Goal: Task Accomplishment & Management: Complete application form

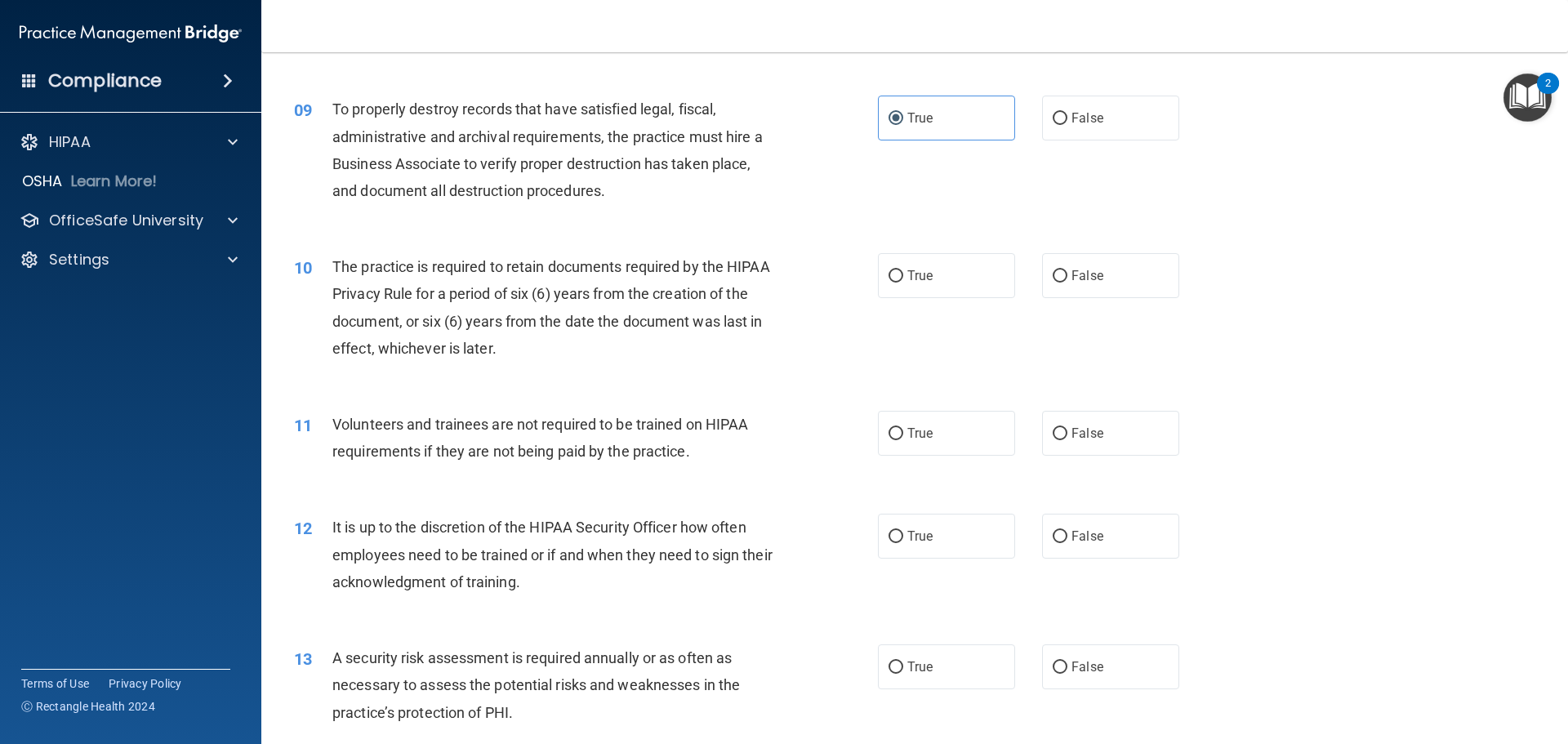
scroll to position [1150, 0]
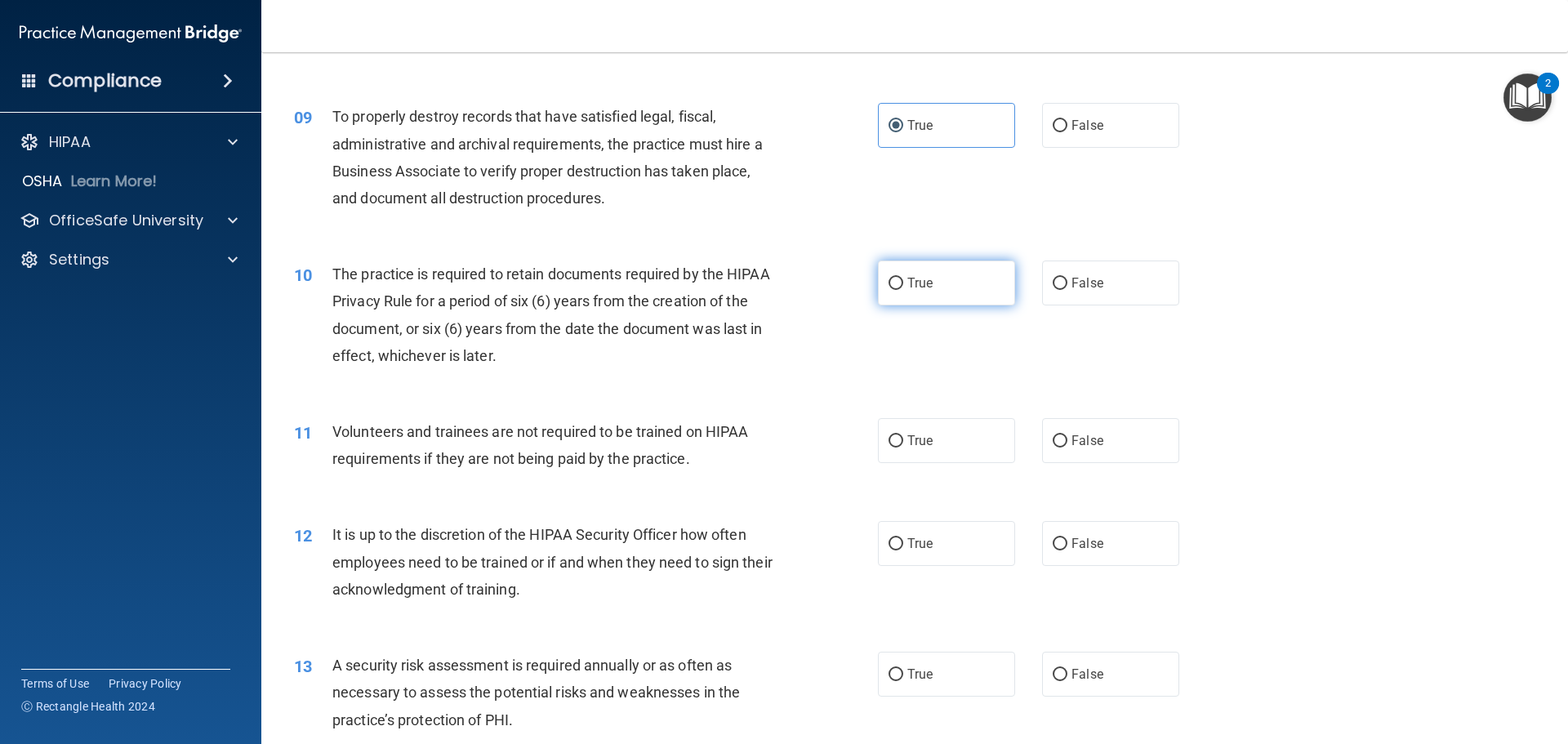
click at [888, 287] on input "True" at bounding box center [896, 284] width 15 height 13
radio input "true"
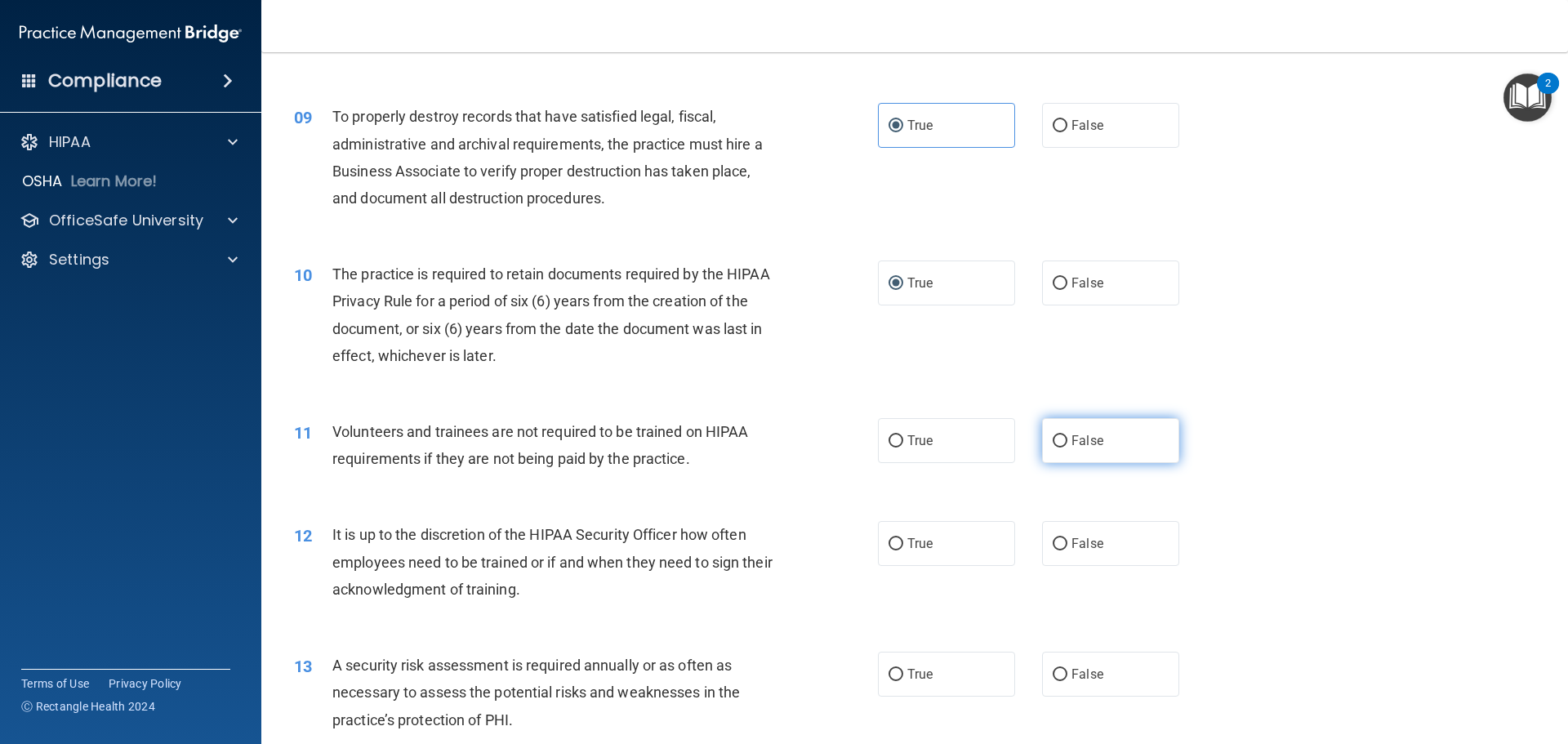
click at [1053, 442] on input "False" at bounding box center [1060, 441] width 15 height 13
radio input "true"
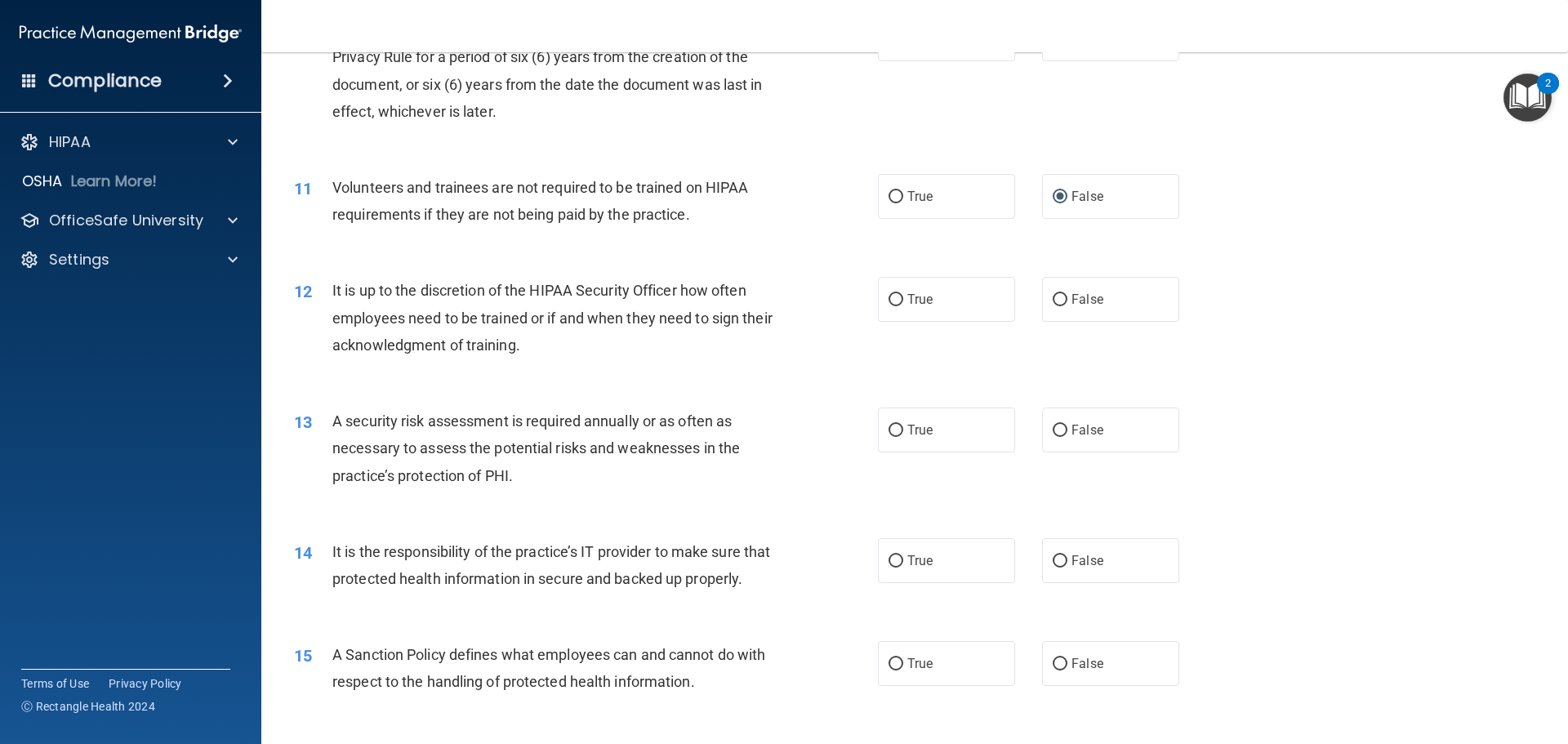
scroll to position [1395, 0]
click at [1053, 294] on input "False" at bounding box center [1060, 299] width 15 height 13
radio input "true"
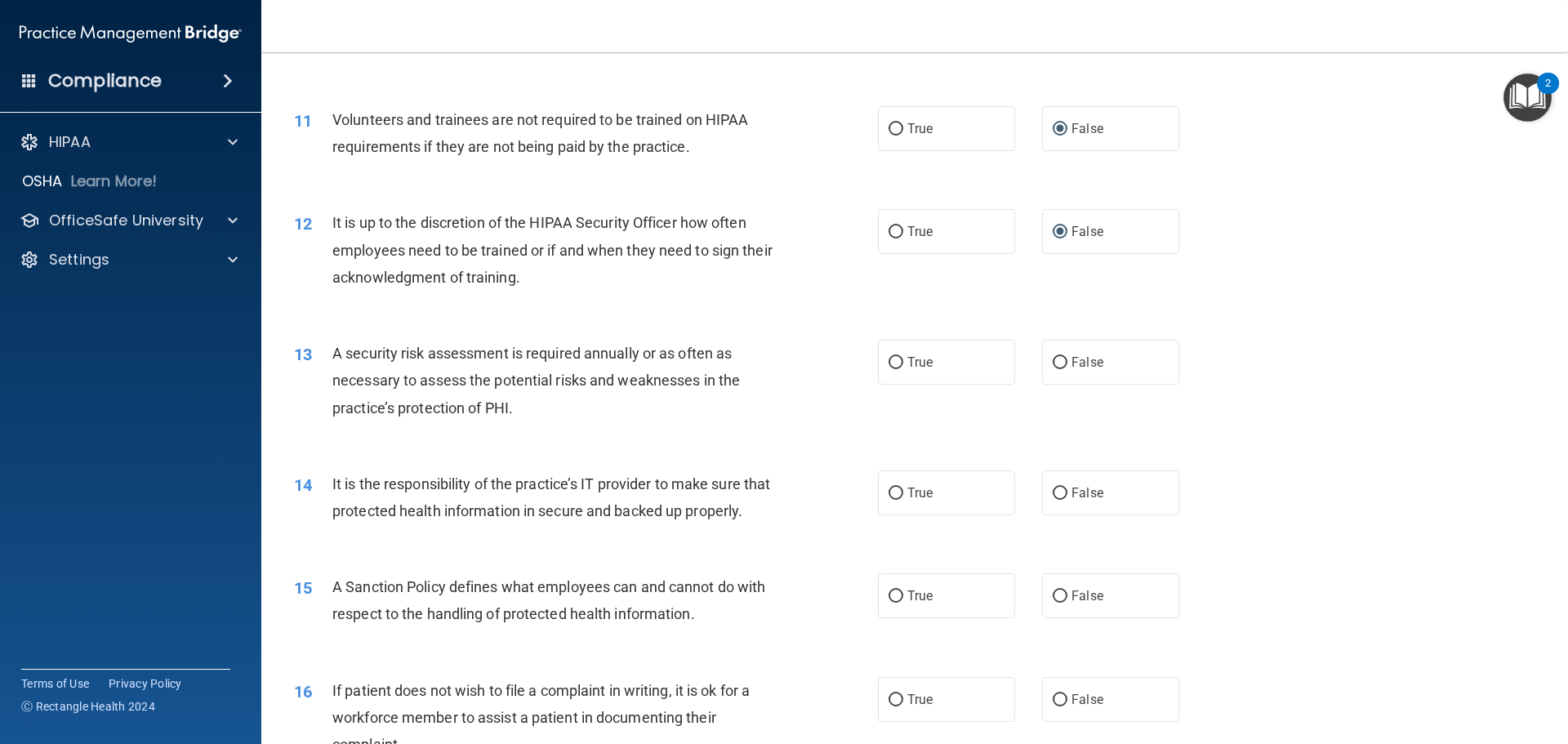
scroll to position [1559, 0]
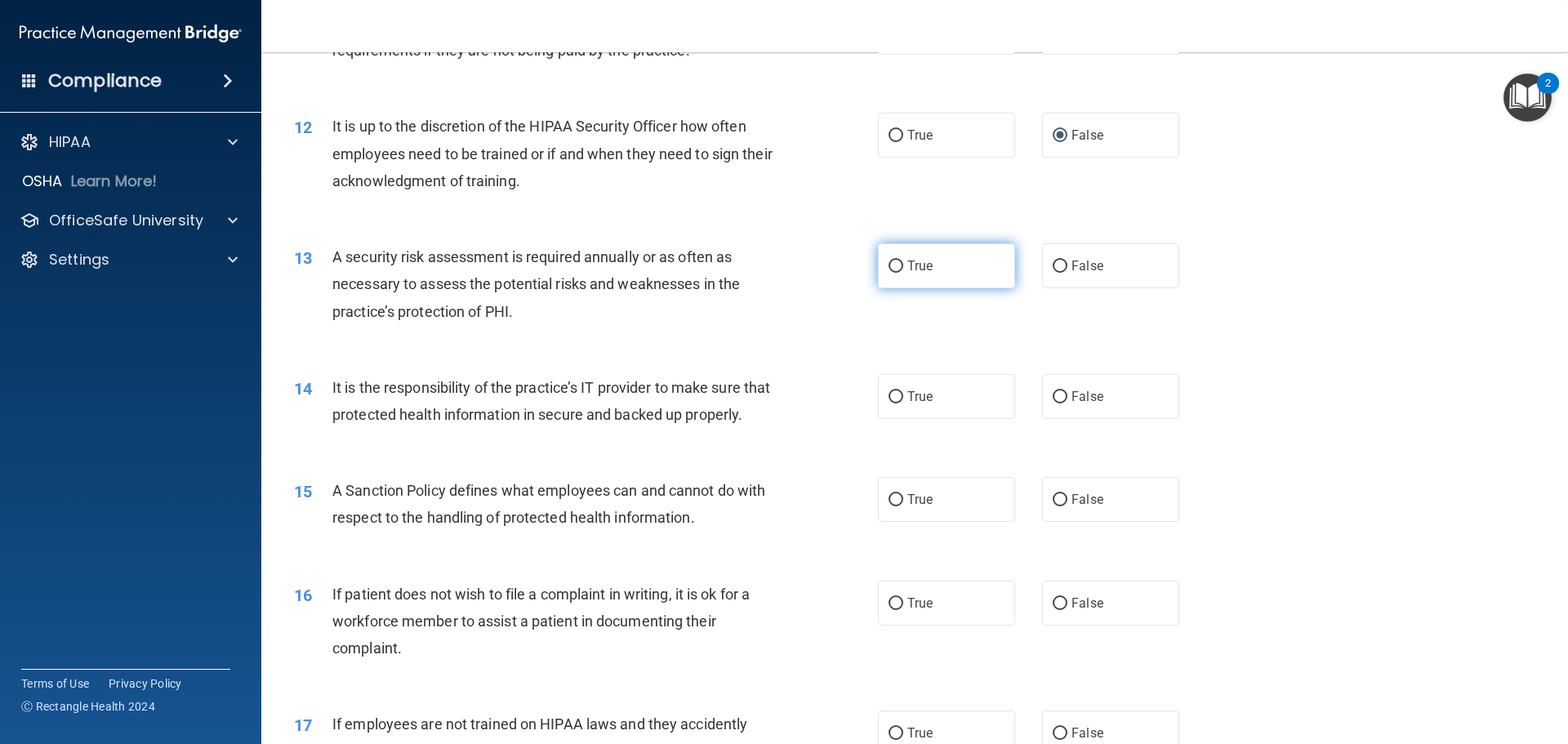
click at [888, 266] on input "True" at bounding box center [896, 266] width 15 height 13
radio input "true"
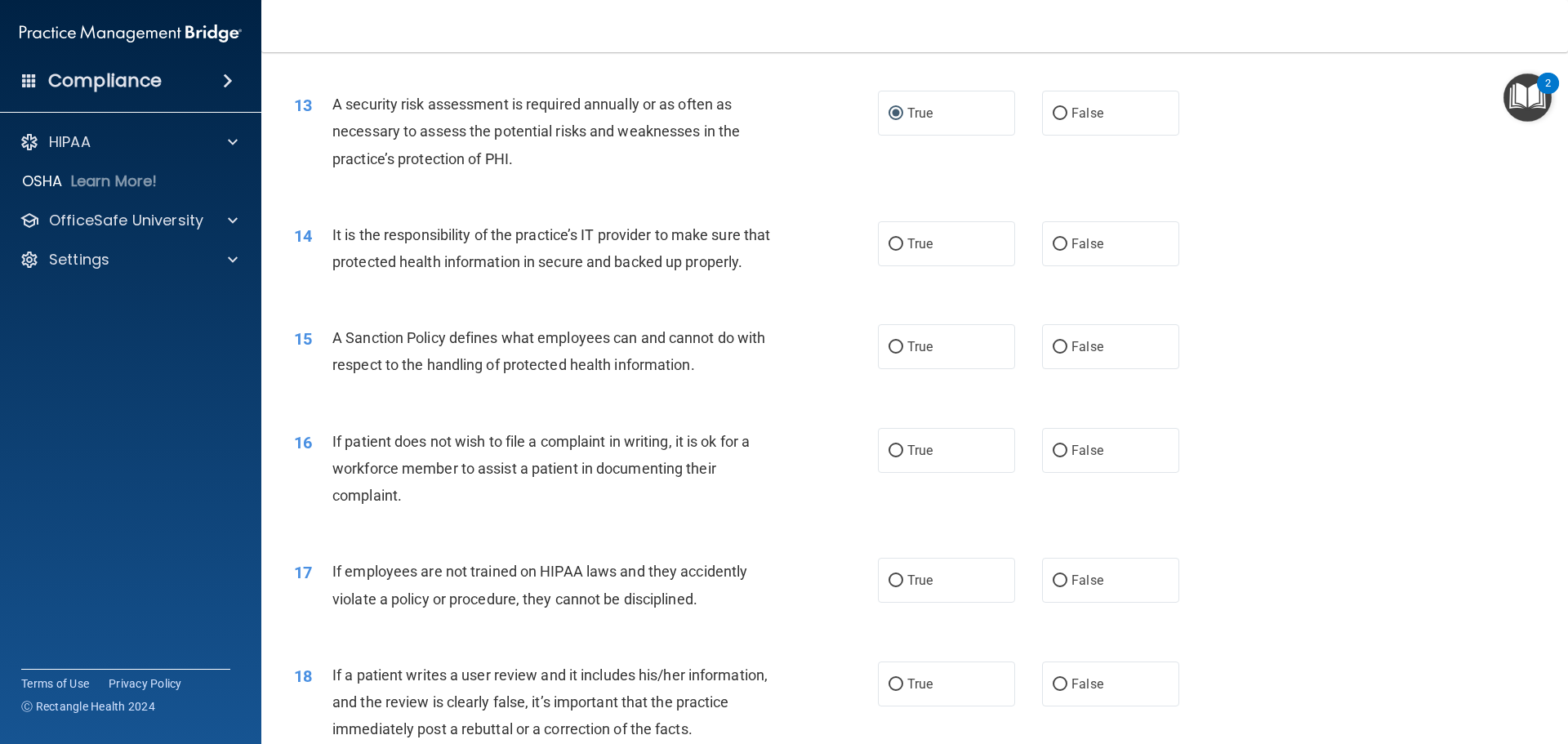
scroll to position [1722, 0]
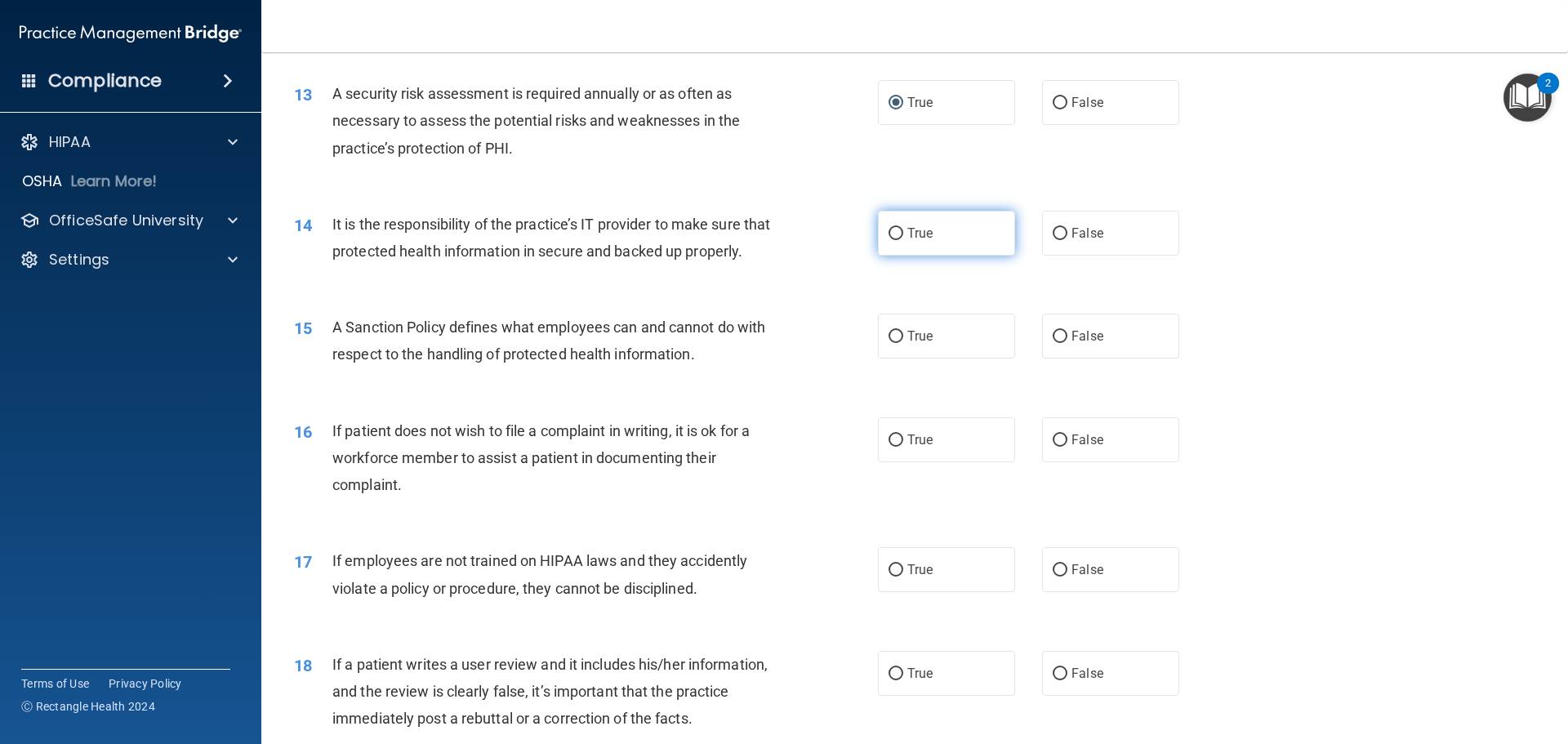
click at [888, 234] on input "True" at bounding box center [896, 234] width 15 height 13
radio input "true"
click at [907, 344] on span "True" at bounding box center [920, 336] width 25 height 16
click at [903, 343] on input "True" at bounding box center [896, 337] width 15 height 13
radio input "true"
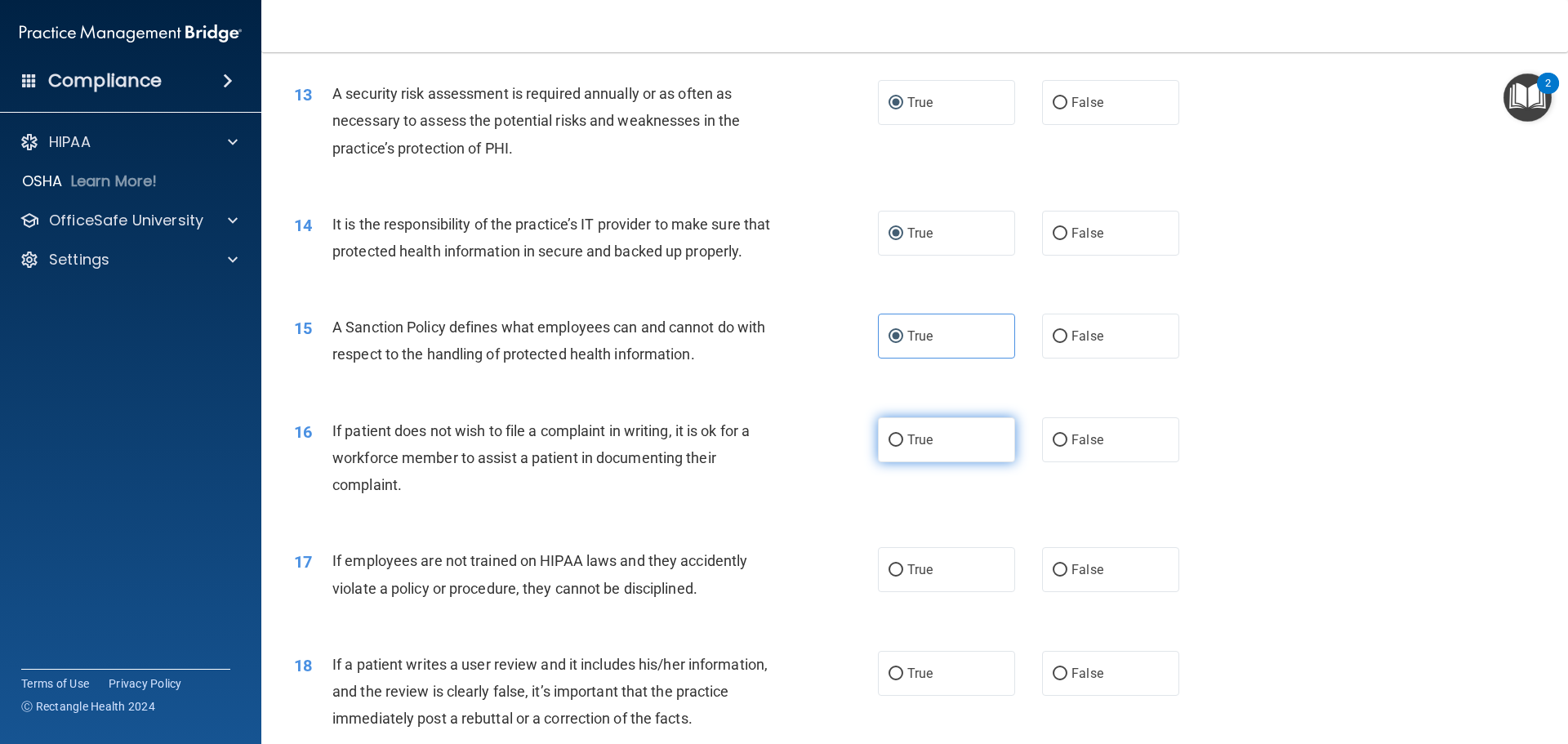
click at [894, 447] on input "True" at bounding box center [896, 440] width 15 height 13
radio input "true"
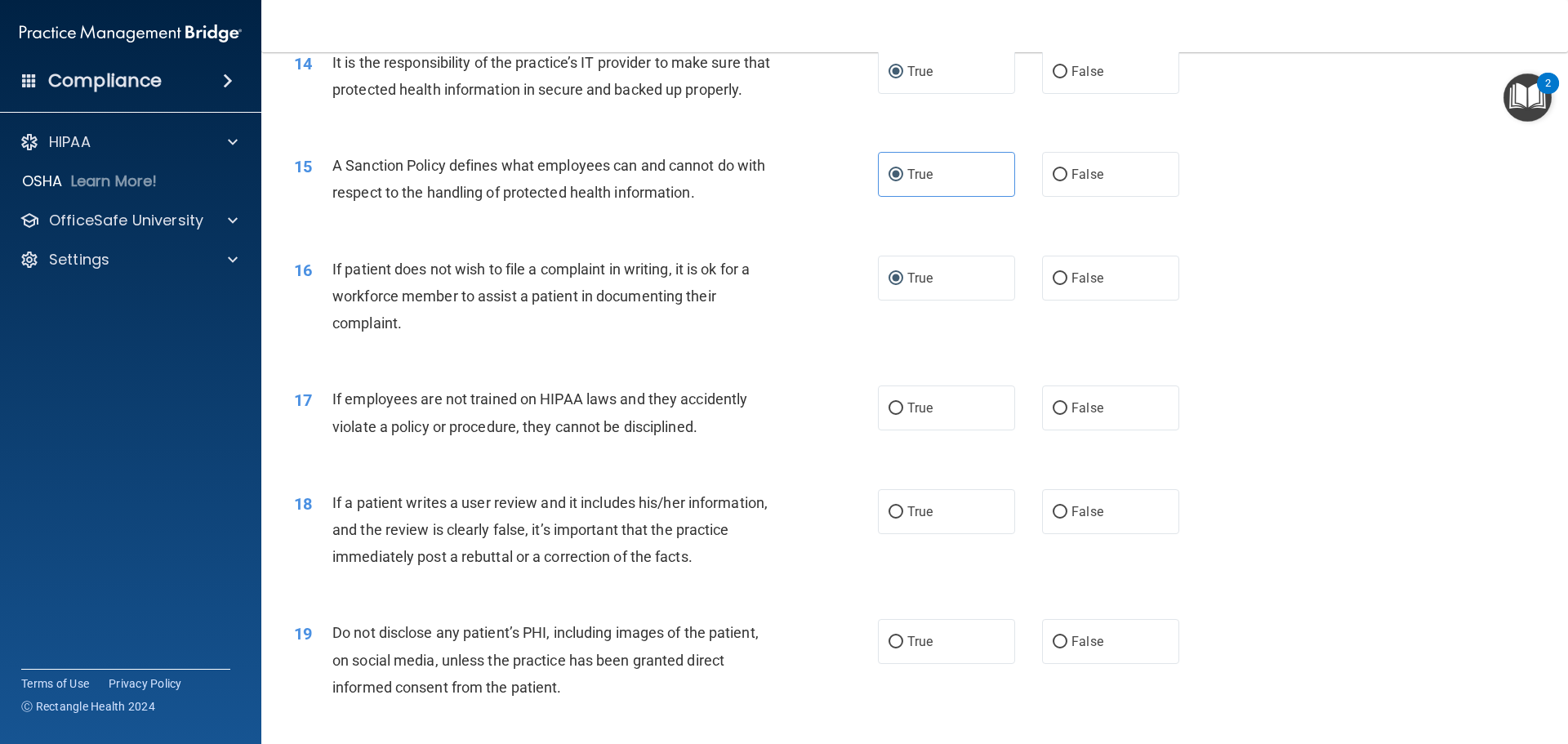
scroll to position [1886, 0]
click at [1053, 413] on input "False" at bounding box center [1060, 407] width 15 height 13
radio input "true"
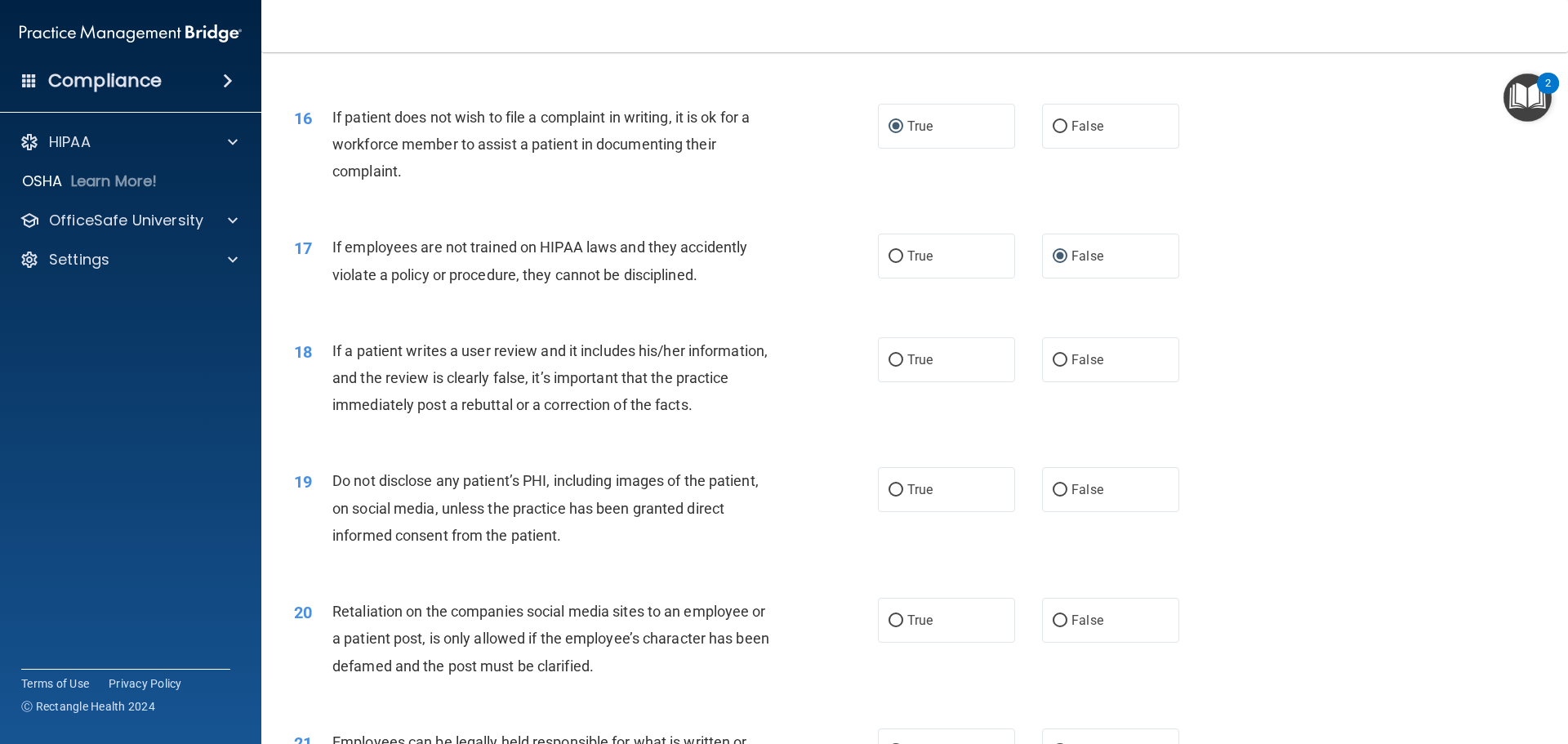
scroll to position [2049, 0]
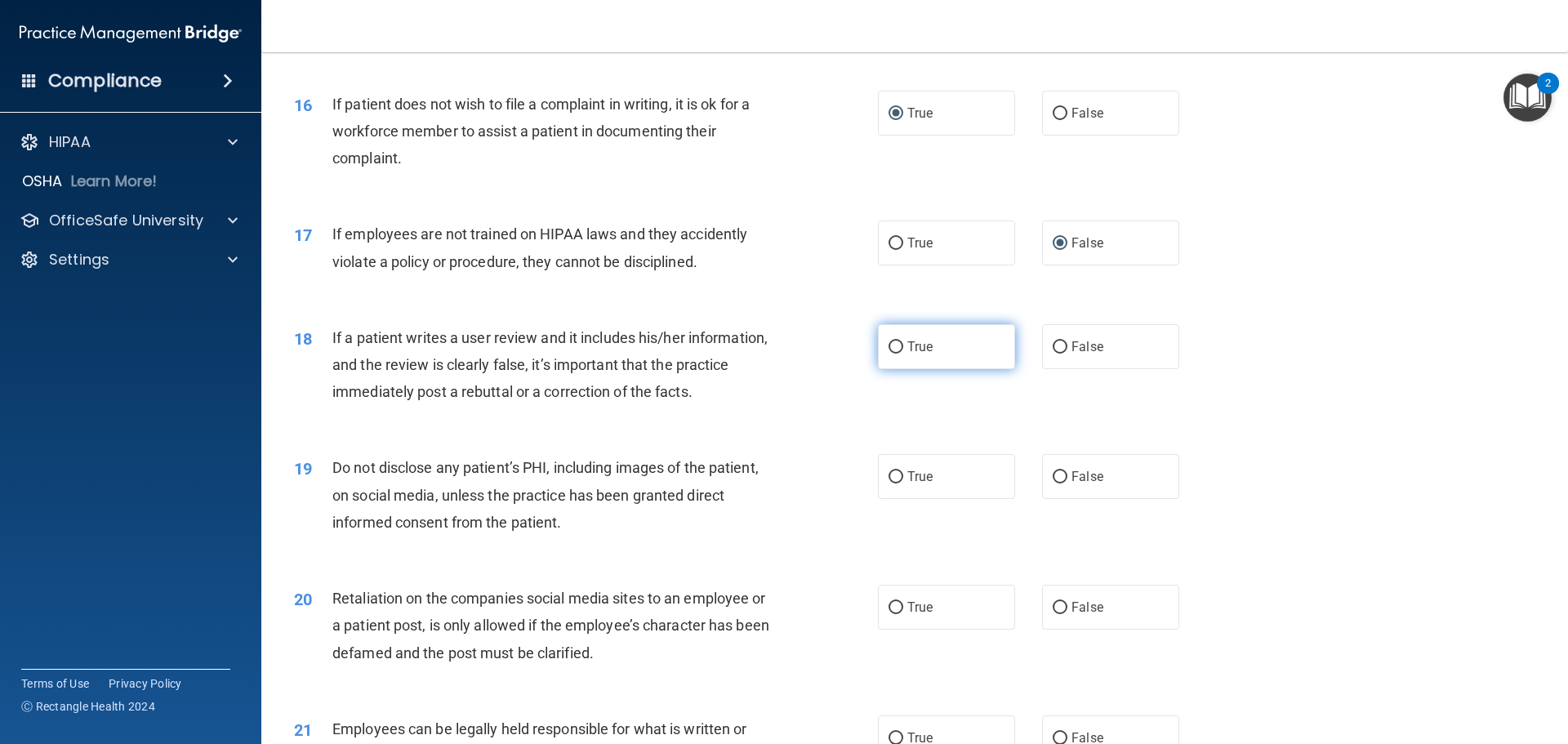
click at [895, 354] on input "True" at bounding box center [896, 347] width 15 height 13
radio input "true"
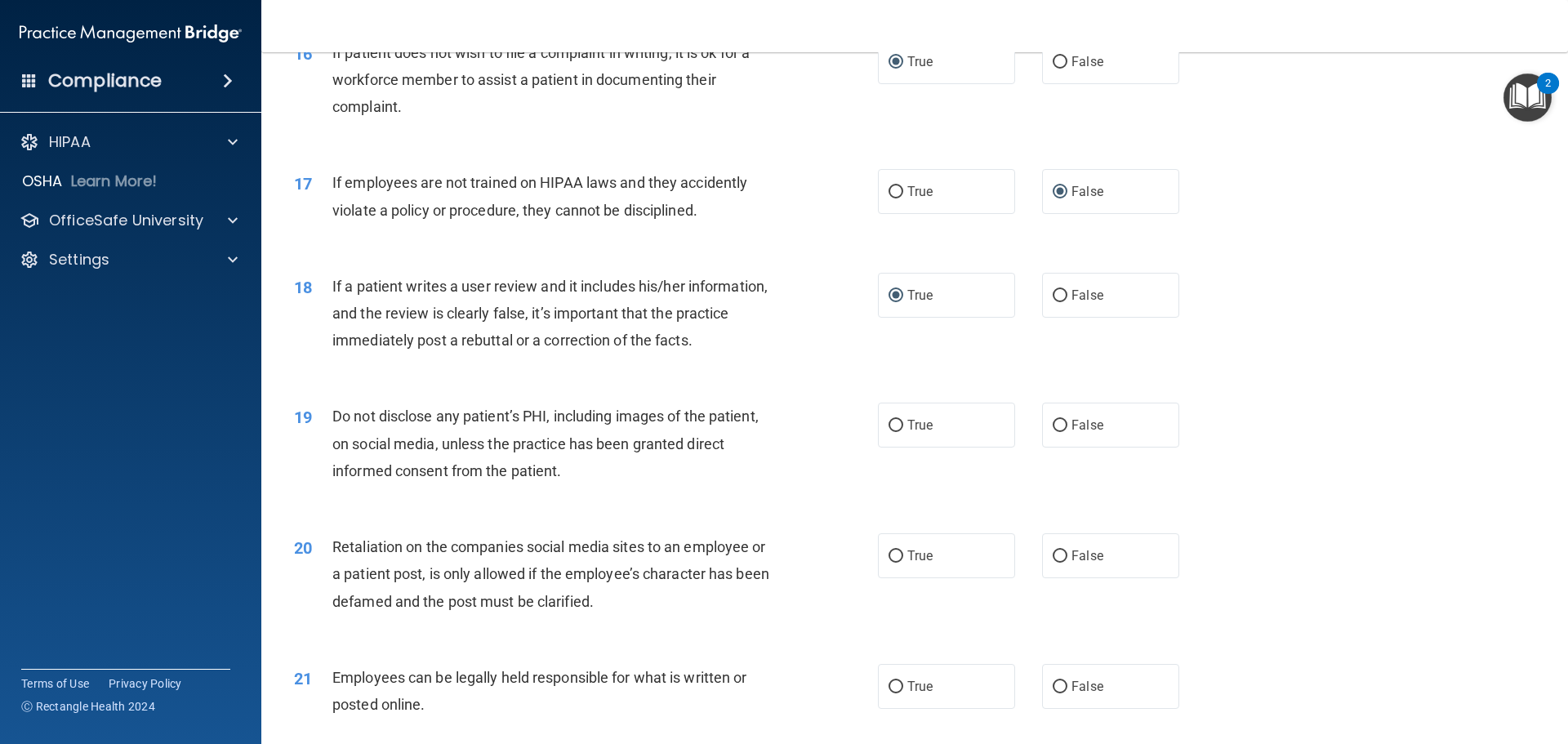
scroll to position [2212, 0]
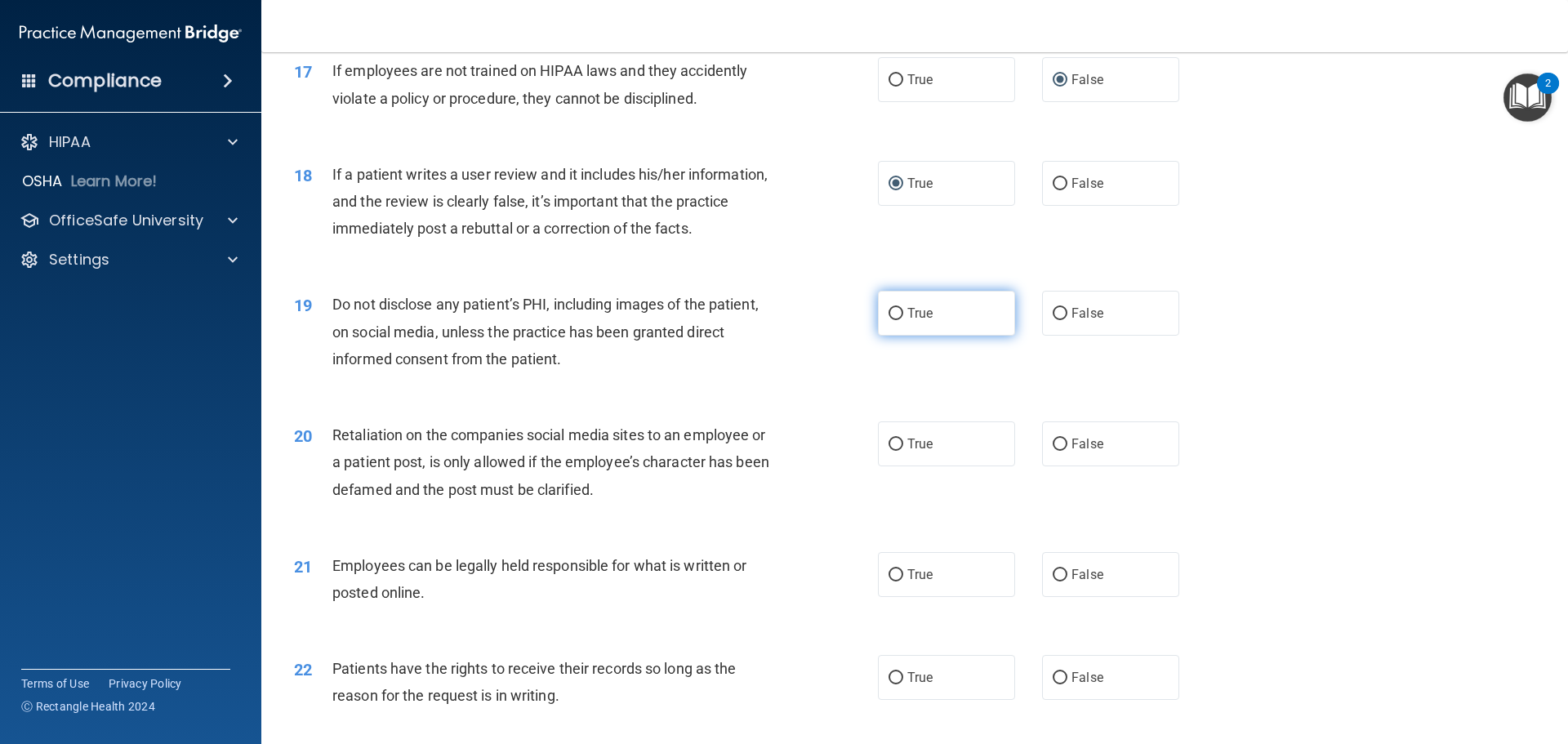
click at [888, 320] on input "True" at bounding box center [896, 314] width 15 height 13
radio input "true"
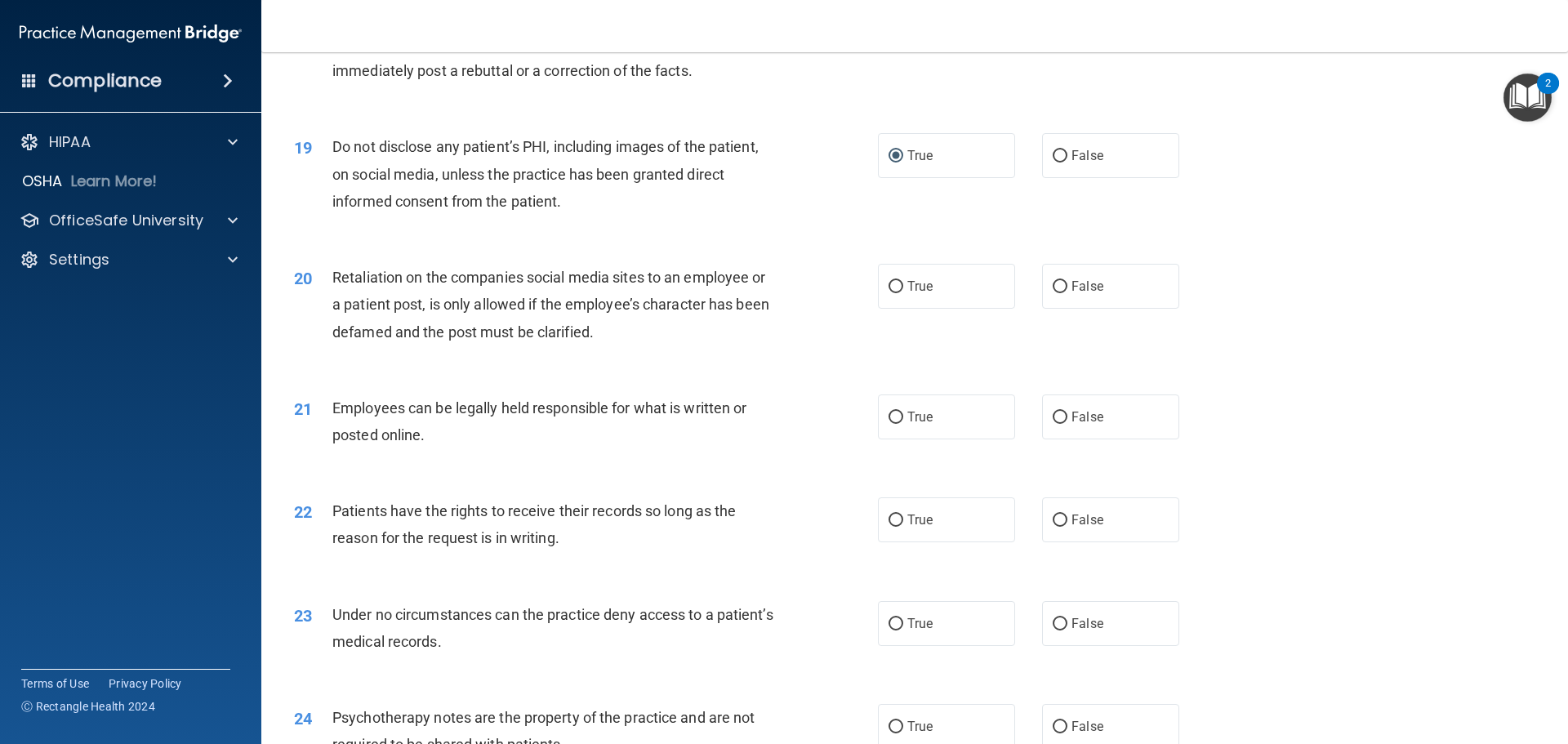
scroll to position [2375, 0]
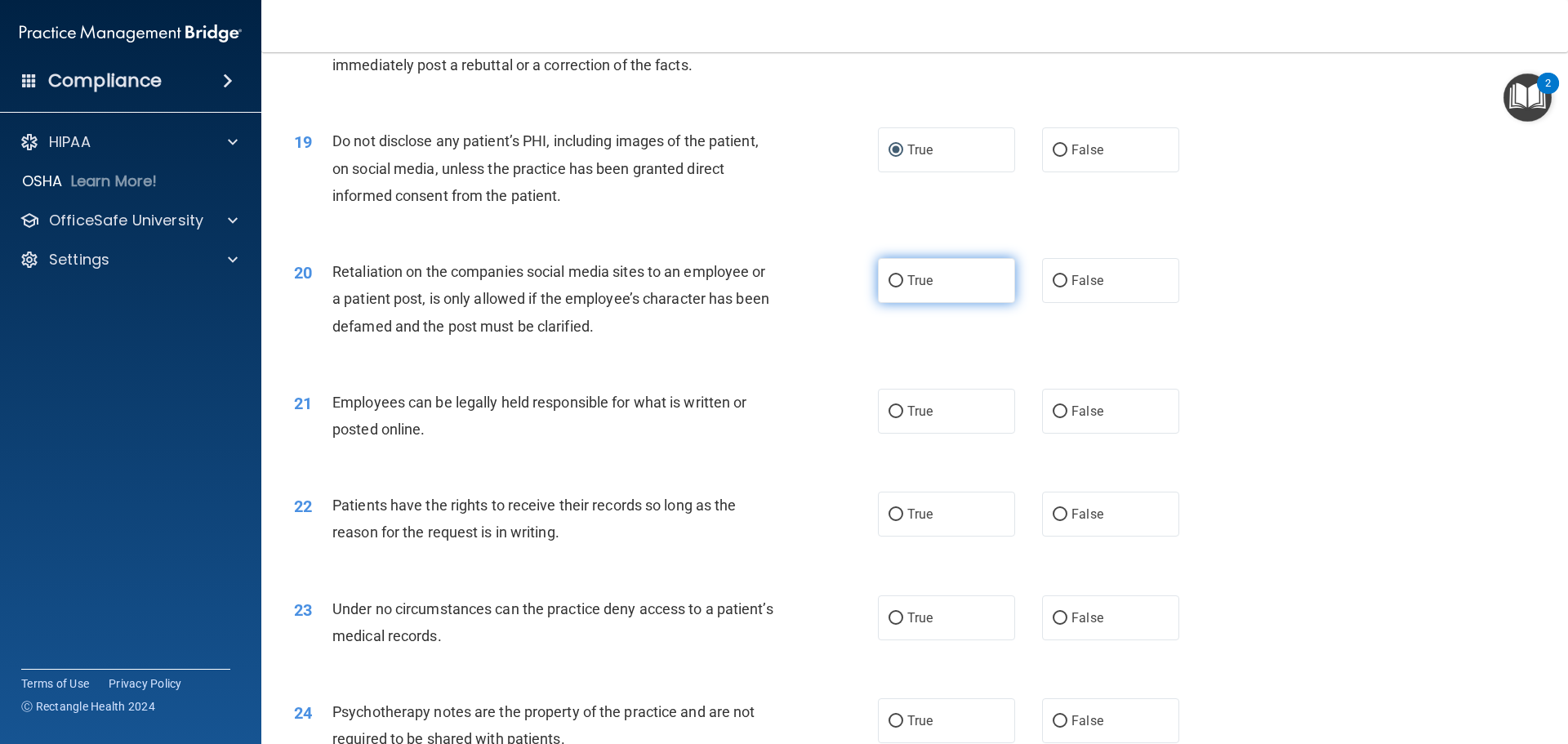
click at [888, 288] on input "True" at bounding box center [896, 281] width 15 height 13
radio input "true"
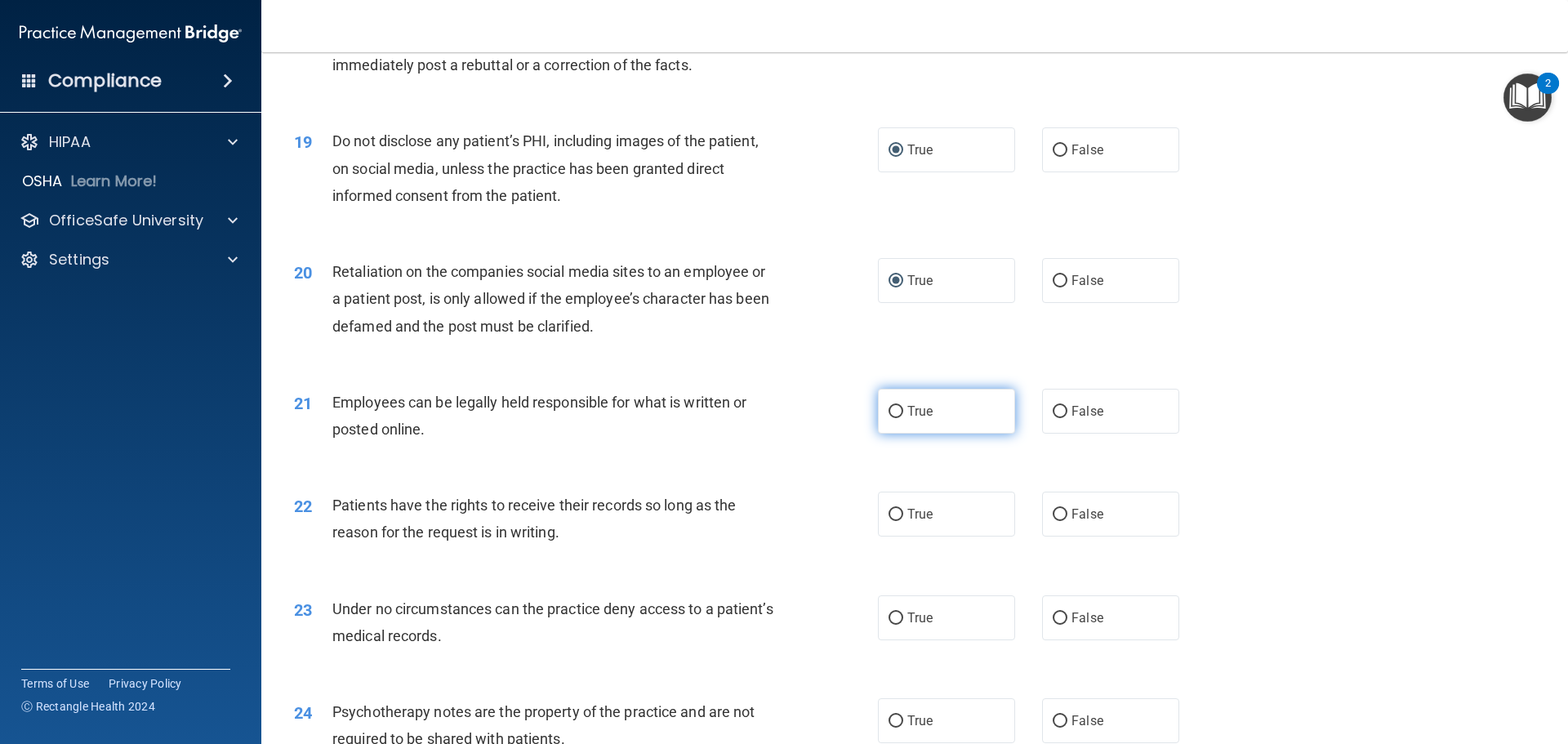
click at [888, 418] on input "True" at bounding box center [896, 412] width 15 height 13
radio input "true"
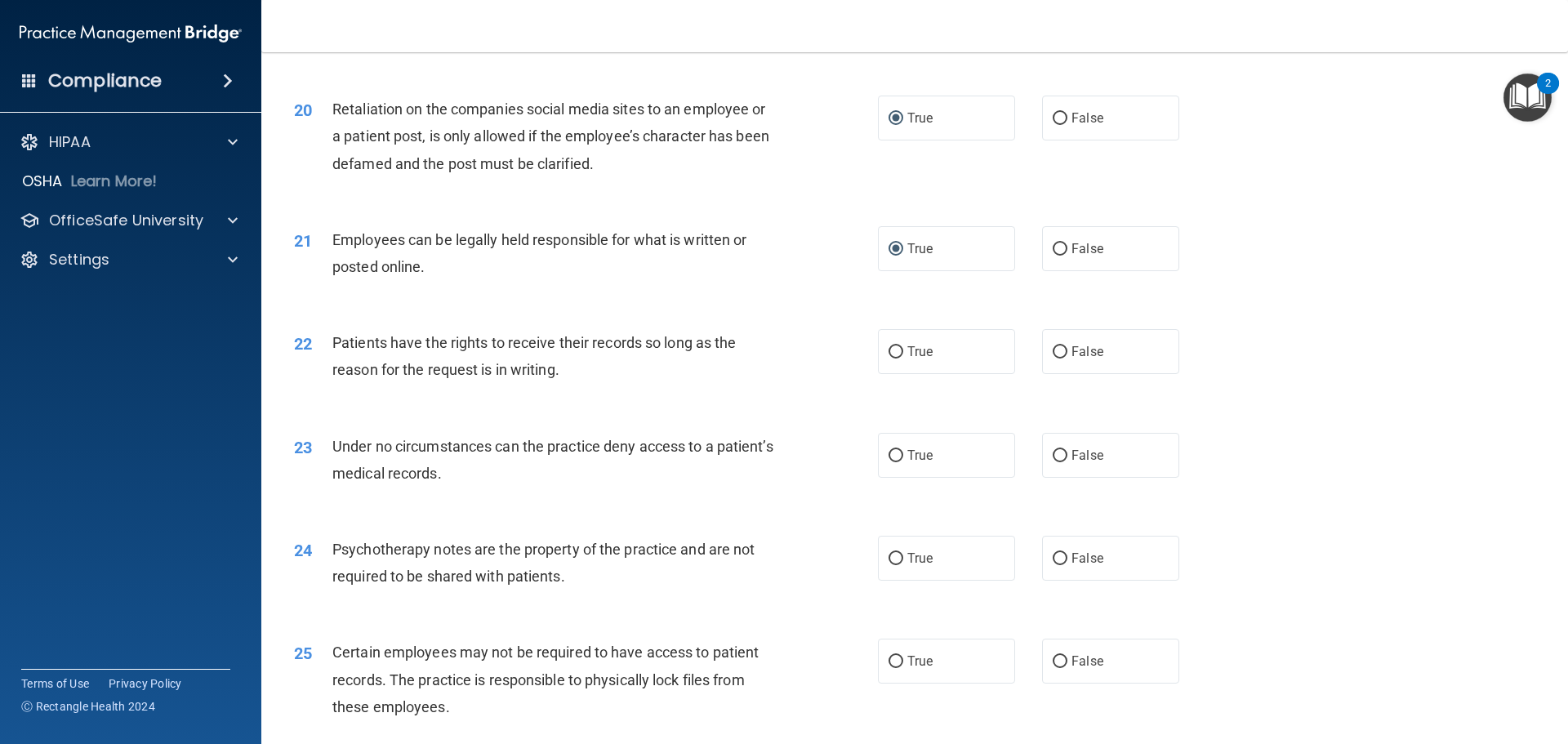
scroll to position [2539, 0]
click at [1053, 358] on input "False" at bounding box center [1060, 351] width 15 height 13
radio input "true"
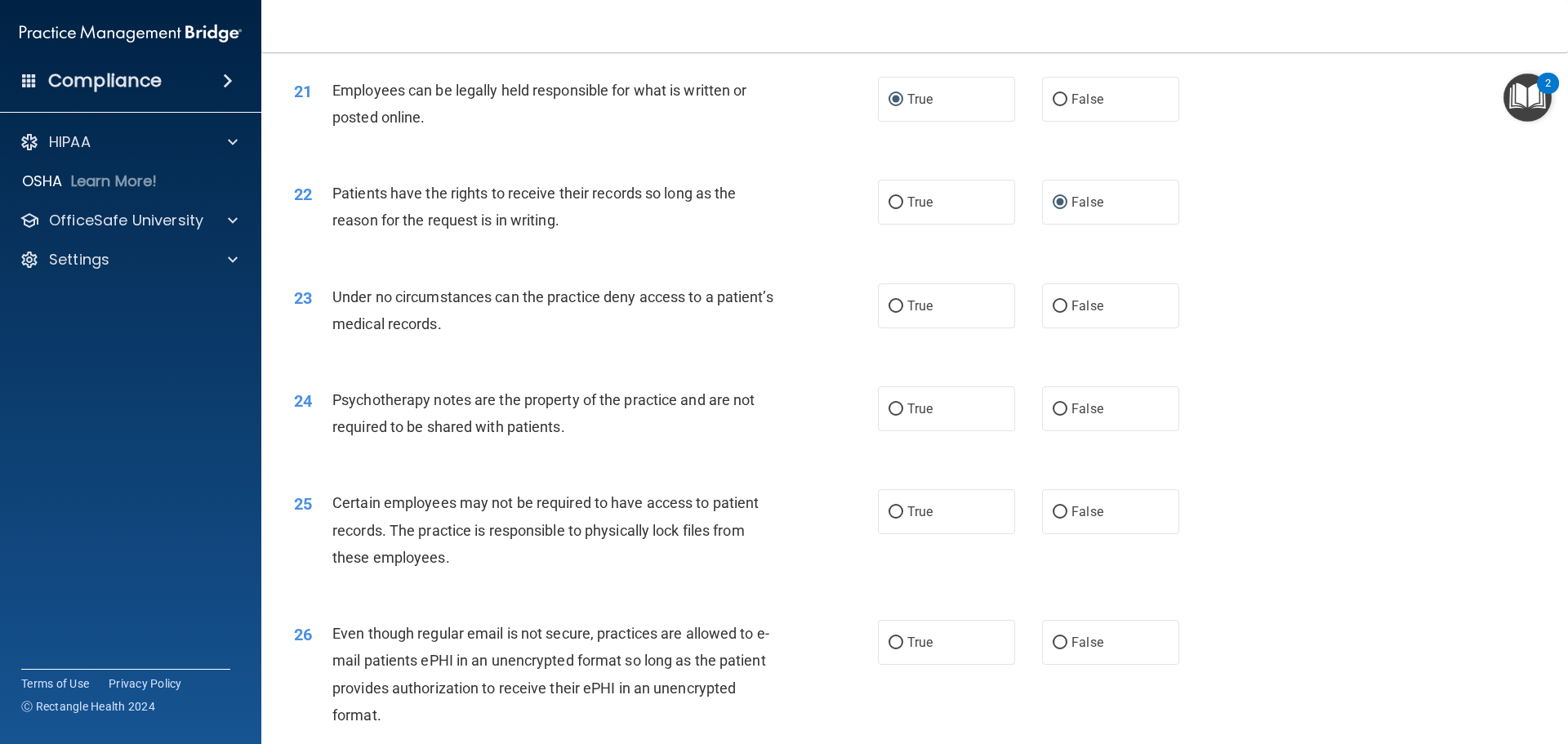
scroll to position [2702, 0]
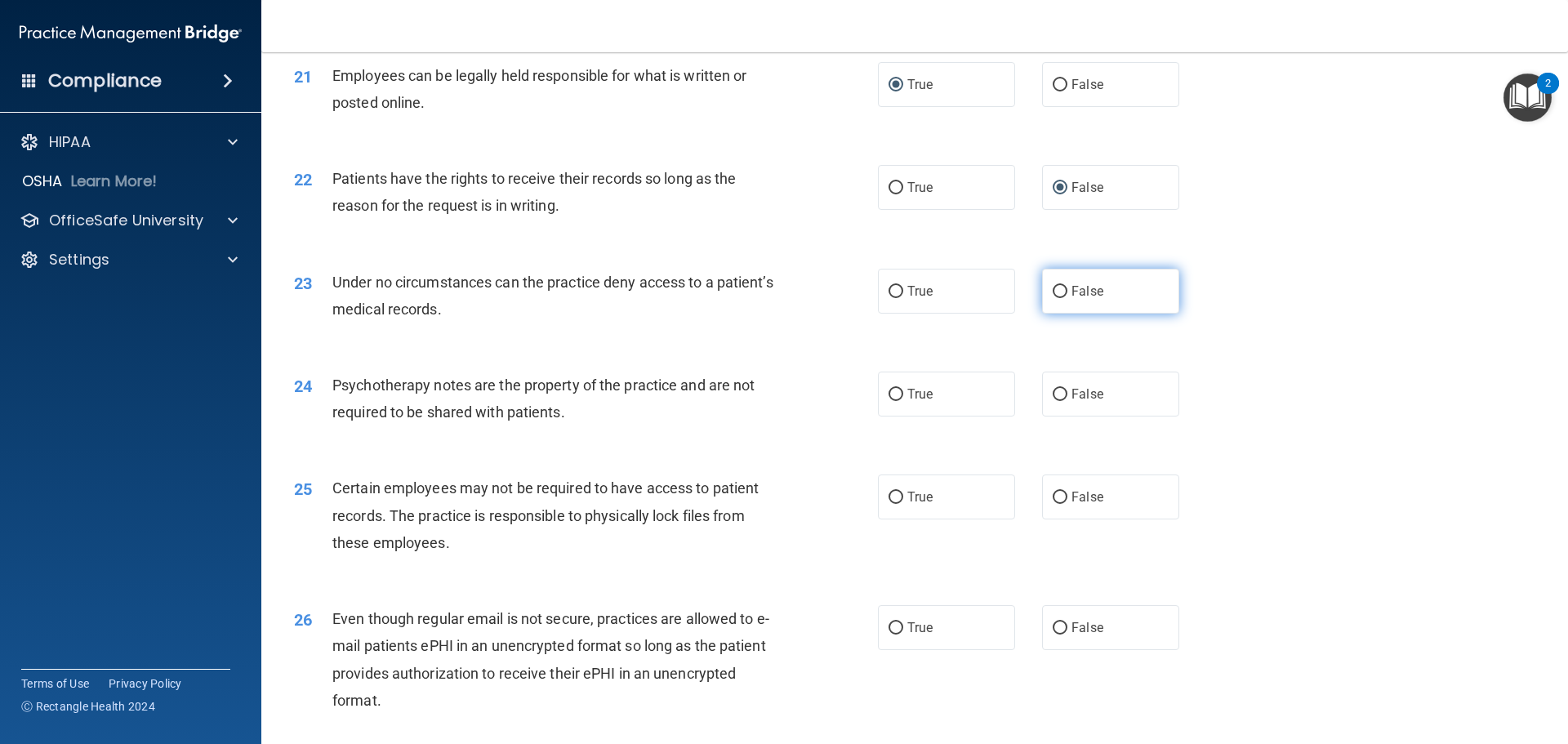
click at [1053, 298] on input "False" at bounding box center [1060, 292] width 15 height 13
radio input "true"
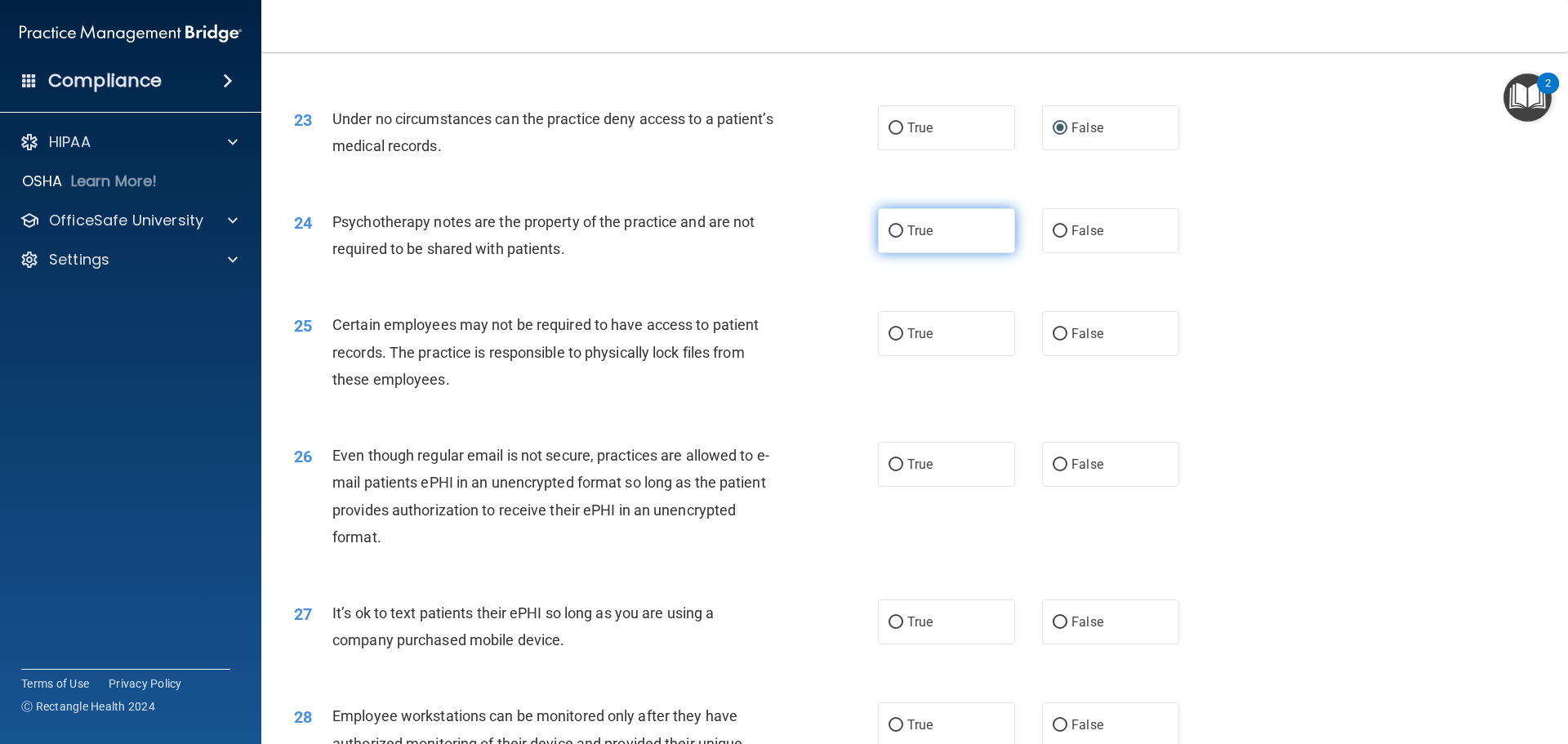
click at [897, 238] on input "True" at bounding box center [896, 231] width 15 height 13
radio input "true"
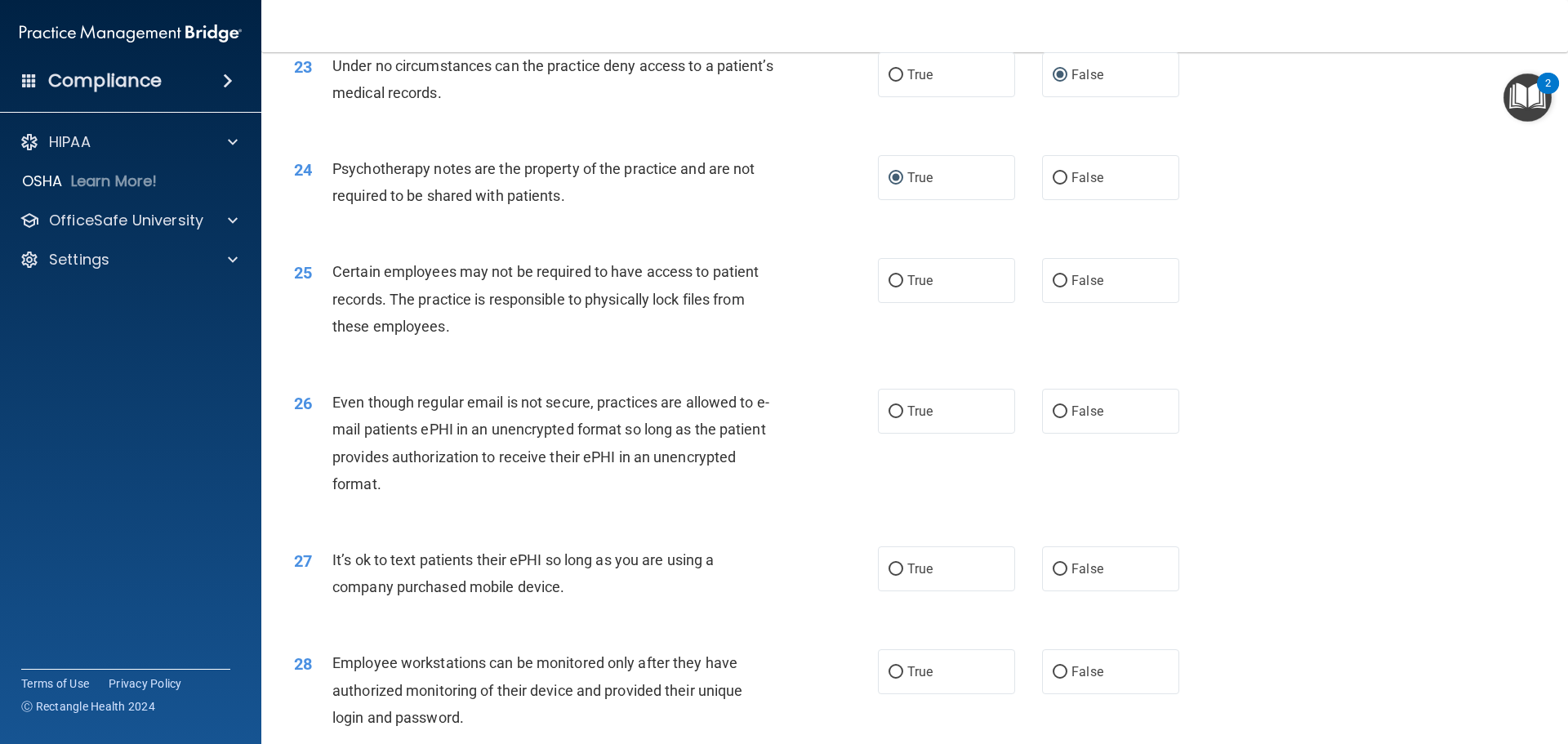
scroll to position [2947, 0]
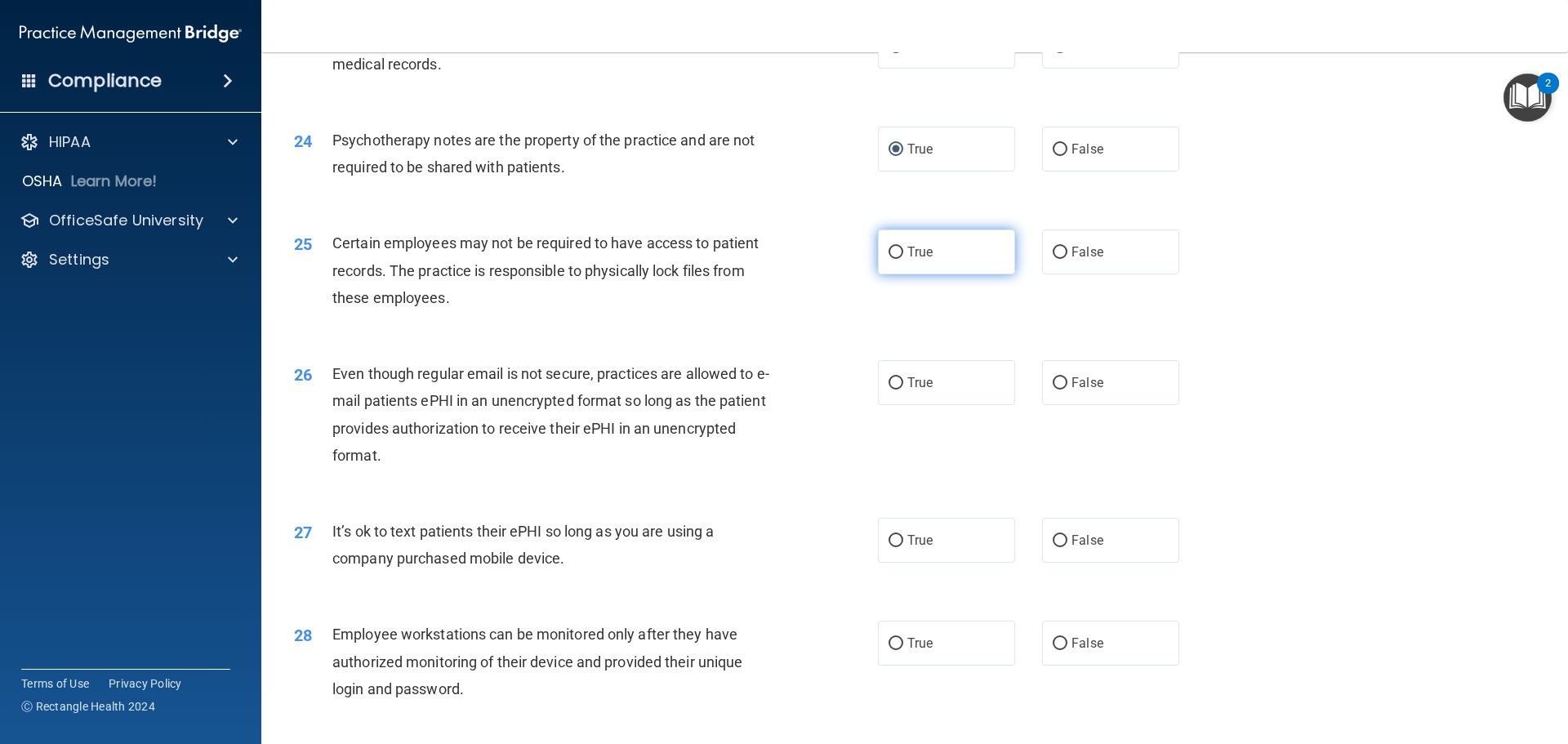
click at [895, 259] on input "True" at bounding box center [896, 253] width 15 height 13
radio input "true"
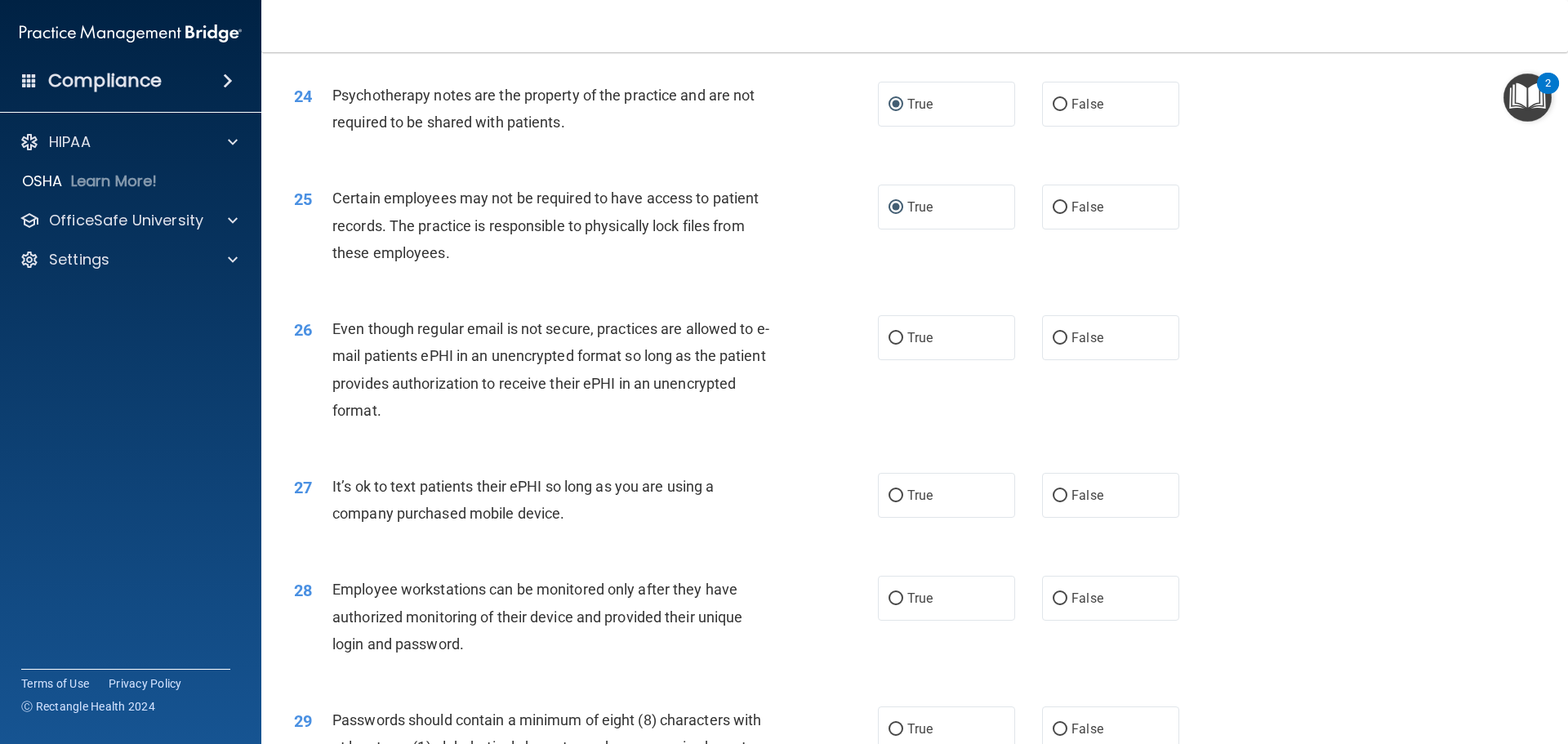
scroll to position [3029, 0]
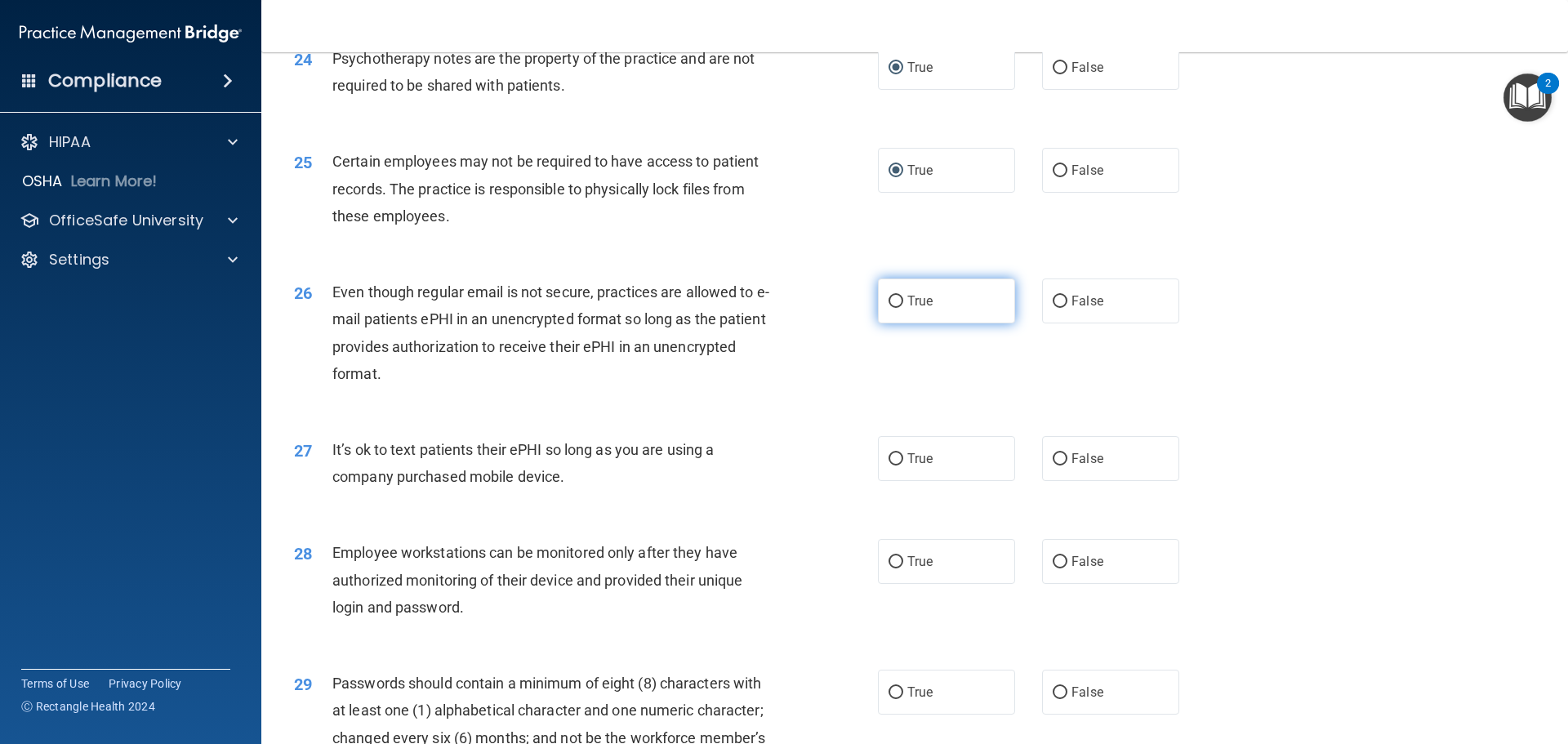
click at [888, 308] on input "True" at bounding box center [896, 301] width 15 height 13
radio input "true"
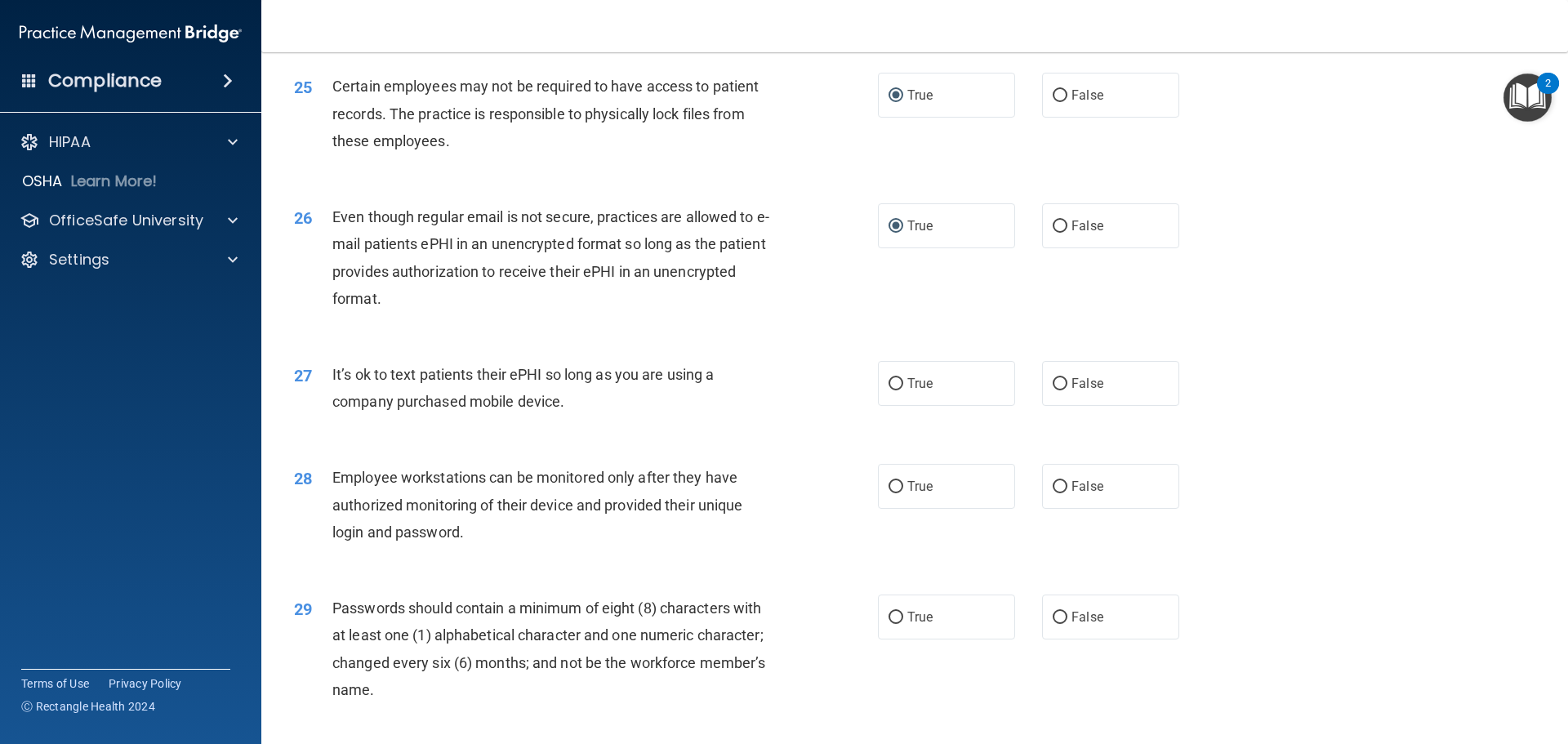
scroll to position [3192, 0]
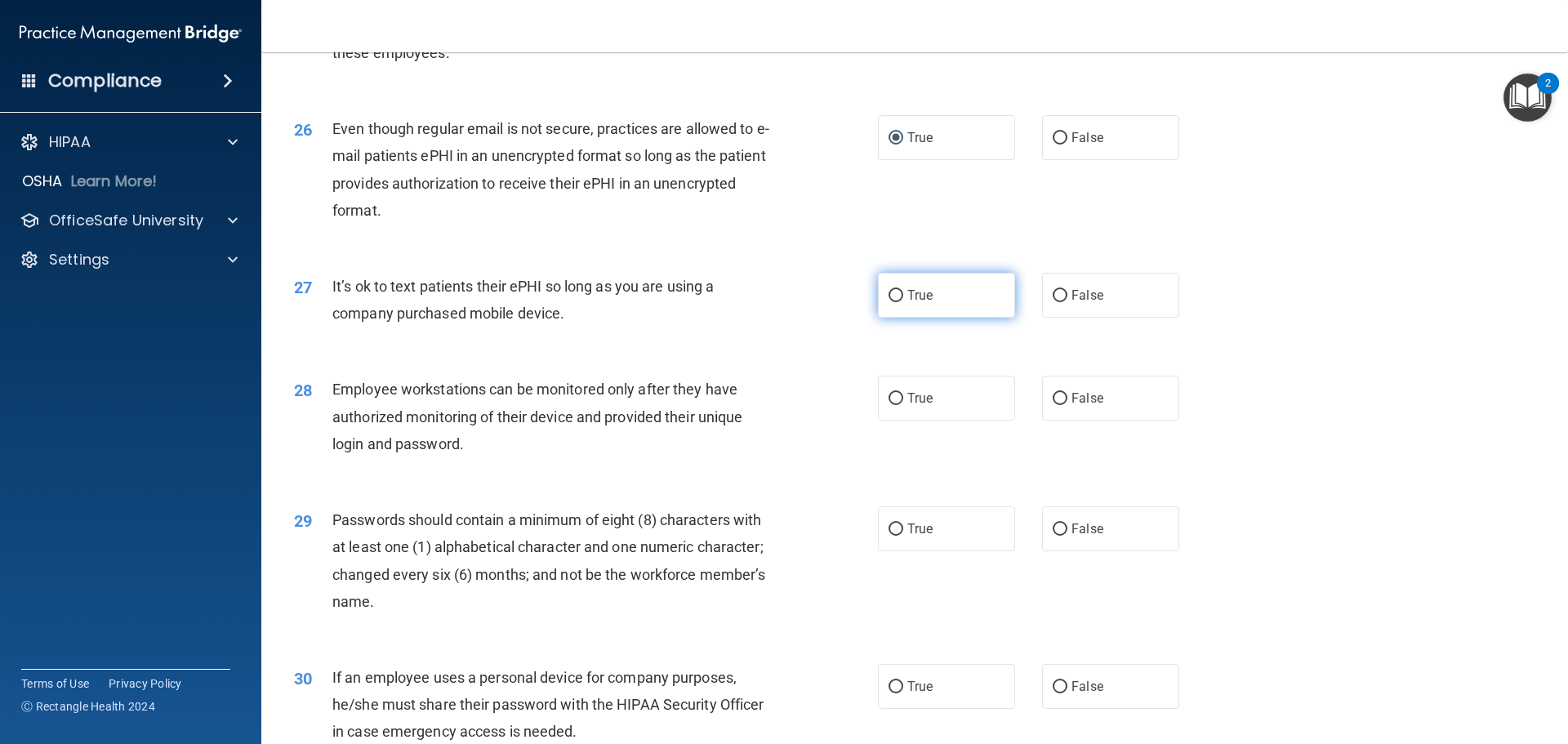
click at [894, 302] on input "True" at bounding box center [896, 296] width 15 height 13
radio input "true"
click at [888, 405] on input "True" at bounding box center [896, 399] width 15 height 13
radio input "true"
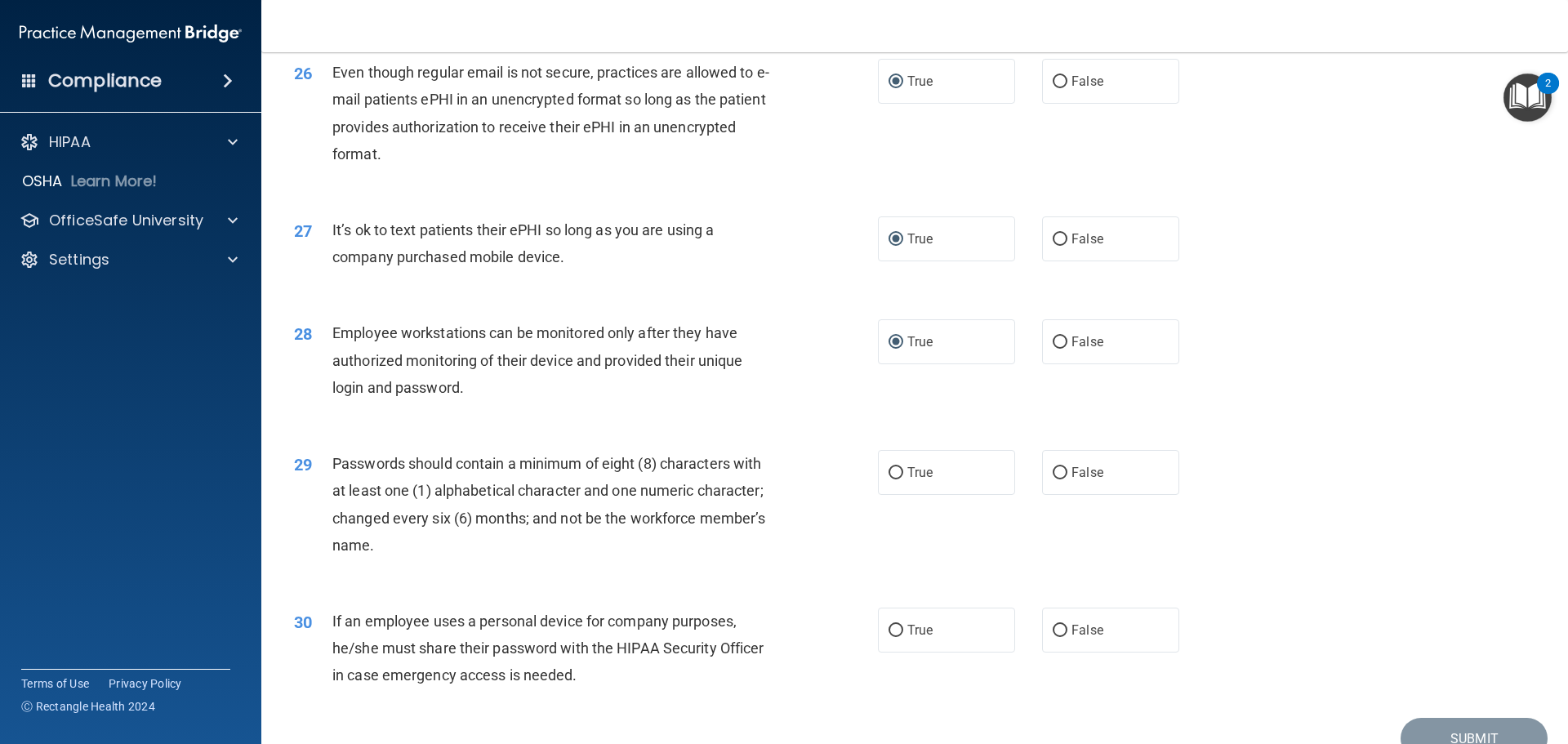
scroll to position [3356, 0]
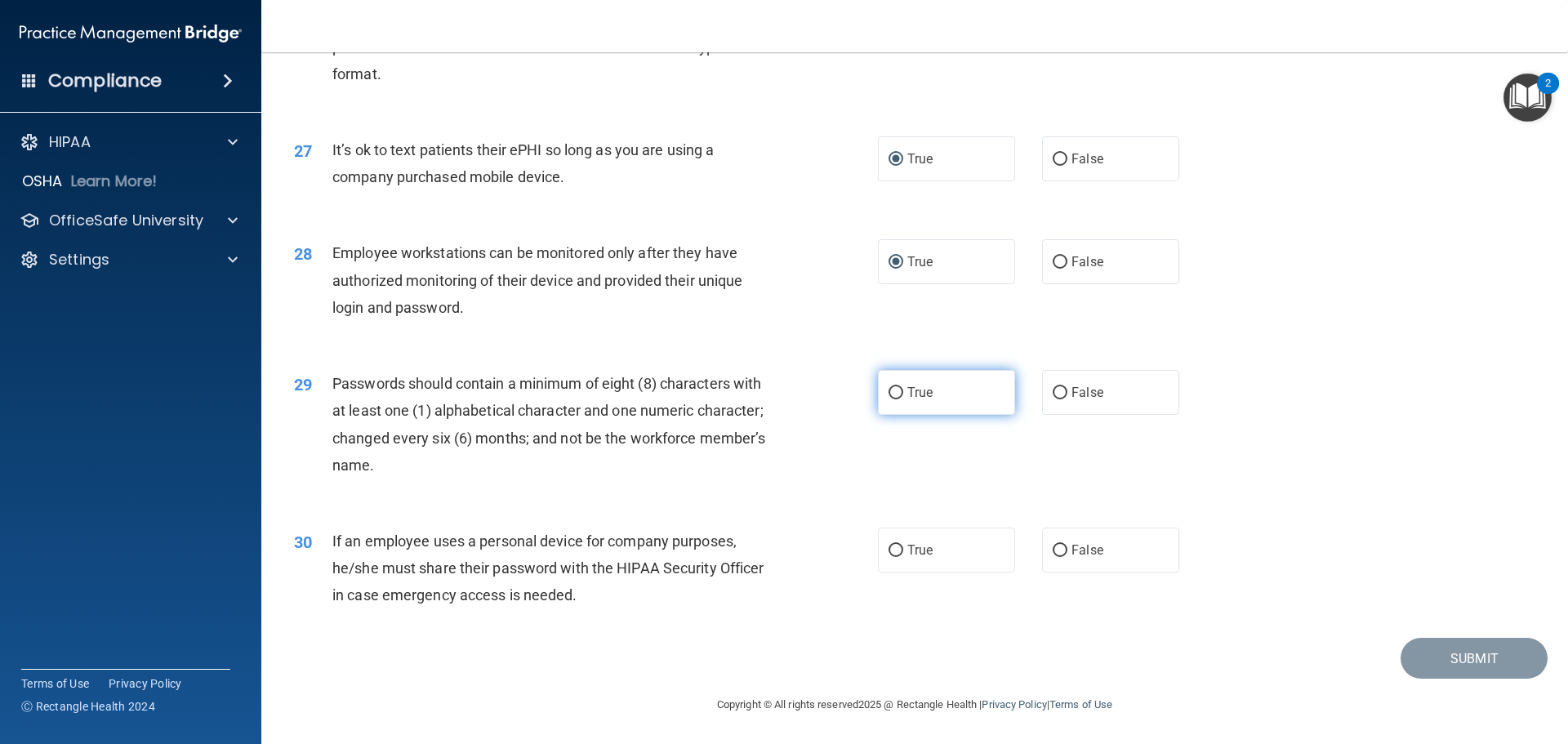
click at [888, 394] on input "True" at bounding box center [896, 393] width 15 height 13
radio input "true"
click at [1053, 551] on input "False" at bounding box center [1060, 550] width 15 height 13
radio input "true"
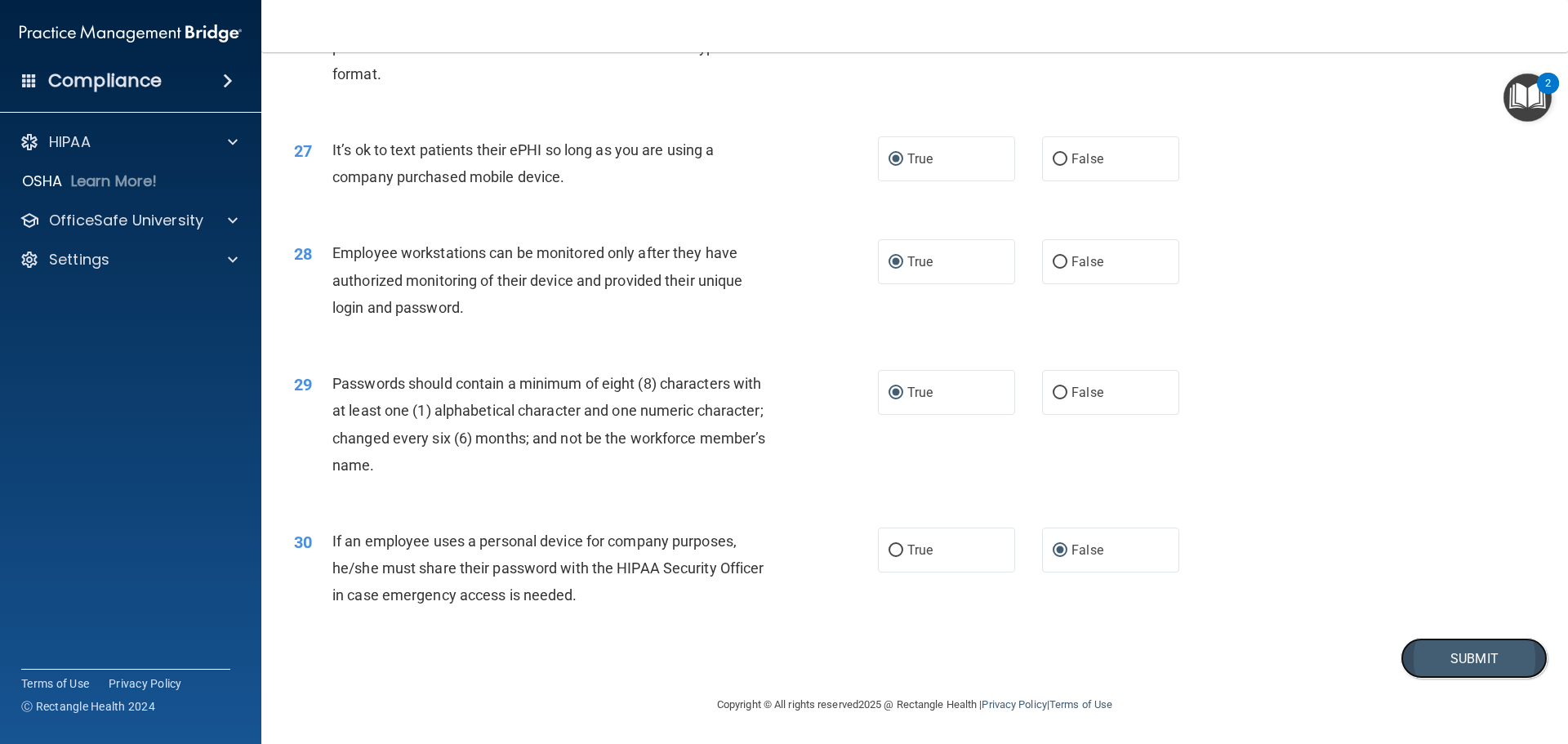
click at [1434, 665] on button "Submit" at bounding box center [1474, 659] width 147 height 42
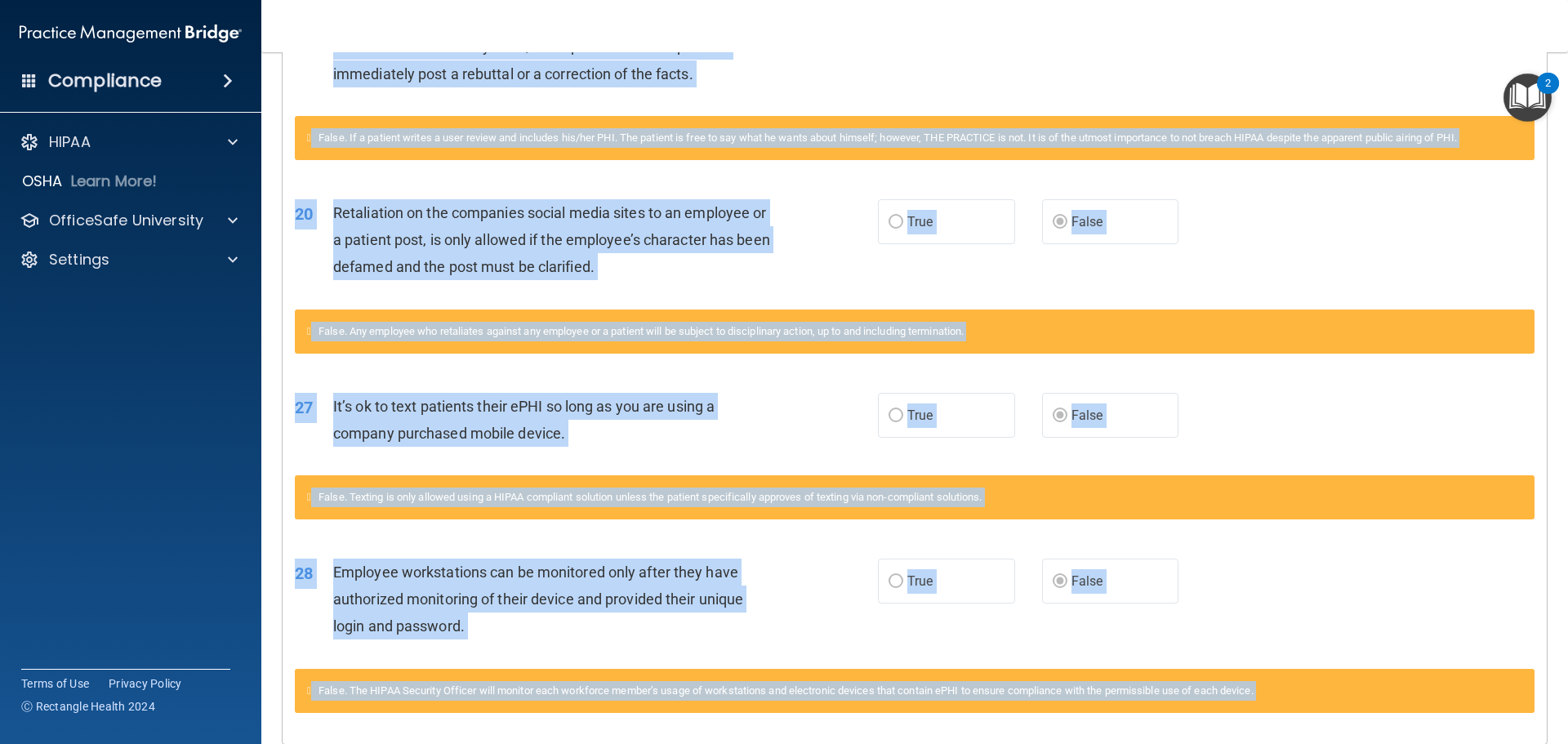
scroll to position [1319, 0]
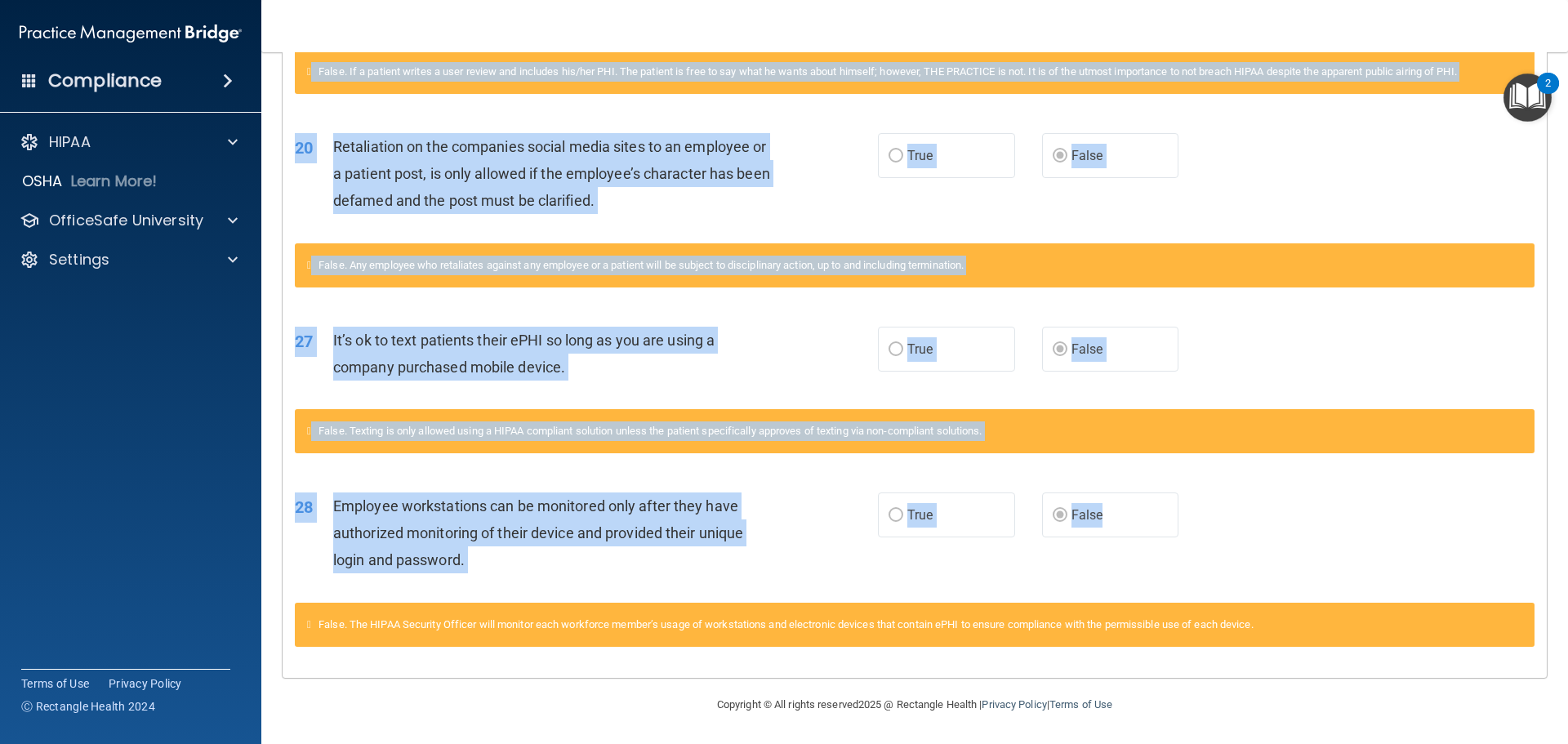
drag, startPoint x: 312, startPoint y: 255, endPoint x: 1105, endPoint y: 515, distance: 834.5
copy div "loremips Dol Sitame 55 Consecte ad elitsed do eiusmo tempo incid utlab etd magn…"
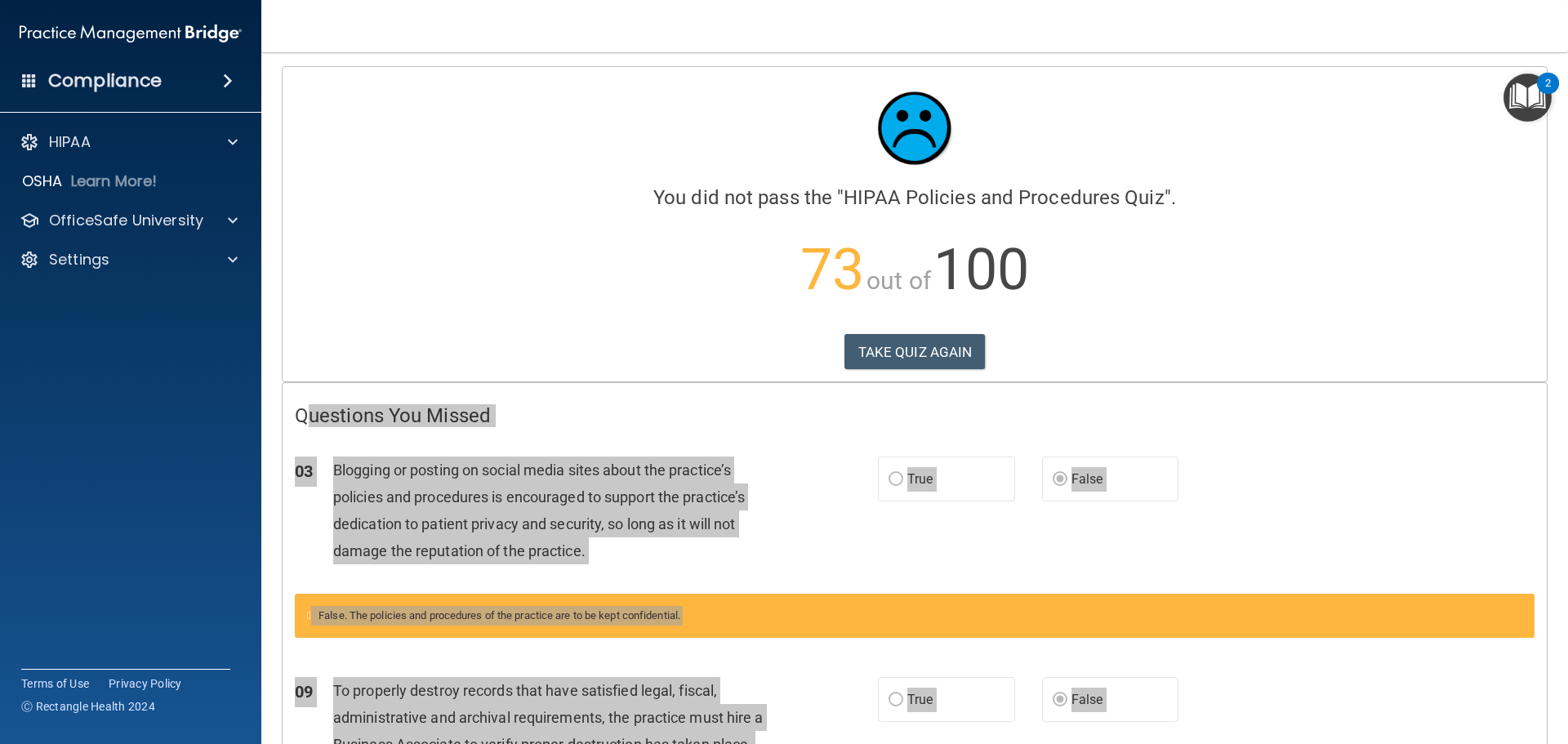
scroll to position [0, 0]
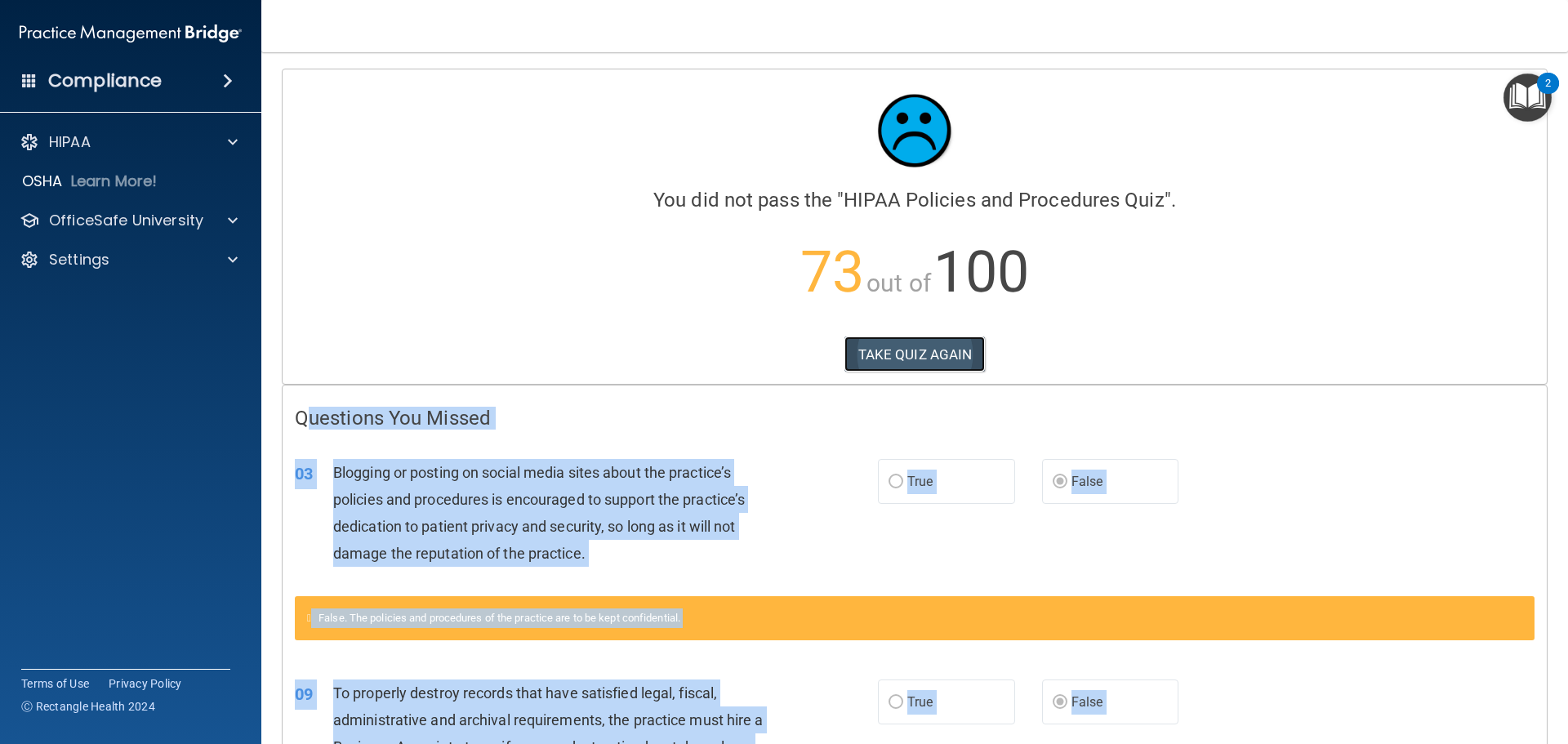
click at [940, 356] on button "TAKE QUIZ AGAIN" at bounding box center [914, 354] width 141 height 36
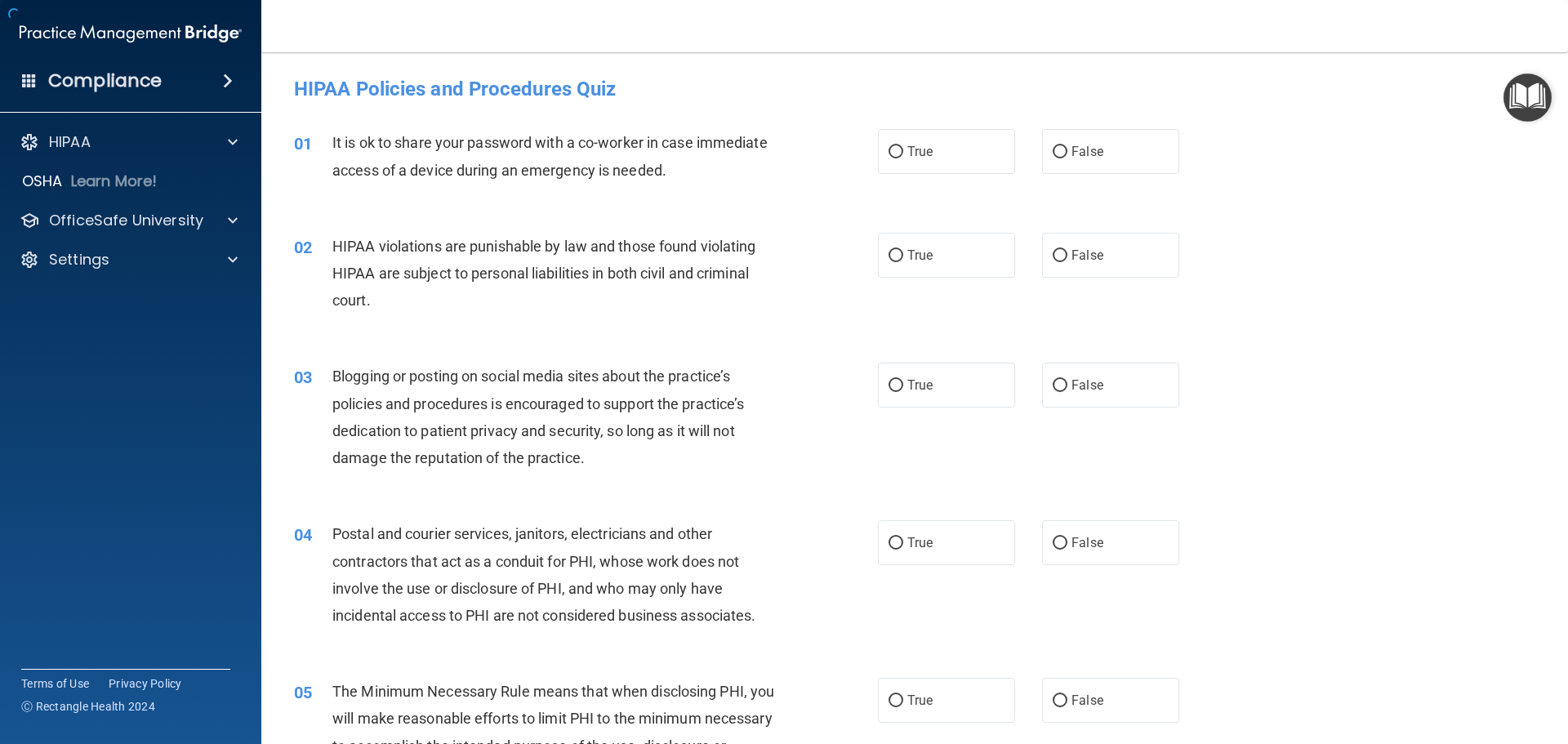
click at [1256, 260] on div "02 HIPAA violations are punishable by law and those found violating HIPAA are s…" at bounding box center [914, 278] width 1265 height 131
click at [1053, 152] on input "False" at bounding box center [1060, 152] width 15 height 13
radio input "true"
click at [896, 254] on input "True" at bounding box center [896, 256] width 15 height 13
radio input "true"
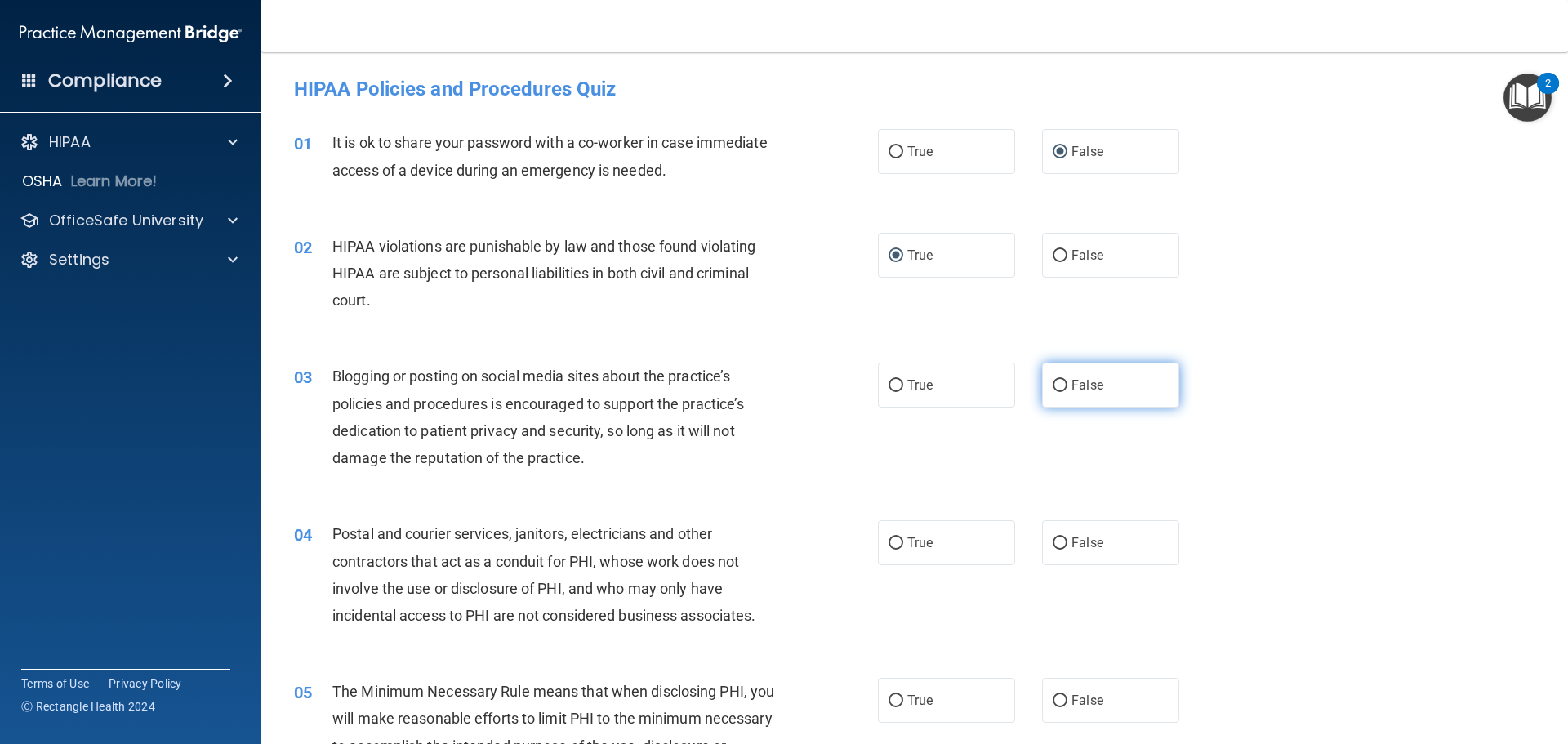
click at [1053, 386] on input "False" at bounding box center [1060, 385] width 15 height 13
radio input "true"
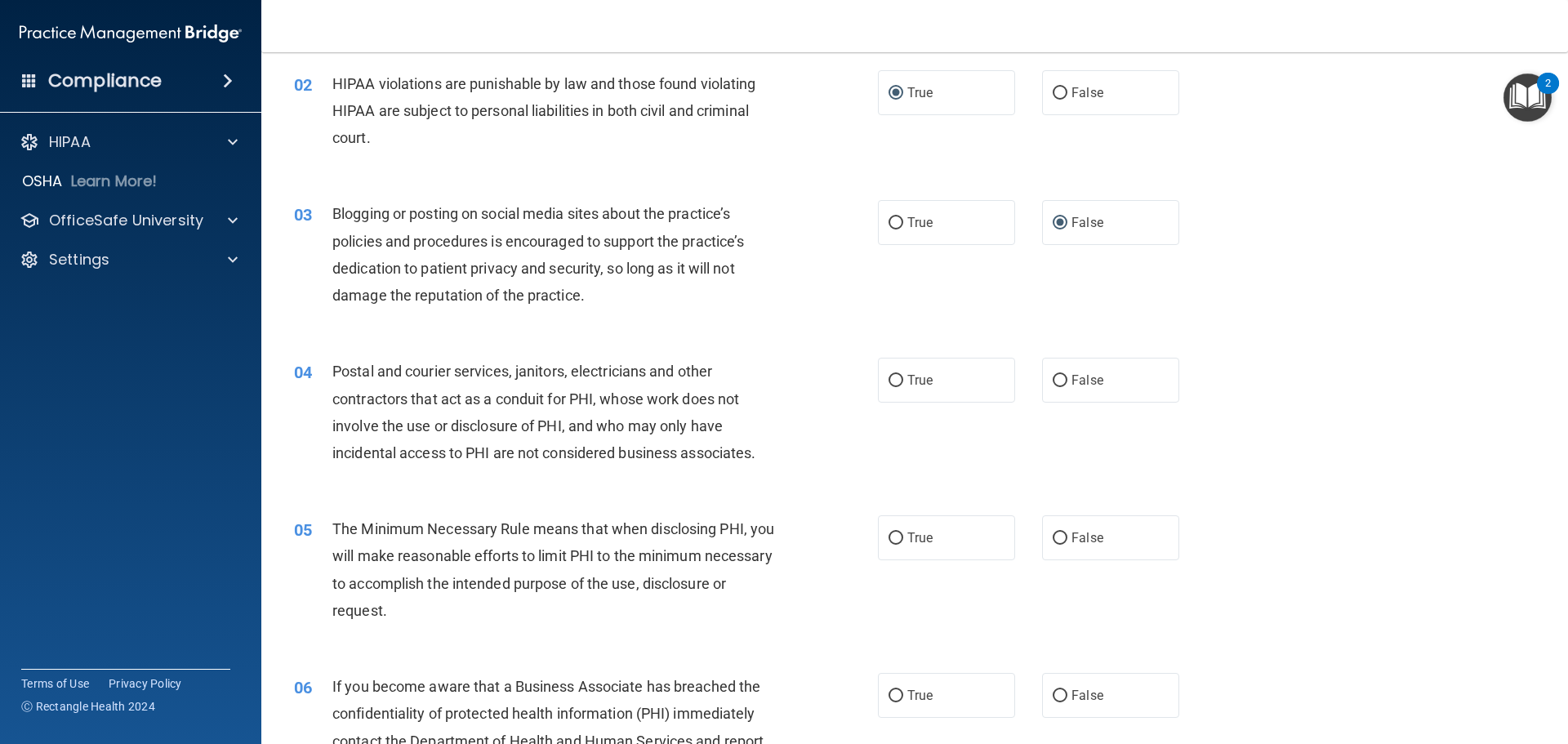
scroll to position [163, 0]
click at [888, 381] on input "True" at bounding box center [896, 380] width 15 height 13
radio input "true"
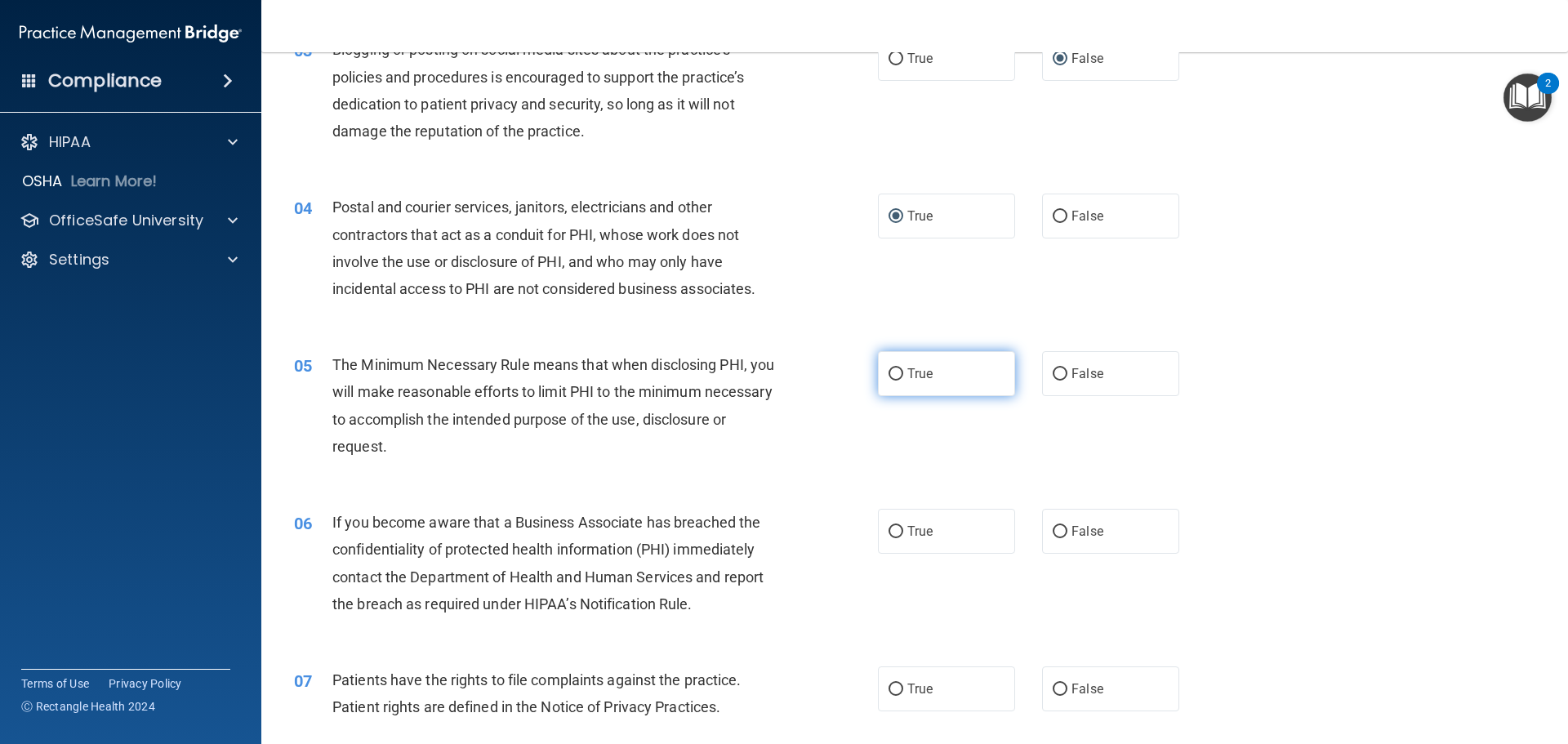
click at [892, 372] on input "True" at bounding box center [896, 375] width 15 height 13
radio input "true"
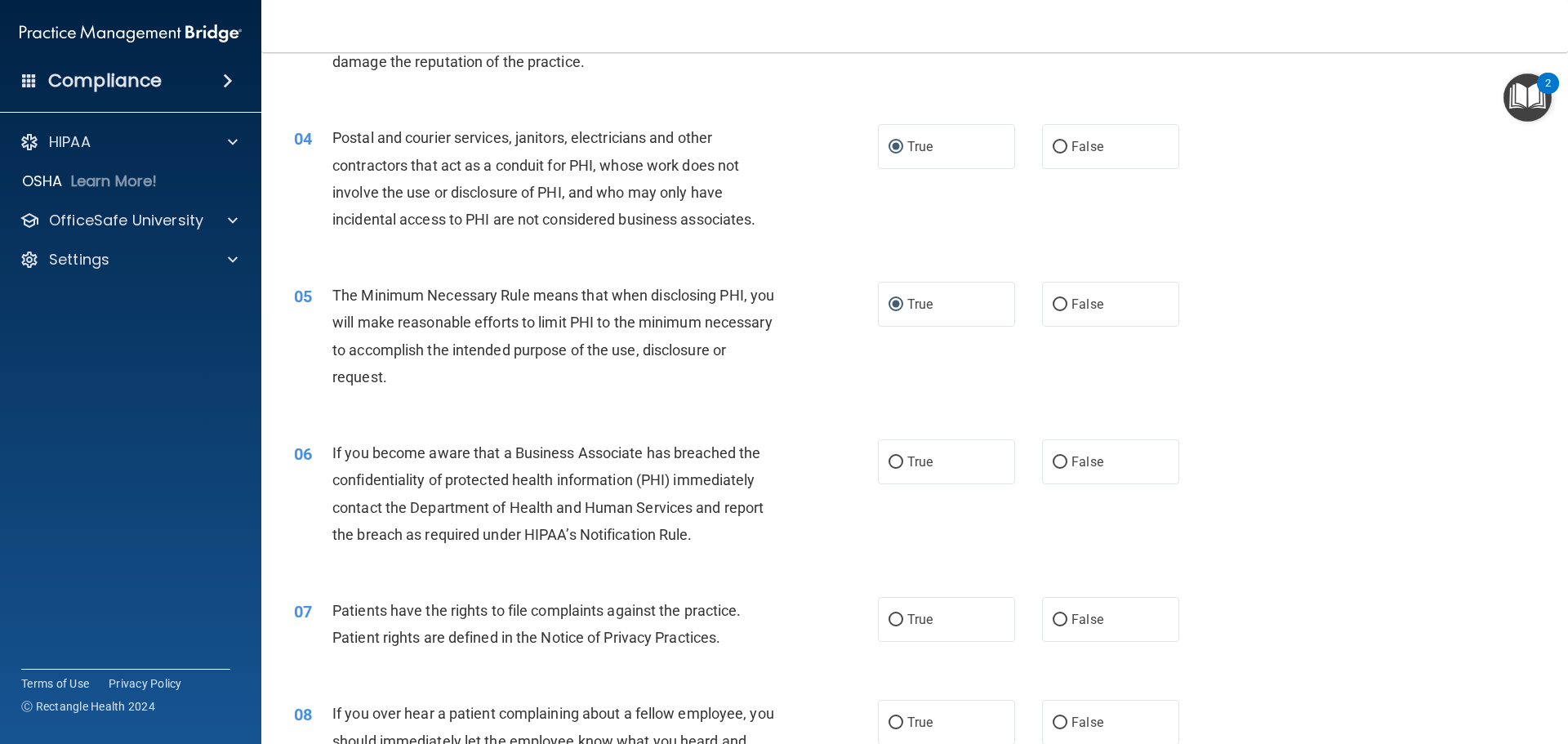
scroll to position [490, 0]
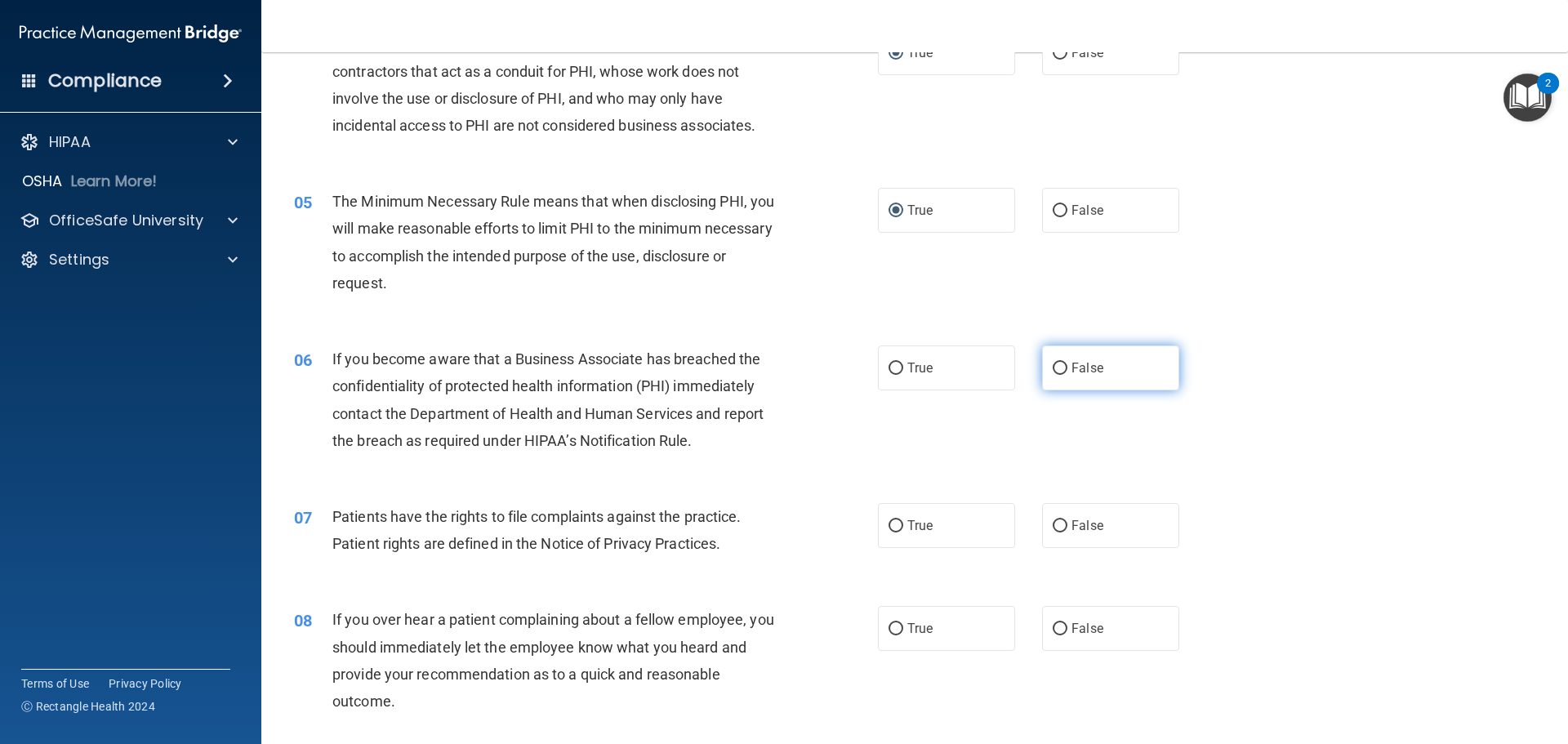
click at [1053, 369] on input "False" at bounding box center [1060, 369] width 15 height 13
radio input "true"
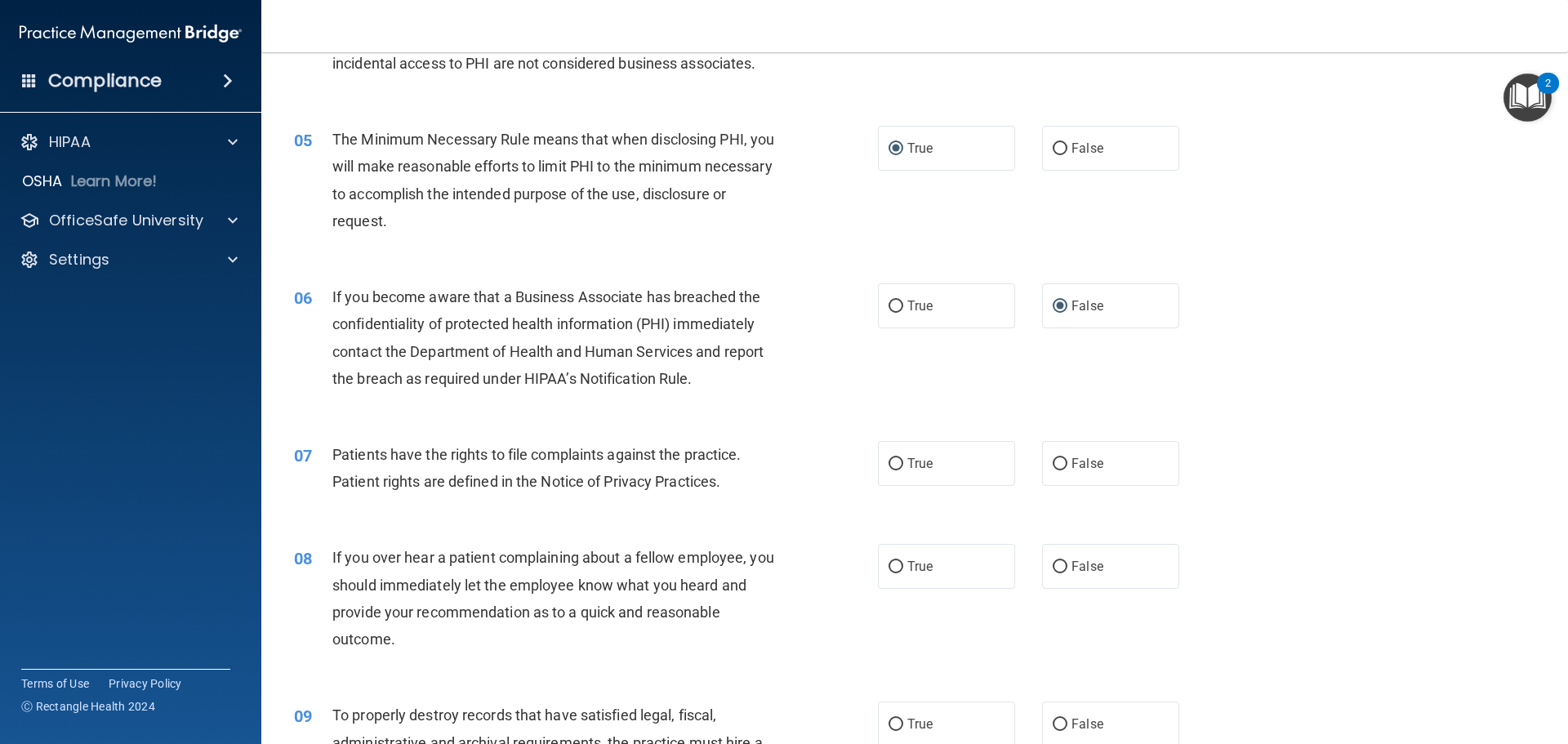
scroll to position [653, 0]
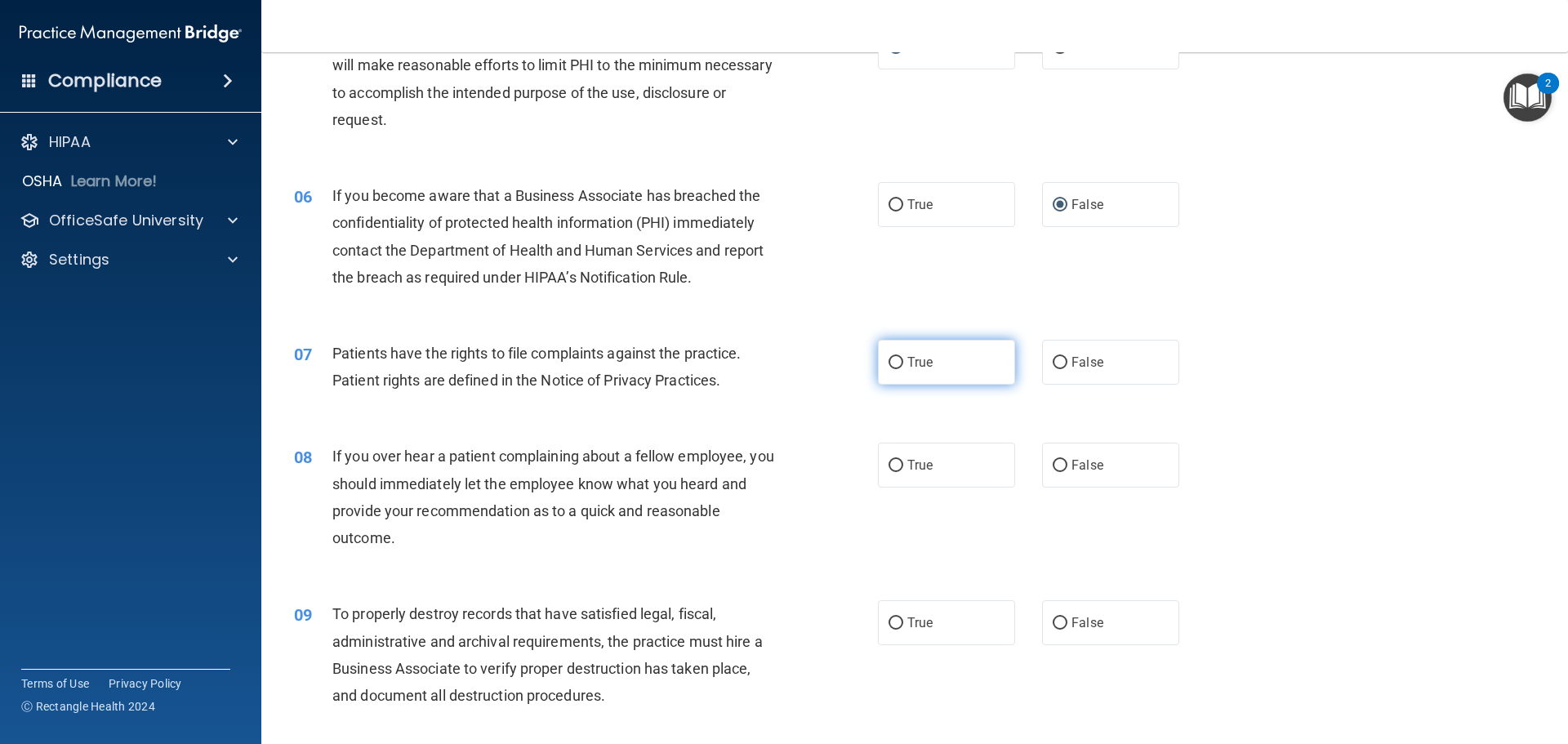
click at [892, 359] on input "True" at bounding box center [896, 363] width 15 height 13
radio input "true"
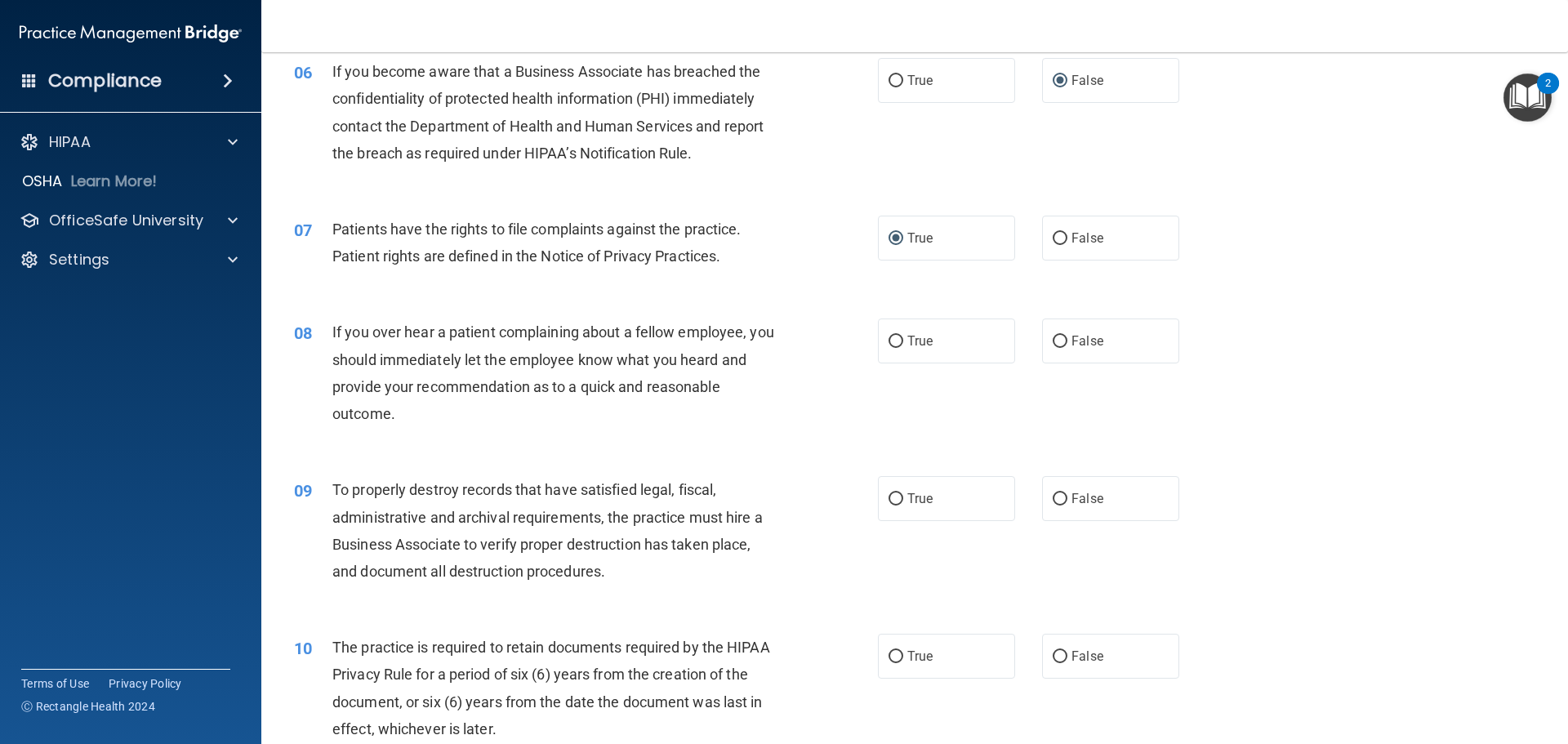
scroll to position [817, 0]
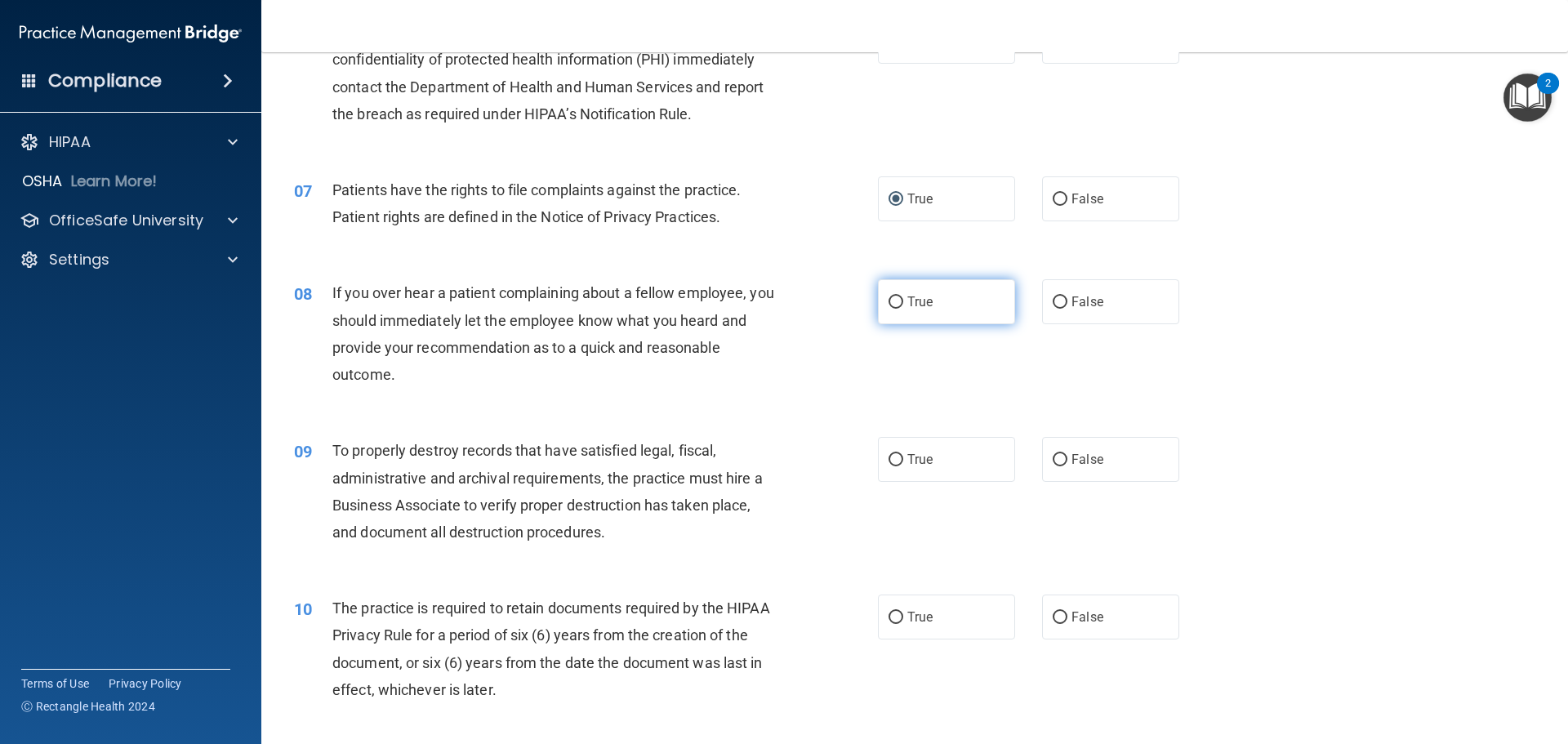
click at [892, 299] on input "True" at bounding box center [896, 302] width 15 height 13
radio input "true"
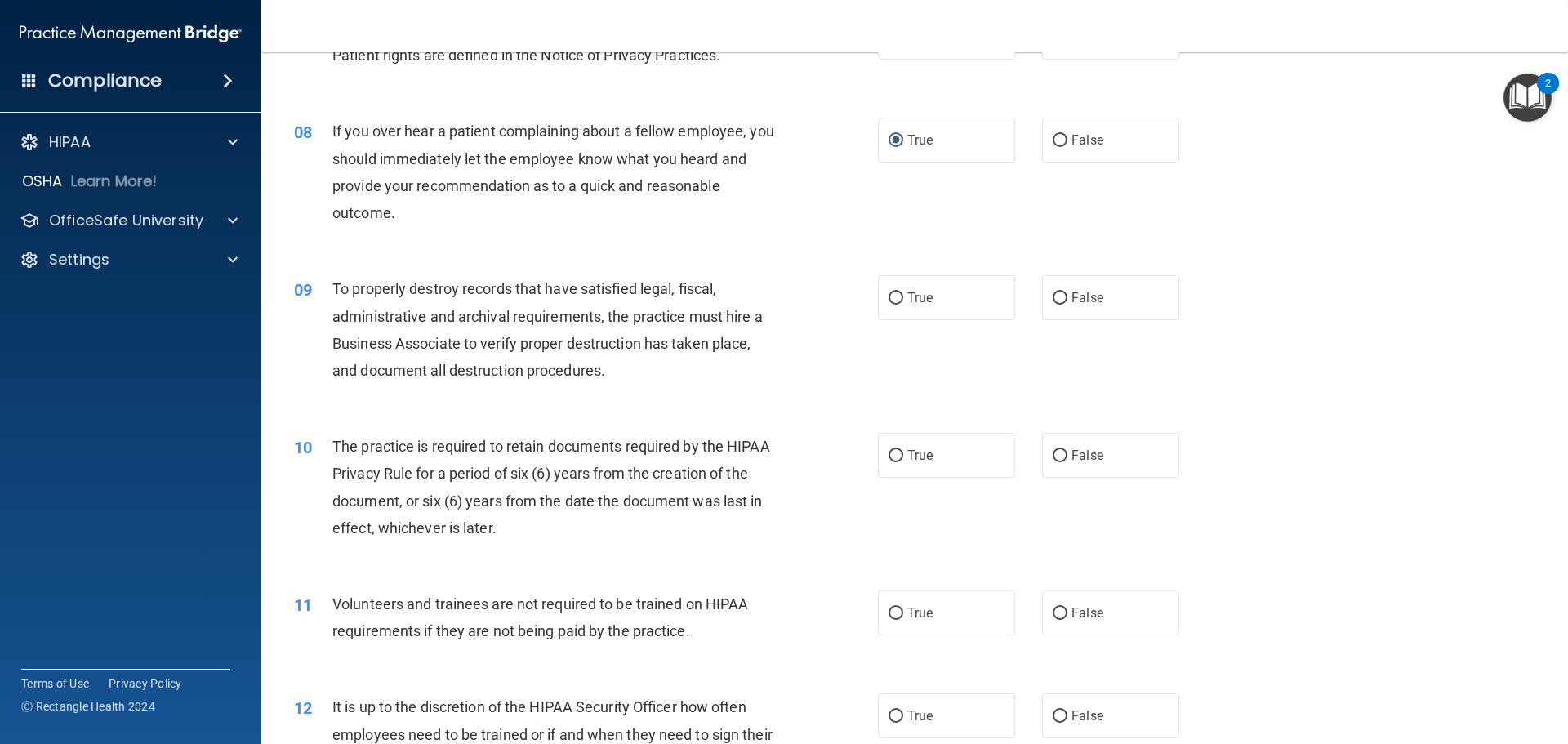
scroll to position [980, 0]
click at [1053, 293] on input "False" at bounding box center [1060, 297] width 15 height 13
radio input "true"
click at [889, 455] on input "True" at bounding box center [896, 454] width 15 height 13
radio input "true"
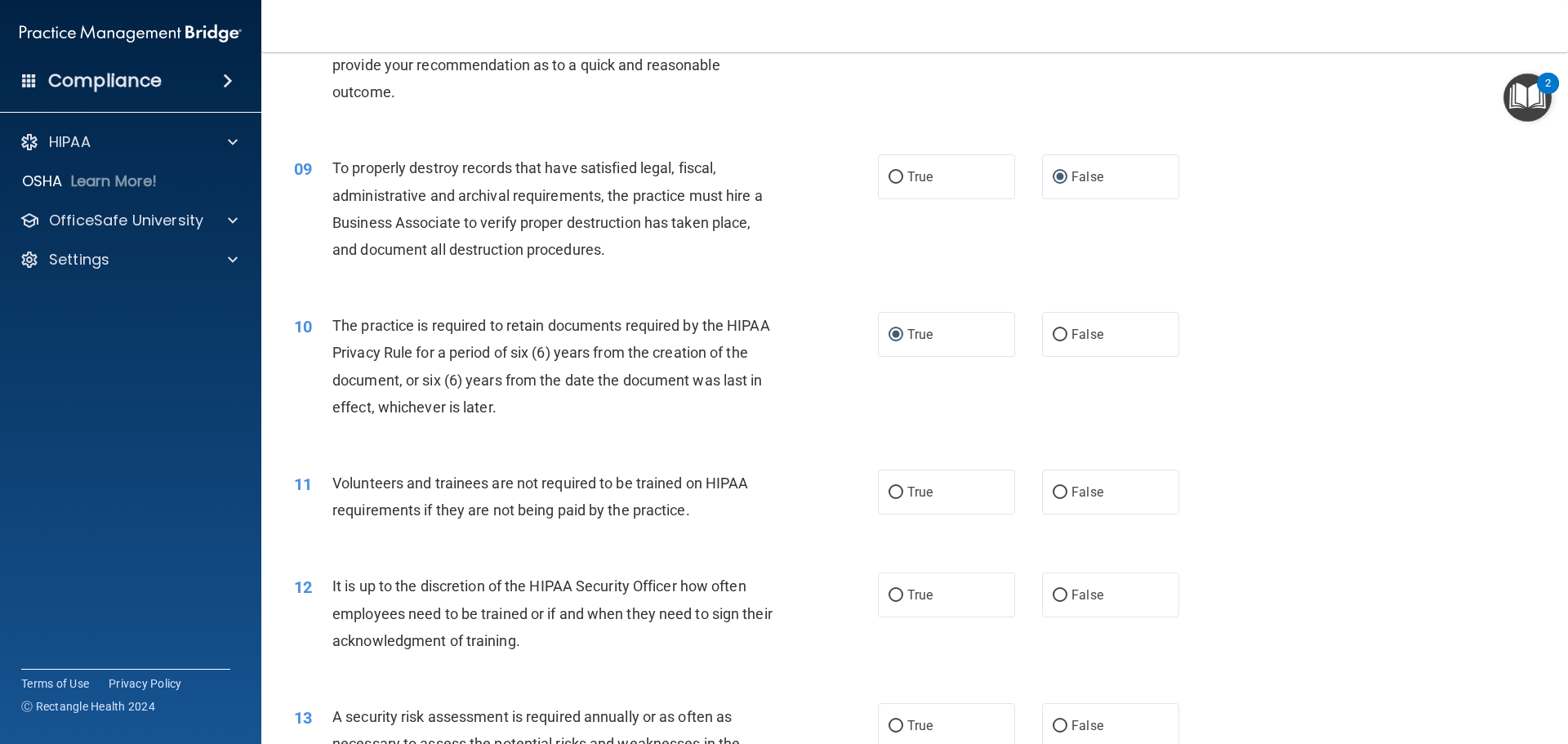
scroll to position [1144, 0]
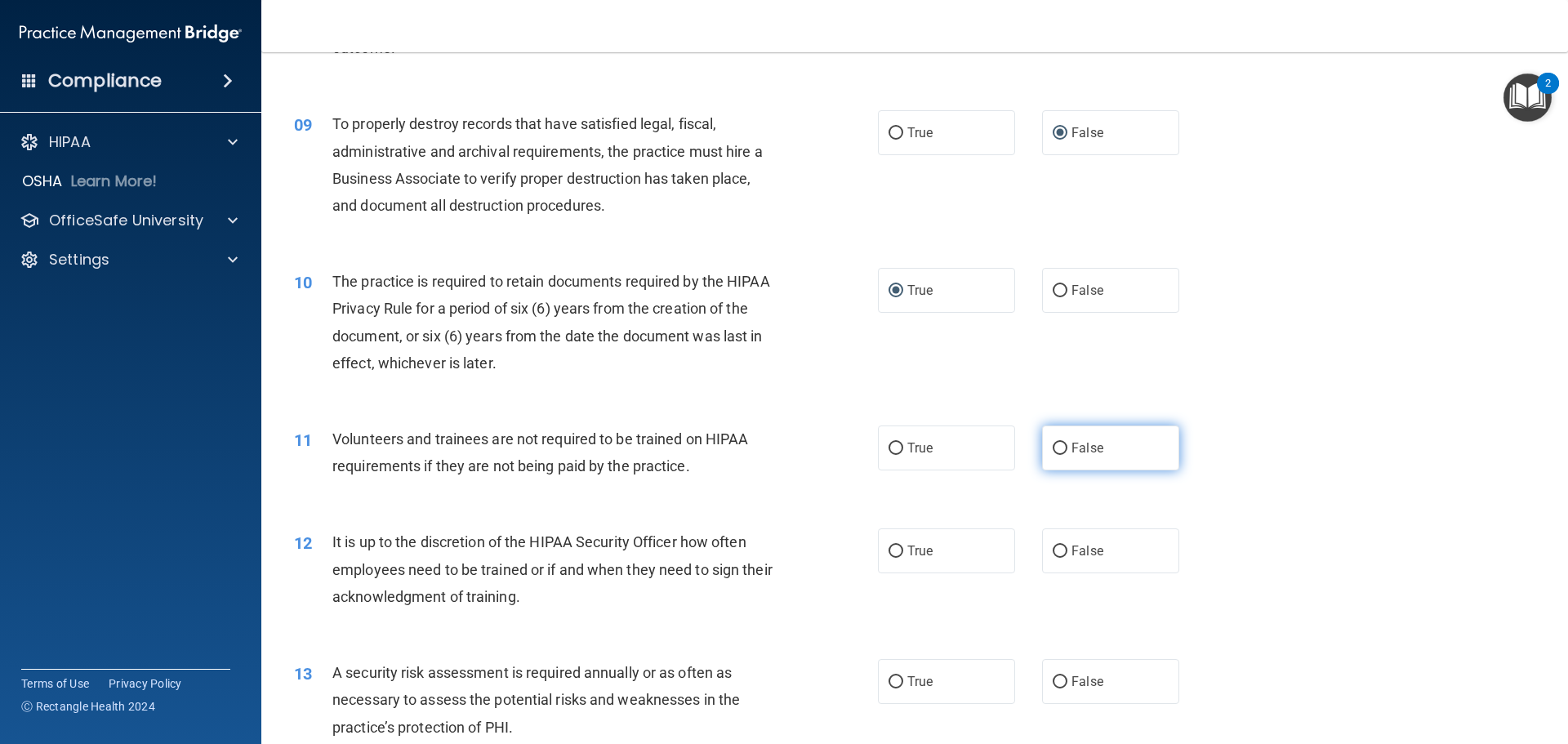
click at [1053, 445] on input "False" at bounding box center [1060, 449] width 15 height 13
radio input "true"
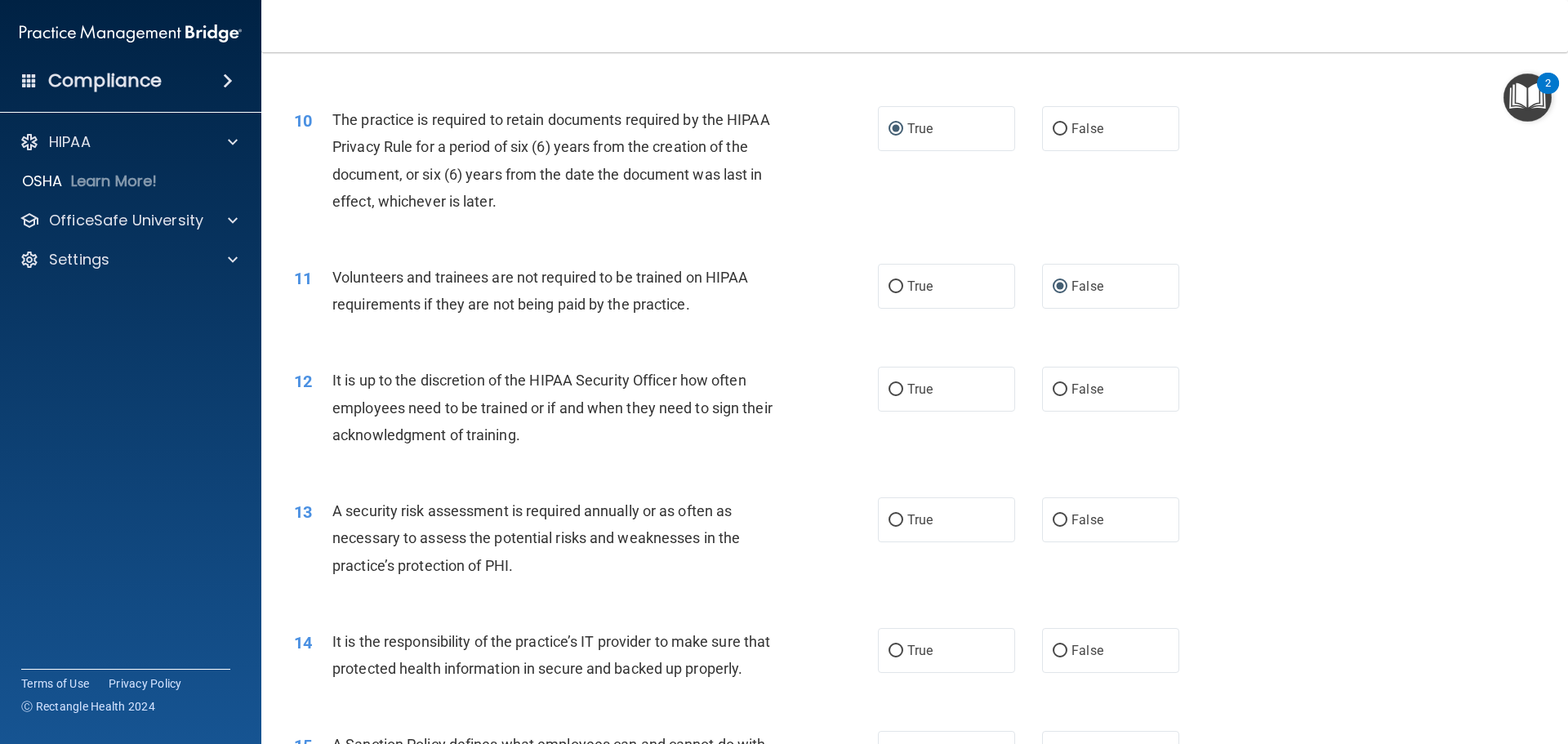
scroll to position [1306, 0]
click at [1053, 386] on input "False" at bounding box center [1060, 388] width 15 height 13
radio input "true"
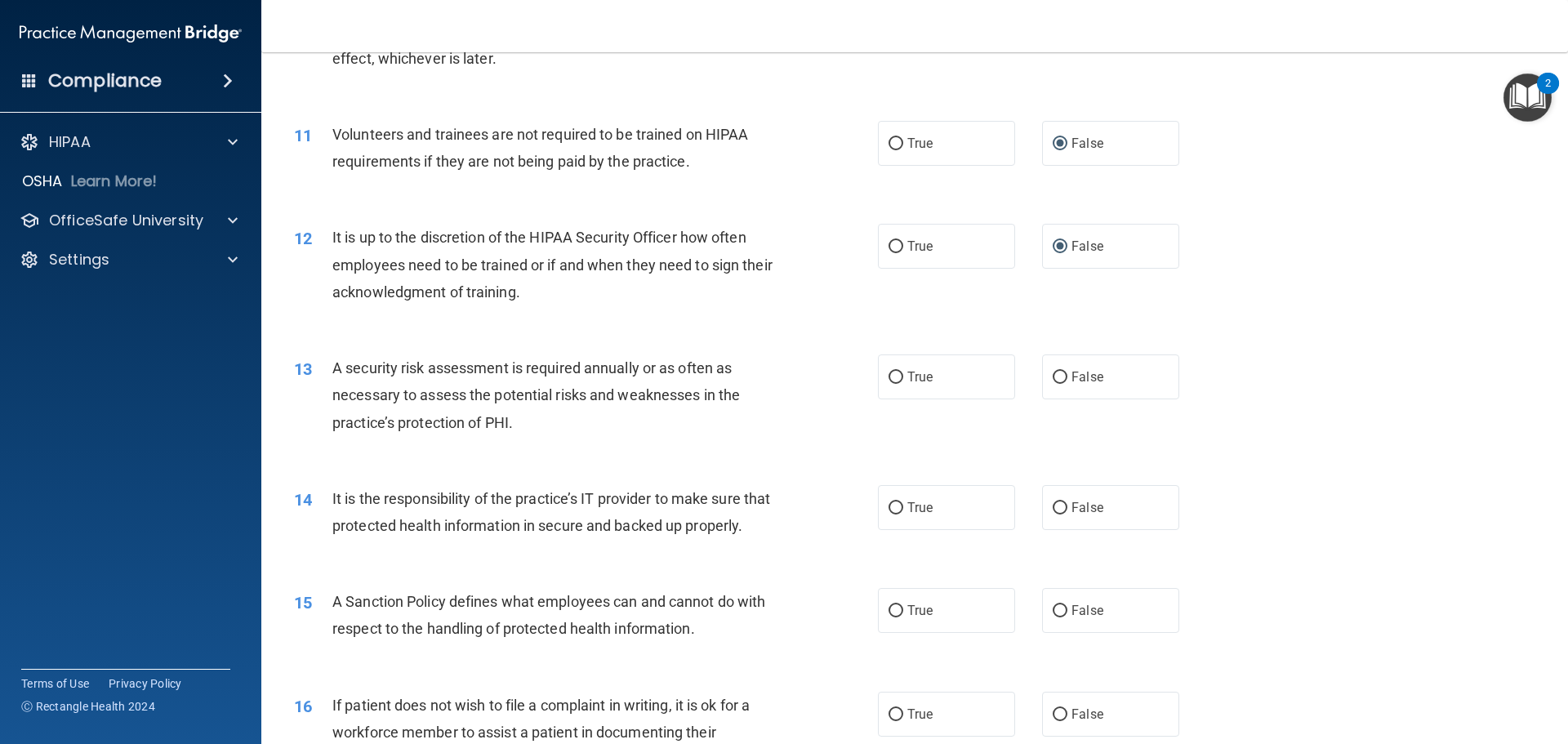
scroll to position [1470, 0]
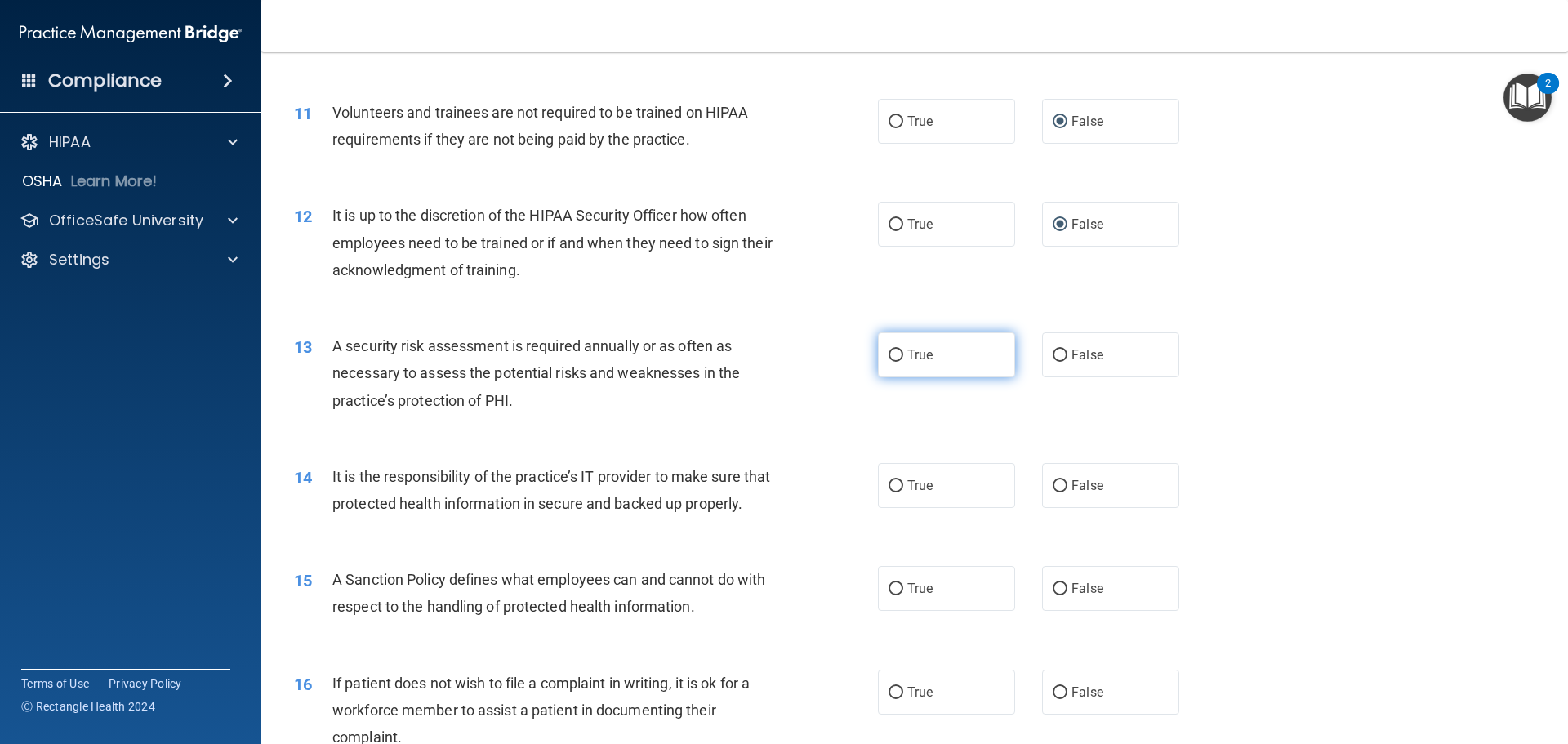
click at [888, 354] on input "True" at bounding box center [896, 355] width 15 height 13
radio input "true"
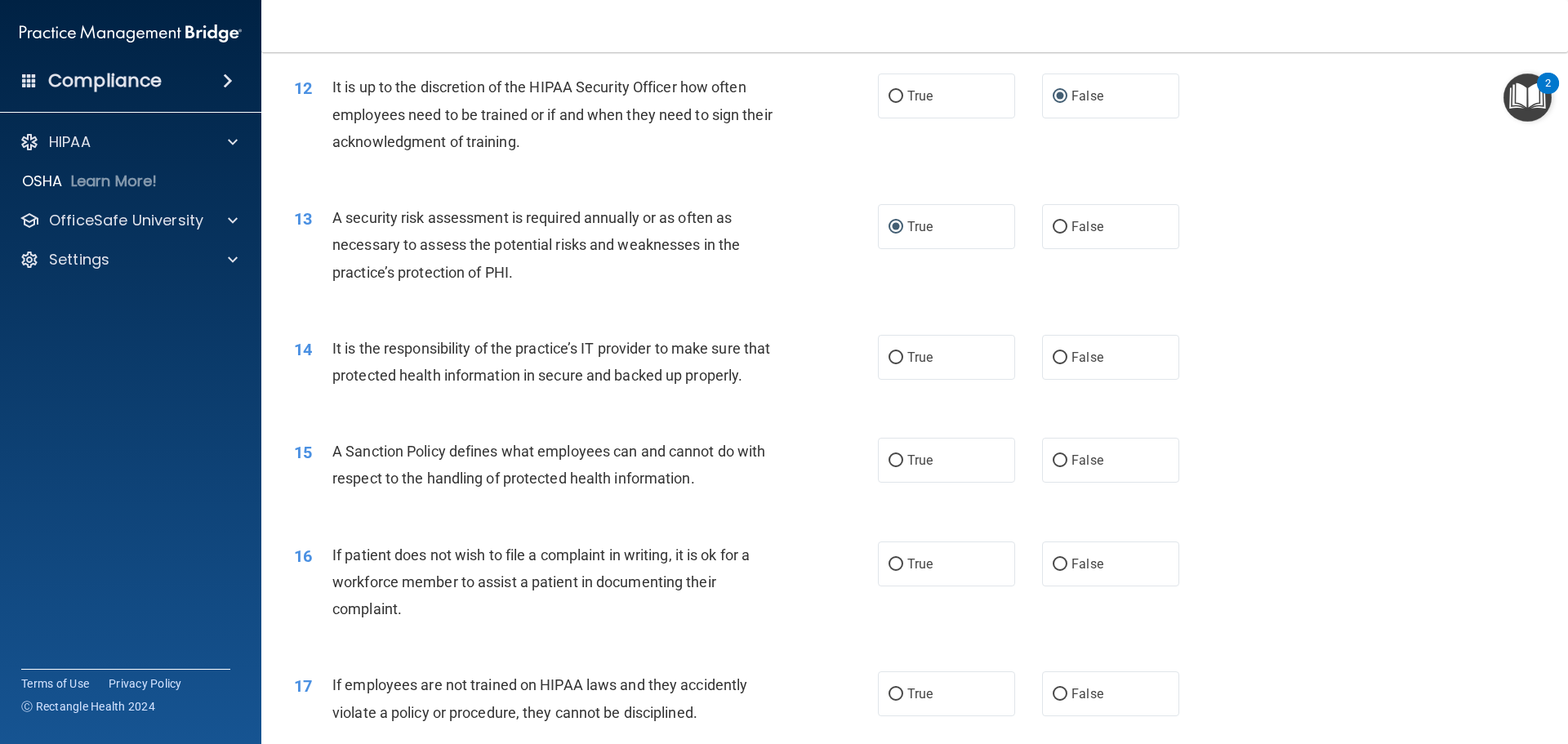
scroll to position [1633, 0]
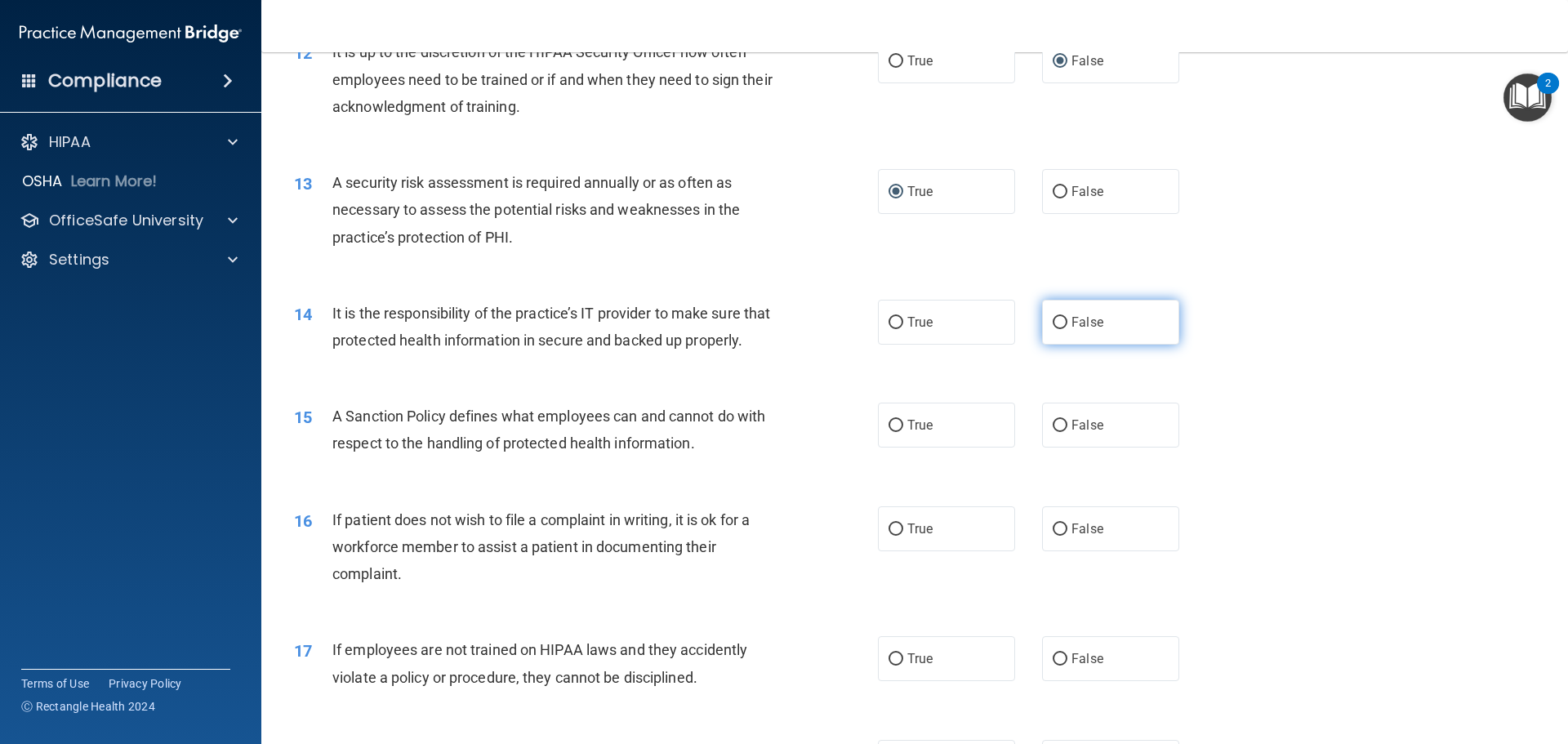
click at [1058, 325] on input "False" at bounding box center [1060, 323] width 15 height 13
radio input "true"
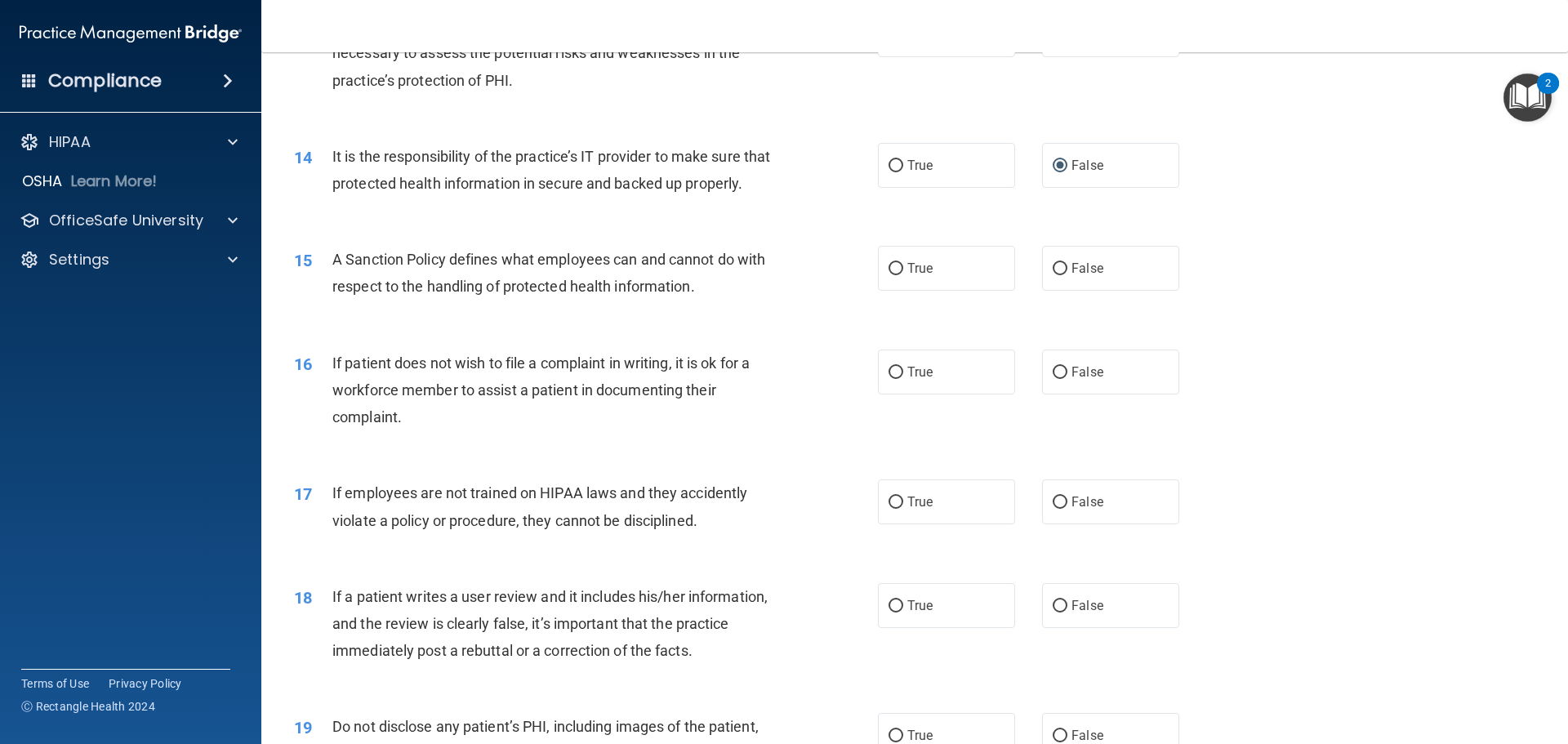
scroll to position [1797, 0]
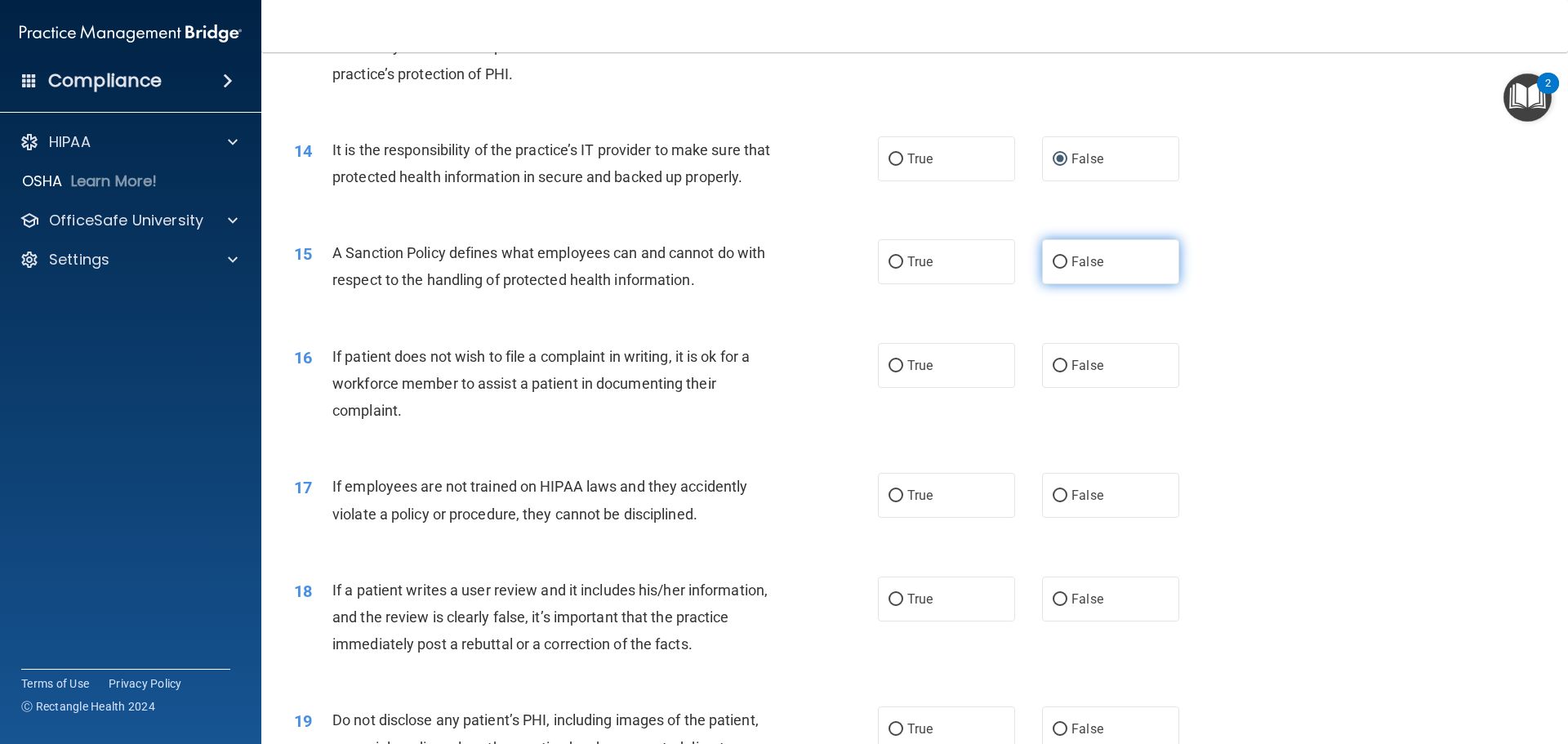
click at [1053, 269] on input "False" at bounding box center [1060, 262] width 15 height 13
radio input "true"
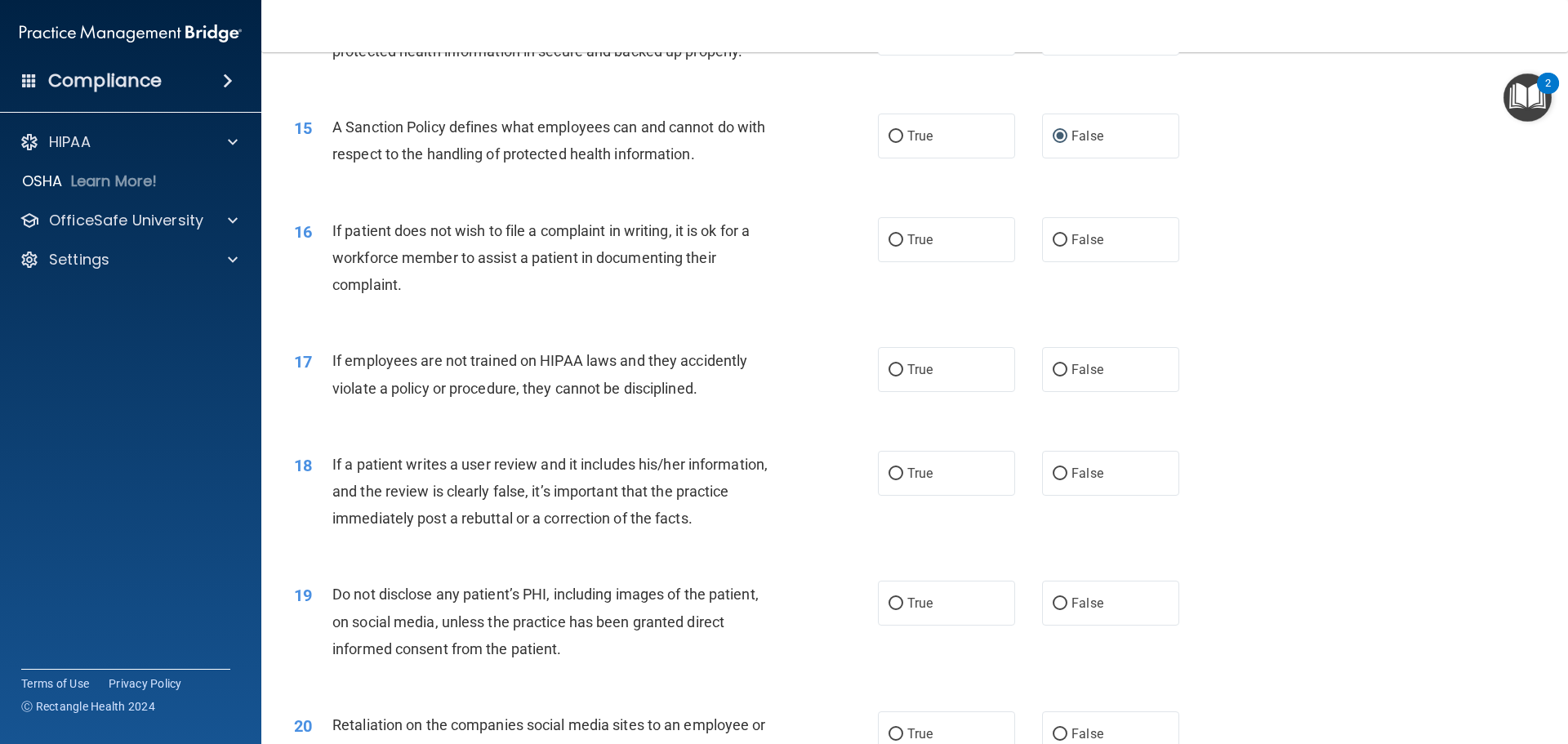
scroll to position [1960, 0]
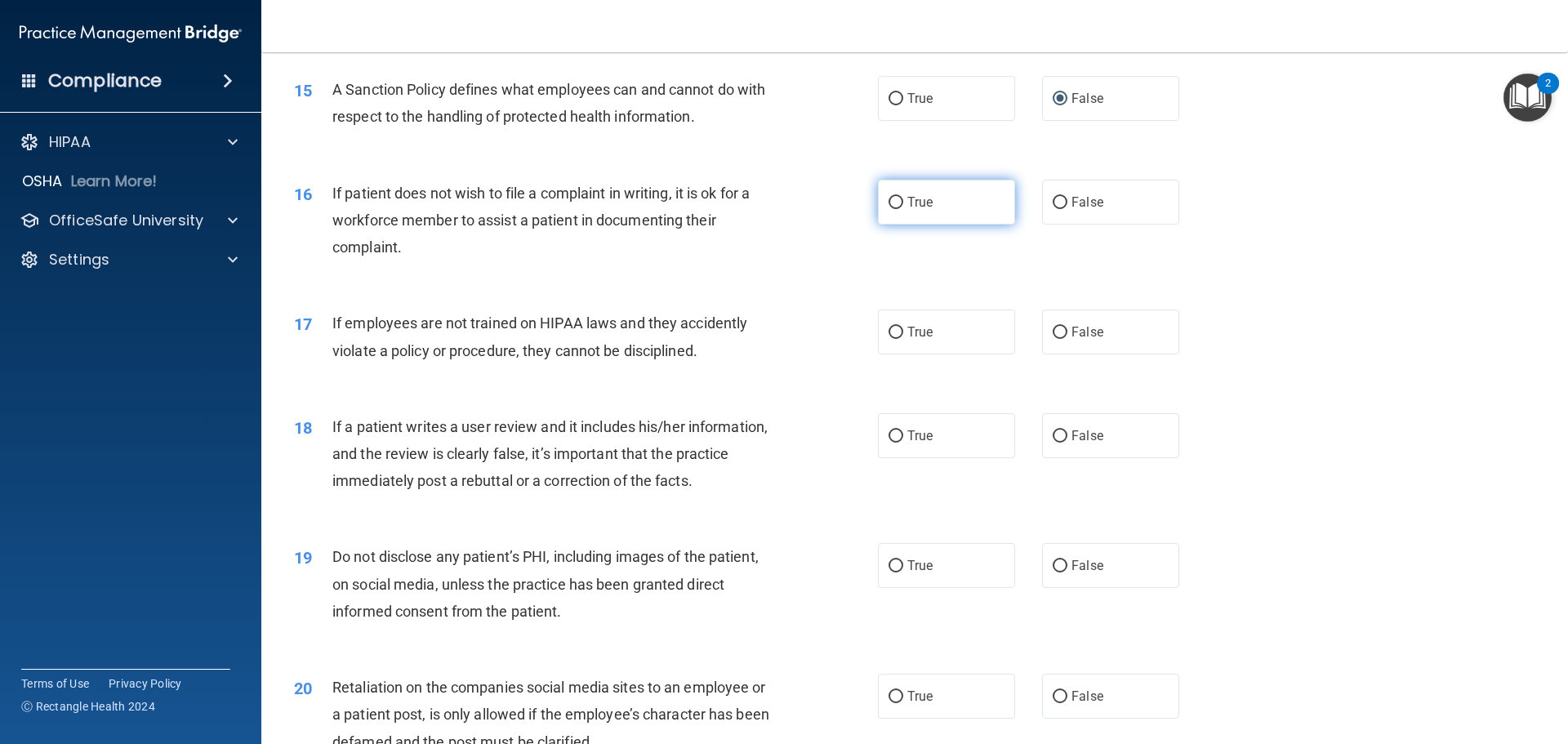
click at [889, 209] on input "True" at bounding box center [896, 203] width 15 height 13
radio input "true"
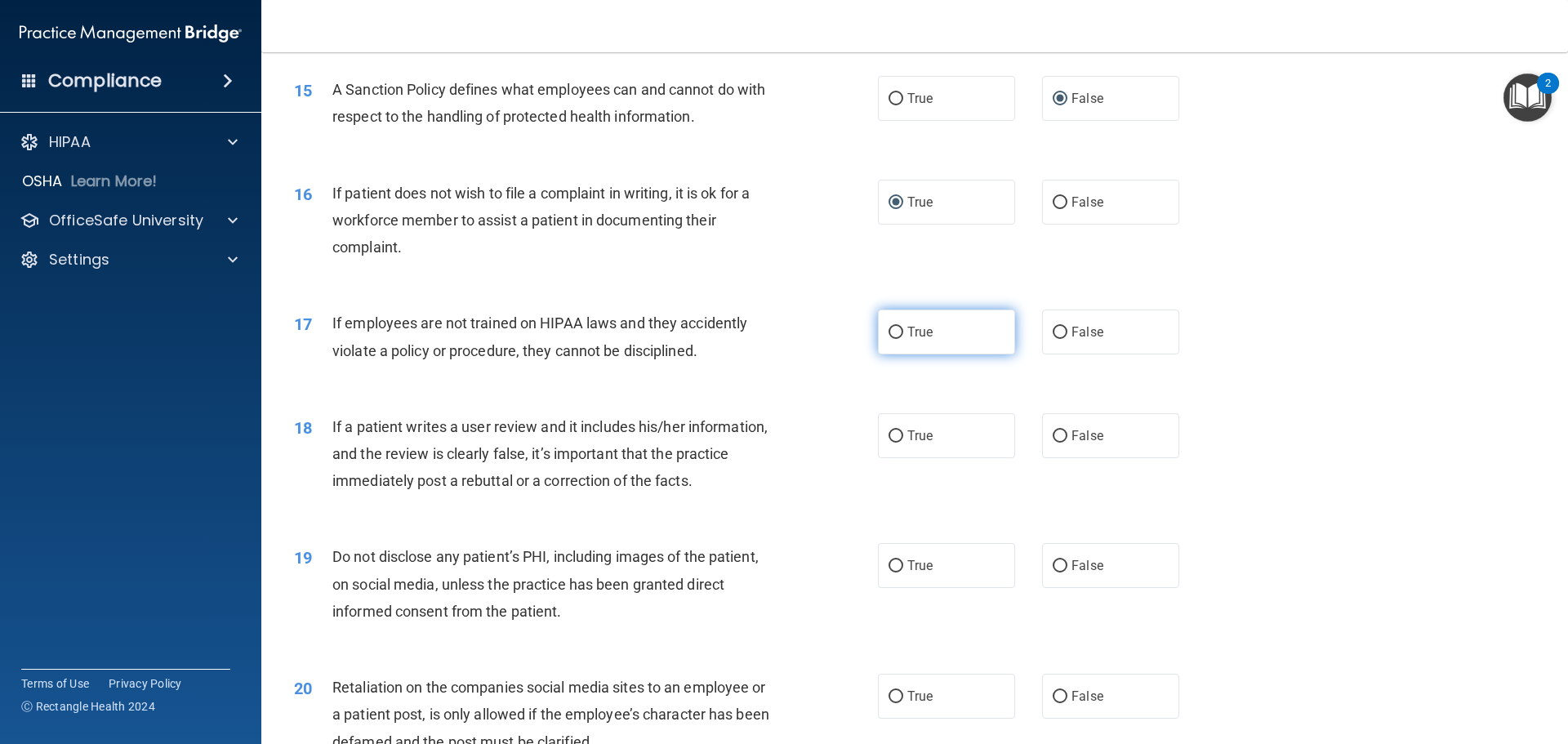
click at [888, 339] on input "True" at bounding box center [896, 333] width 15 height 13
radio input "true"
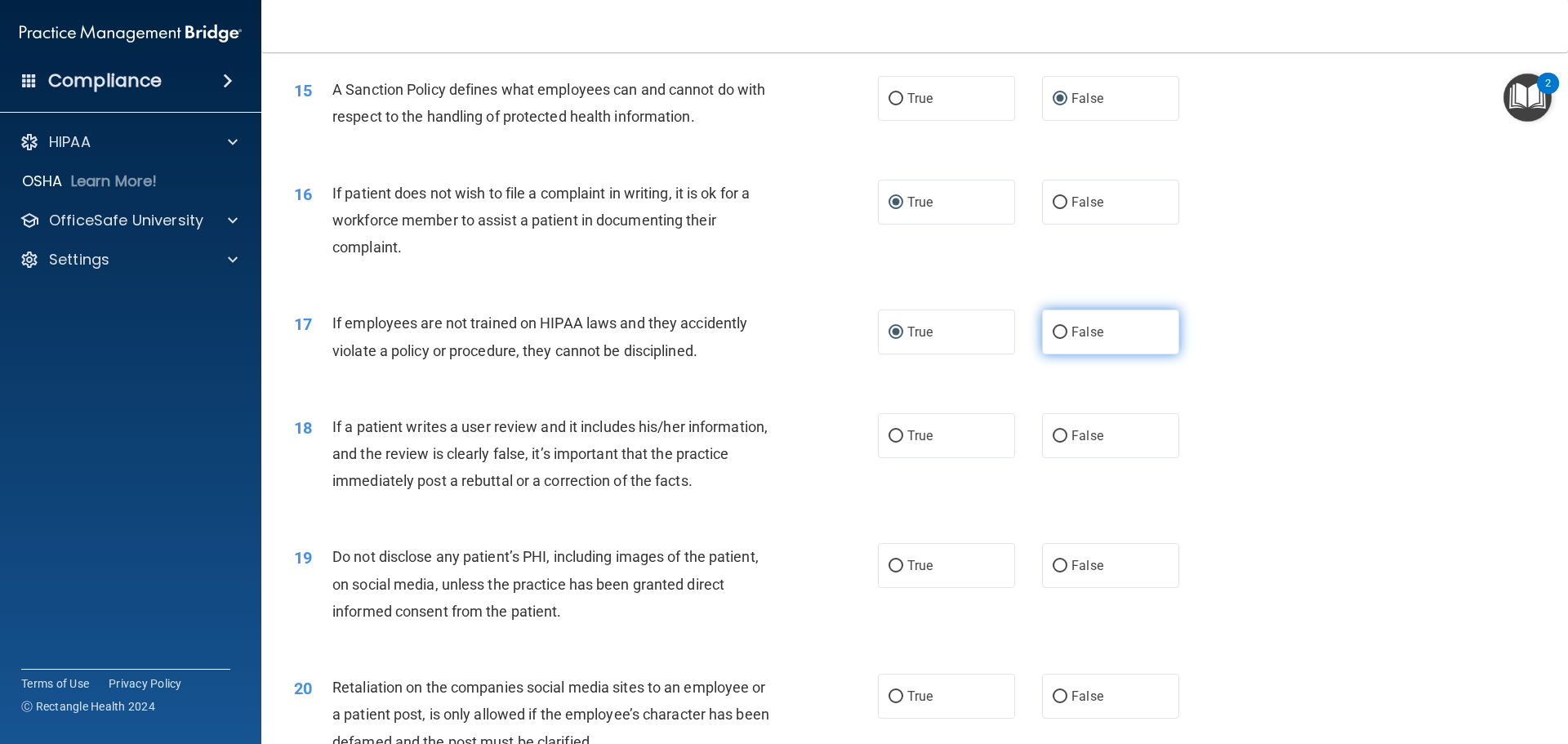
click at [1053, 339] on input "False" at bounding box center [1060, 333] width 15 height 13
radio input "true"
radio input "false"
click at [1048, 454] on label "False" at bounding box center [1110, 435] width 137 height 45
click at [1053, 443] on input "False" at bounding box center [1060, 436] width 15 height 13
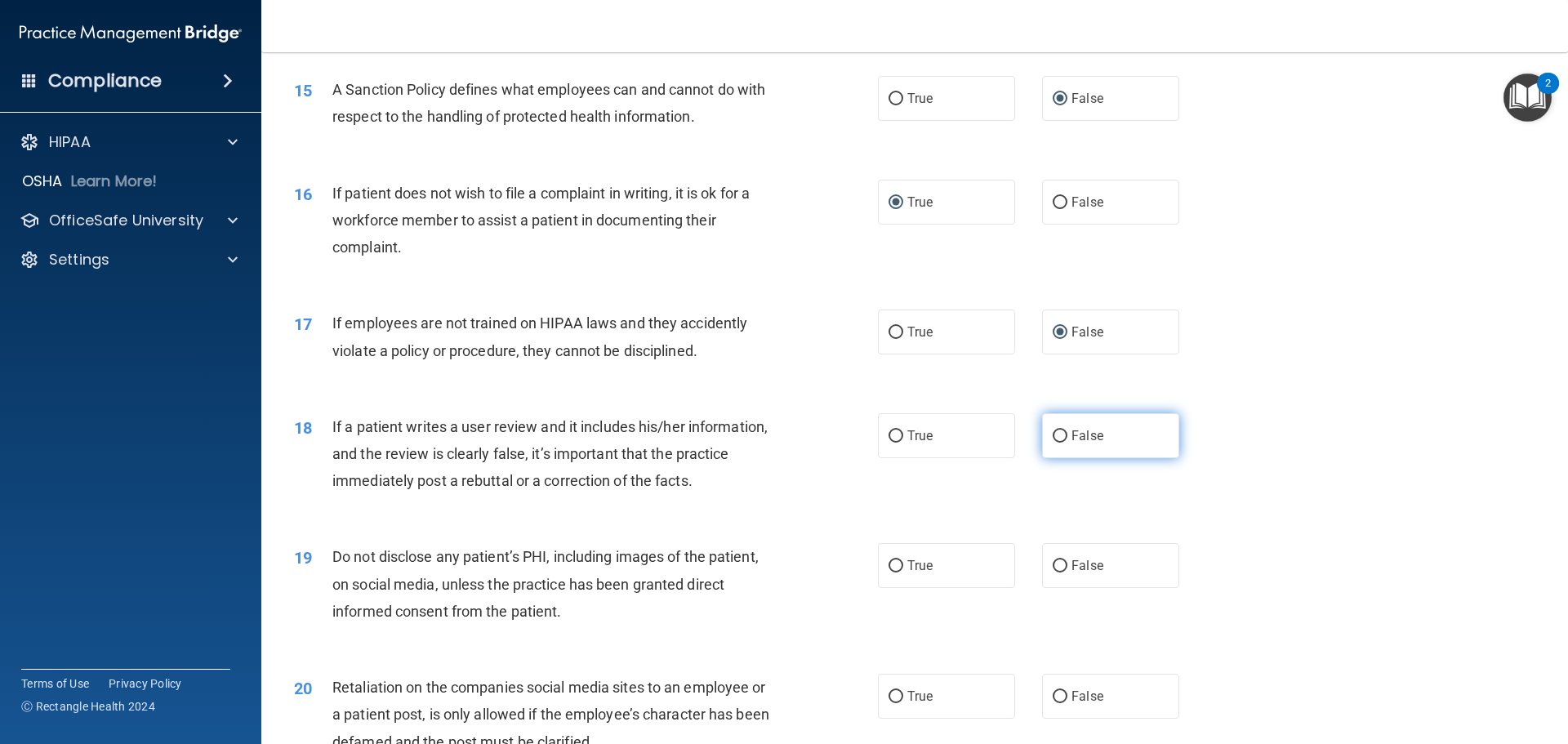
radio input "true"
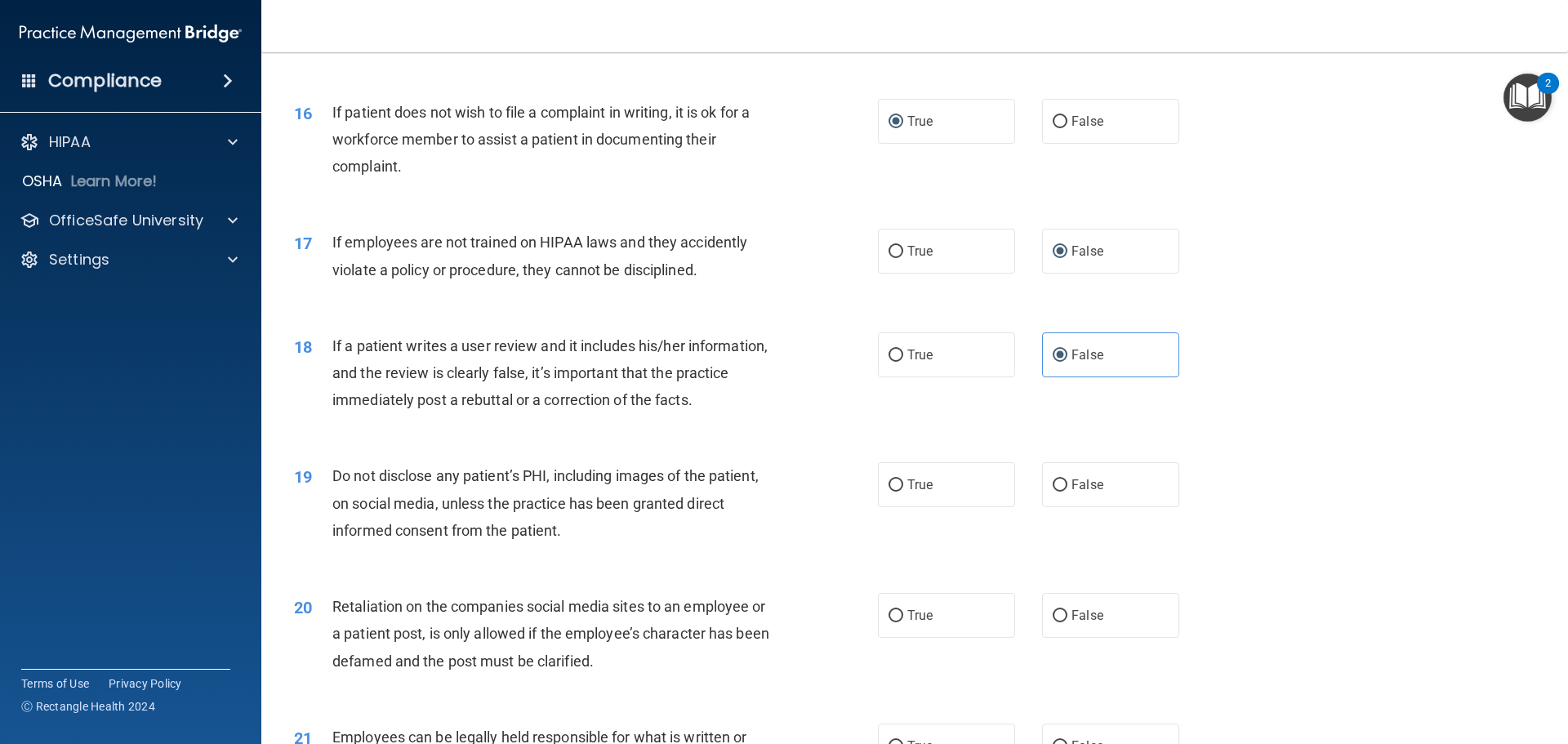
scroll to position [2042, 0]
click at [891, 490] on input "True" at bounding box center [896, 485] width 15 height 13
radio input "true"
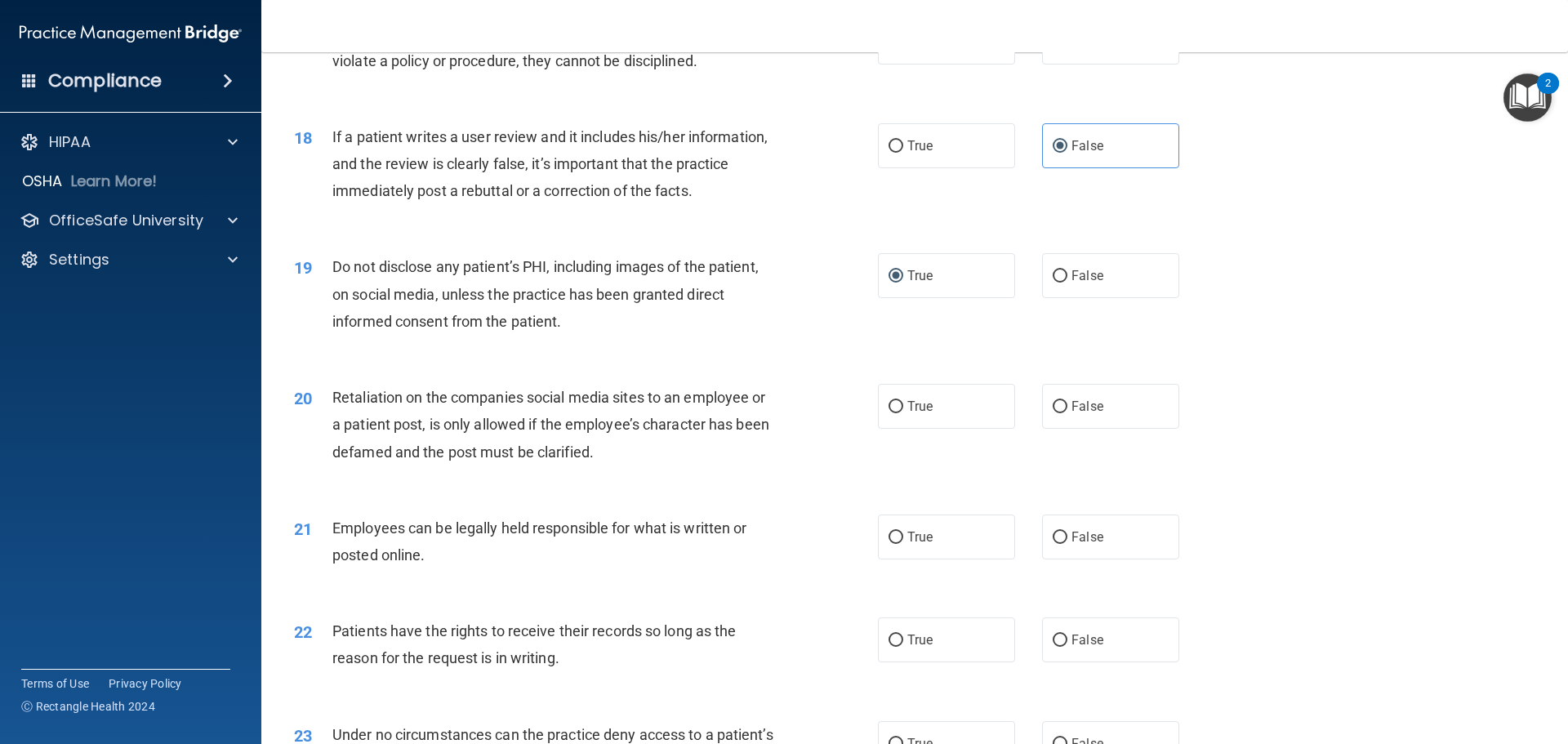
scroll to position [2286, 0]
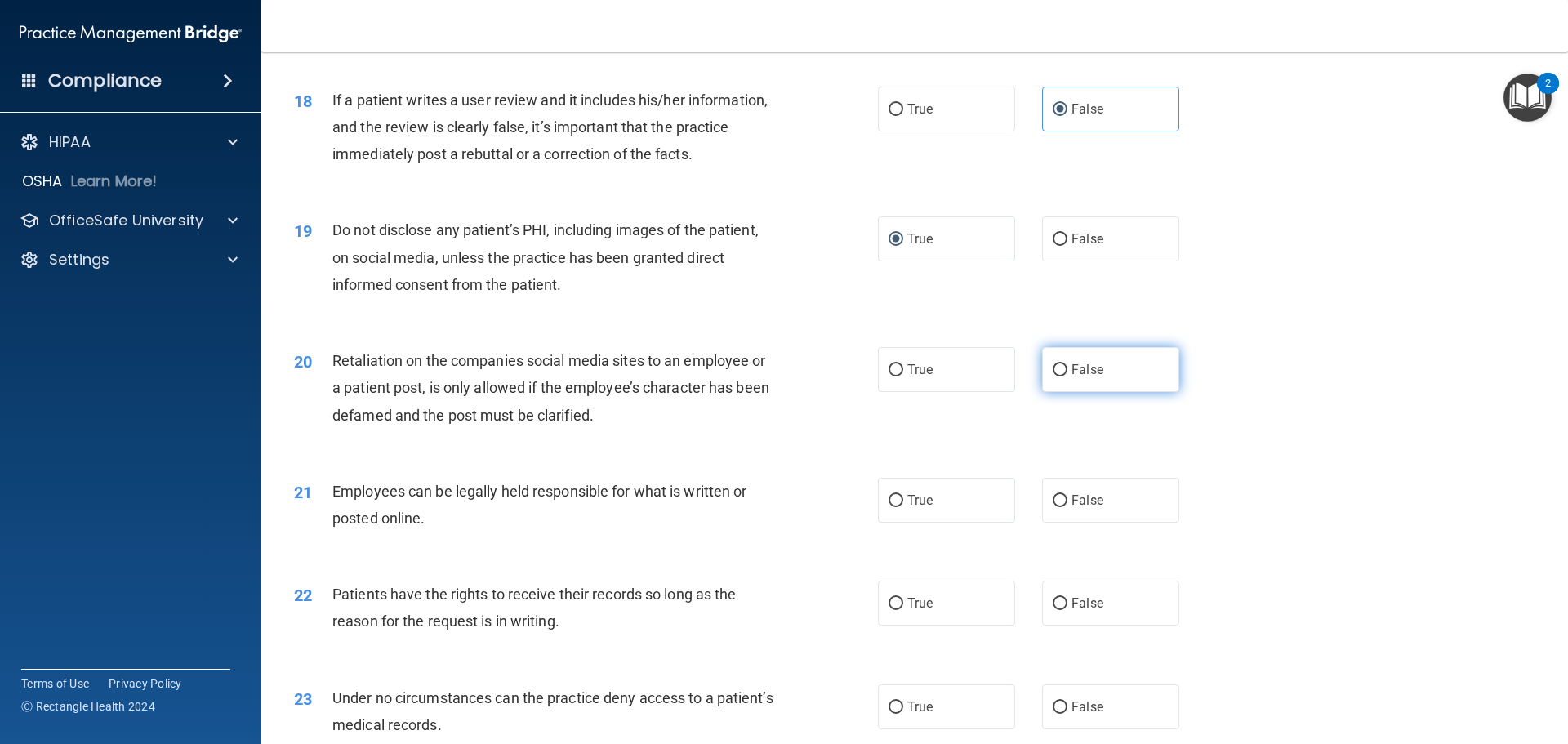
click at [1053, 376] on input "False" at bounding box center [1060, 370] width 15 height 13
radio input "true"
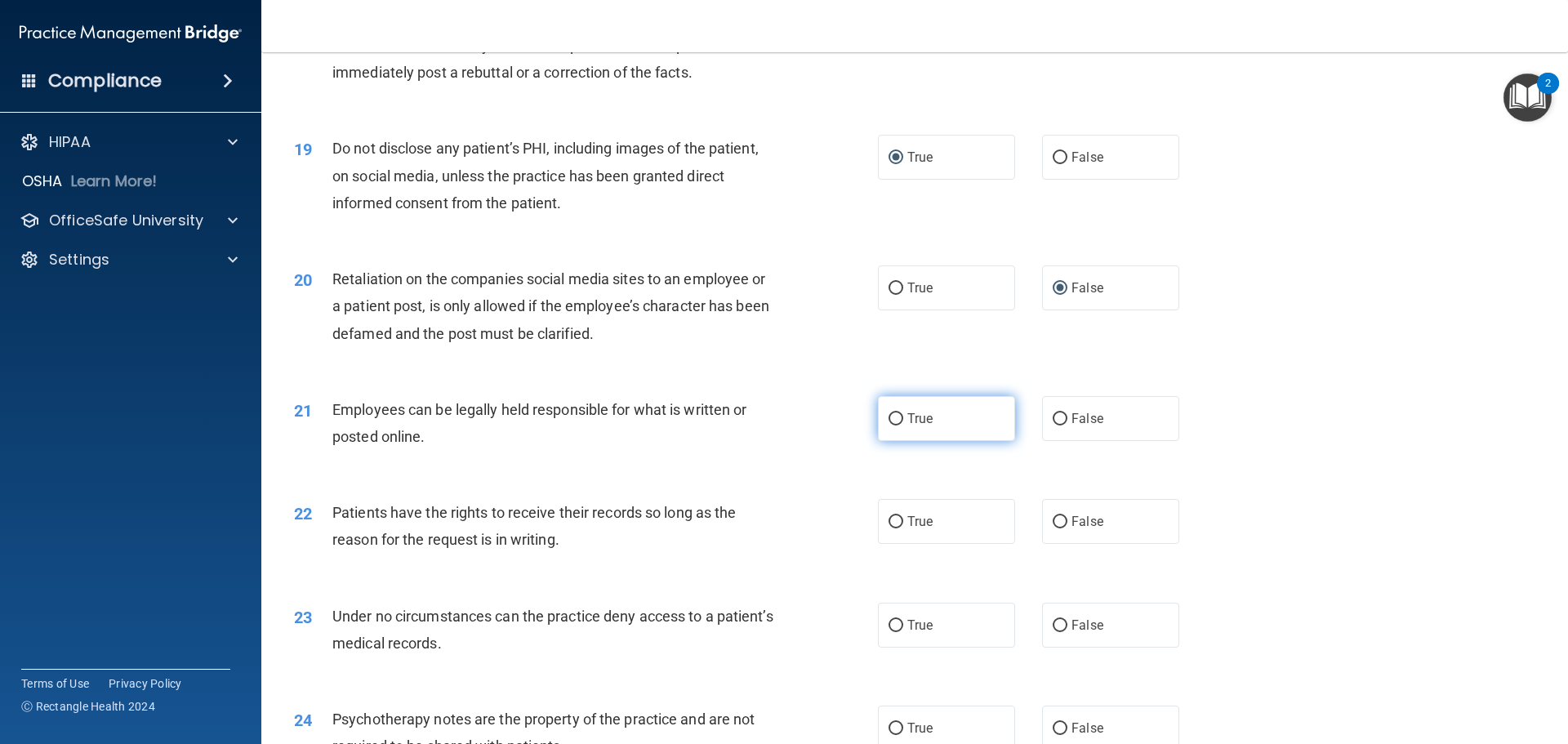
click at [879, 441] on label "True" at bounding box center [946, 419] width 137 height 45
click at [888, 425] on input "True" at bounding box center [896, 419] width 15 height 13
radio input "true"
click at [1053, 528] on input "False" at bounding box center [1060, 522] width 15 height 13
radio input "true"
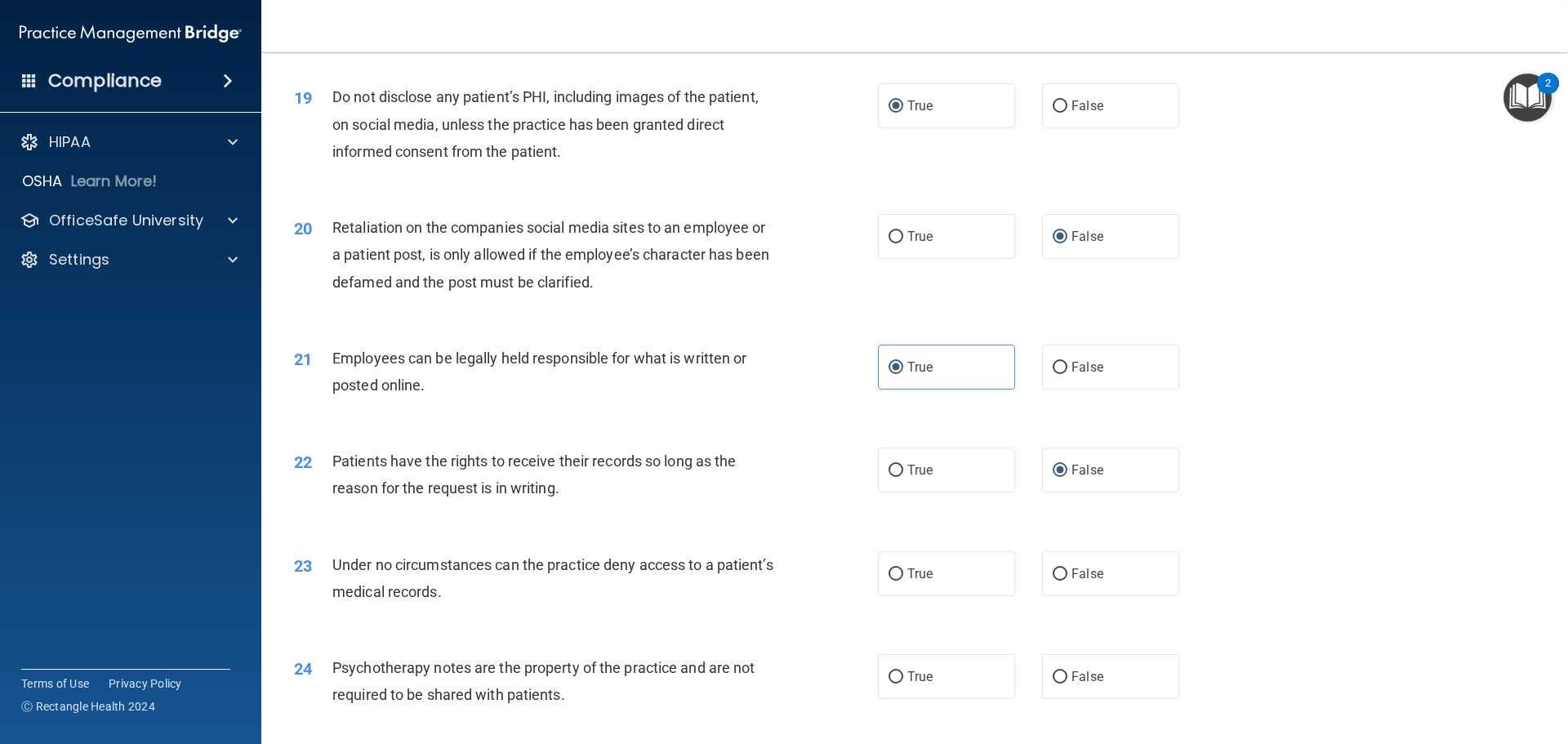
scroll to position [2613, 0]
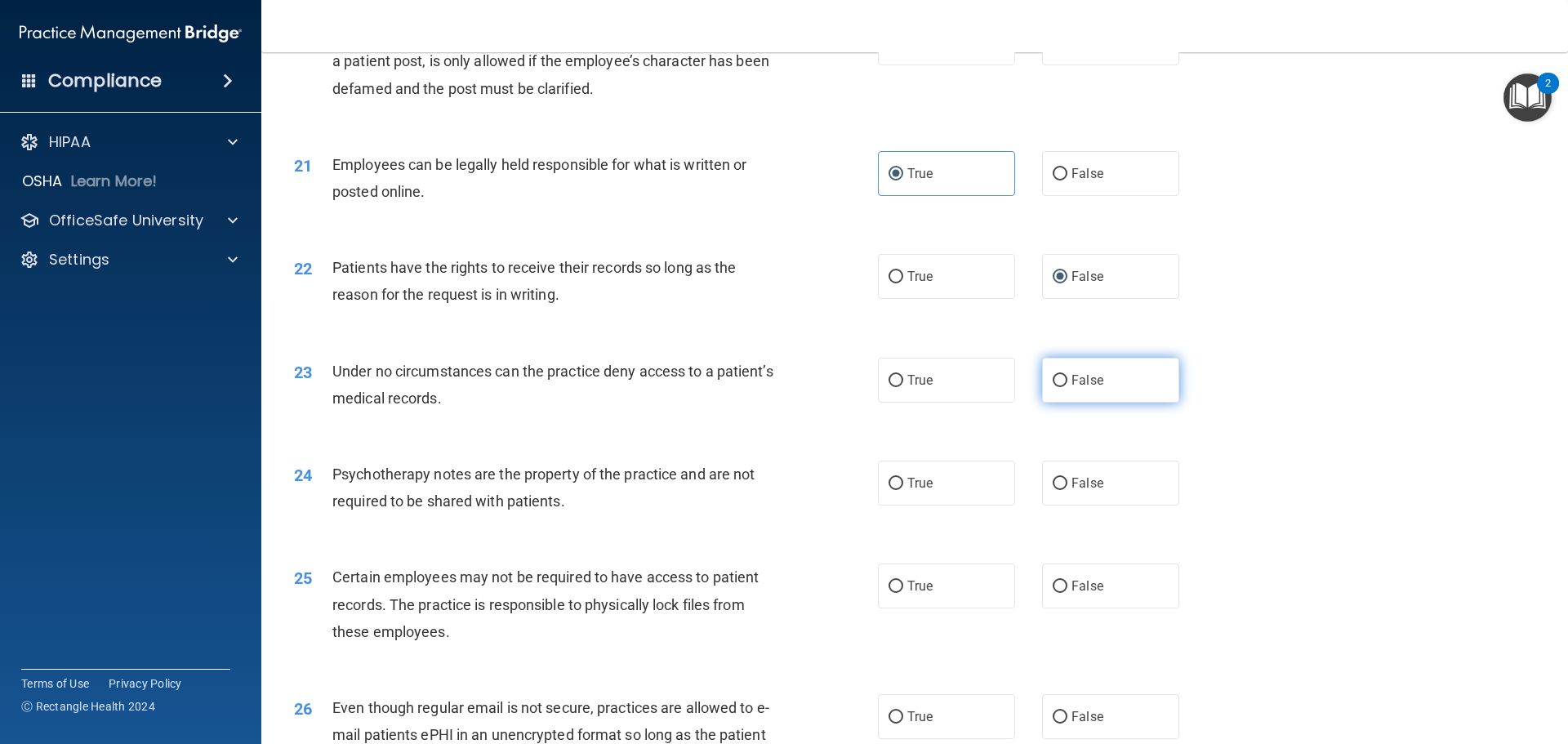
click at [1053, 387] on input "False" at bounding box center [1060, 380] width 15 height 13
radio input "true"
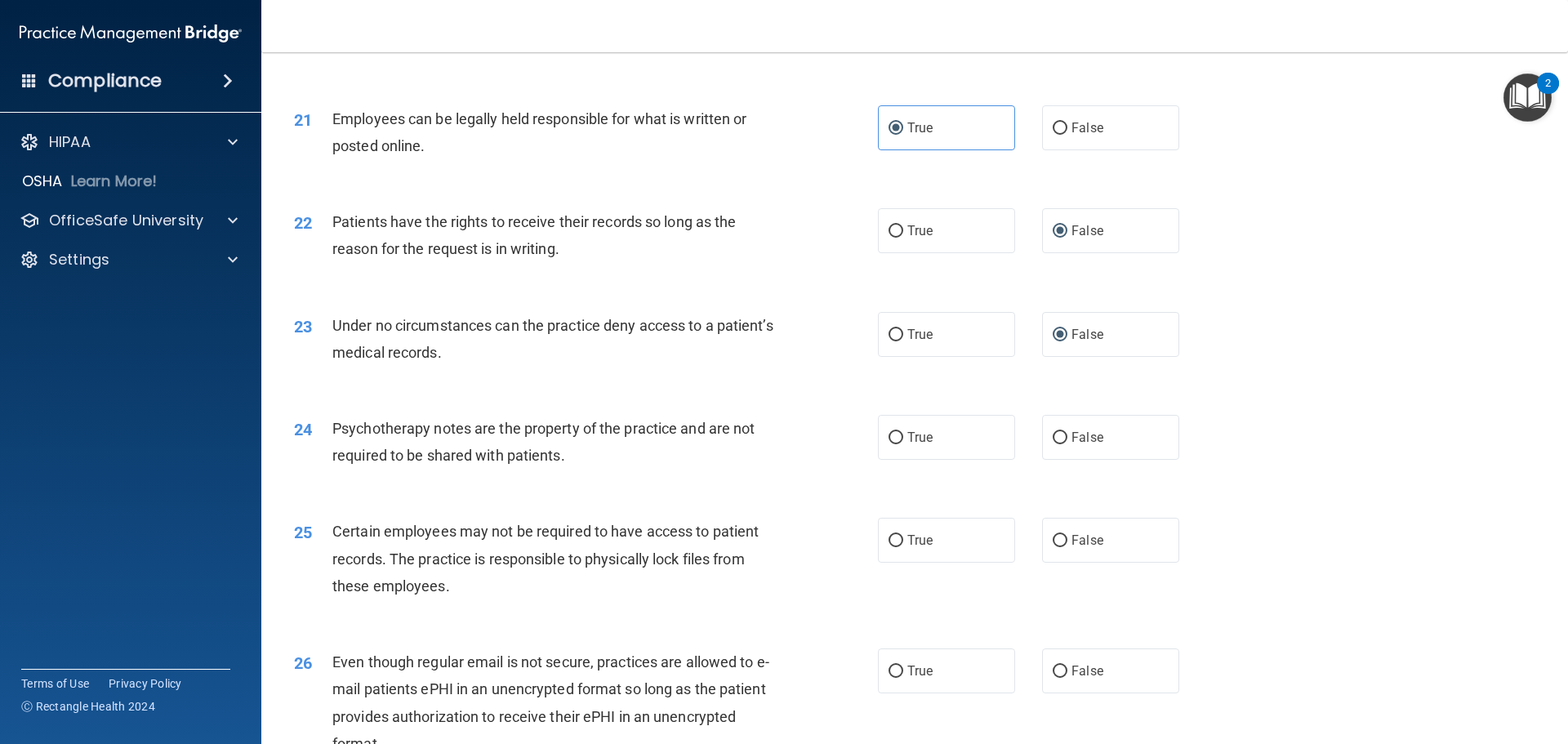
scroll to position [2695, 0]
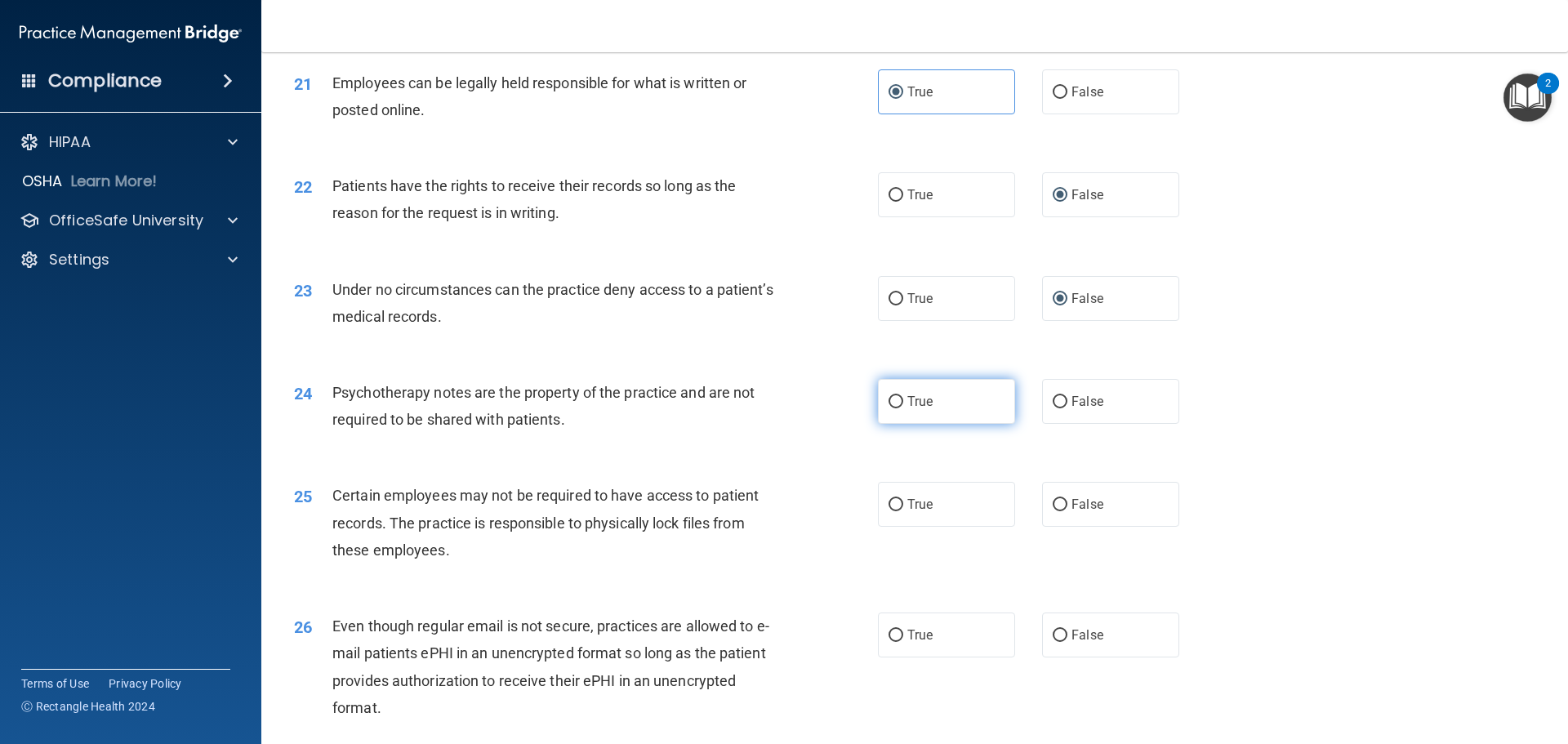
click at [891, 409] on input "True" at bounding box center [896, 402] width 15 height 13
radio input "true"
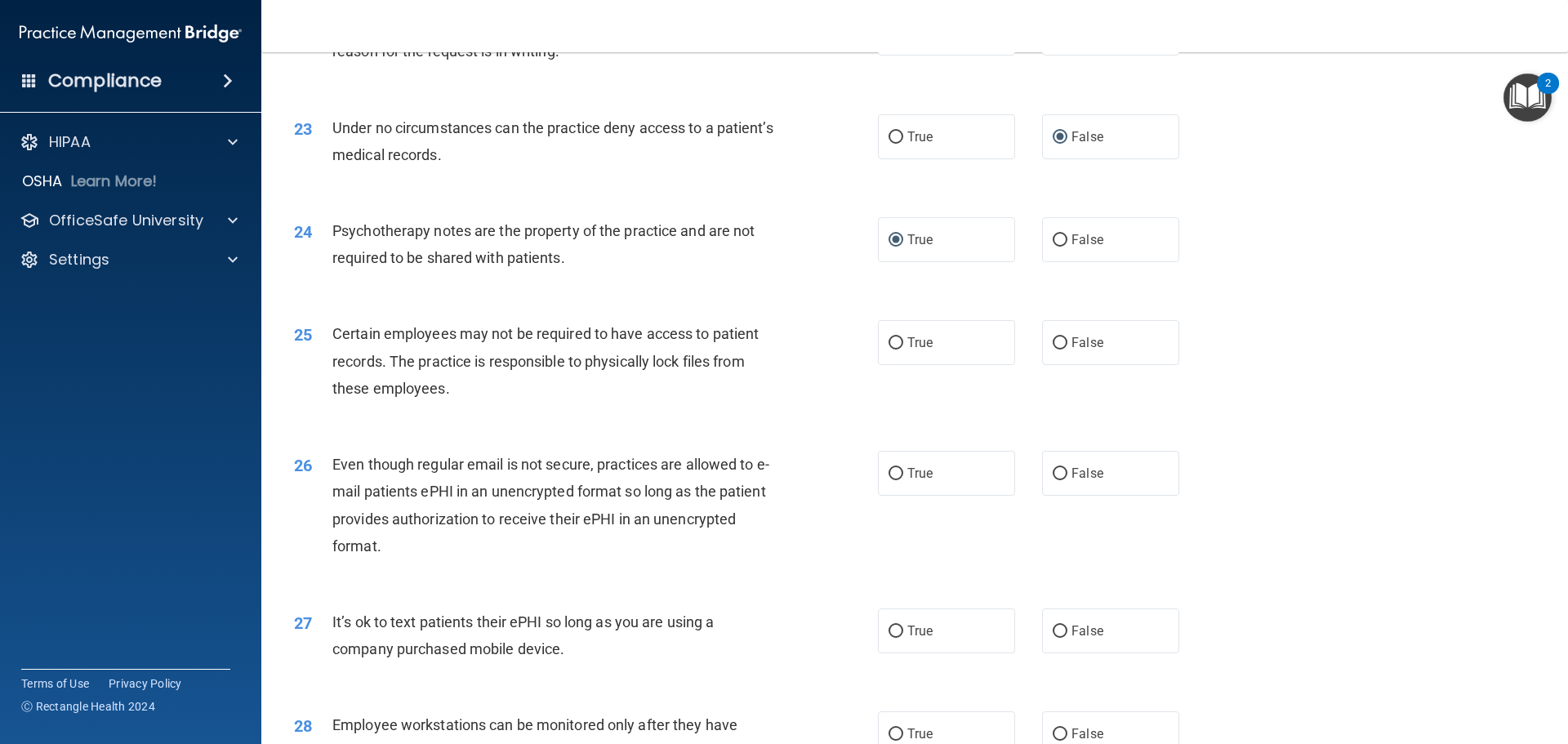
scroll to position [2858, 0]
click at [895, 348] on input "True" at bounding box center [896, 341] width 15 height 13
radio input "true"
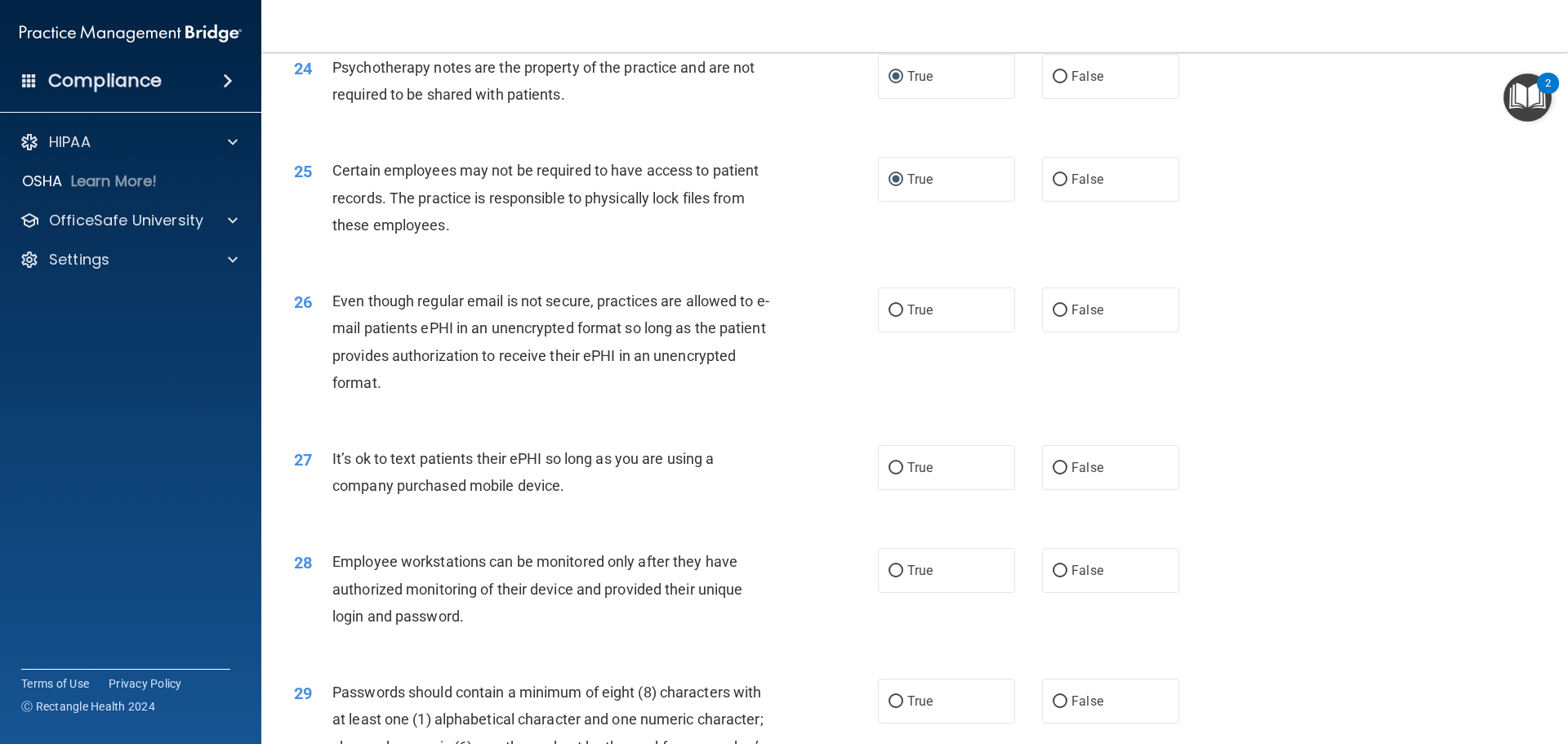
scroll to position [3021, 0]
click at [888, 315] on input "True" at bounding box center [896, 309] width 15 height 13
radio input "true"
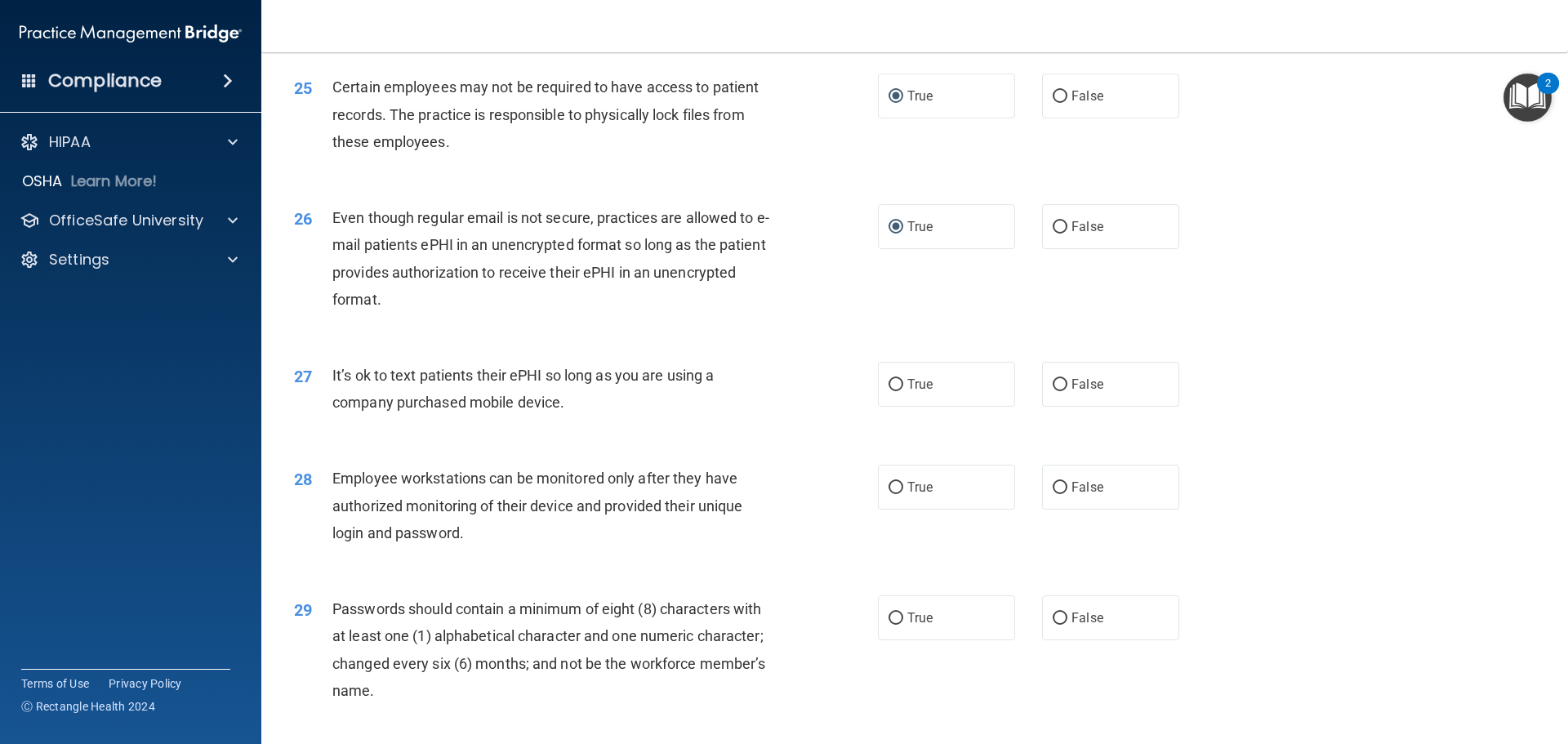
scroll to position [3185, 0]
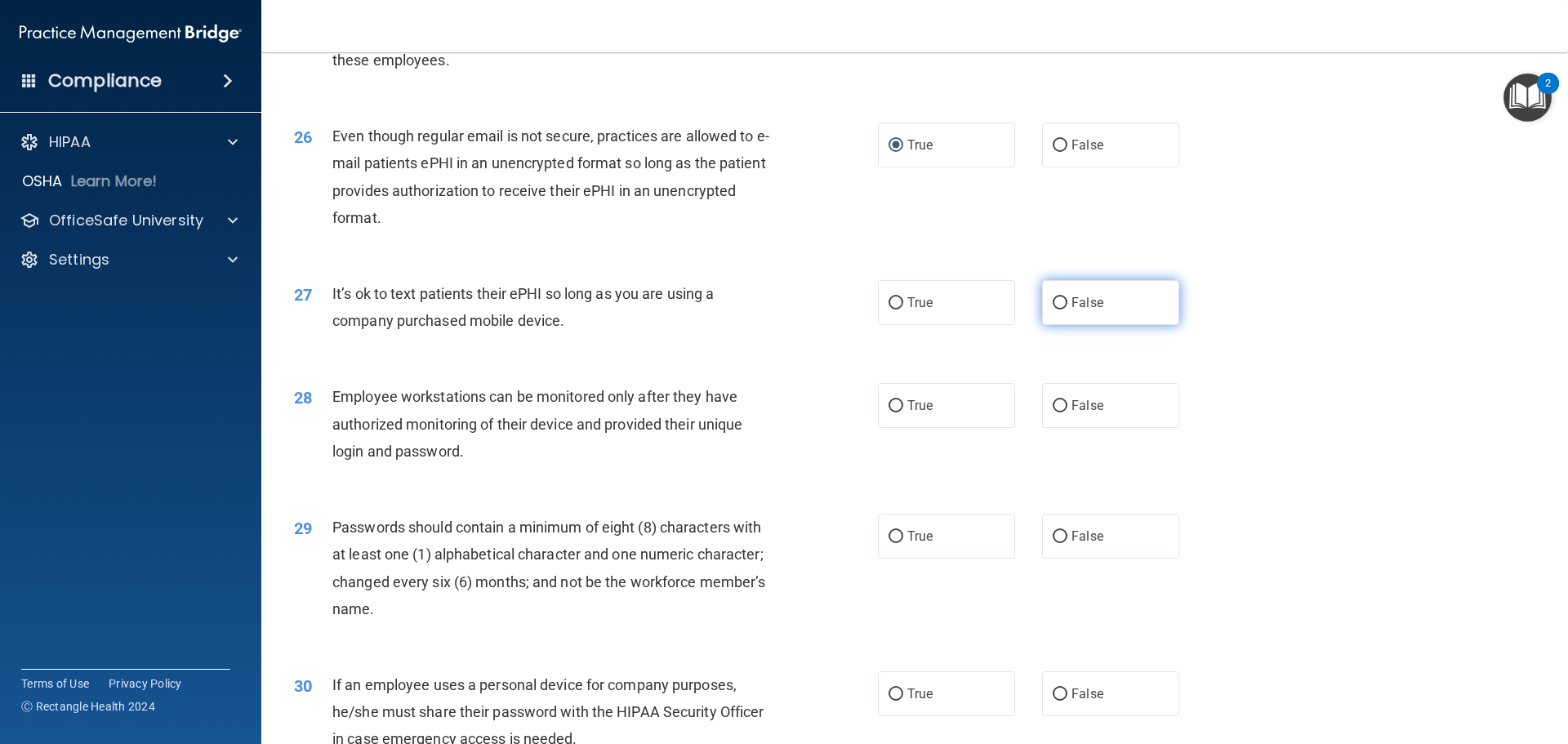
click at [1053, 309] on input "False" at bounding box center [1060, 303] width 15 height 13
radio input "true"
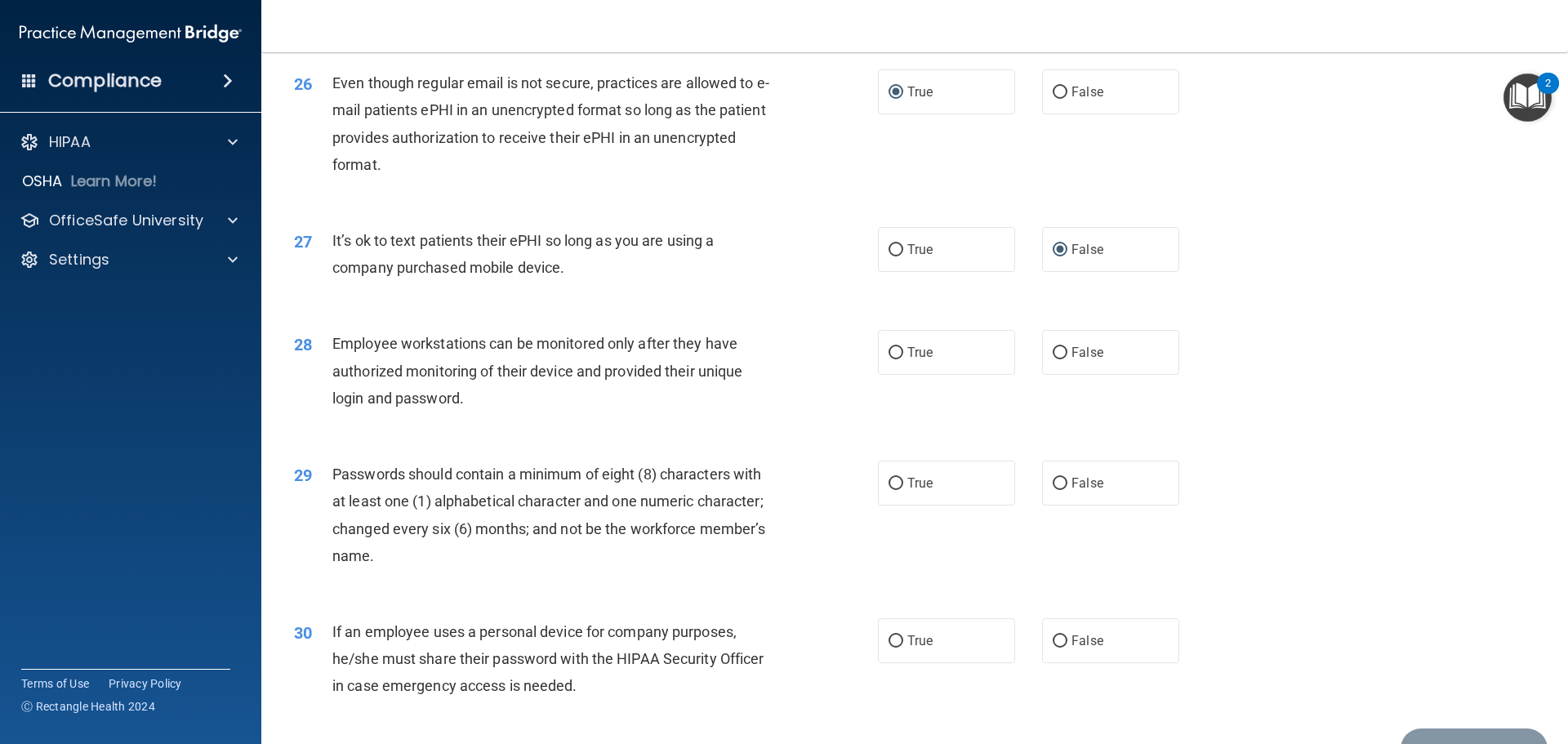
scroll to position [3348, 0]
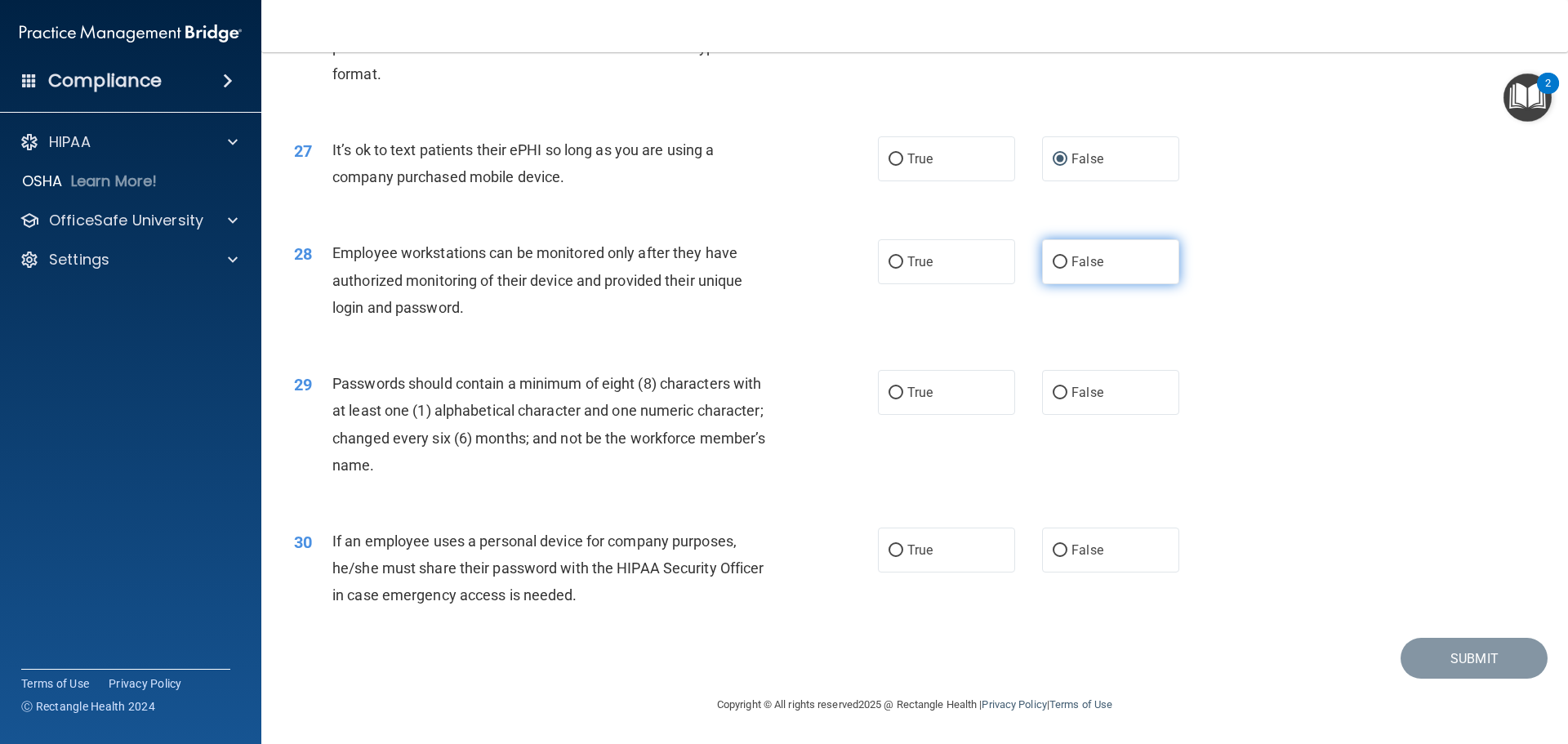
click at [1053, 269] on input "False" at bounding box center [1060, 262] width 15 height 13
radio input "true"
click at [891, 400] on input "True" at bounding box center [896, 393] width 15 height 13
radio input "true"
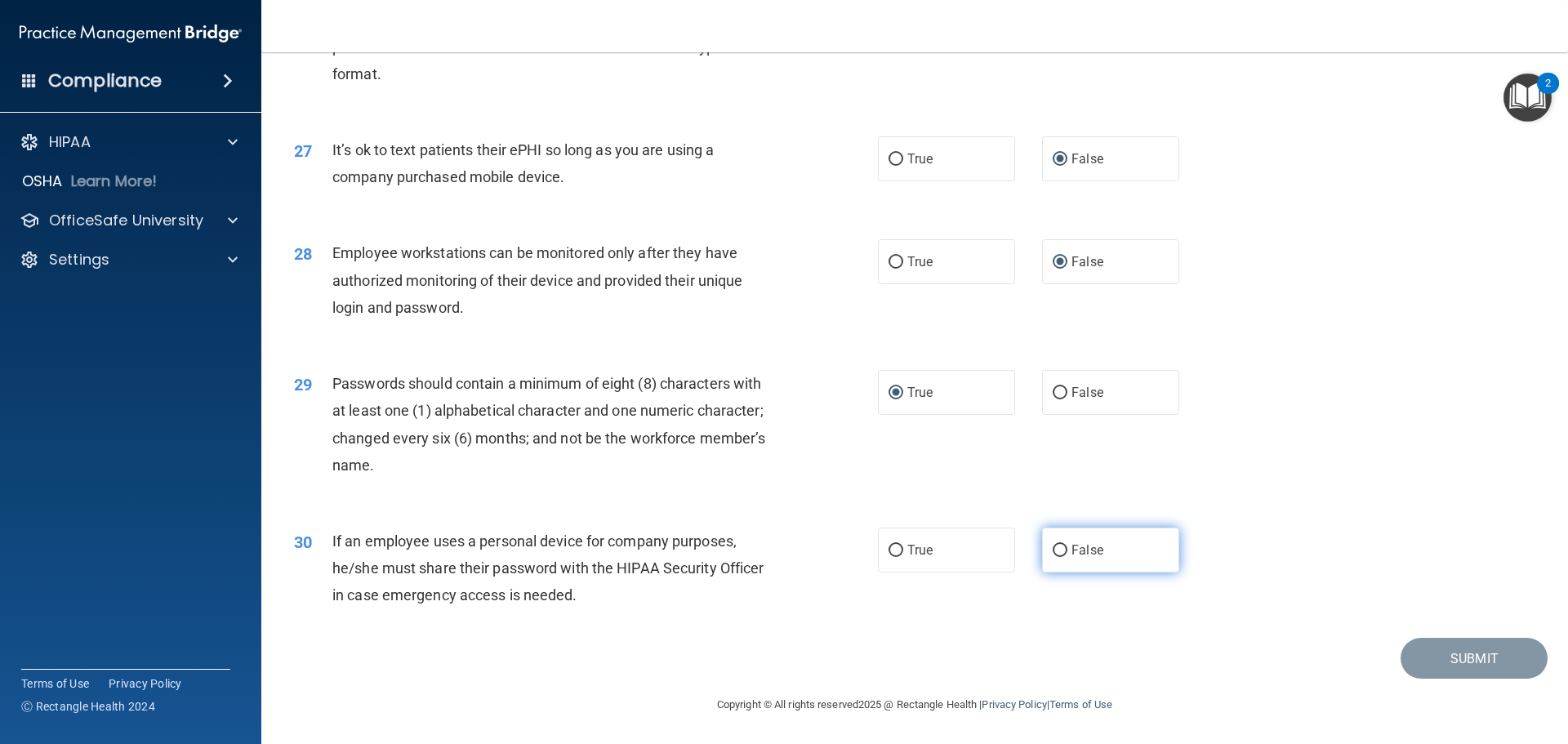
click at [1053, 552] on input "False" at bounding box center [1060, 550] width 15 height 13
radio input "true"
click at [1454, 658] on button "Submit" at bounding box center [1474, 659] width 147 height 42
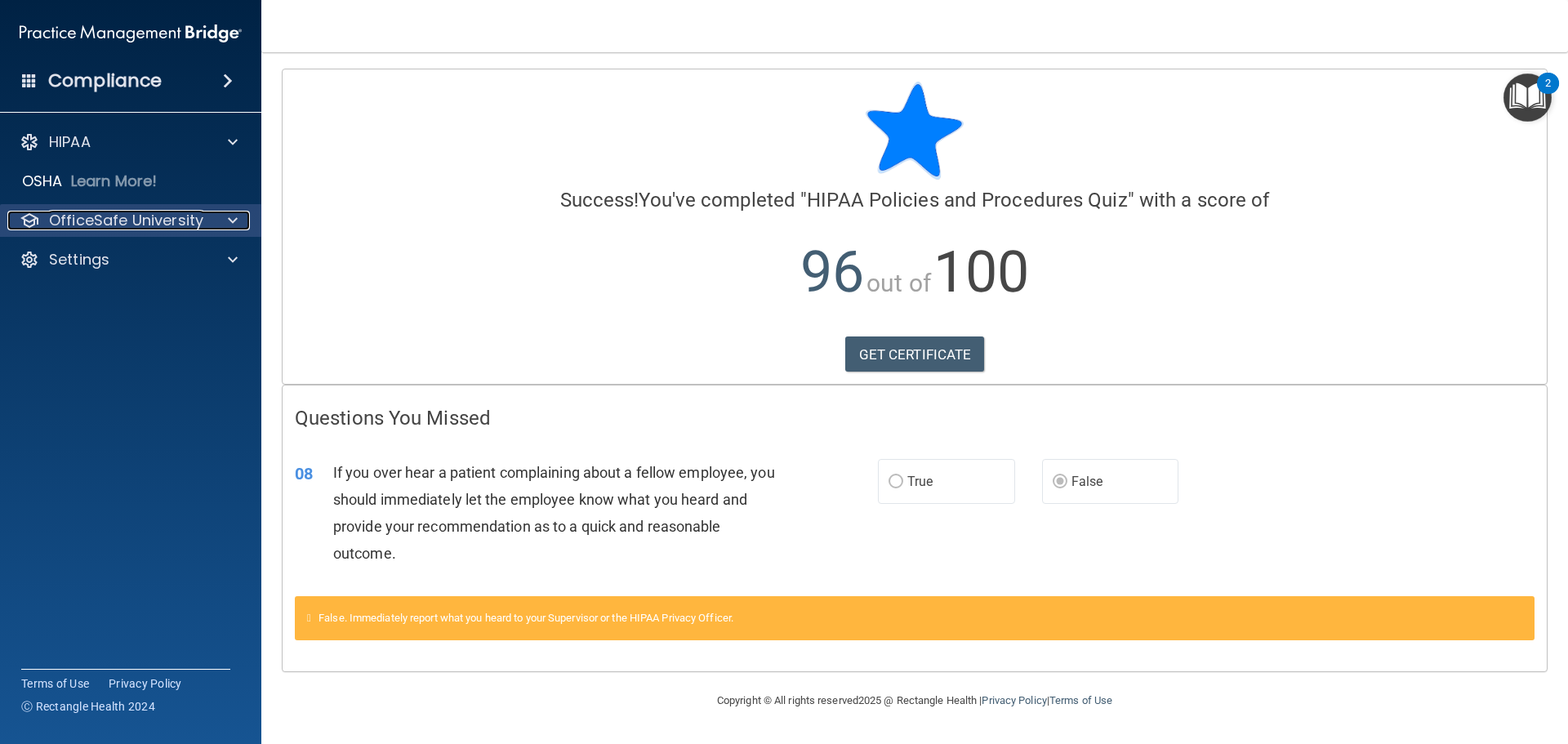
click at [137, 224] on p "OfficeSafe University" at bounding box center [126, 220] width 154 height 19
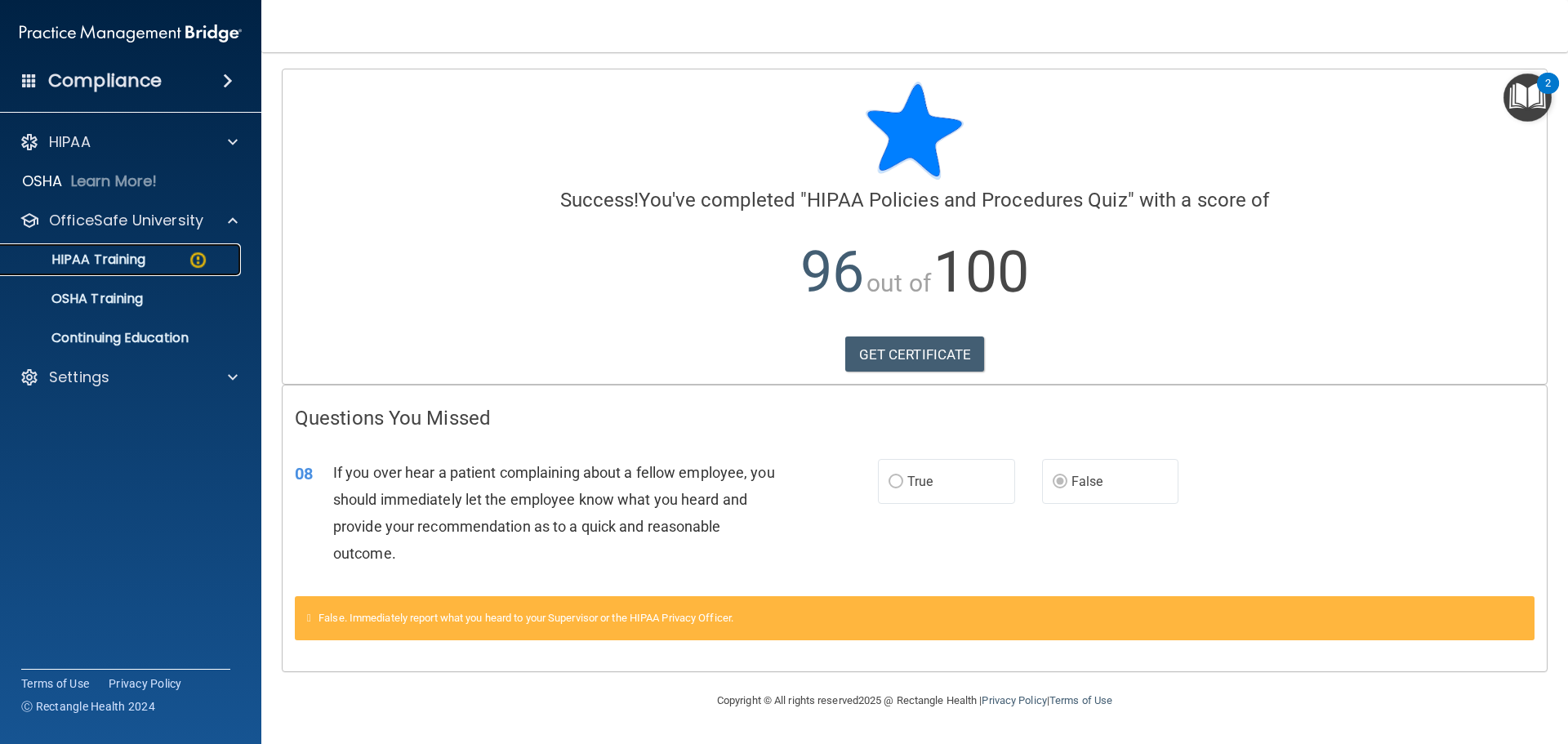
click at [113, 259] on p "HIPAA Training" at bounding box center [78, 260] width 135 height 17
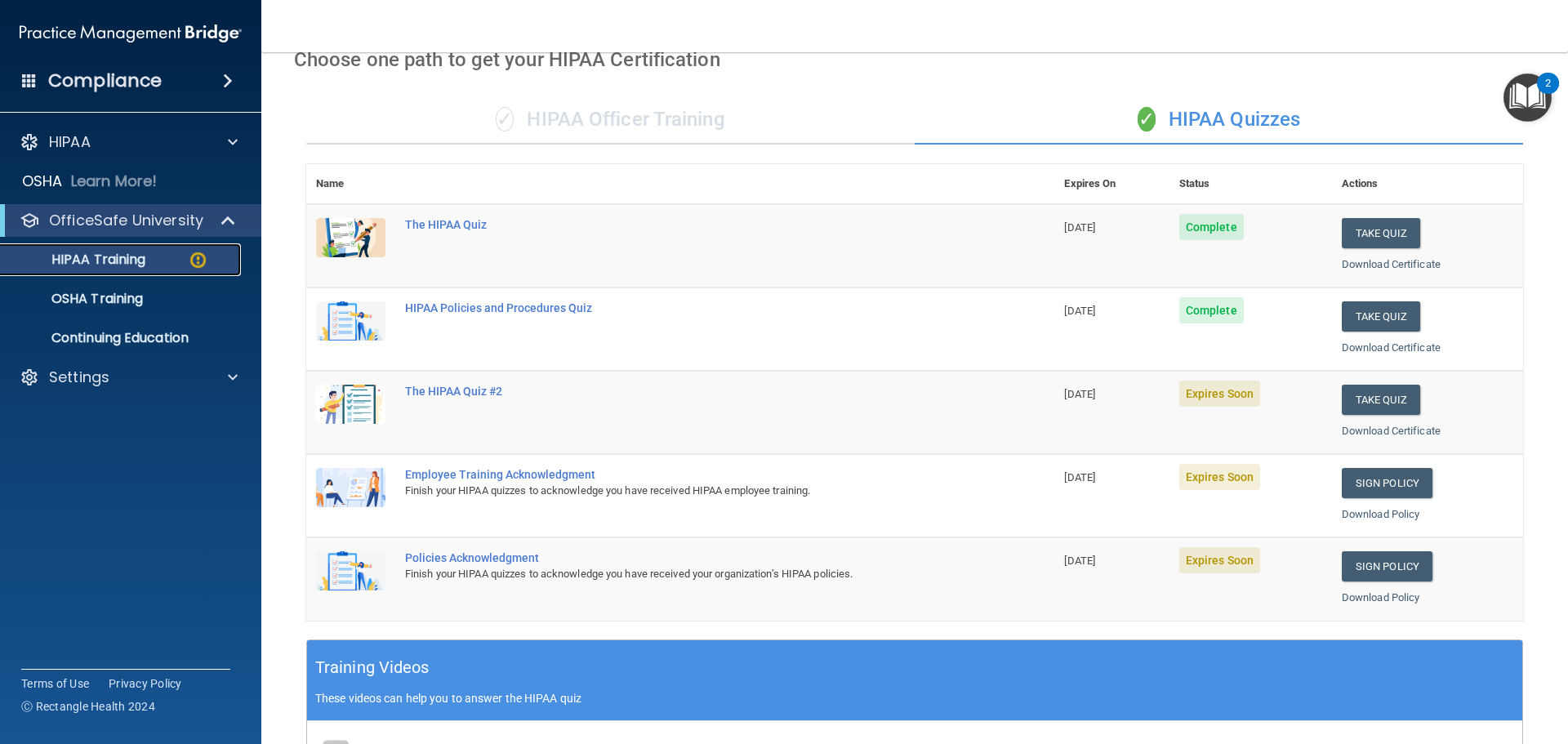
scroll to position [82, 0]
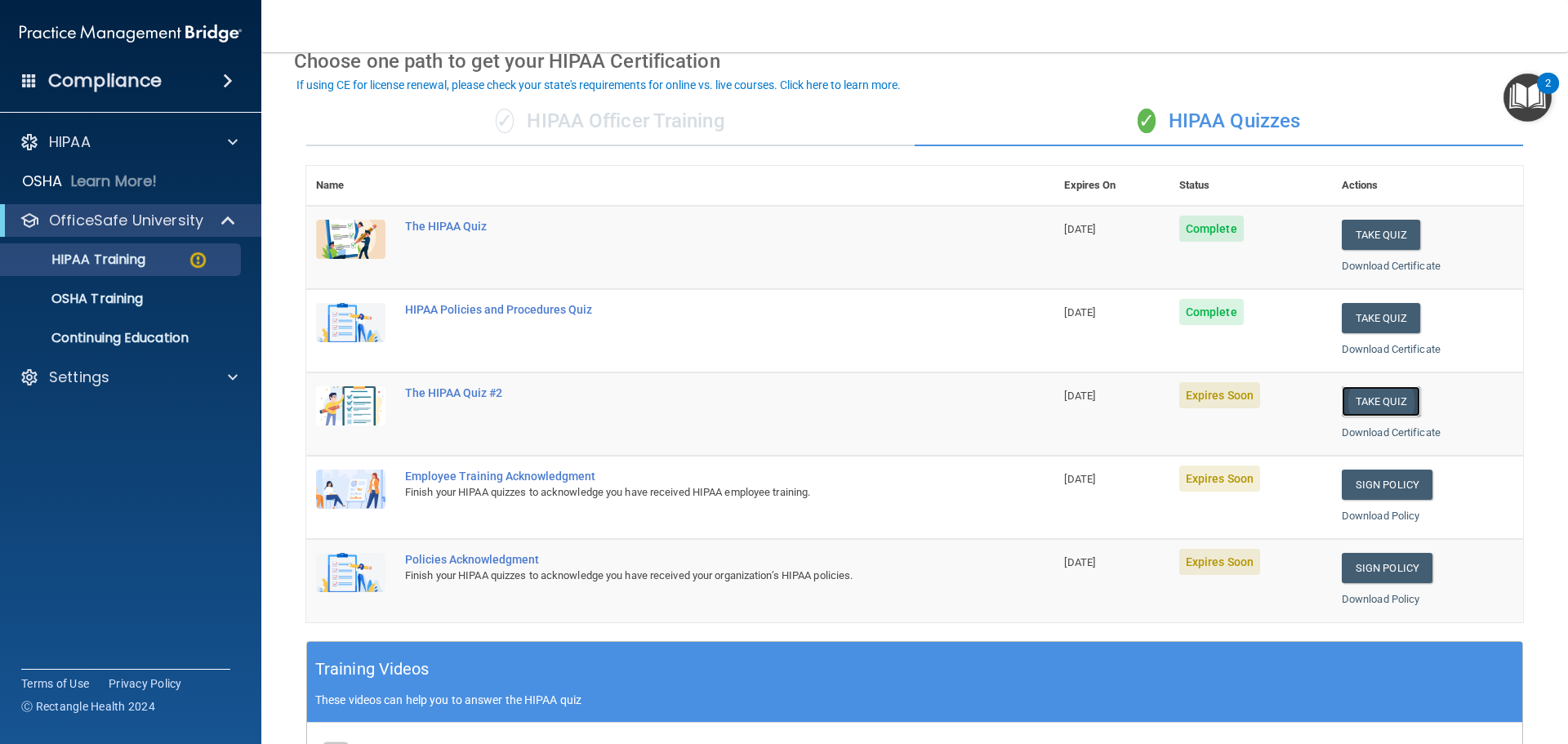
click at [1363, 402] on button "Take Quiz" at bounding box center [1381, 401] width 78 height 30
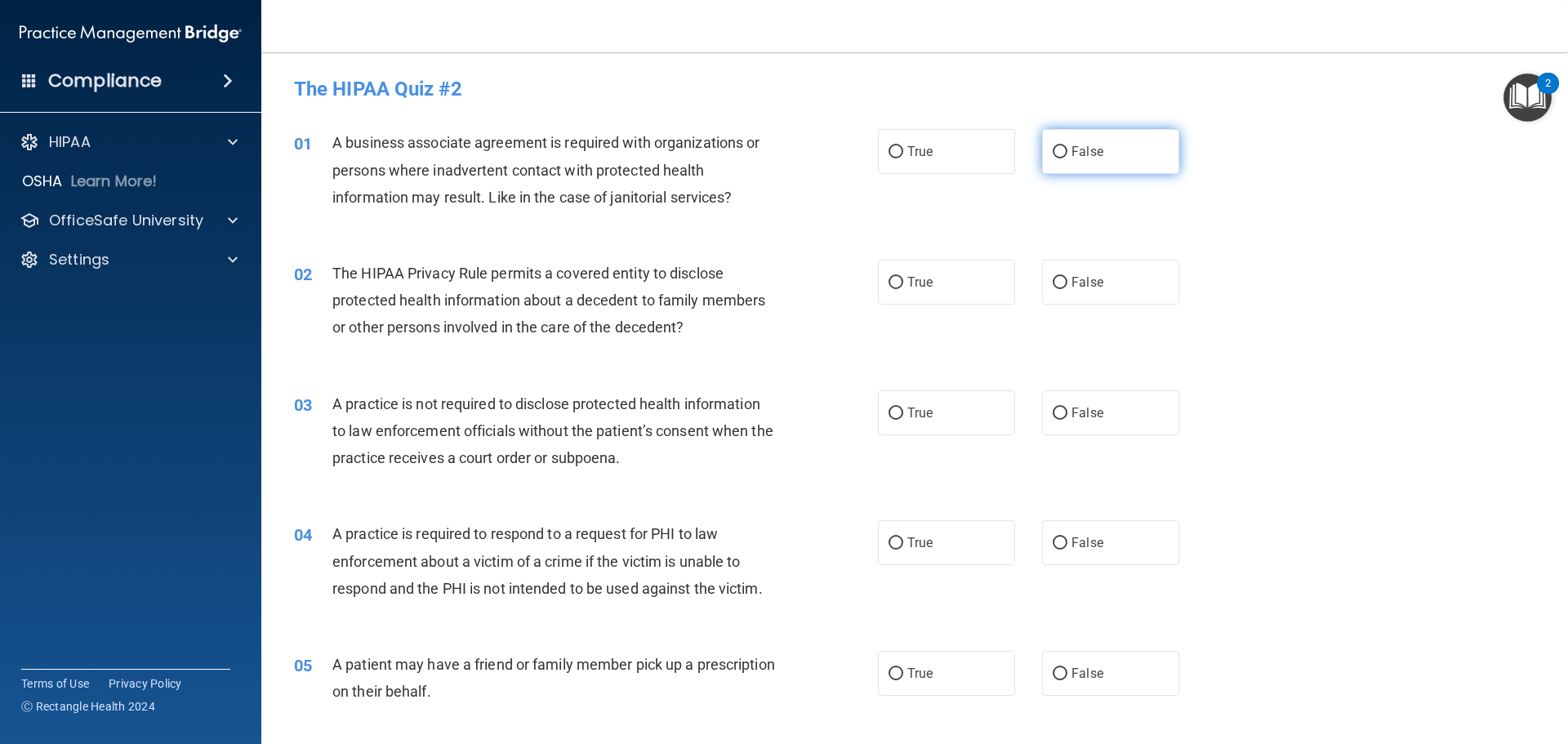
click at [1056, 150] on input "False" at bounding box center [1060, 152] width 15 height 13
radio input "true"
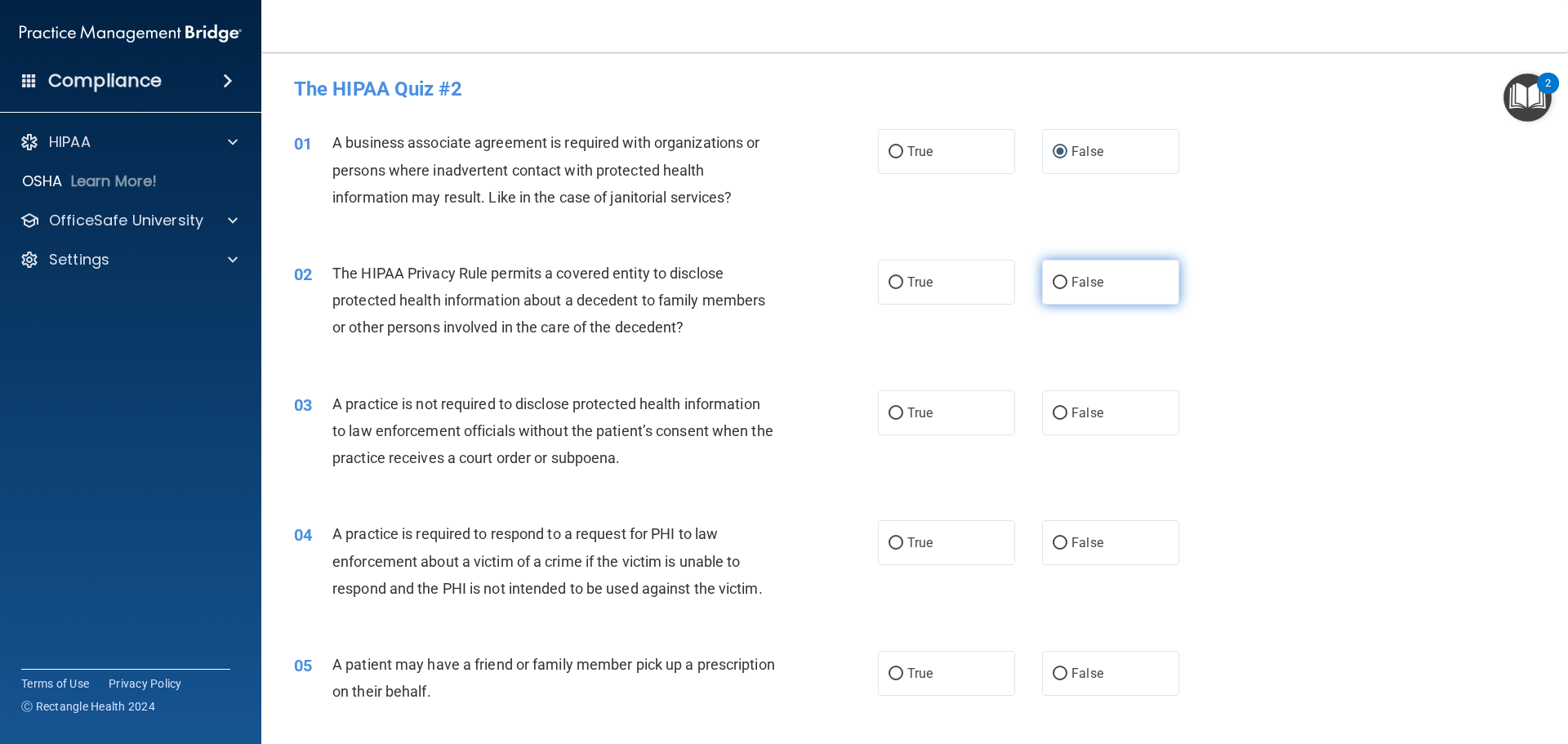
click at [1053, 283] on input "False" at bounding box center [1060, 283] width 15 height 13
radio input "true"
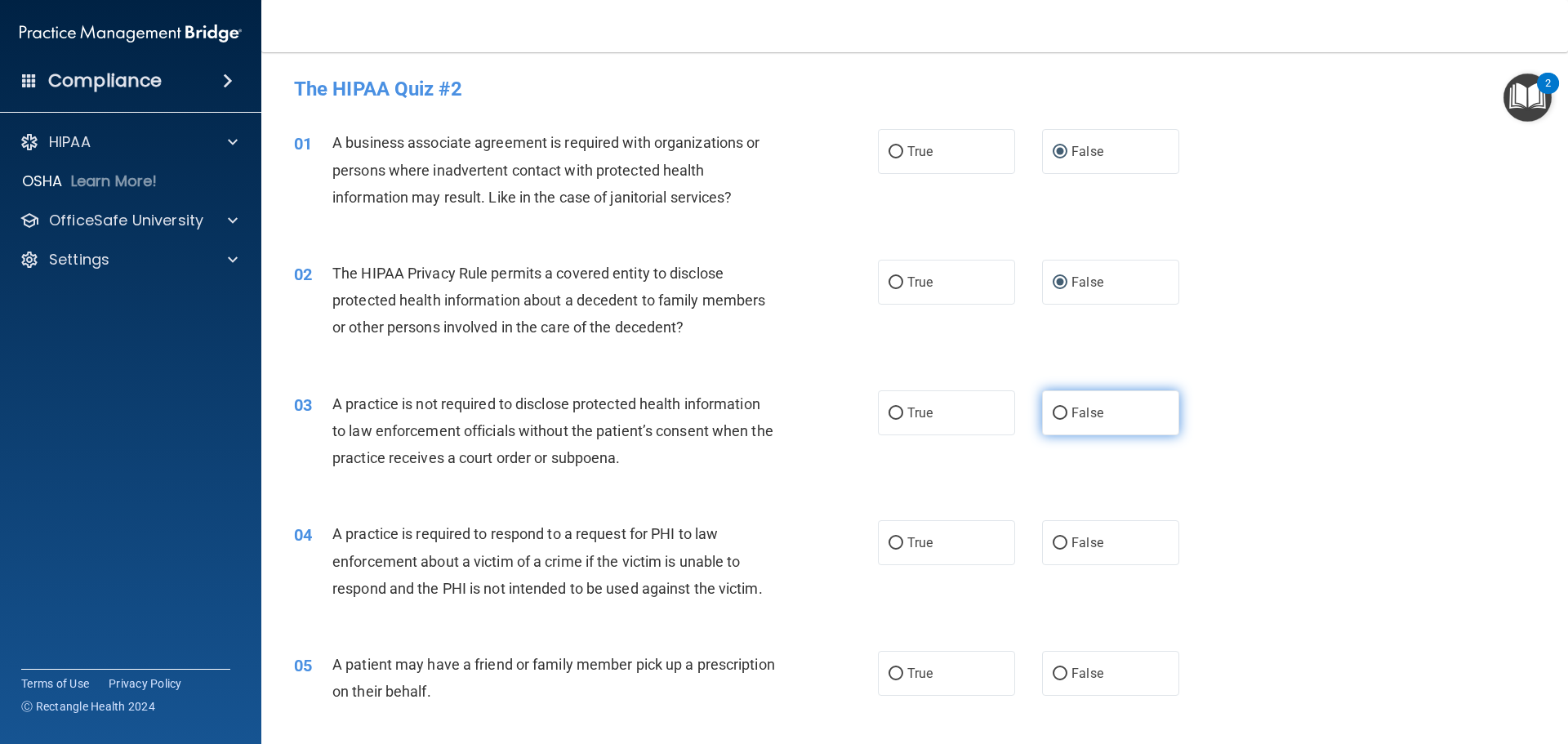
click at [1053, 416] on input "False" at bounding box center [1060, 414] width 15 height 13
radio input "true"
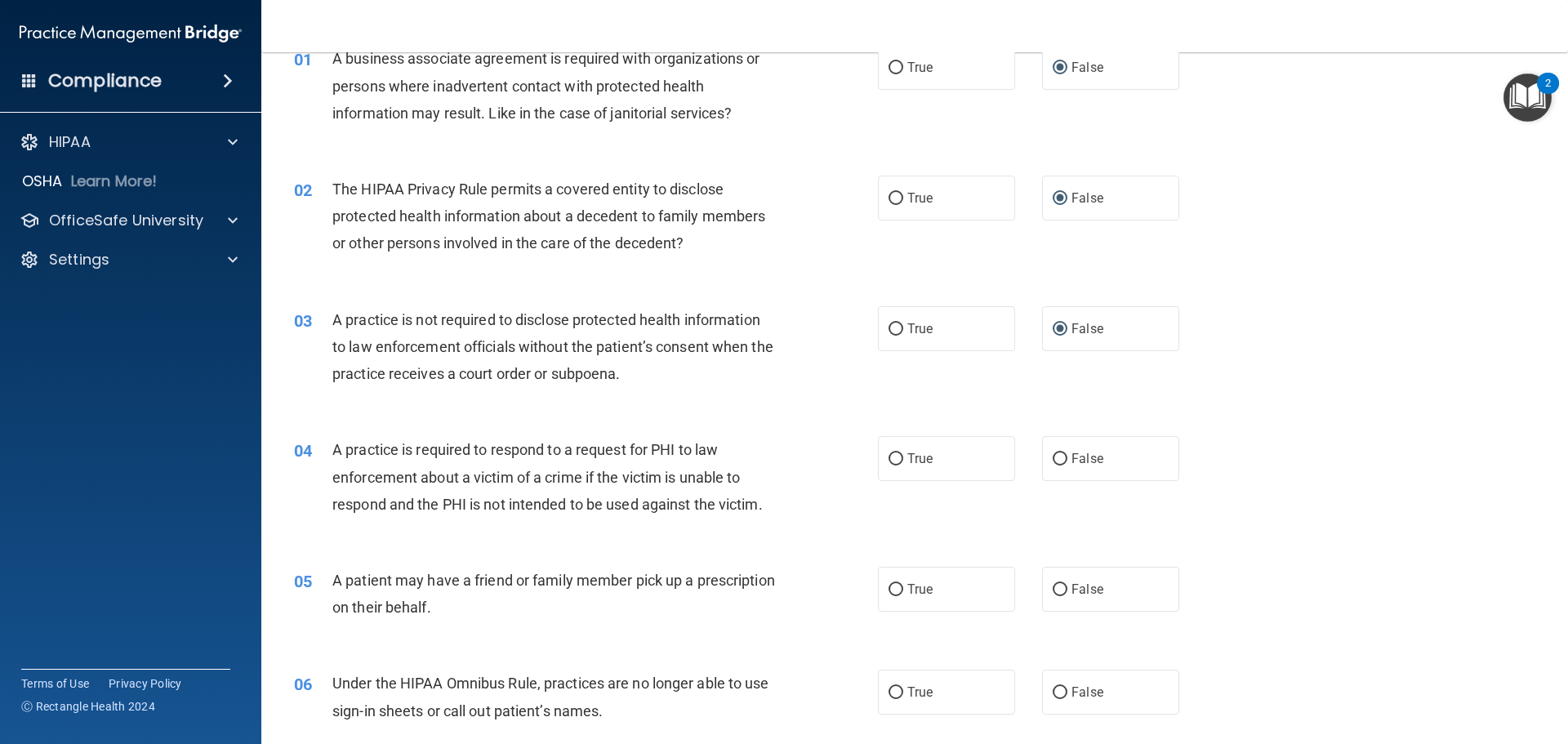
scroll to position [245, 0]
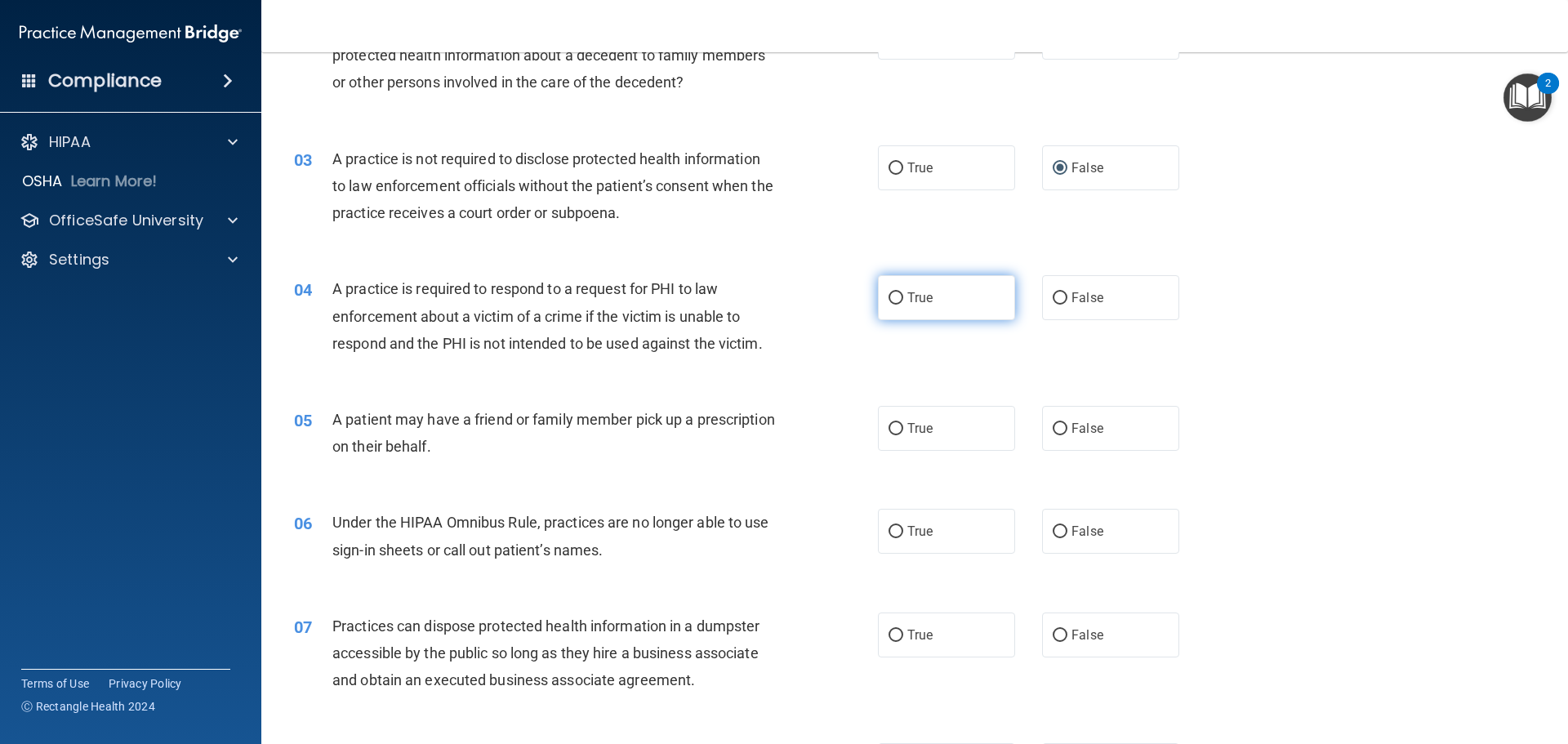
click at [891, 297] on input "True" at bounding box center [896, 298] width 15 height 13
radio input "true"
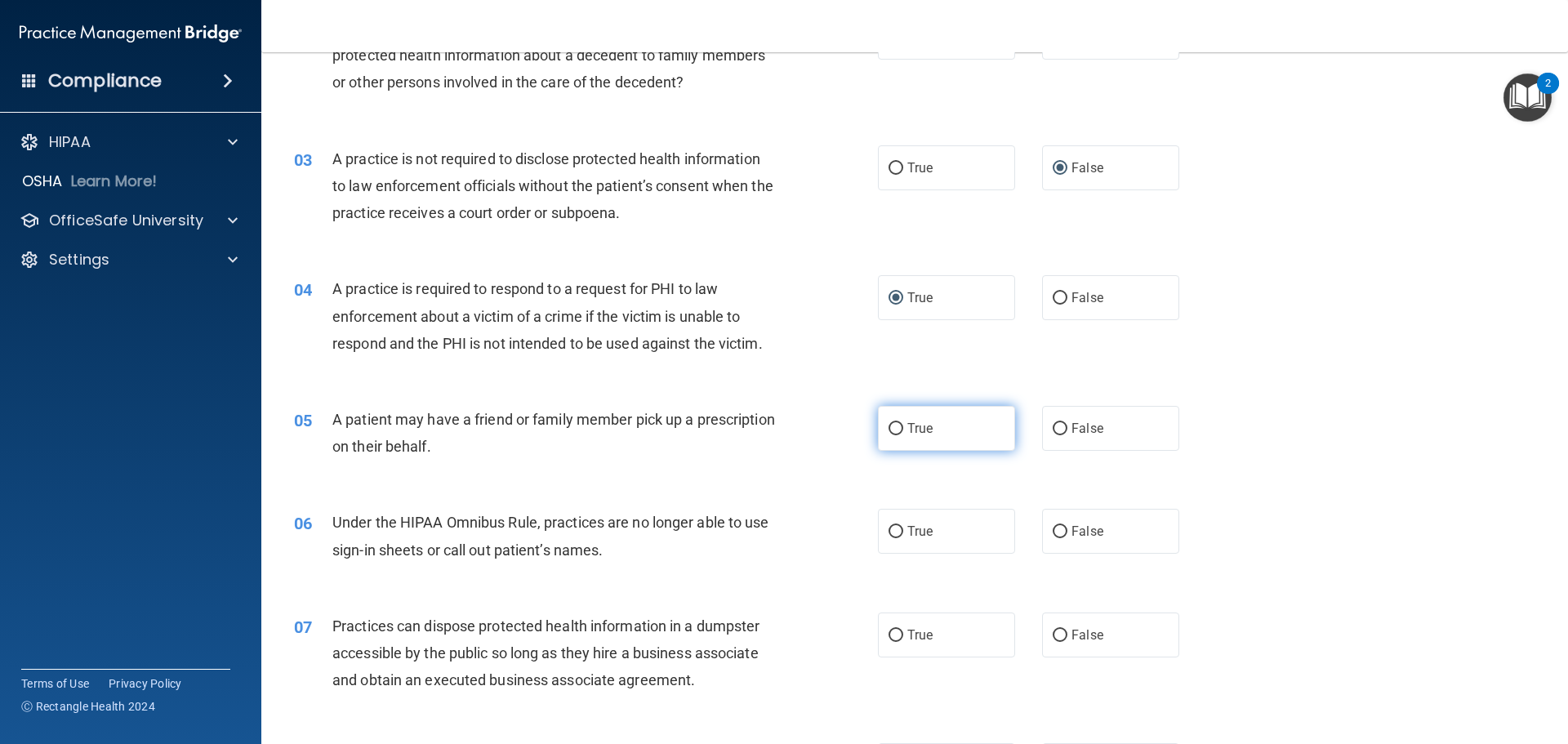
click at [888, 430] on input "True" at bounding box center [896, 429] width 15 height 13
radio input "true"
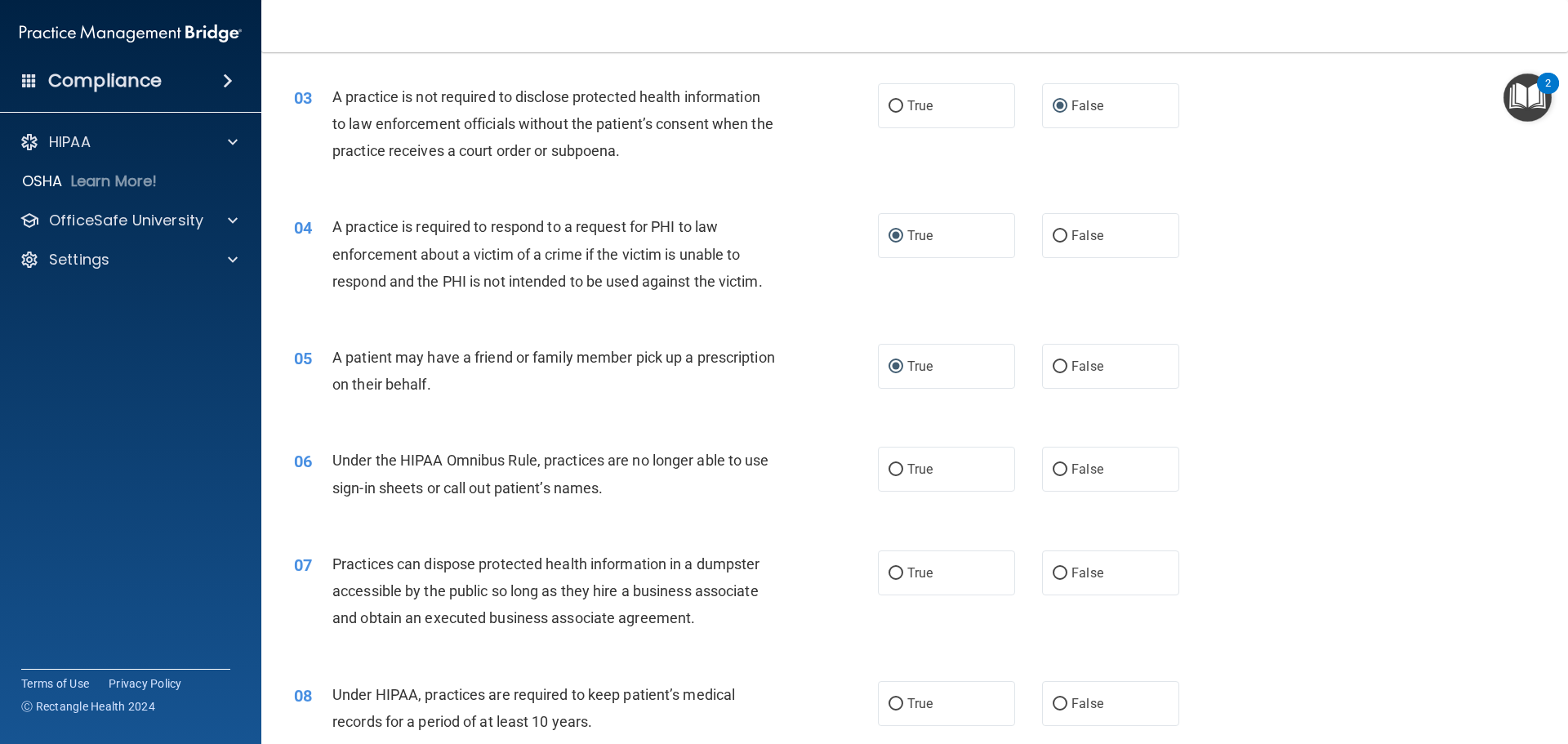
scroll to position [409, 0]
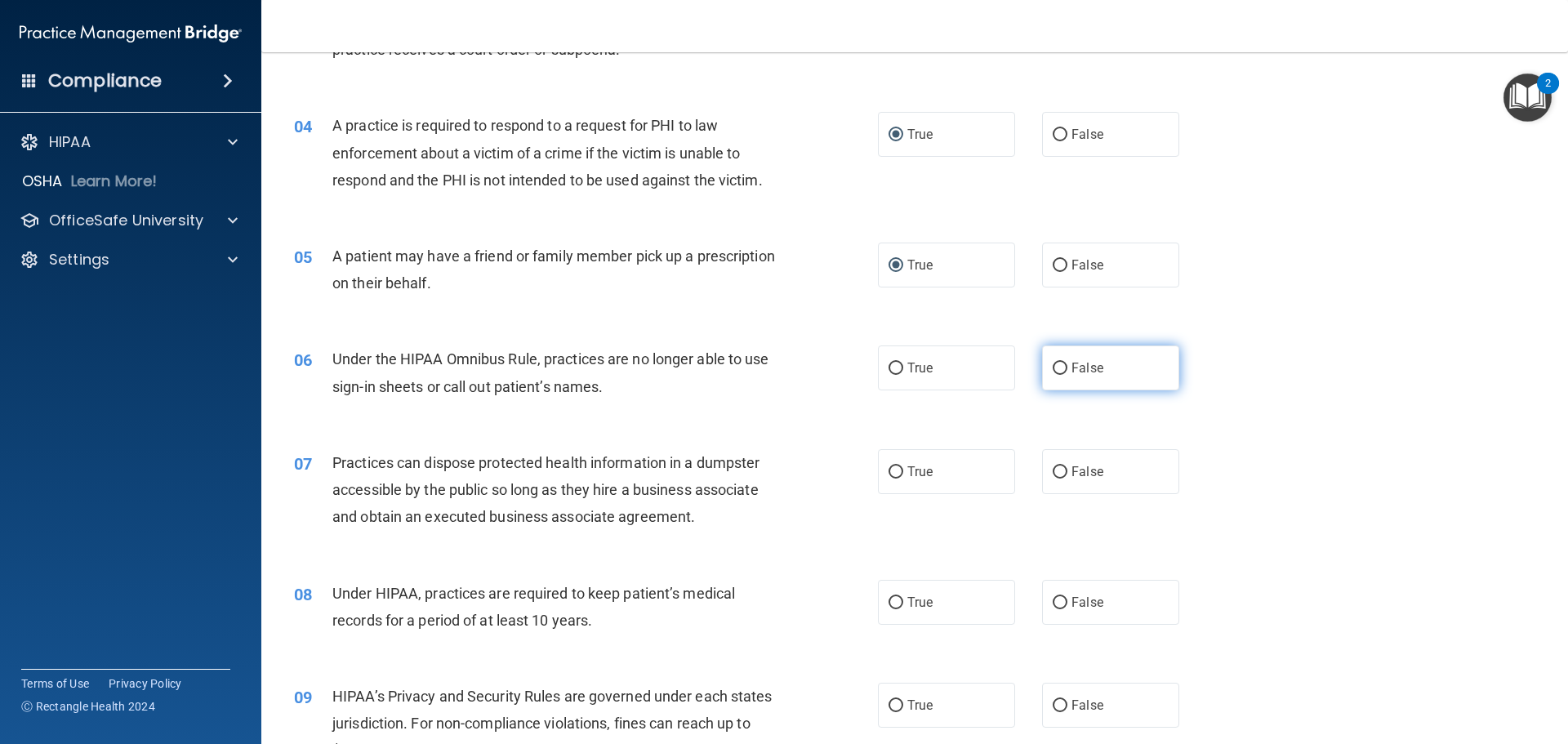
click at [1053, 367] on input "False" at bounding box center [1060, 369] width 15 height 13
radio input "true"
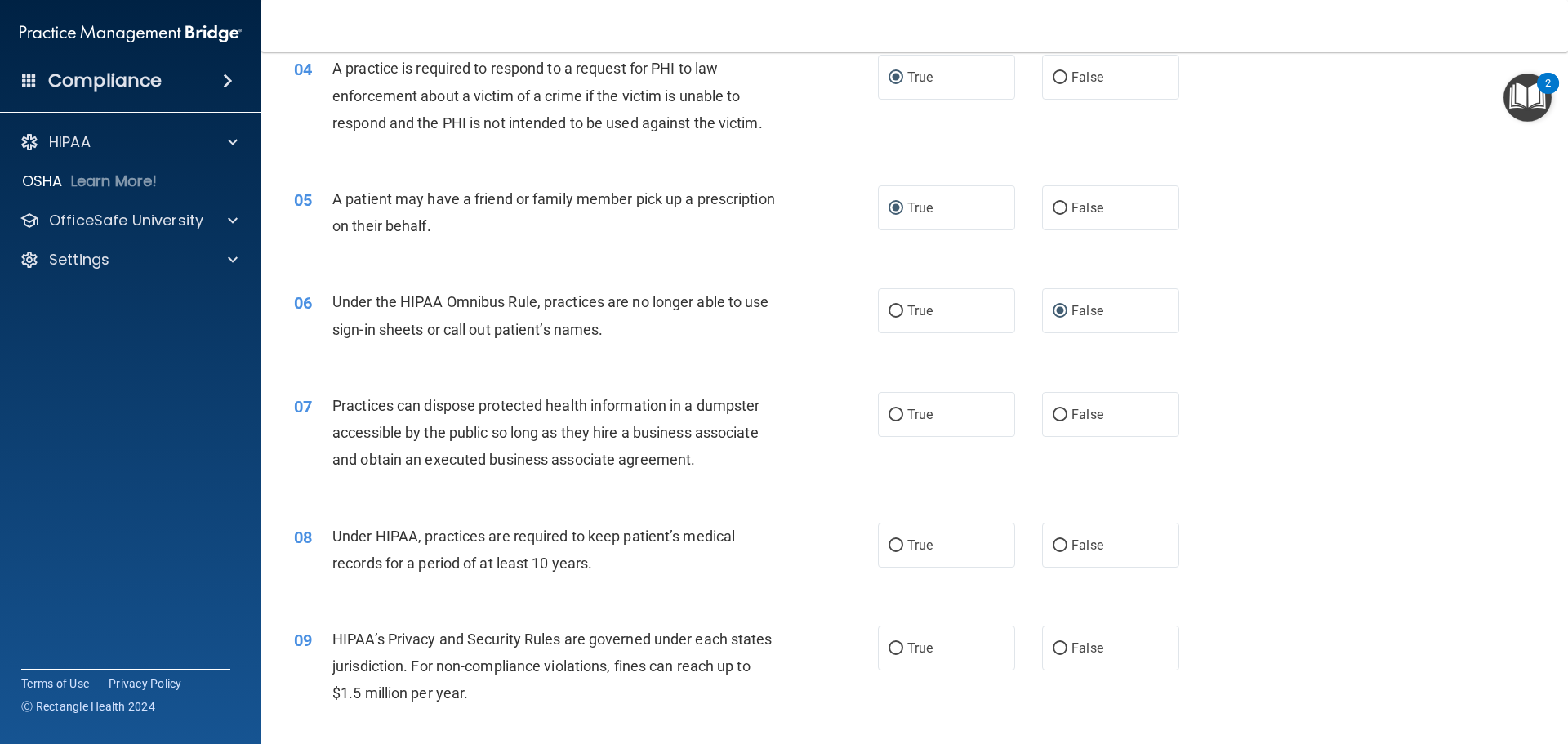
scroll to position [571, 0]
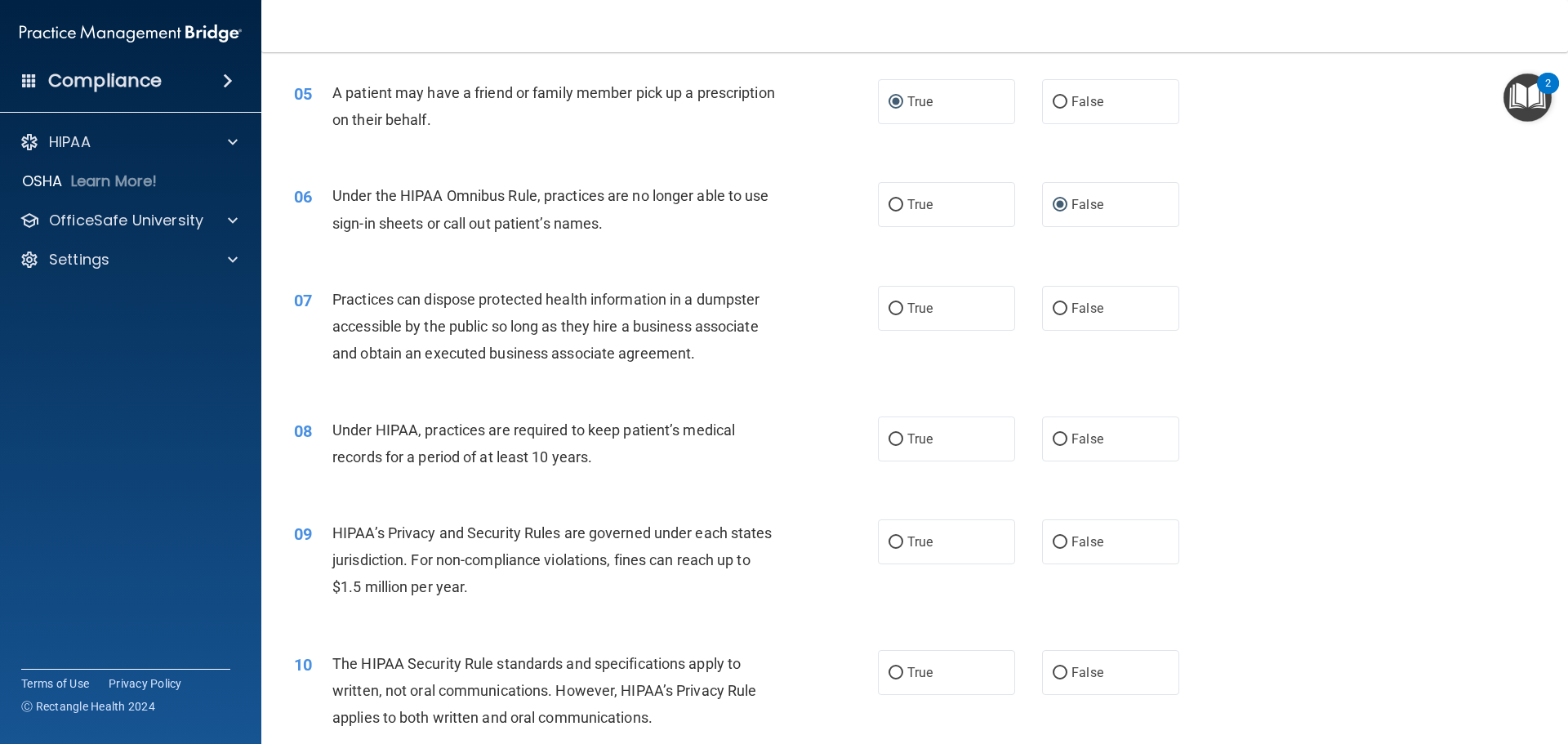
drag, startPoint x: 892, startPoint y: 307, endPoint x: 1029, endPoint y: 305, distance: 137.0
click at [1022, 318] on div "True False" at bounding box center [1042, 309] width 329 height 45
click at [1053, 309] on input "False" at bounding box center [1060, 309] width 15 height 13
radio input "true"
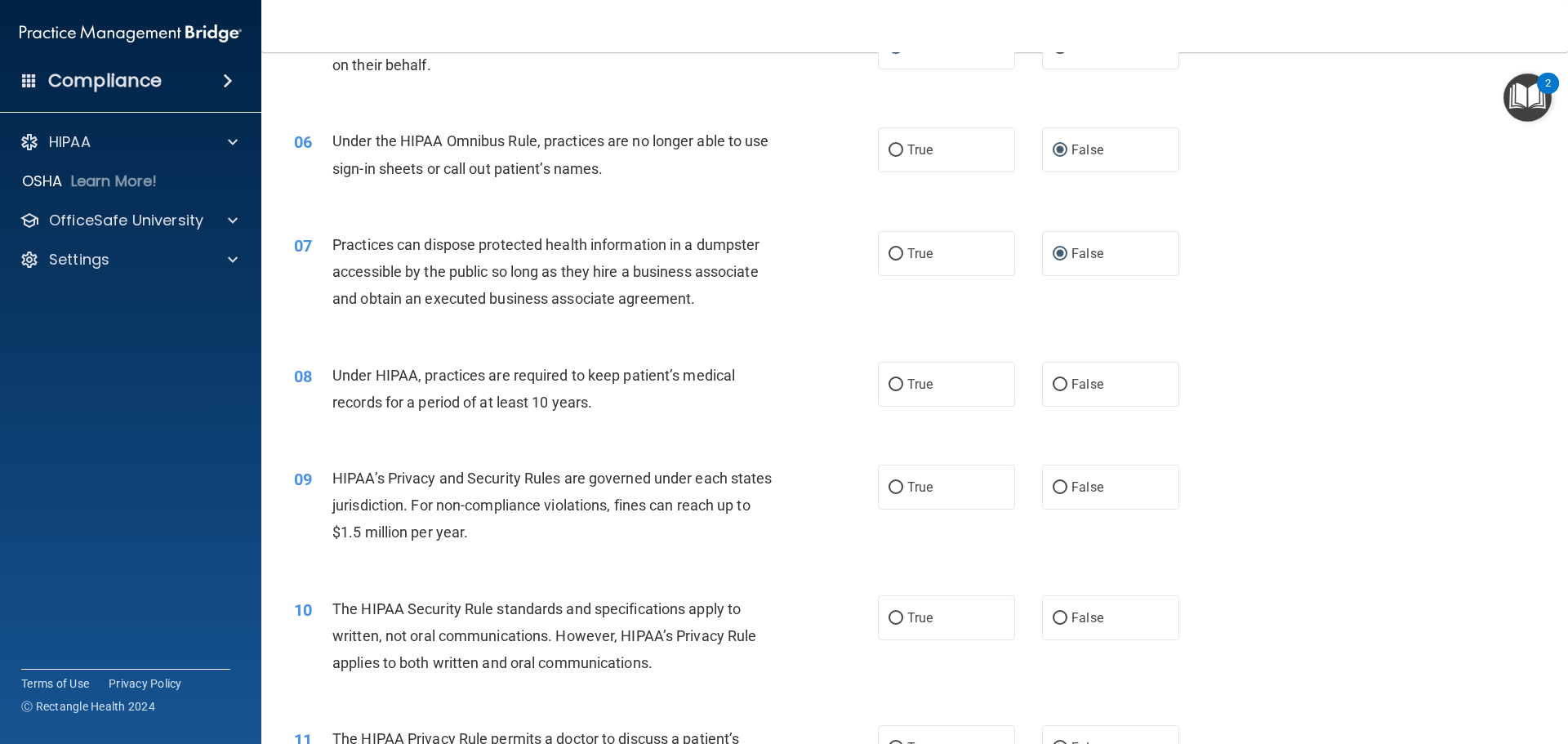
scroll to position [653, 0]
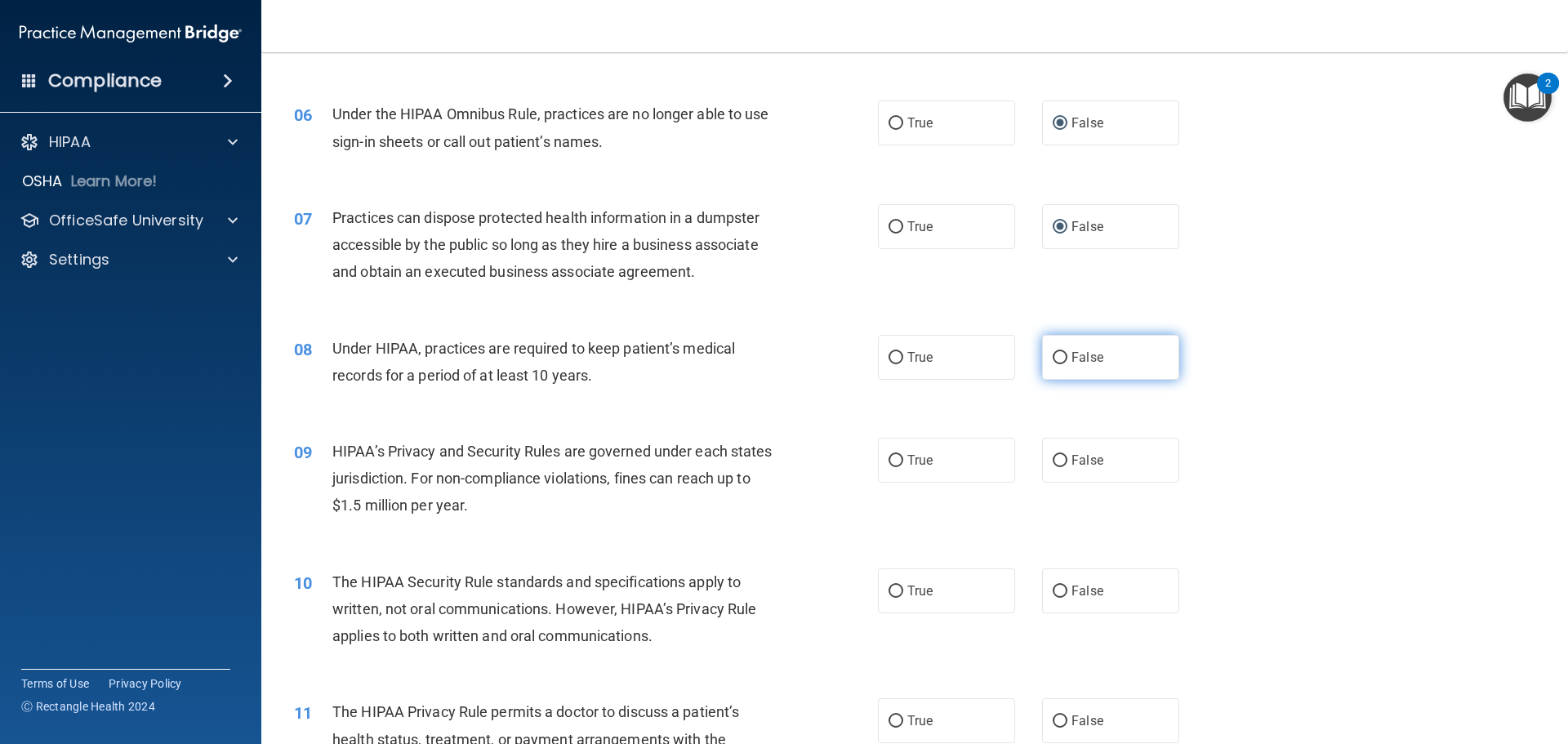
click at [1053, 360] on input "False" at bounding box center [1060, 358] width 15 height 13
radio input "true"
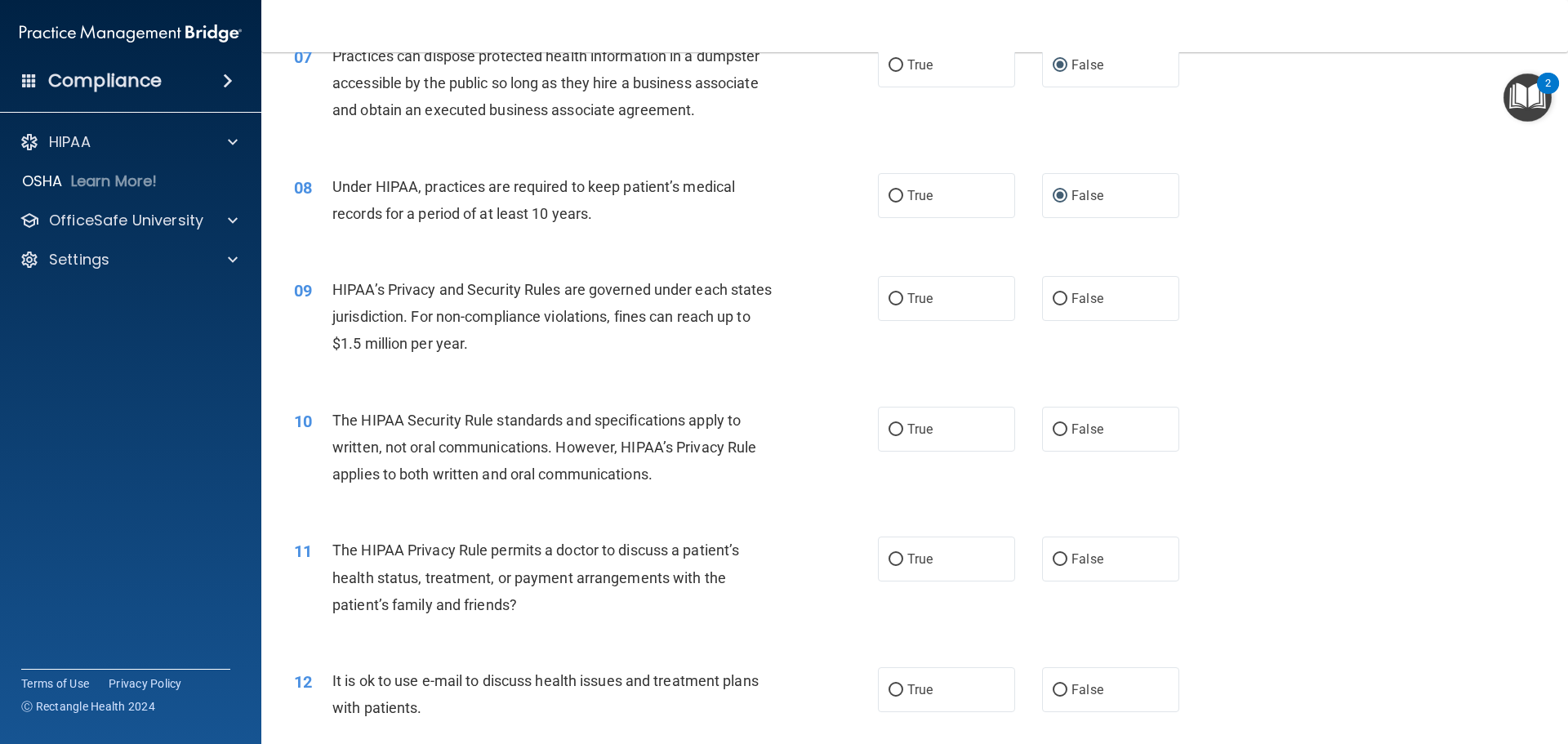
scroll to position [817, 0]
click at [888, 297] on input "True" at bounding box center [896, 298] width 15 height 13
radio input "true"
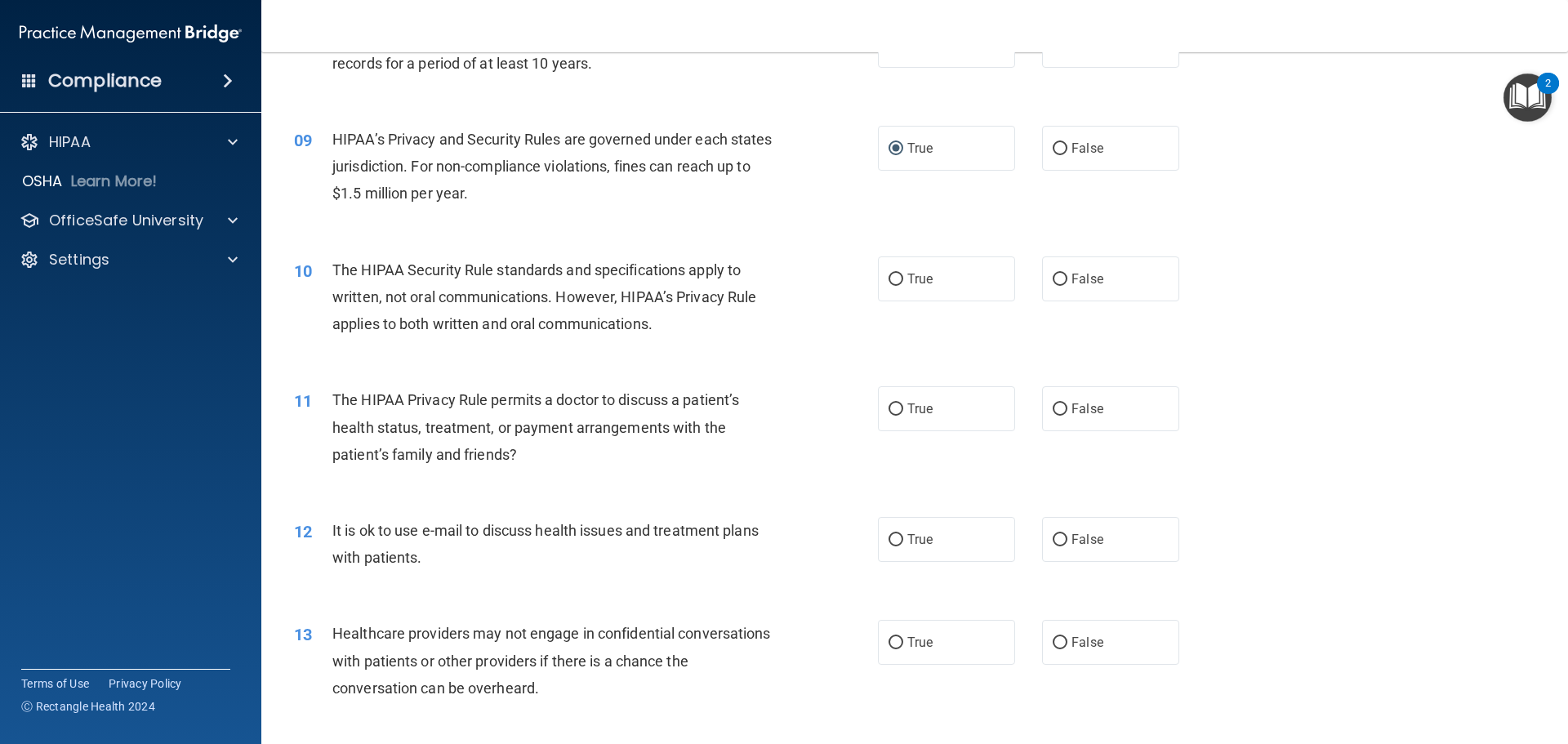
scroll to position [980, 0]
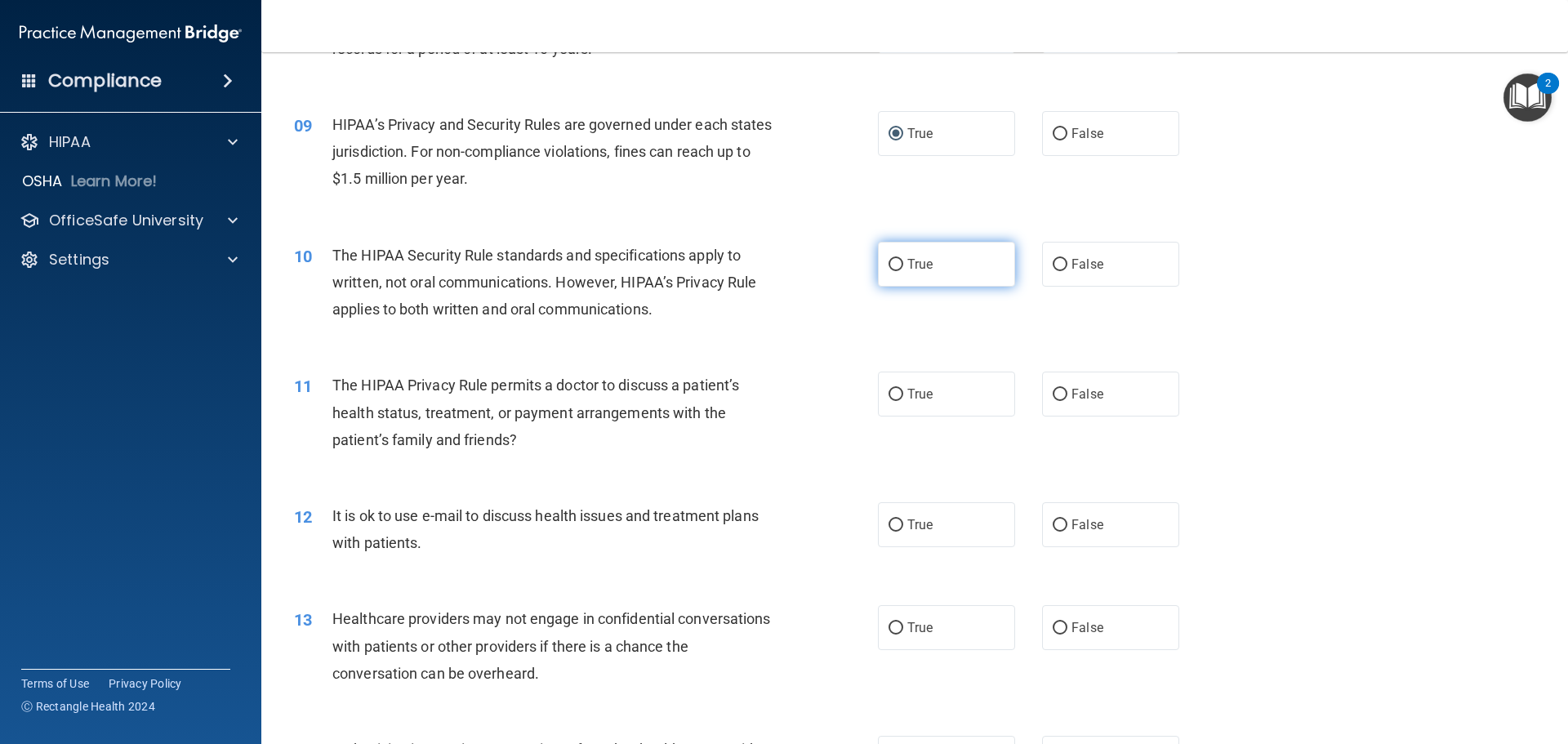
click at [891, 259] on input "True" at bounding box center [896, 264] width 15 height 13
radio input "true"
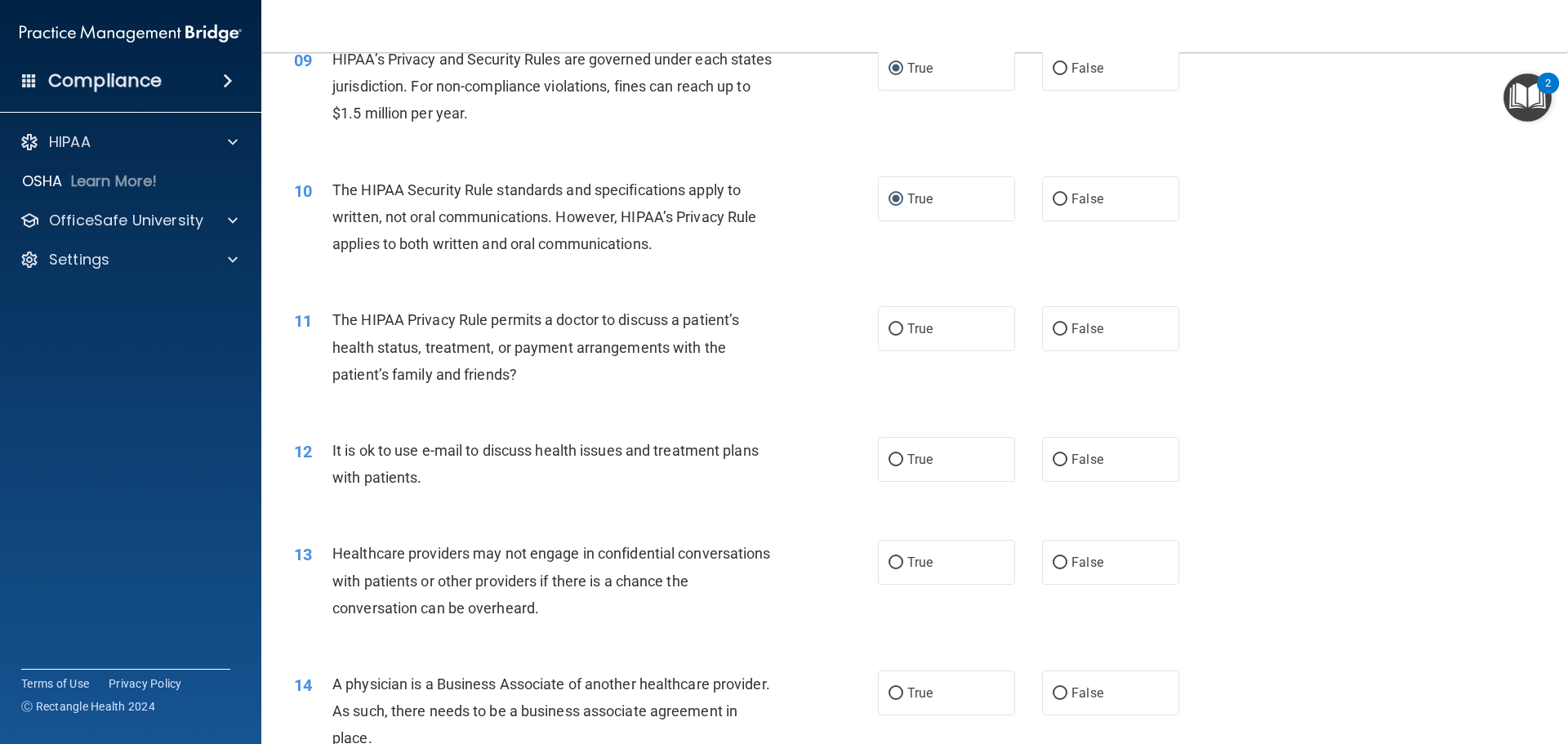
scroll to position [1144, 0]
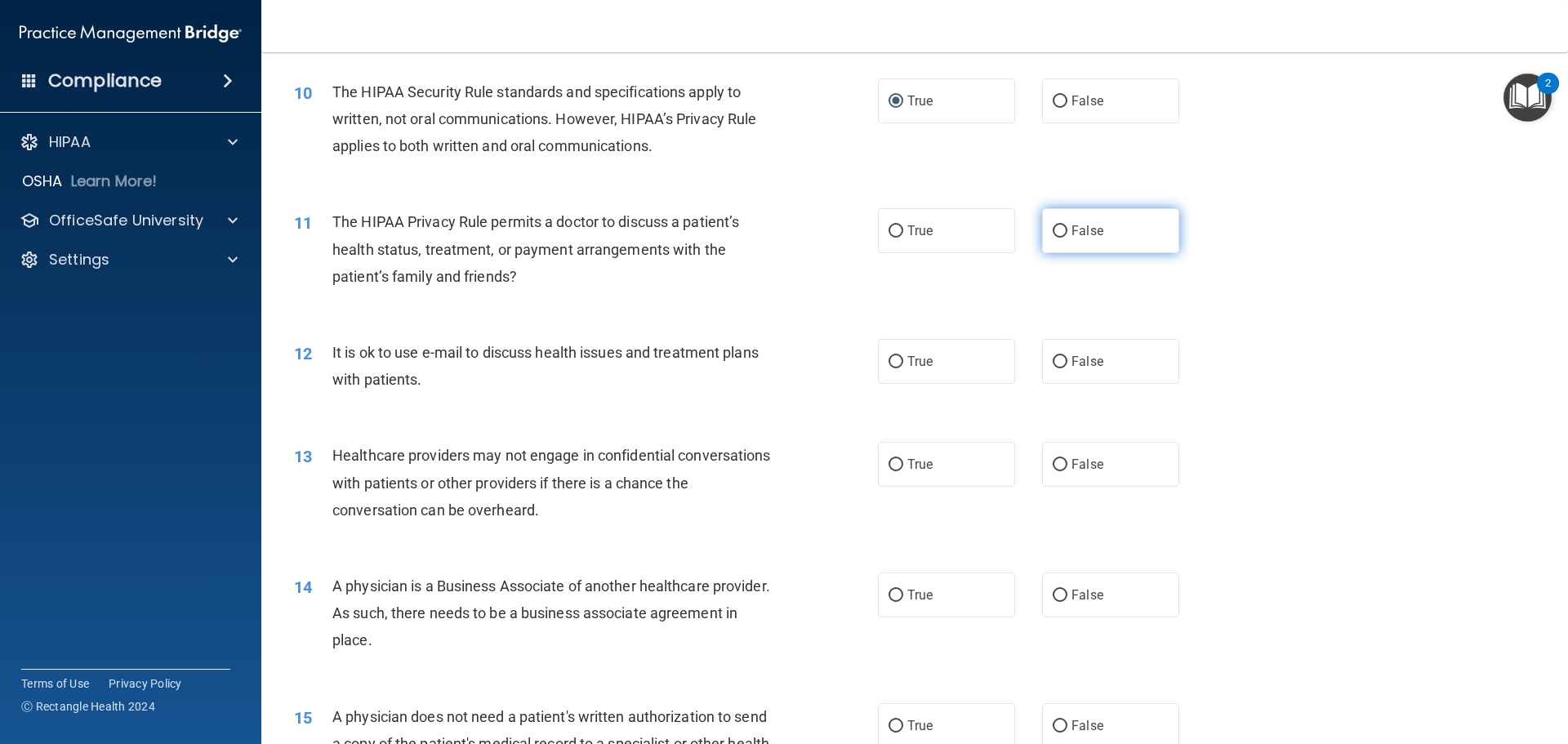
click at [1053, 227] on input "False" at bounding box center [1060, 231] width 15 height 13
radio input "true"
click at [1062, 361] on label "False" at bounding box center [1110, 361] width 137 height 45
click at [1062, 361] on input "False" at bounding box center [1060, 362] width 15 height 13
radio input "true"
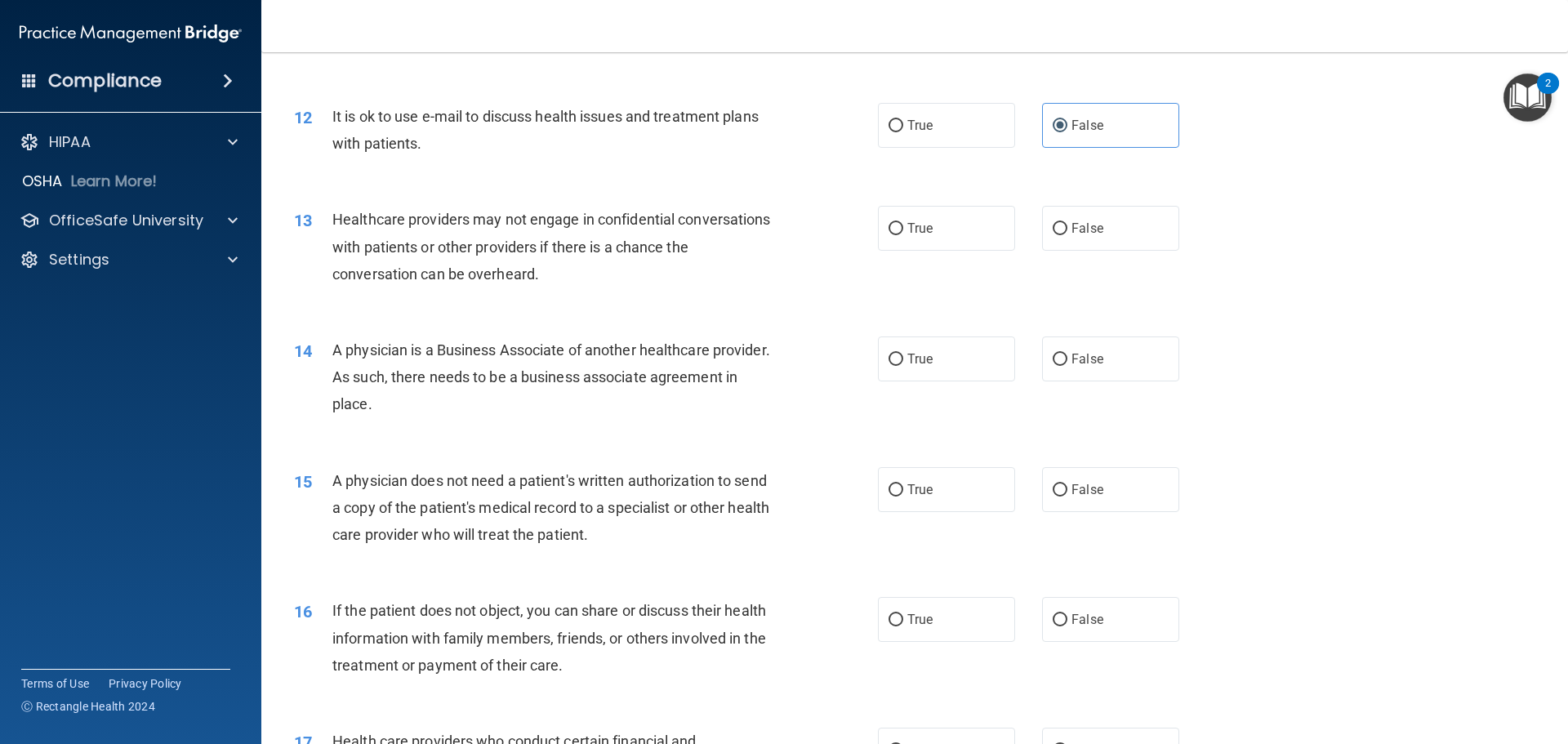
scroll to position [1388, 0]
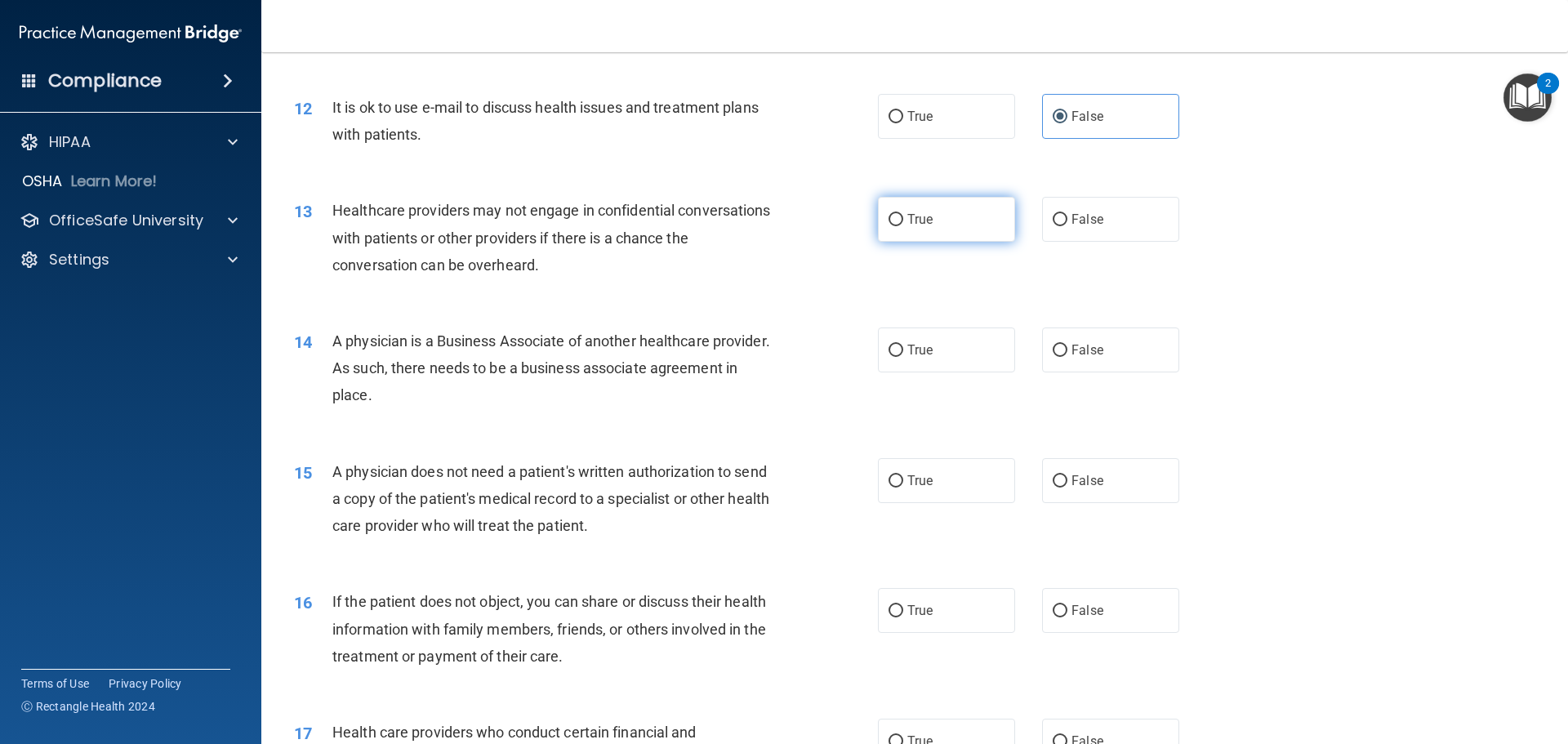
click at [881, 222] on label "True" at bounding box center [946, 219] width 137 height 45
click at [888, 222] on input "True" at bounding box center [896, 220] width 15 height 13
radio input "true"
click at [1053, 353] on input "False" at bounding box center [1060, 350] width 15 height 13
radio input "true"
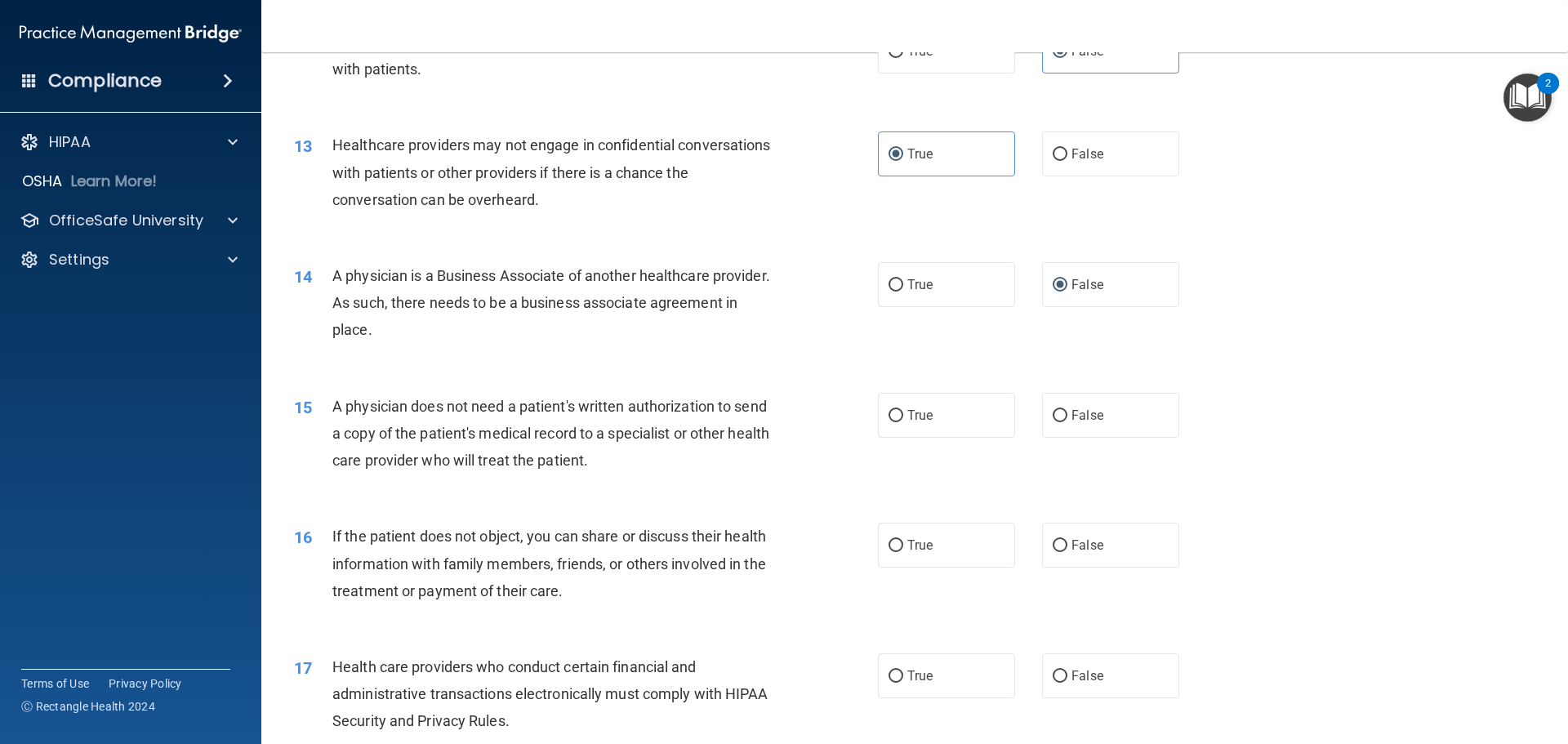
scroll to position [1551, 0]
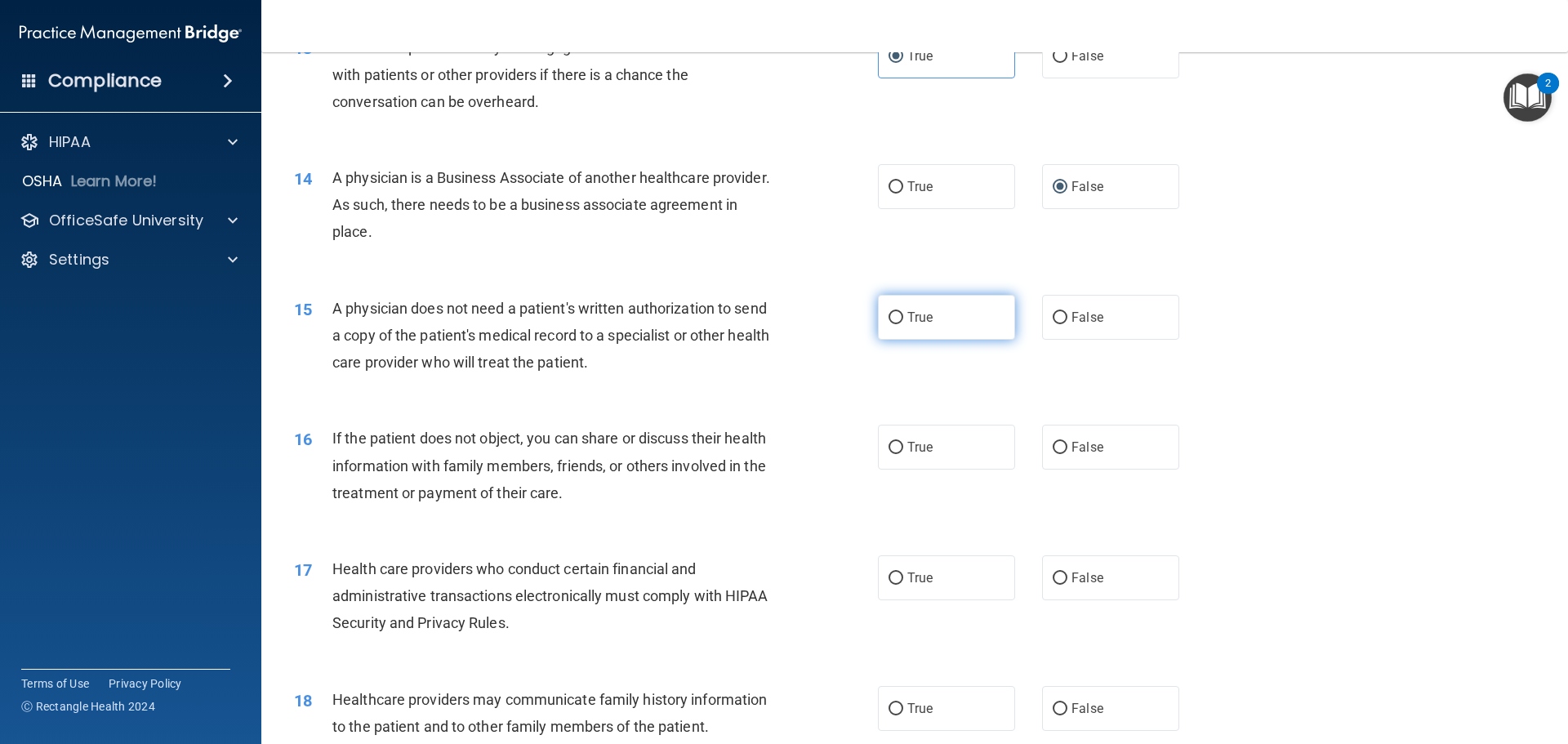
click at [888, 318] on input "True" at bounding box center [896, 318] width 15 height 13
radio input "true"
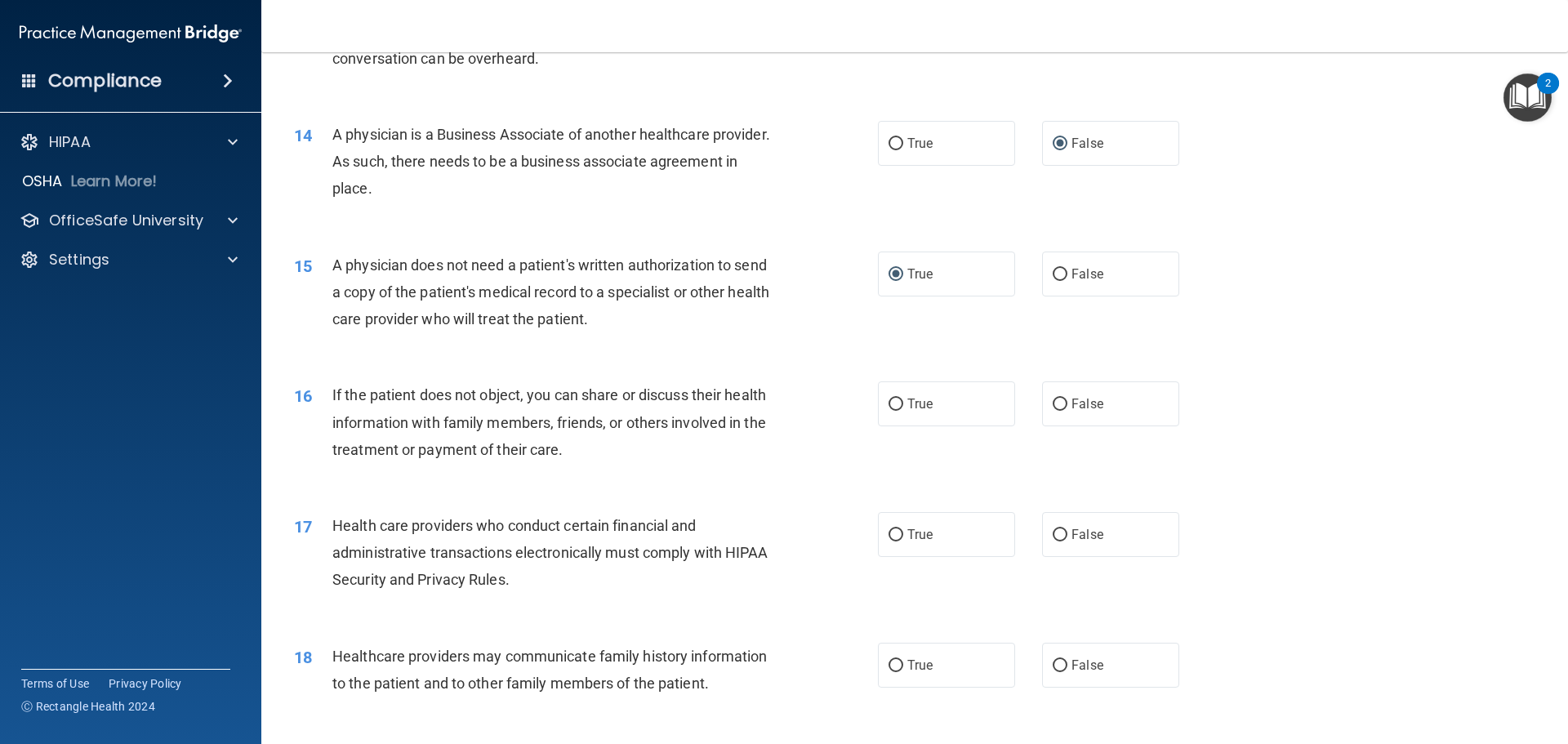
scroll to position [1633, 0]
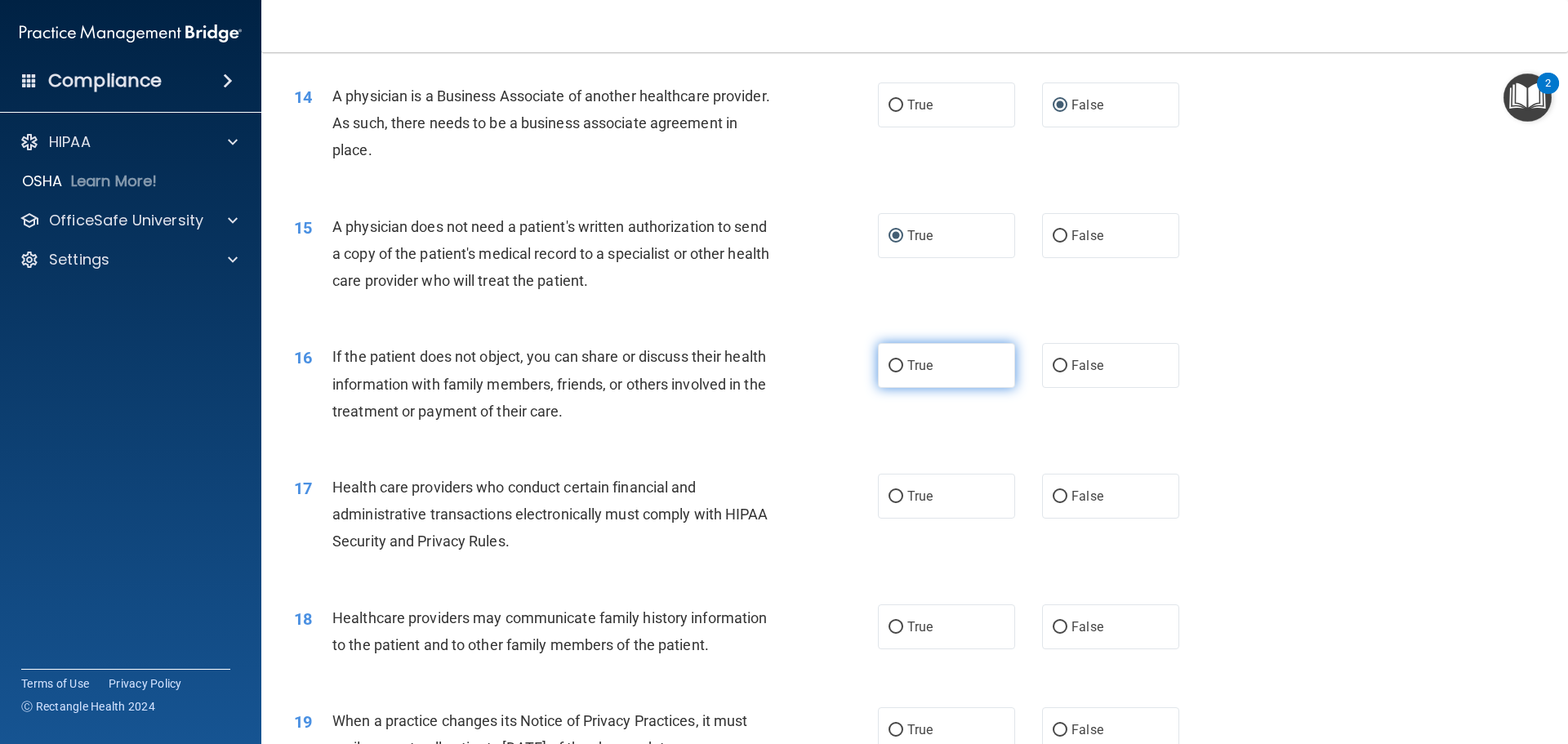
click at [892, 367] on input "True" at bounding box center [896, 366] width 15 height 13
radio input "true"
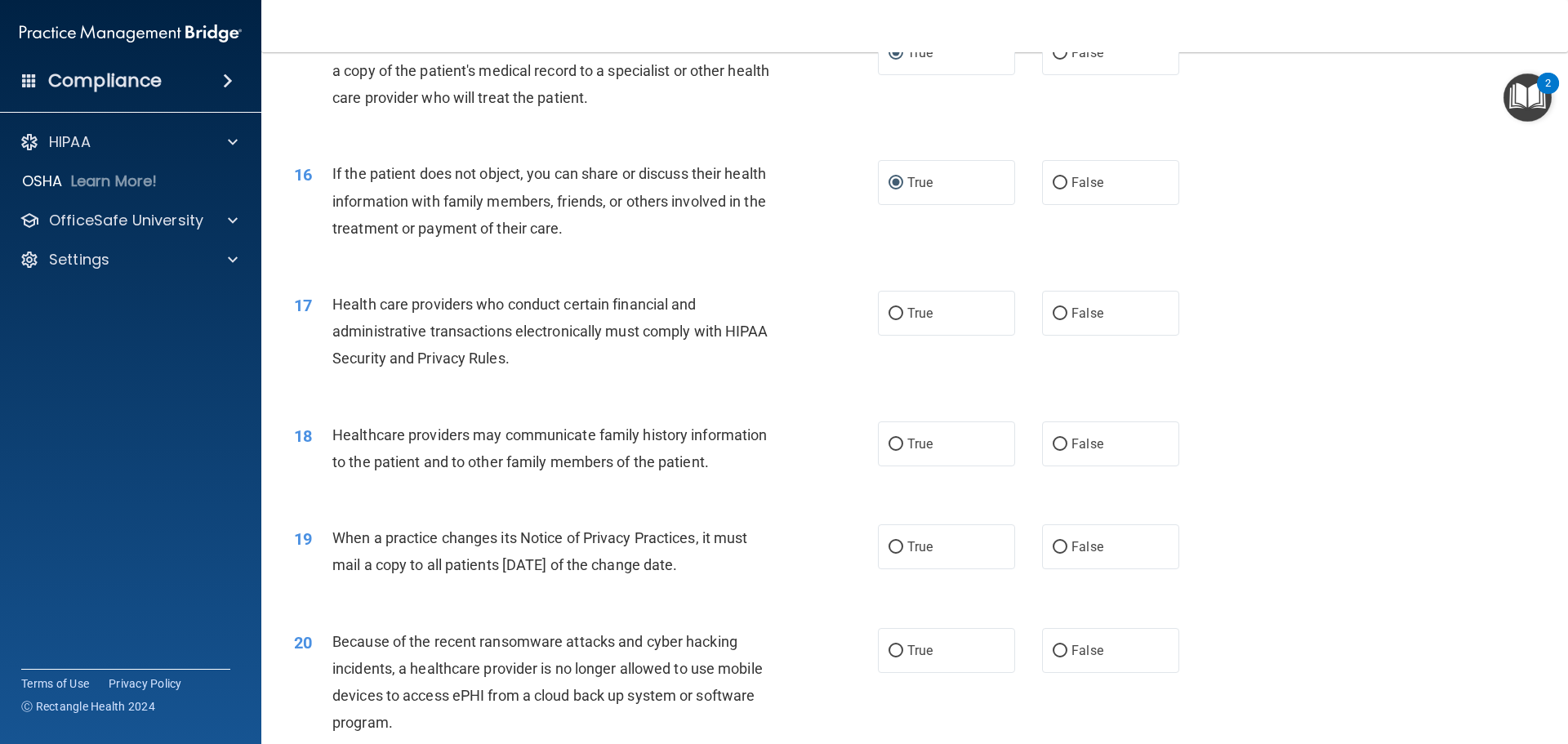
scroll to position [1878, 0]
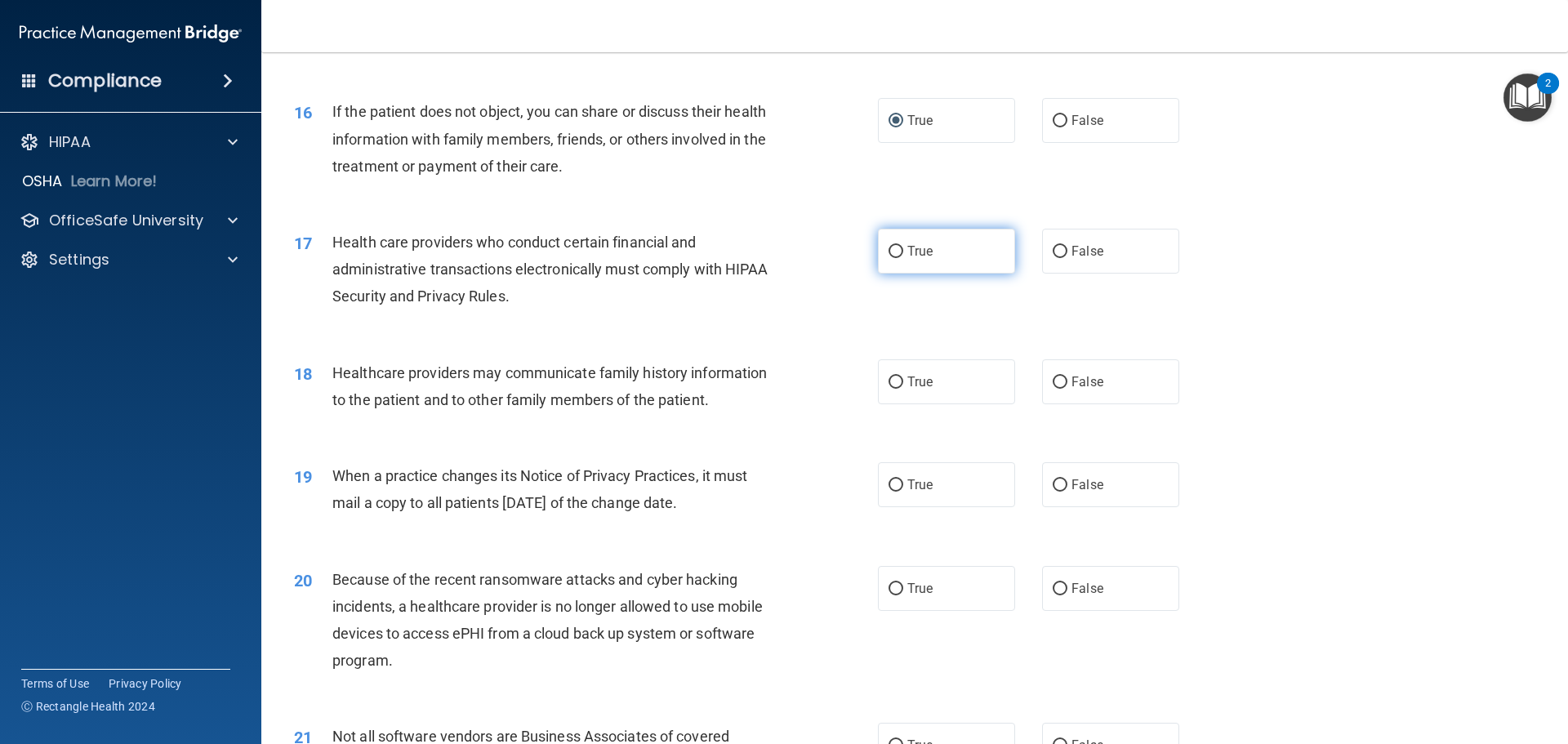
click at [896, 249] on input "True" at bounding box center [896, 252] width 15 height 13
radio input "true"
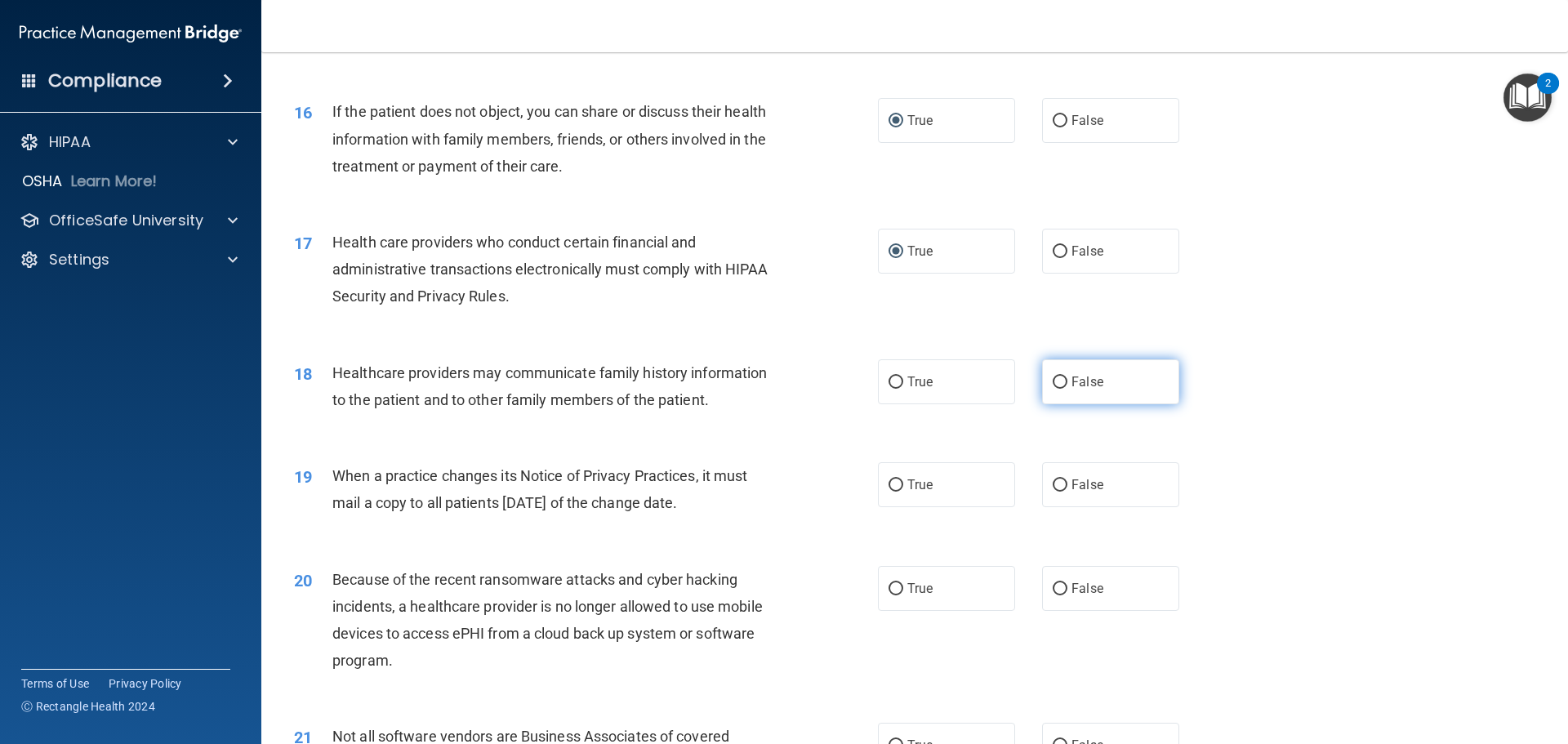
click at [1055, 383] on input "False" at bounding box center [1060, 382] width 15 height 13
radio input "true"
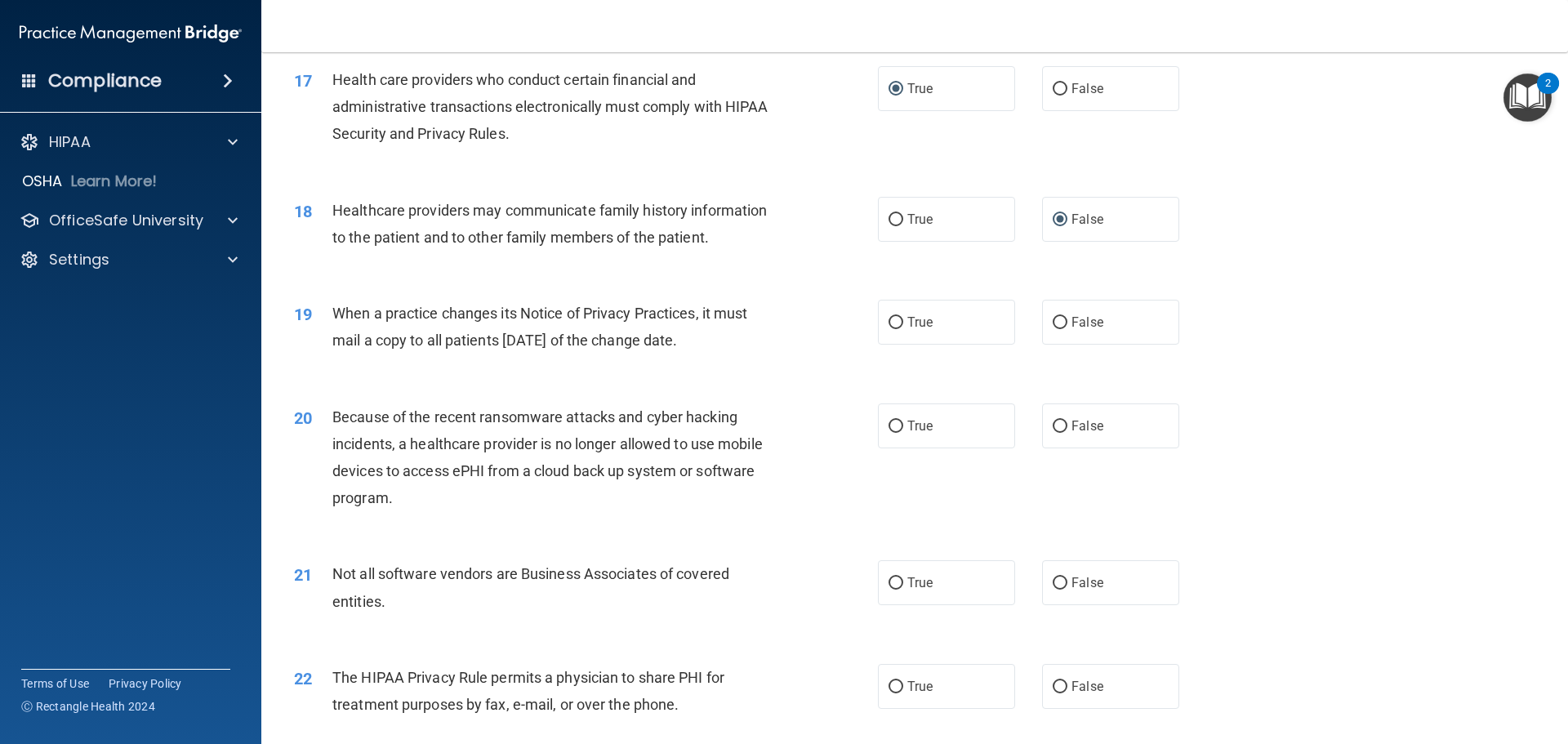
scroll to position [2042, 0]
click at [888, 319] on input "True" at bounding box center [896, 322] width 15 height 13
radio input "true"
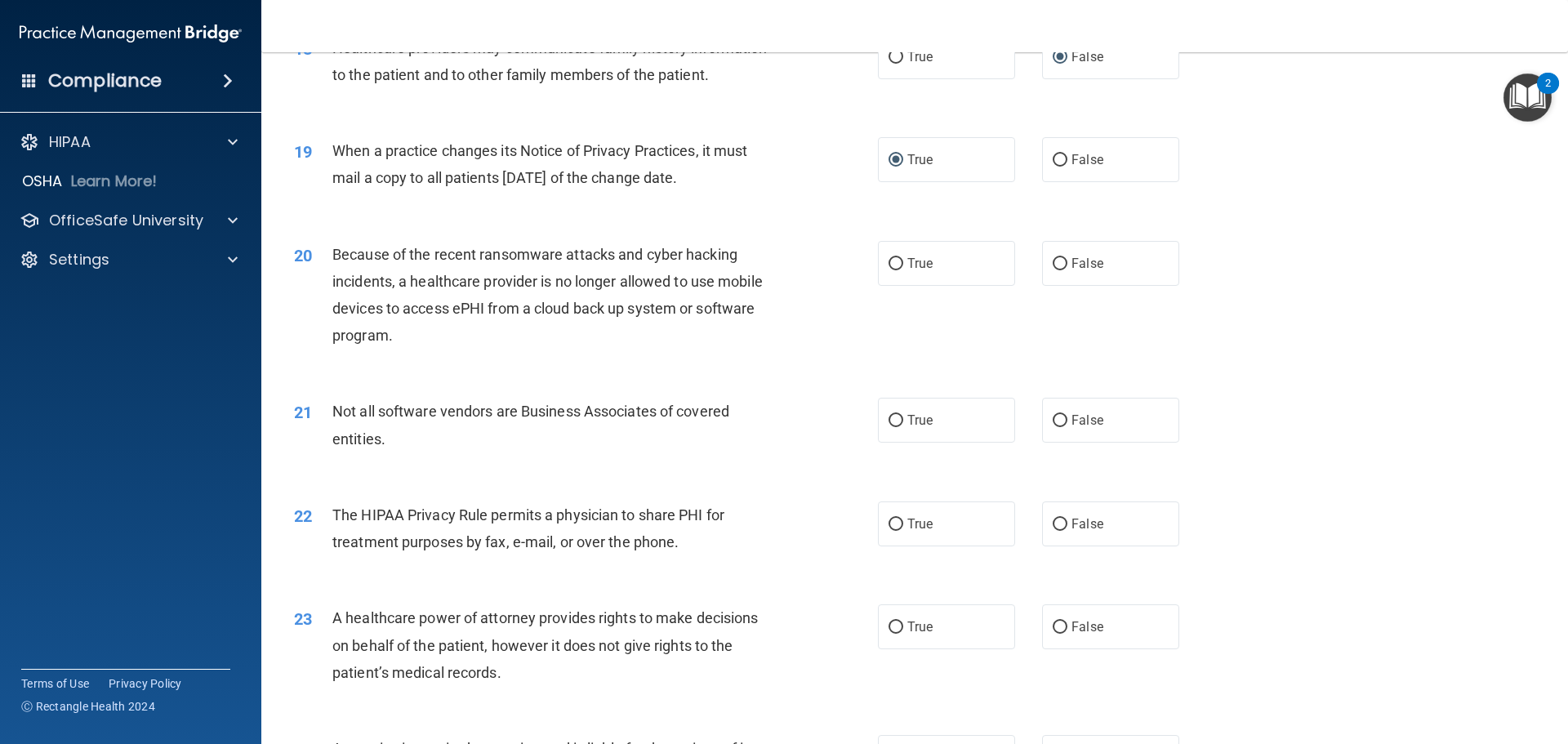
scroll to position [2204, 0]
click at [1056, 259] on input "False" at bounding box center [1060, 262] width 15 height 13
radio input "true"
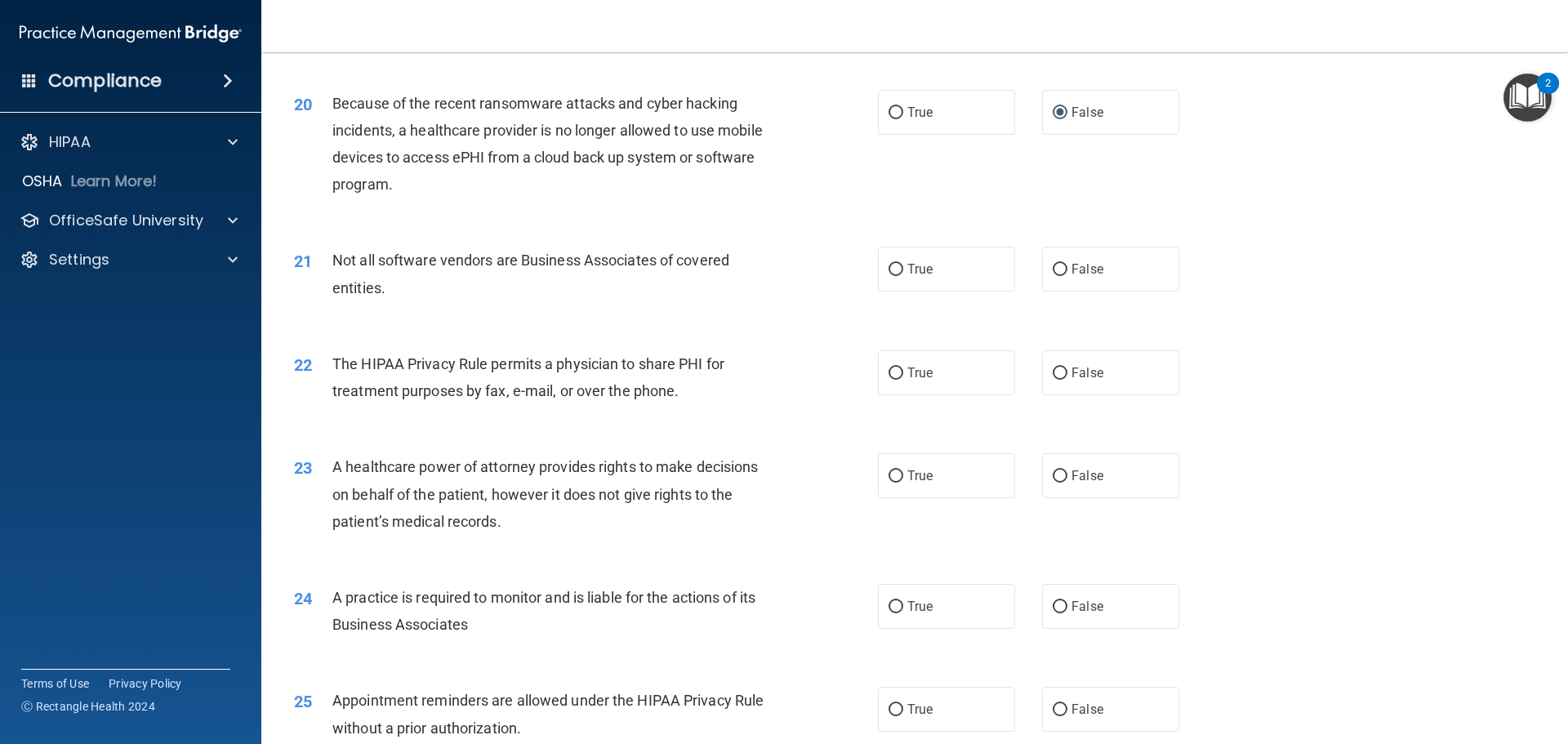
scroll to position [2368, 0]
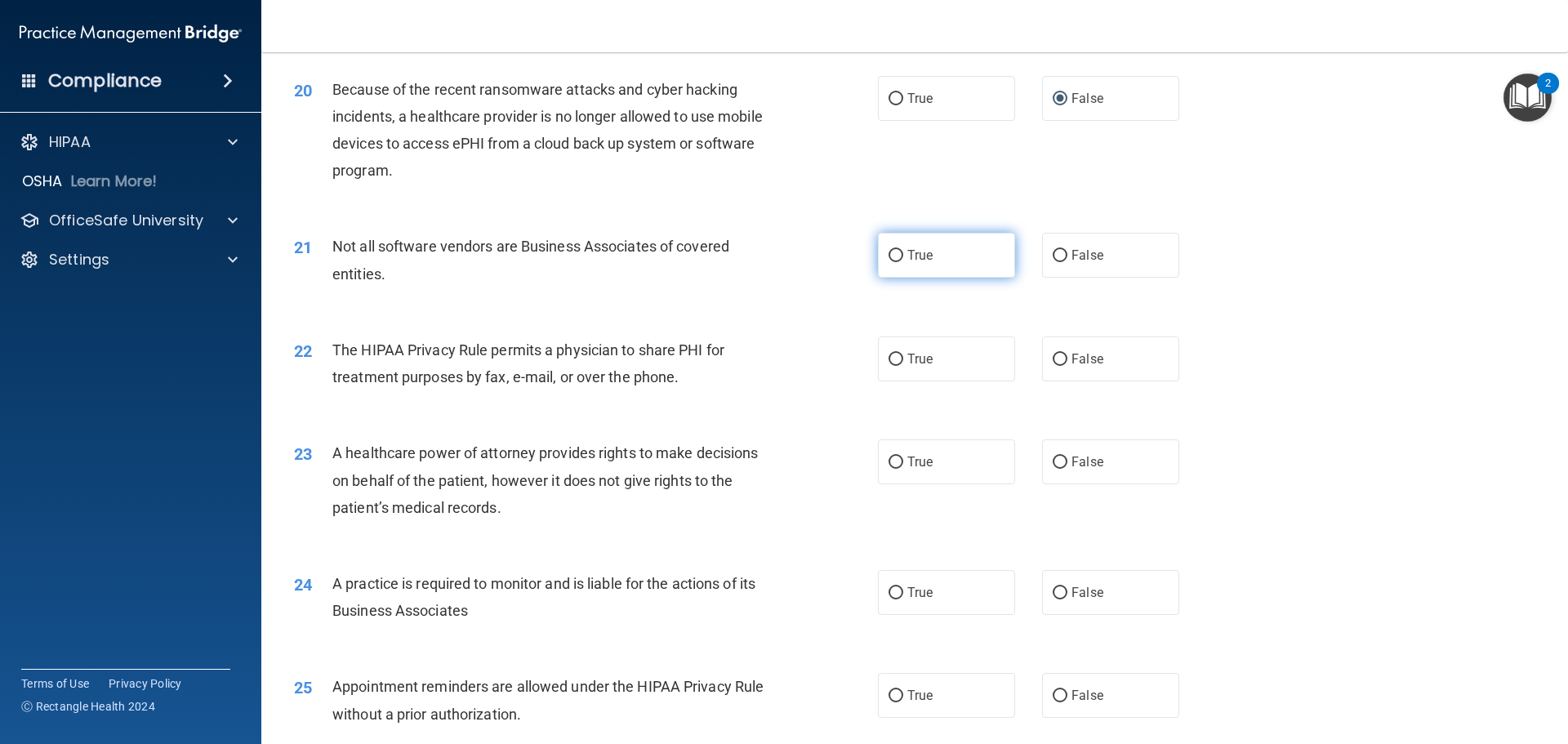
click at [898, 255] on label "True" at bounding box center [946, 255] width 137 height 45
click at [898, 255] on input "True" at bounding box center [896, 256] width 15 height 13
radio input "true"
click at [899, 348] on label "True" at bounding box center [946, 359] width 137 height 45
click at [899, 354] on input "True" at bounding box center [896, 359] width 15 height 13
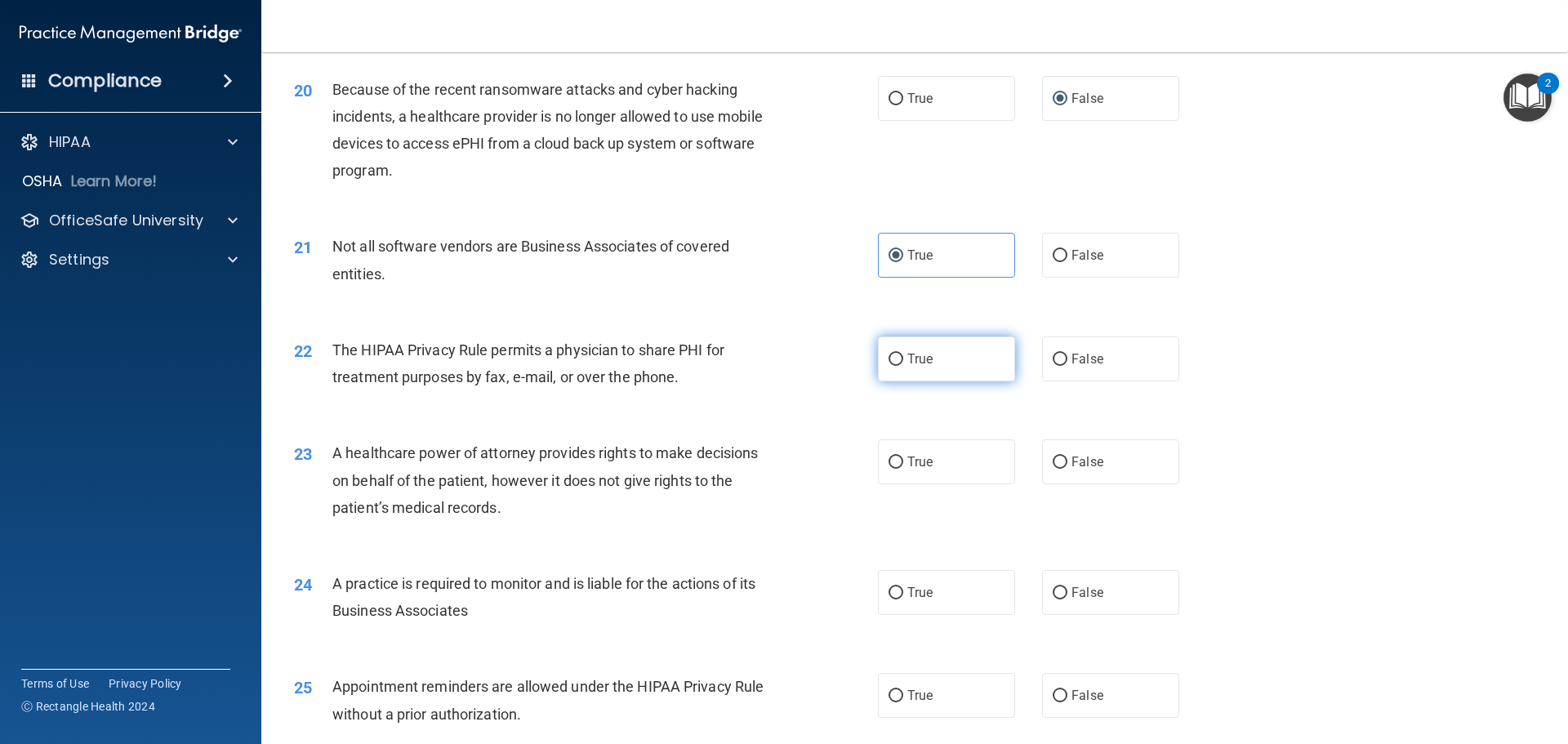
radio input "true"
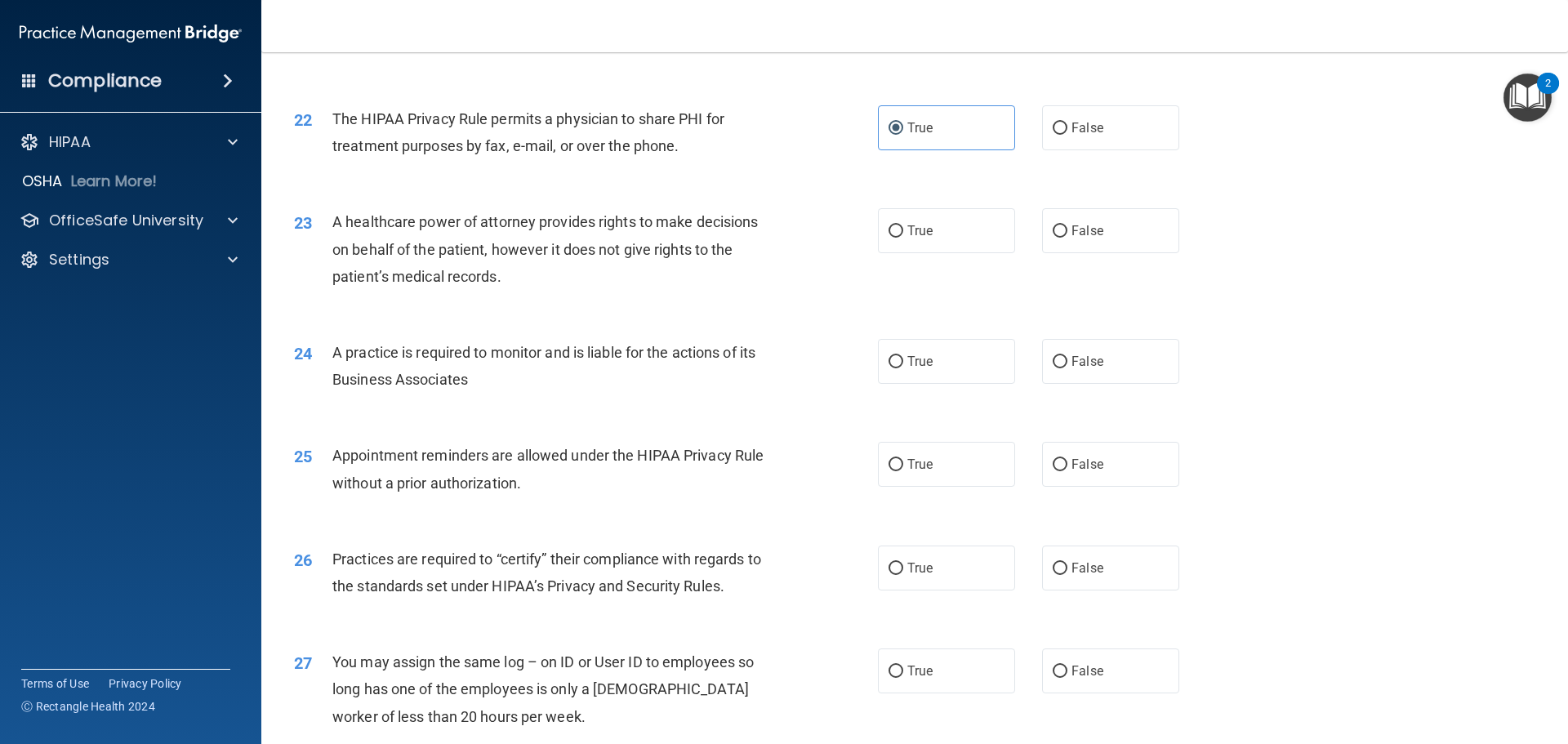
scroll to position [2613, 0]
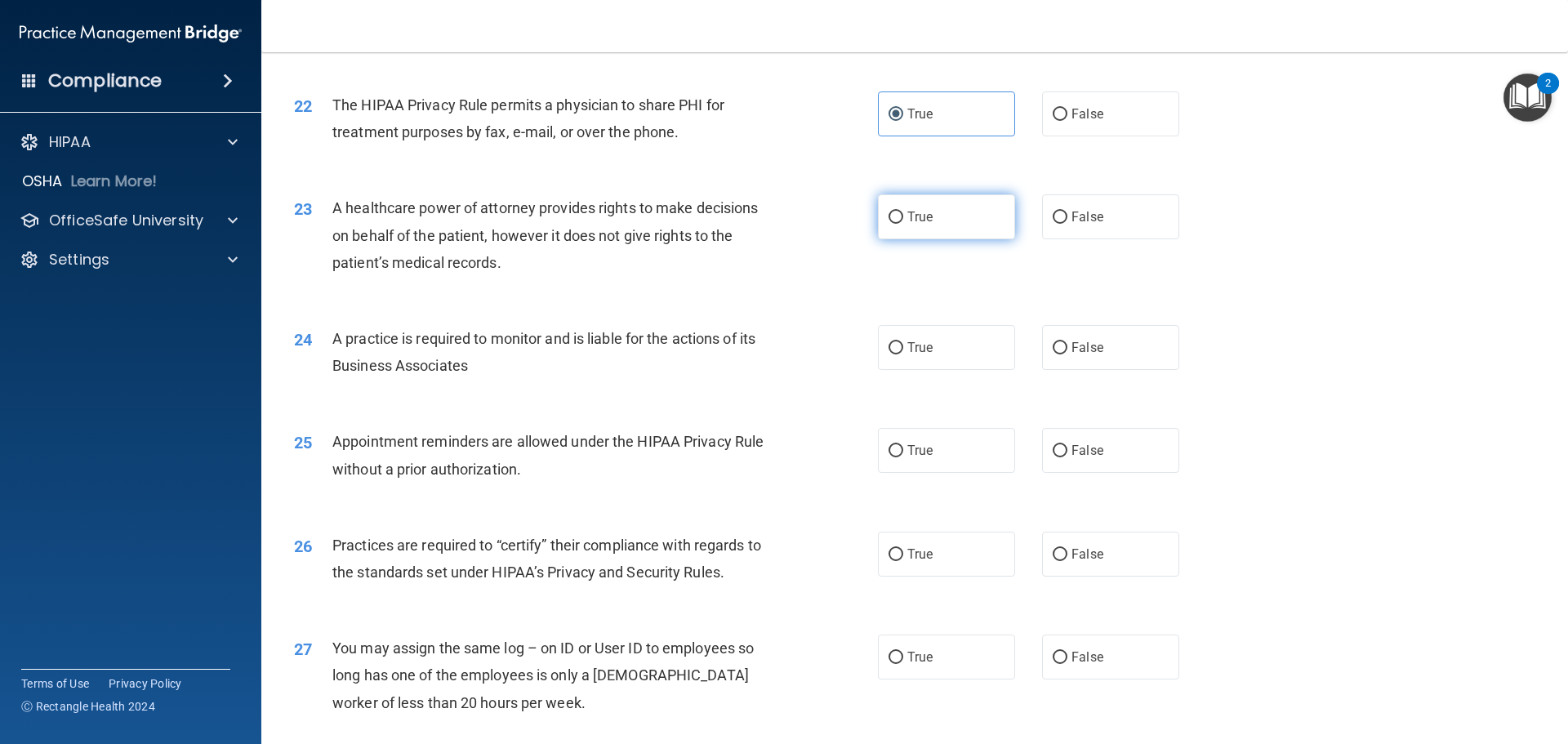
click at [888, 216] on input "True" at bounding box center [896, 218] width 15 height 13
radio input "true"
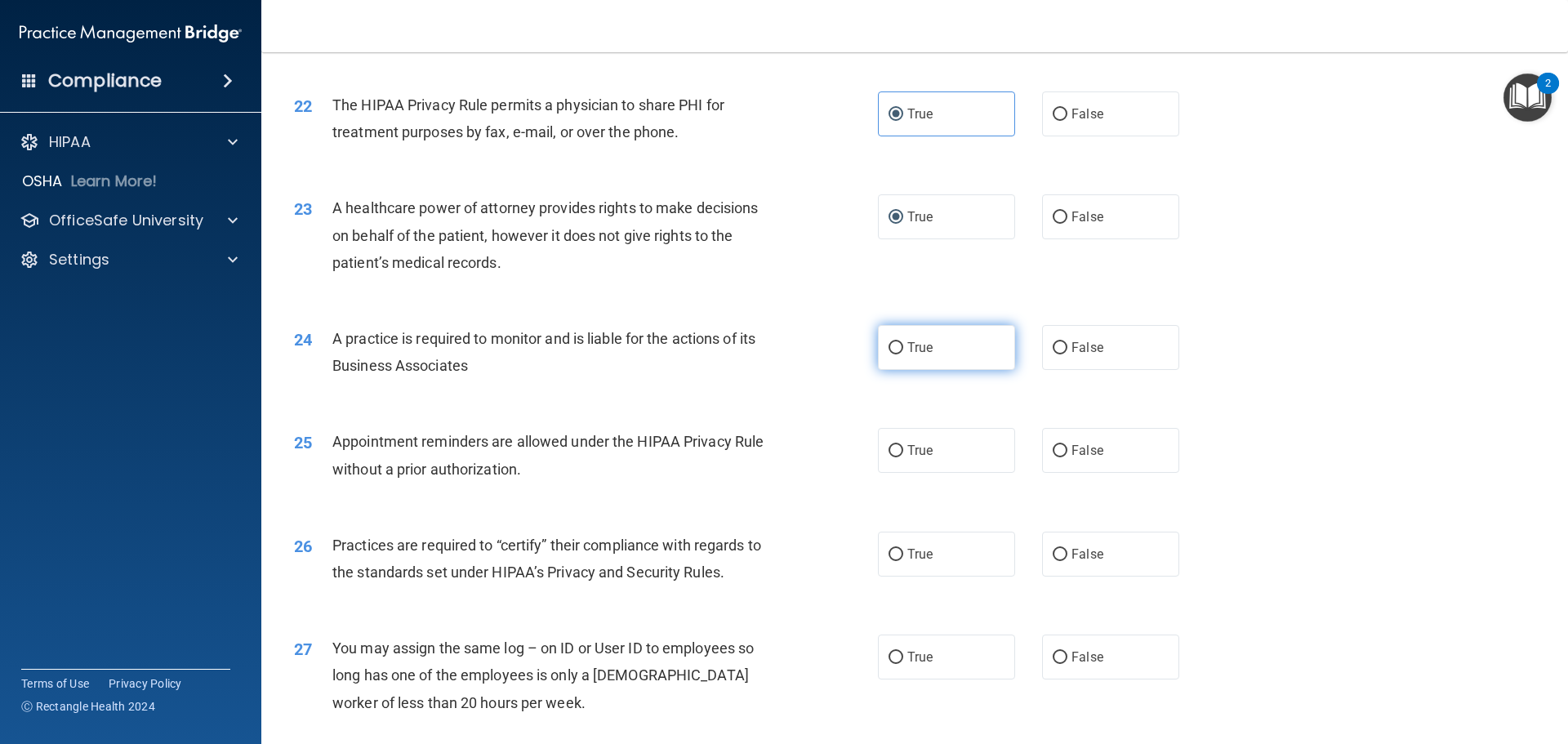
click at [892, 342] on input "True" at bounding box center [896, 348] width 15 height 13
radio input "true"
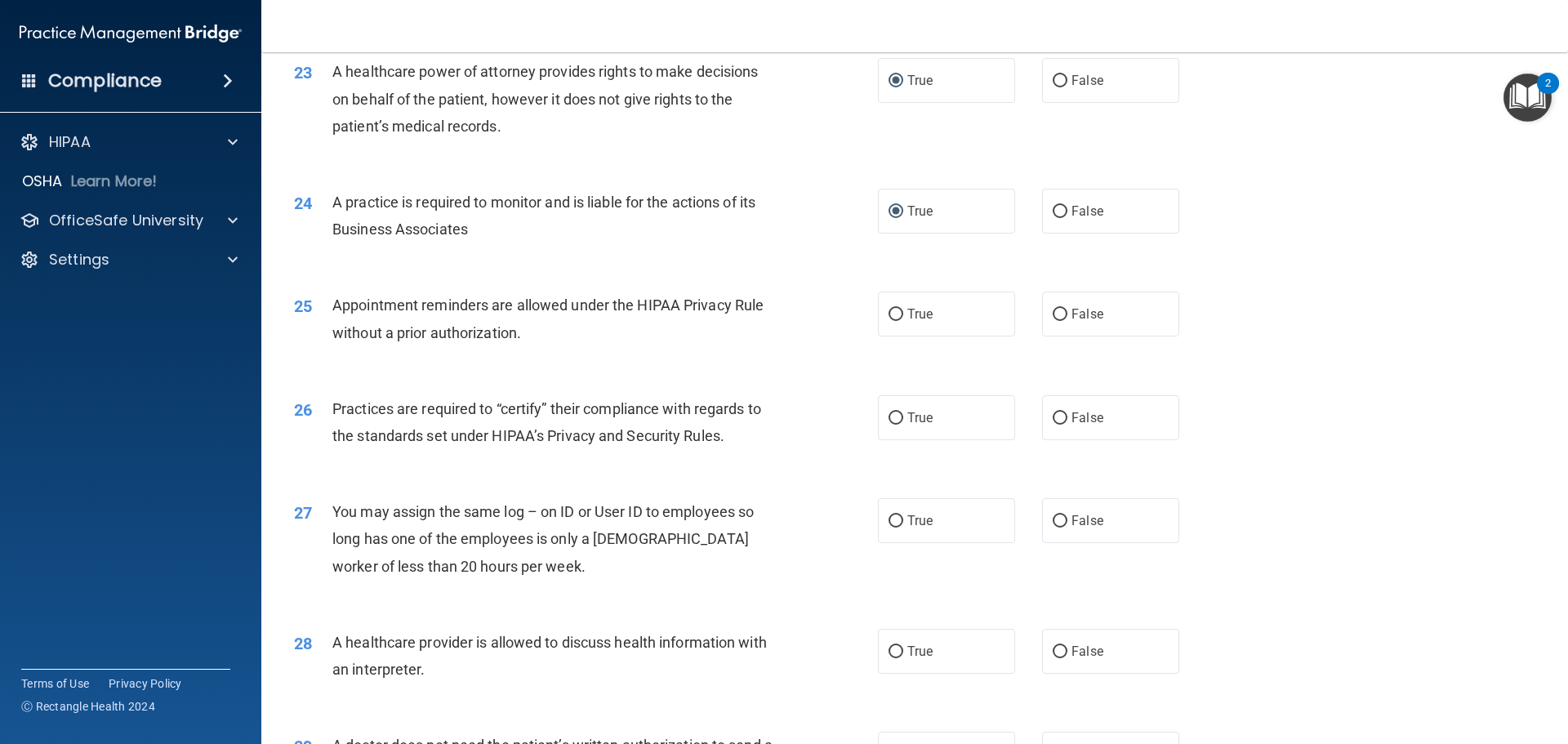
scroll to position [2858, 0]
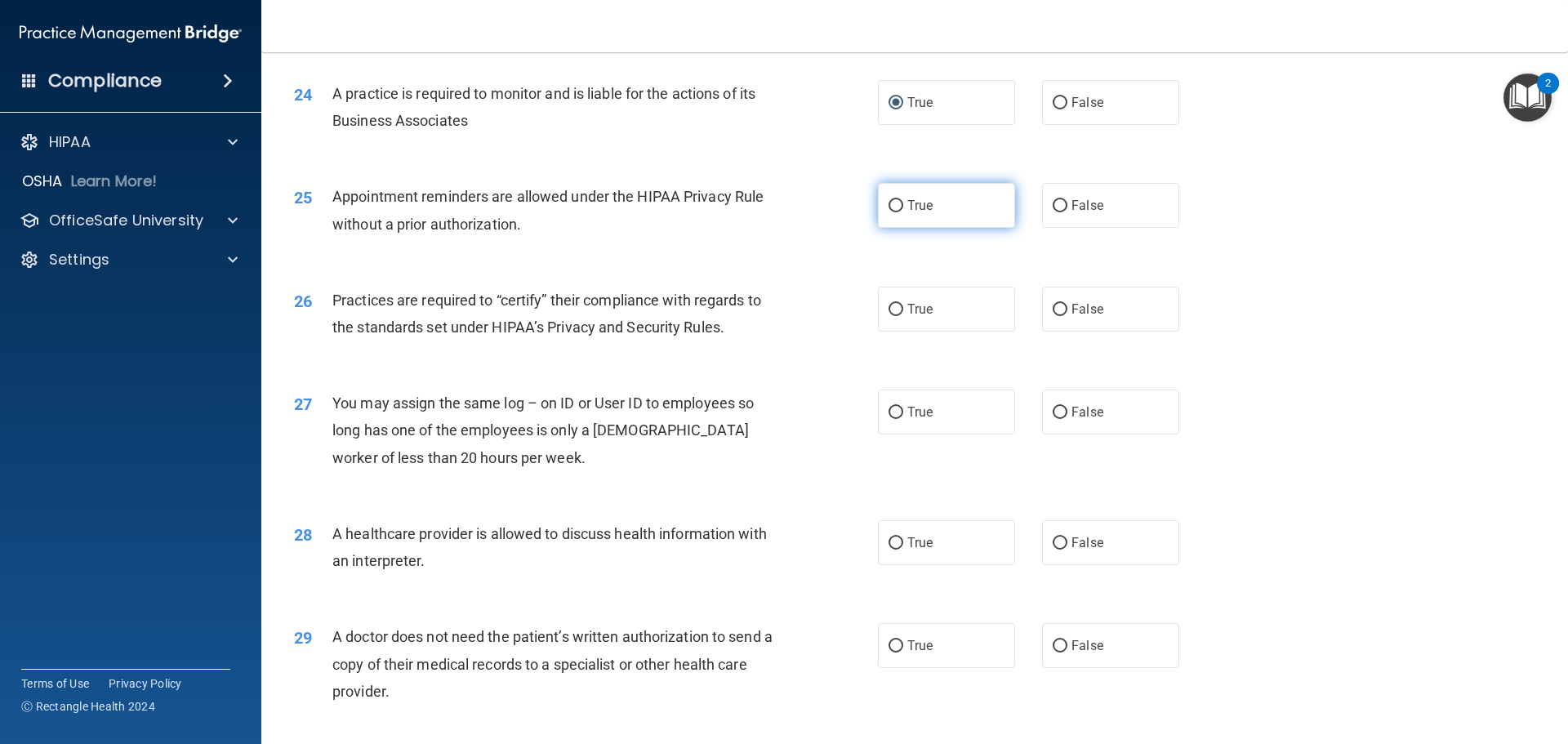
click at [893, 206] on input "True" at bounding box center [896, 206] width 15 height 13
radio input "true"
click at [890, 305] on input "True" at bounding box center [896, 309] width 15 height 13
radio input "true"
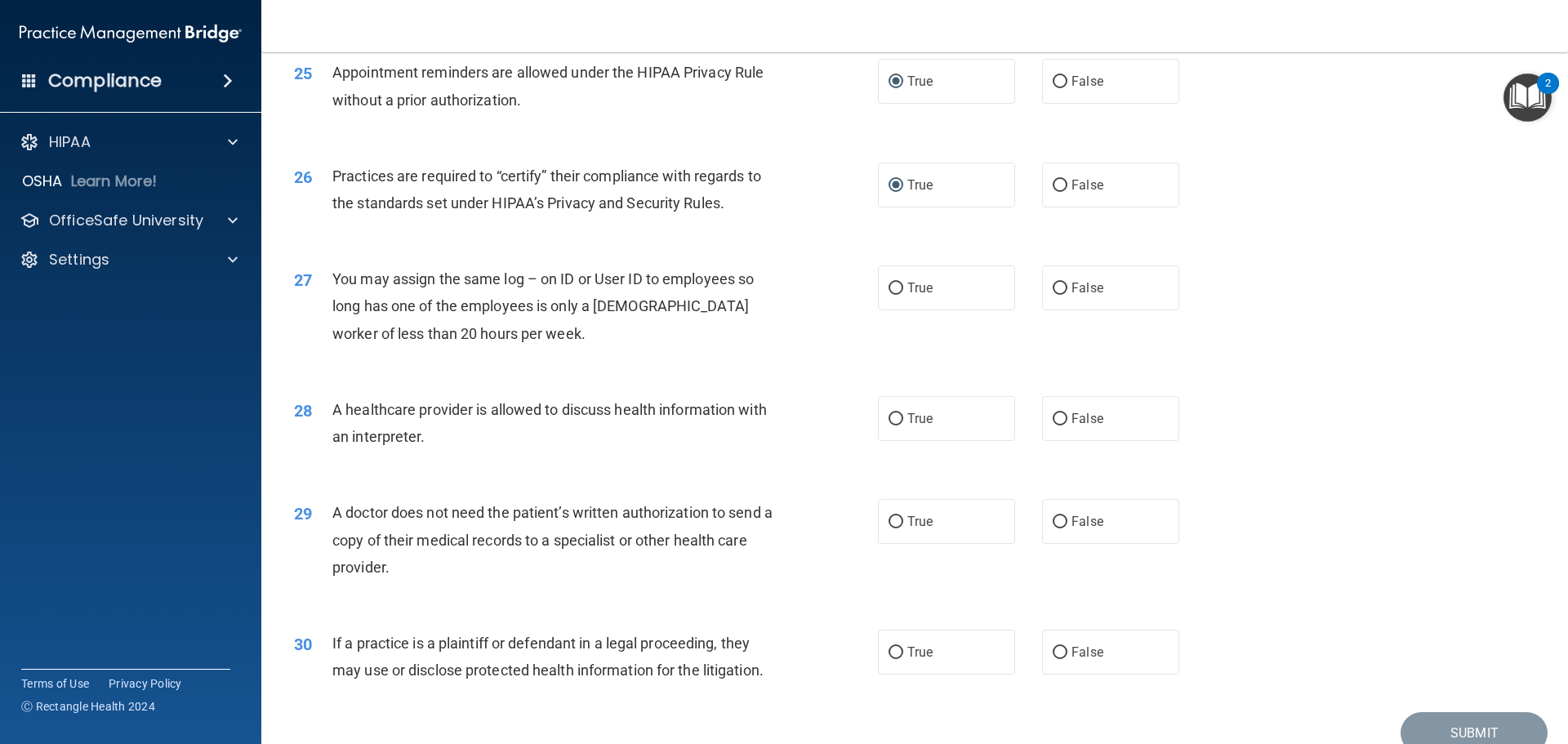
scroll to position [3021, 0]
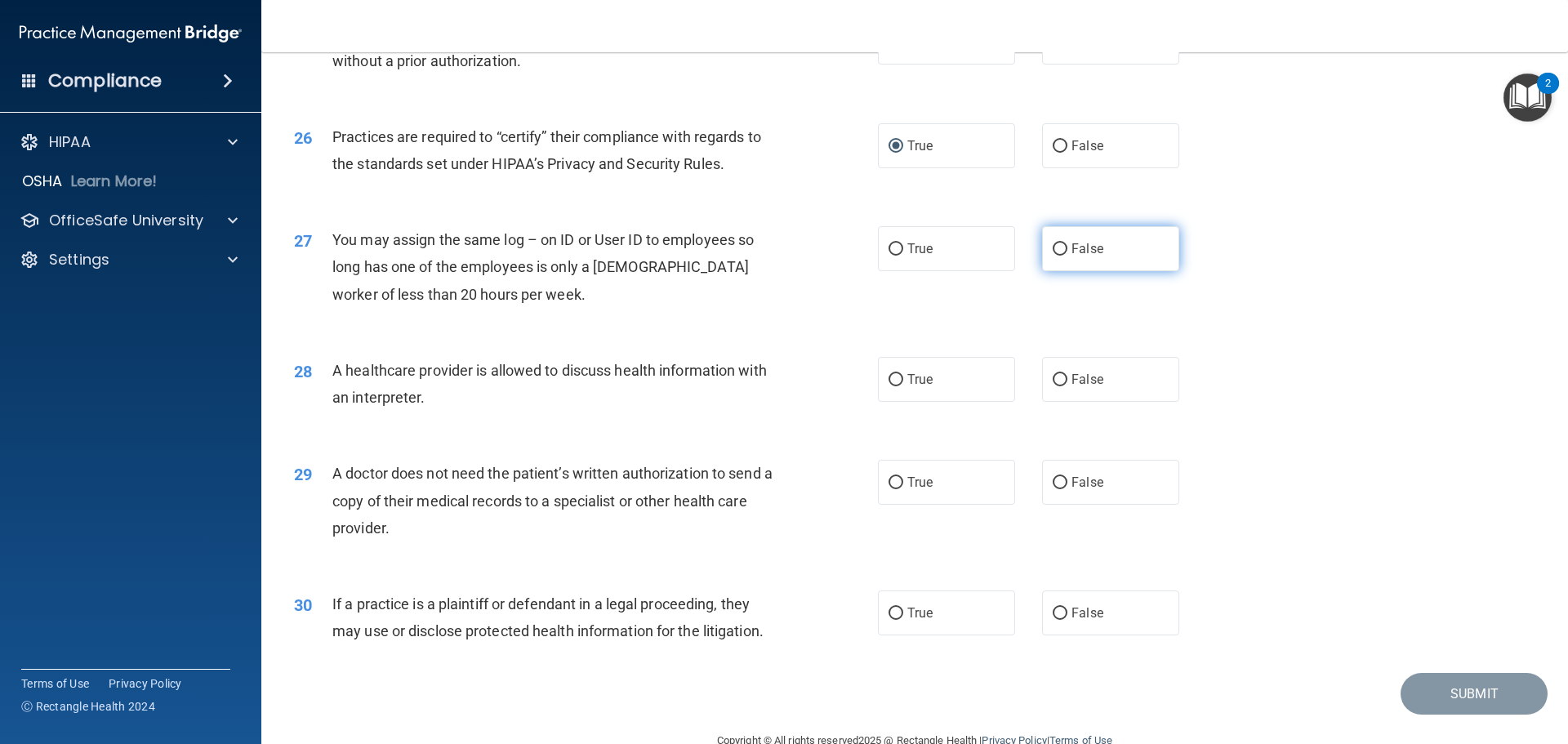
click at [1054, 252] on input "False" at bounding box center [1060, 249] width 15 height 13
radio input "true"
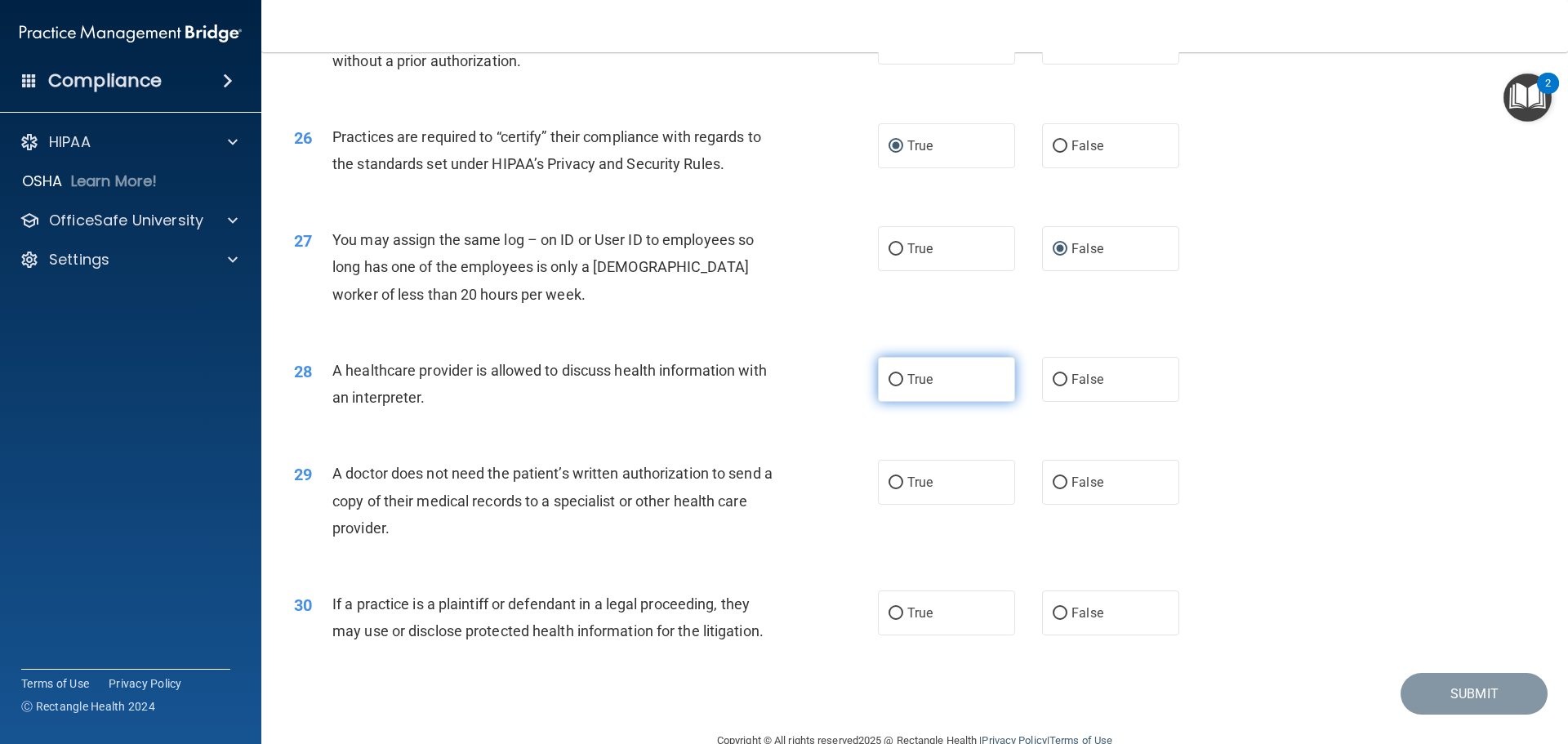
click at [888, 379] on input "True" at bounding box center [896, 380] width 15 height 13
radio input "true"
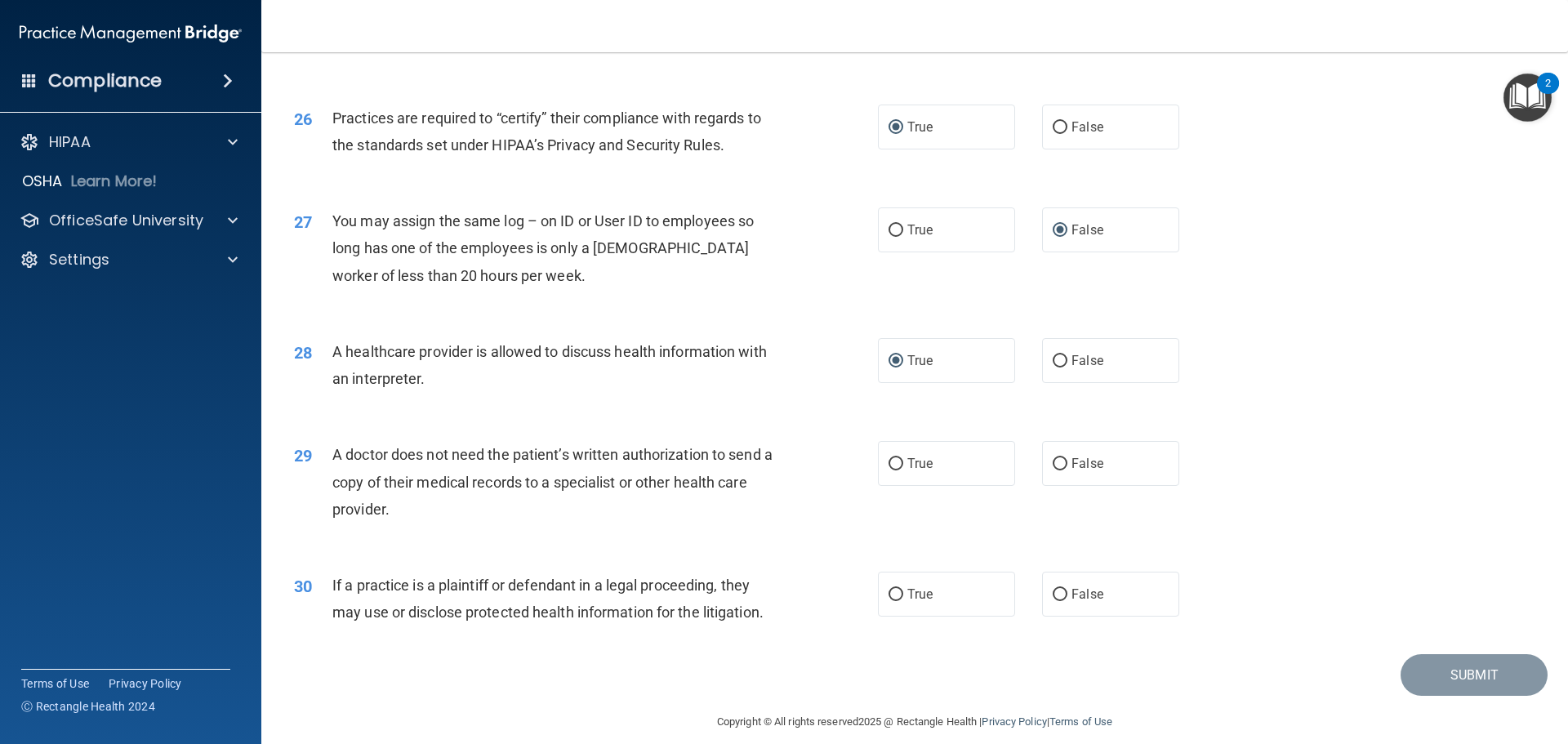
scroll to position [3057, 0]
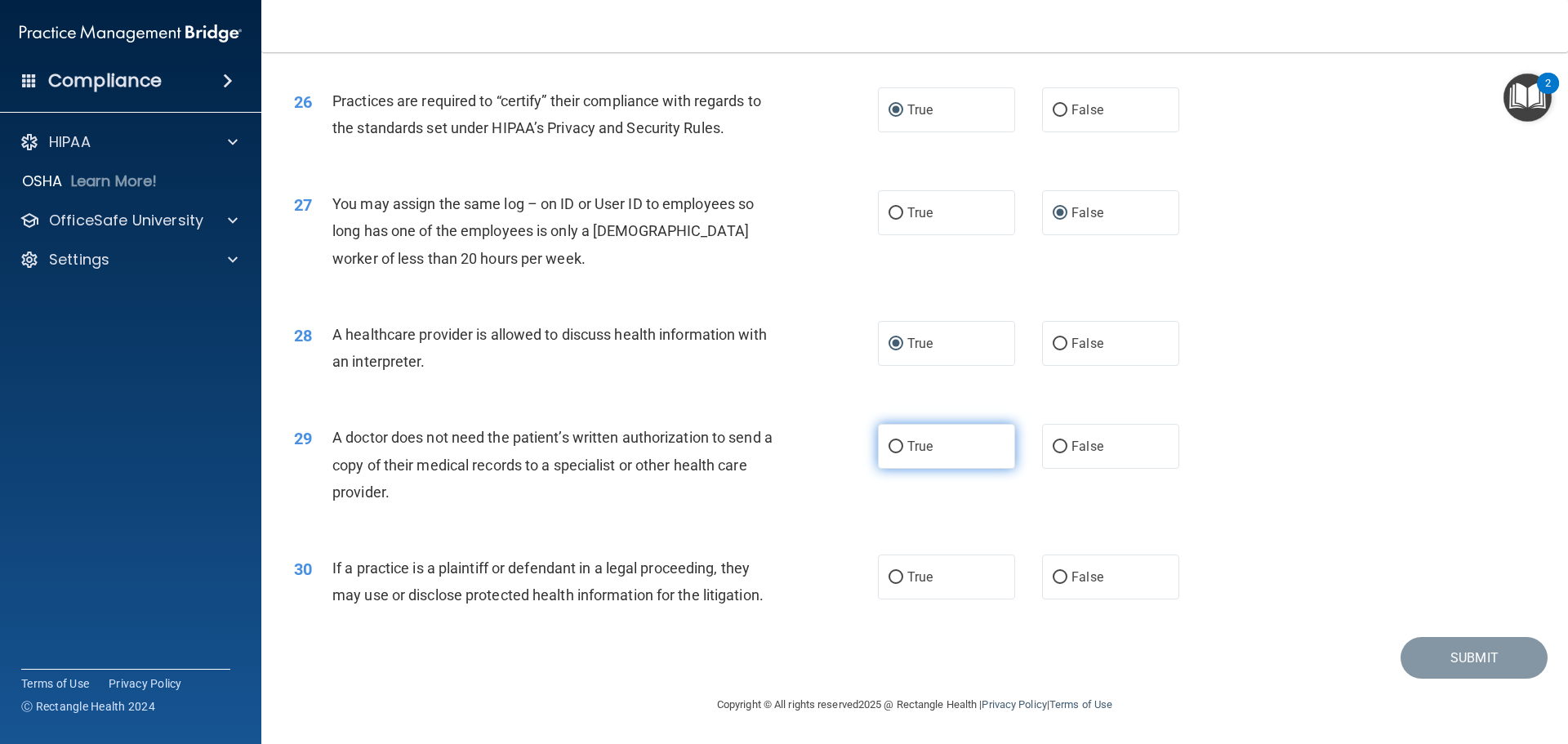
click at [889, 448] on input "True" at bounding box center [896, 447] width 15 height 13
radio input "true"
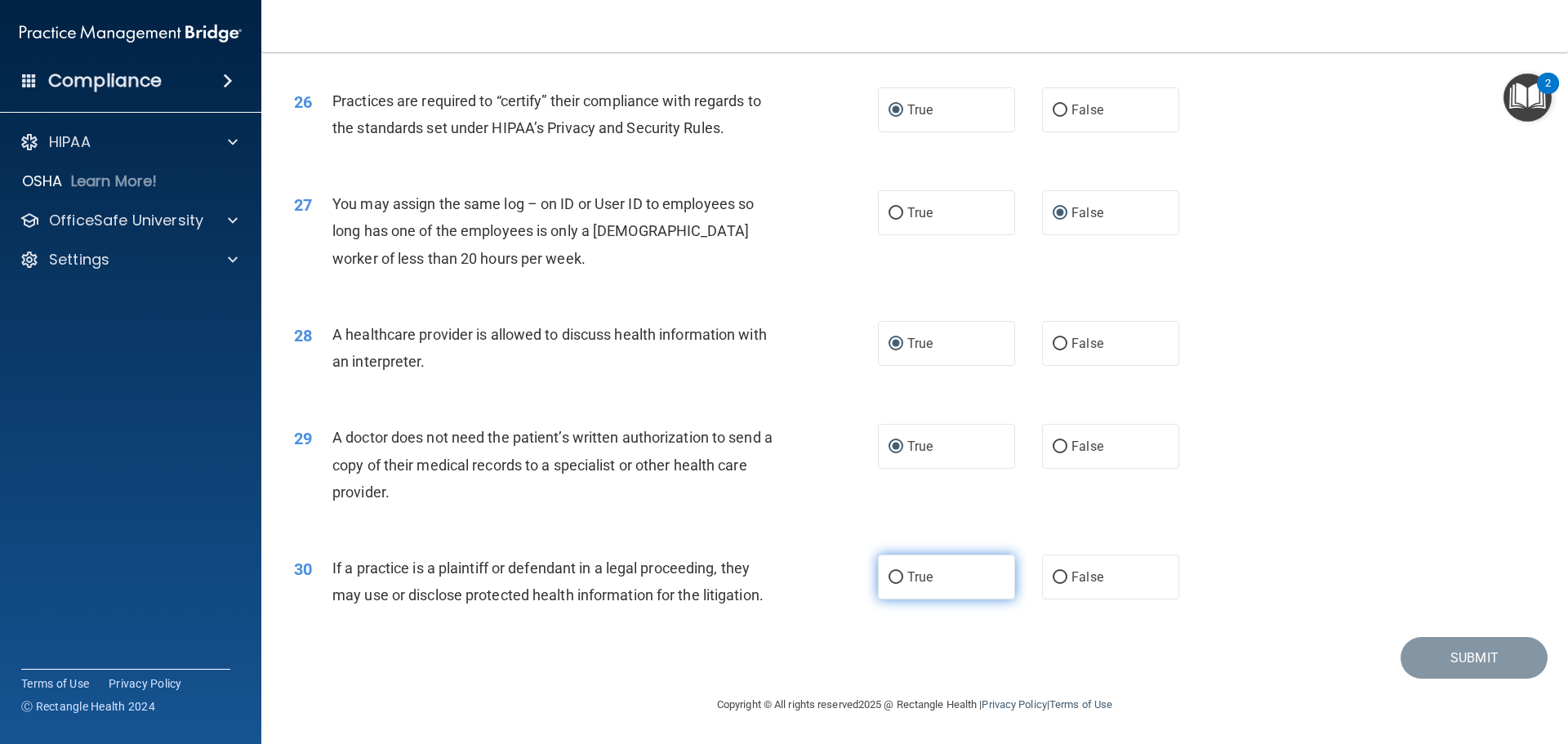
click at [892, 575] on input "True" at bounding box center [896, 577] width 15 height 13
radio input "true"
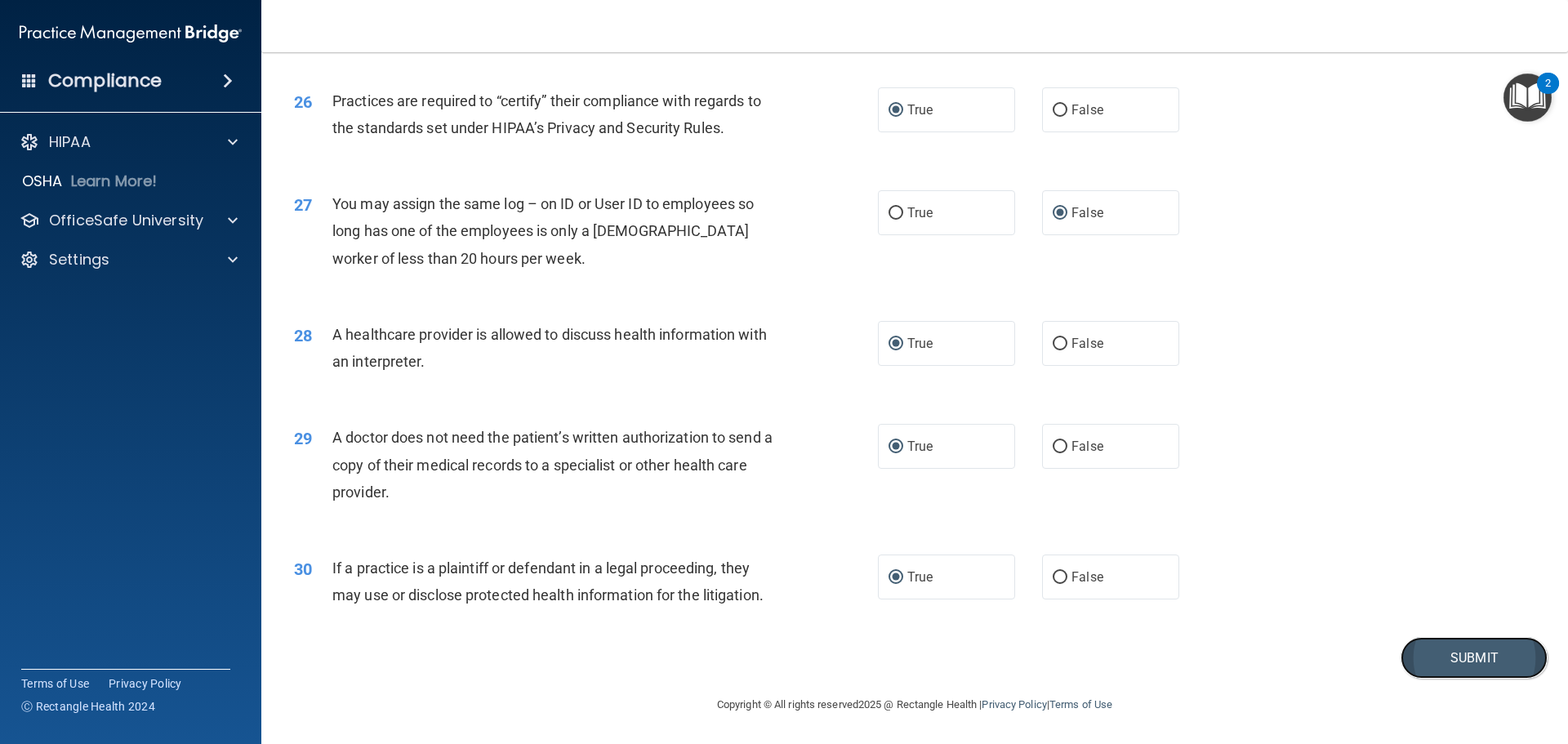
click at [1458, 661] on button "Submit" at bounding box center [1474, 658] width 147 height 42
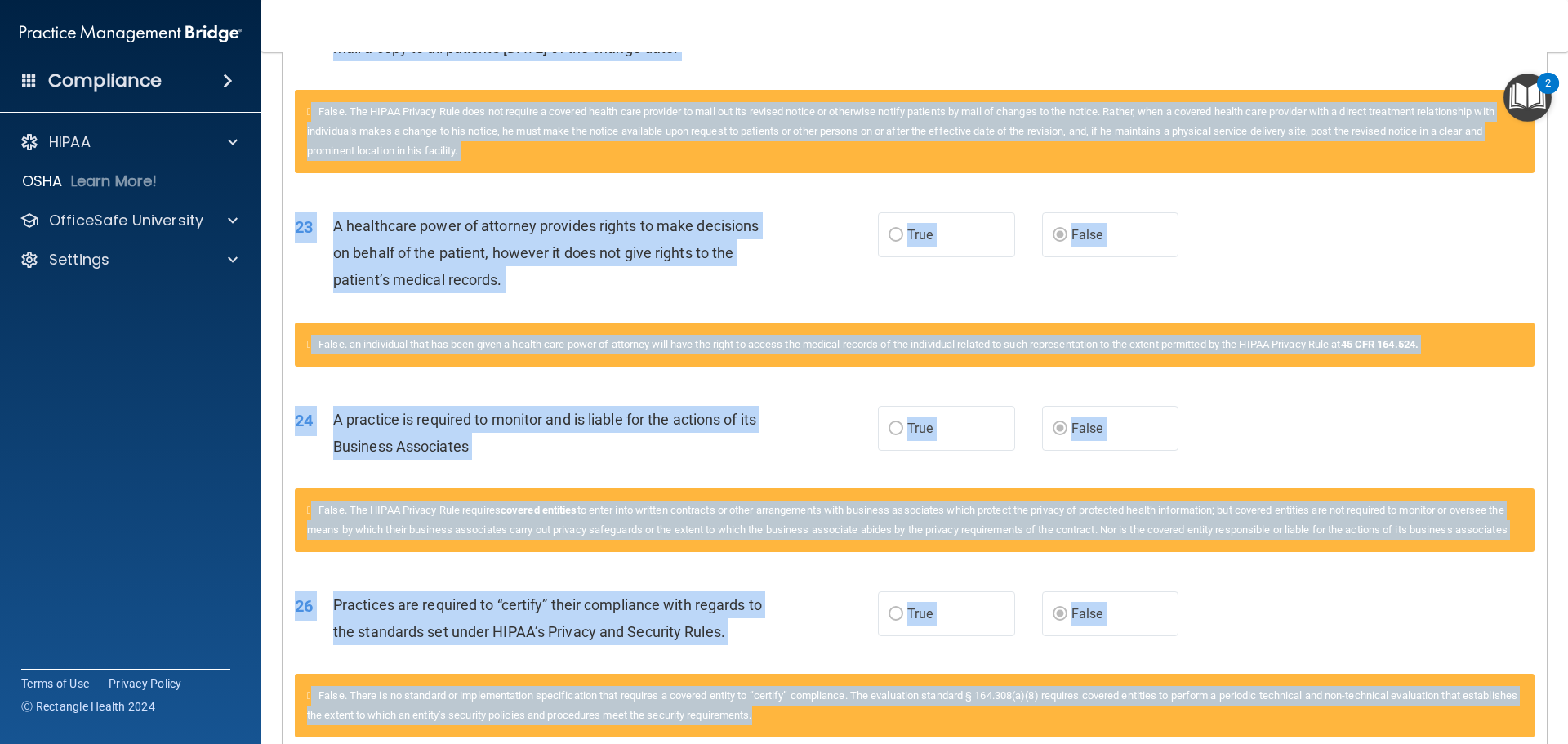
scroll to position [1599, 0]
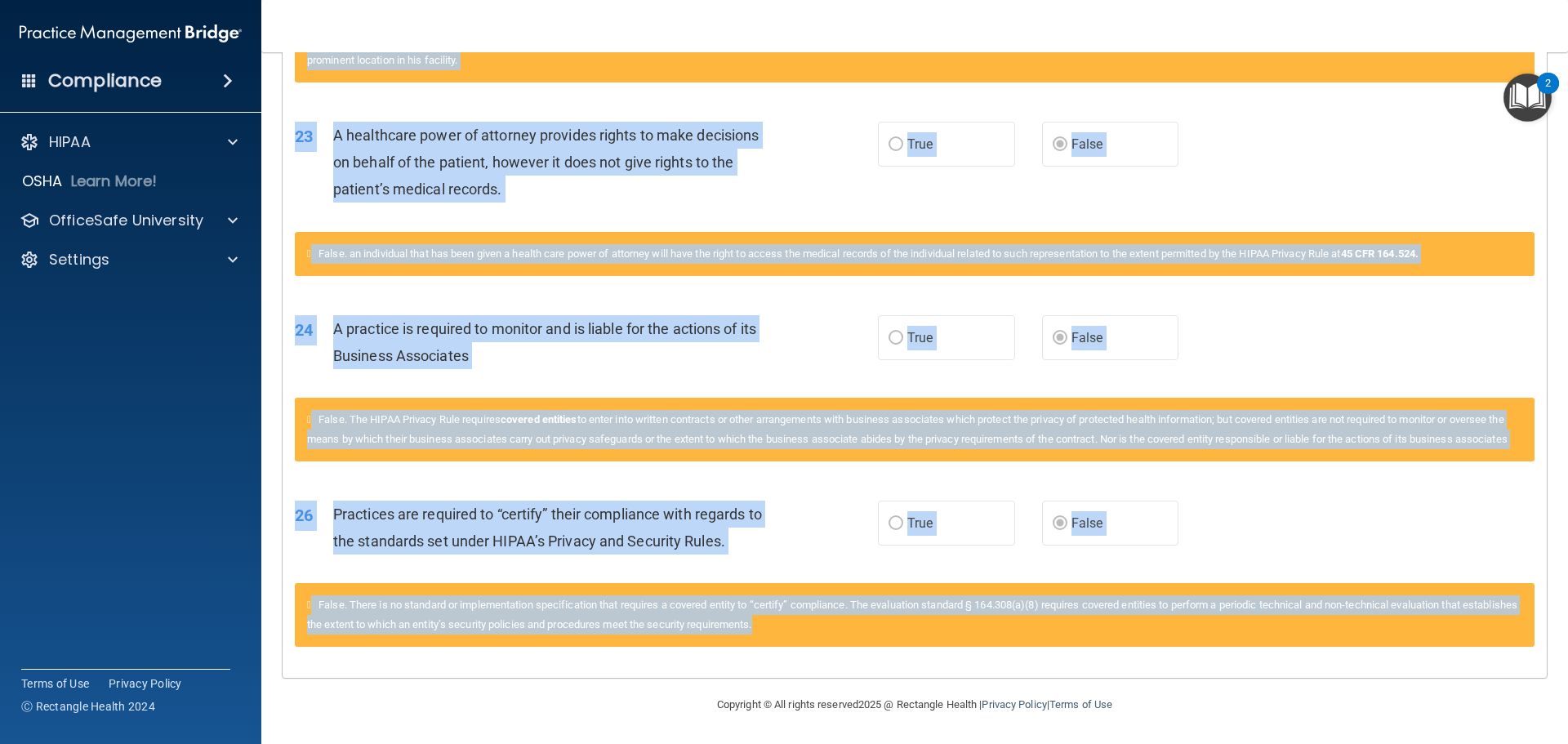
drag, startPoint x: 310, startPoint y: 332, endPoint x: 1374, endPoint y: 647, distance: 1109.6
copy div "loremips Dol Sitame 59 Con ADIPI Elitsed Doei tempori u laboree dolore ma aliqu…"
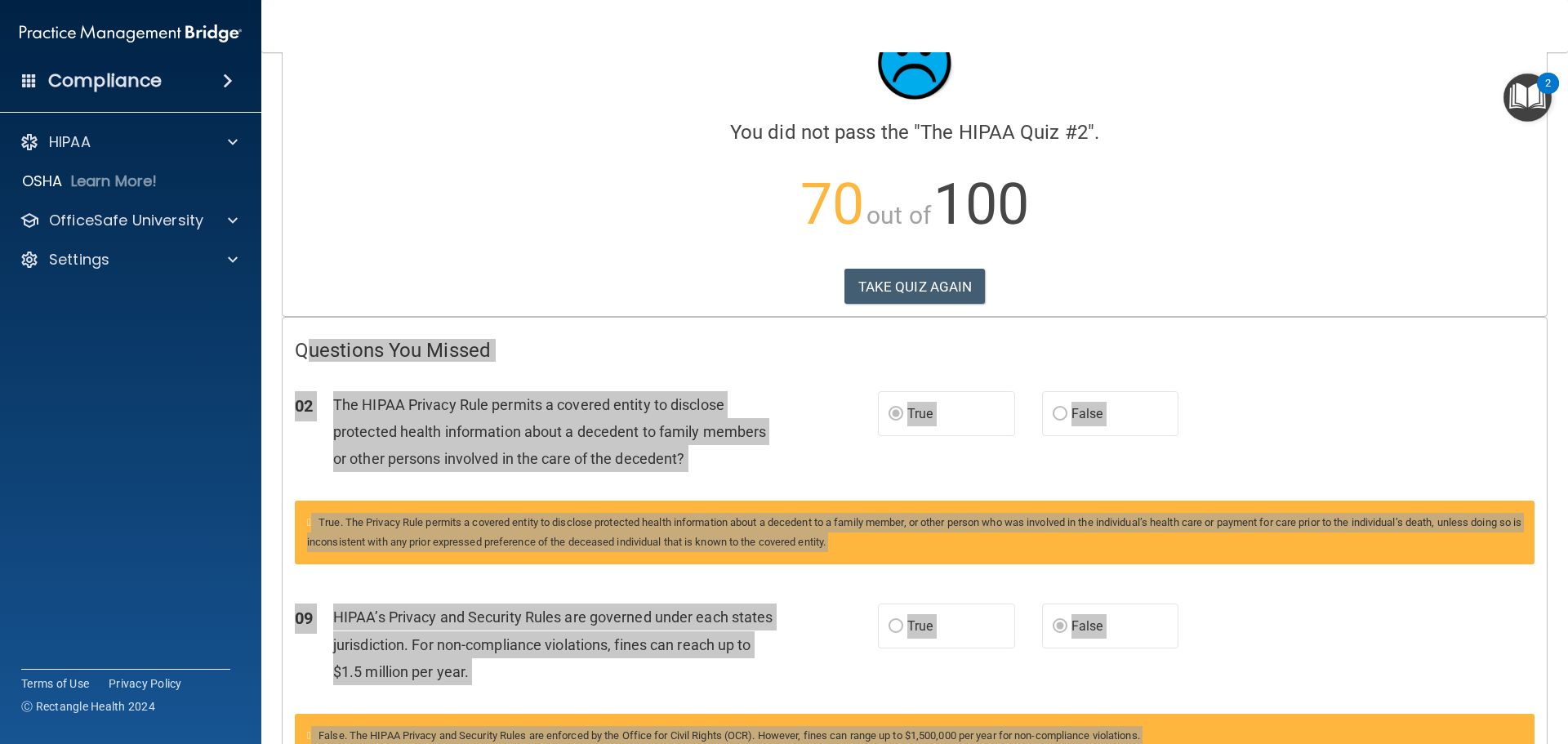
scroll to position [0, 0]
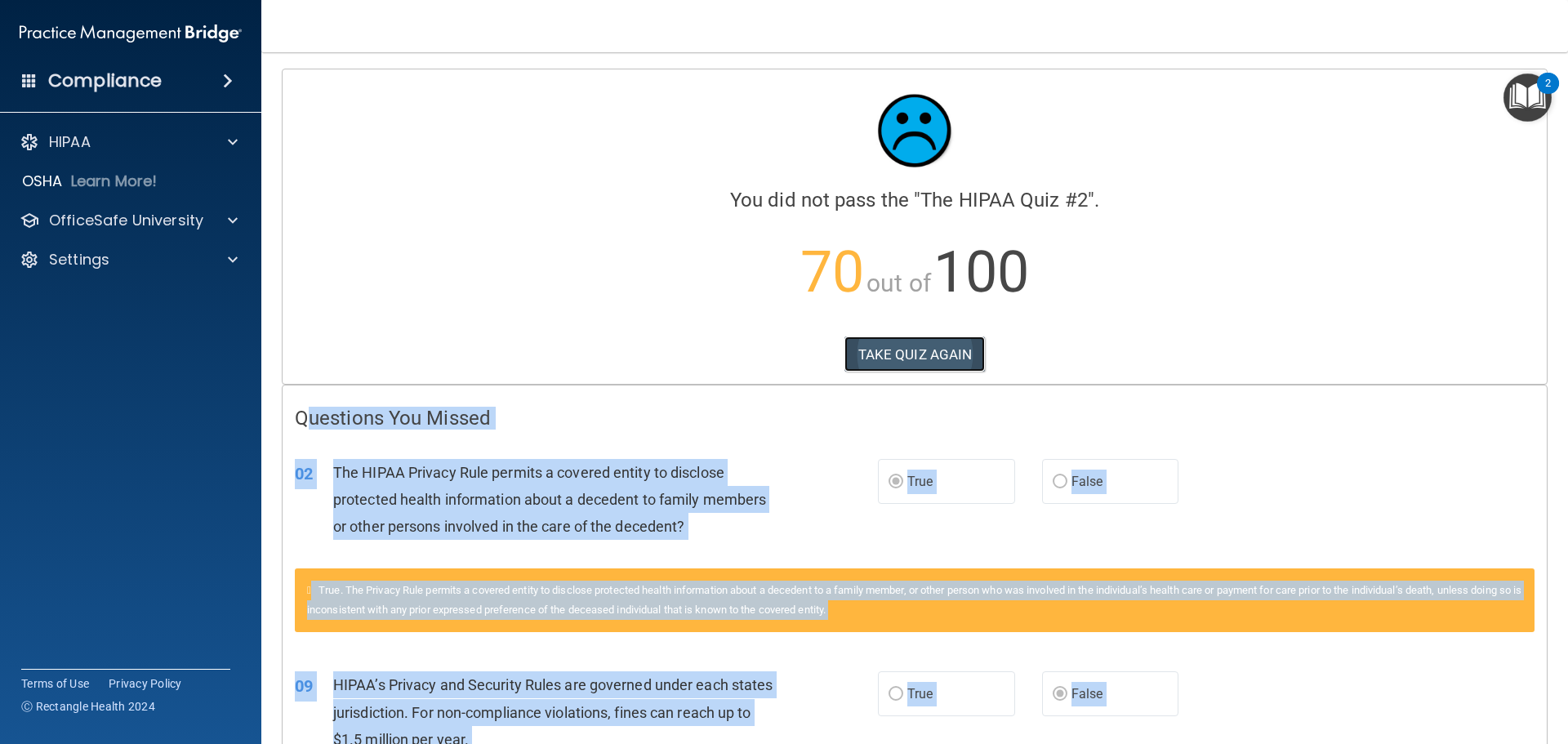
click at [872, 353] on button "TAKE QUIZ AGAIN" at bounding box center [914, 354] width 141 height 36
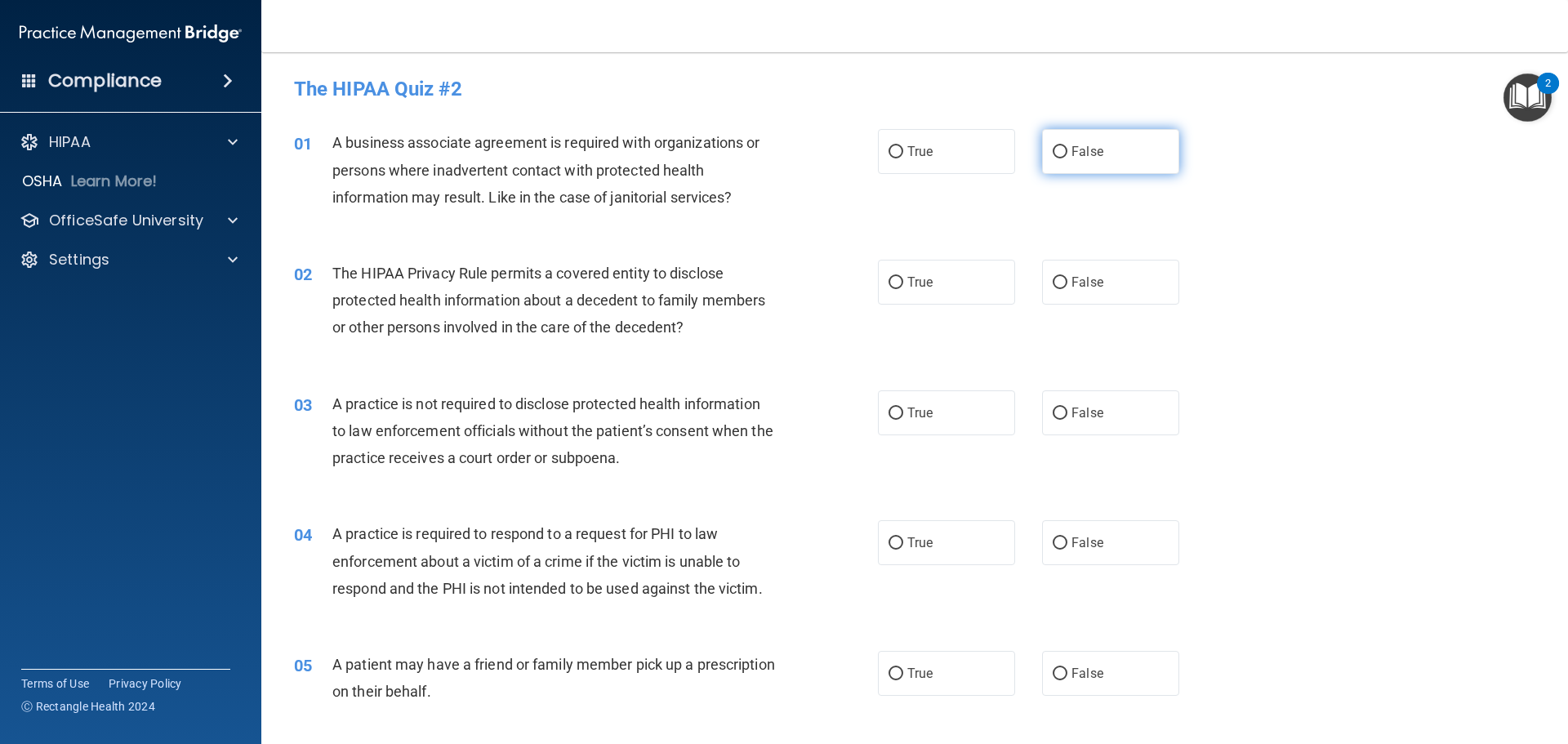
click at [1053, 151] on input "False" at bounding box center [1060, 152] width 15 height 13
radio input "true"
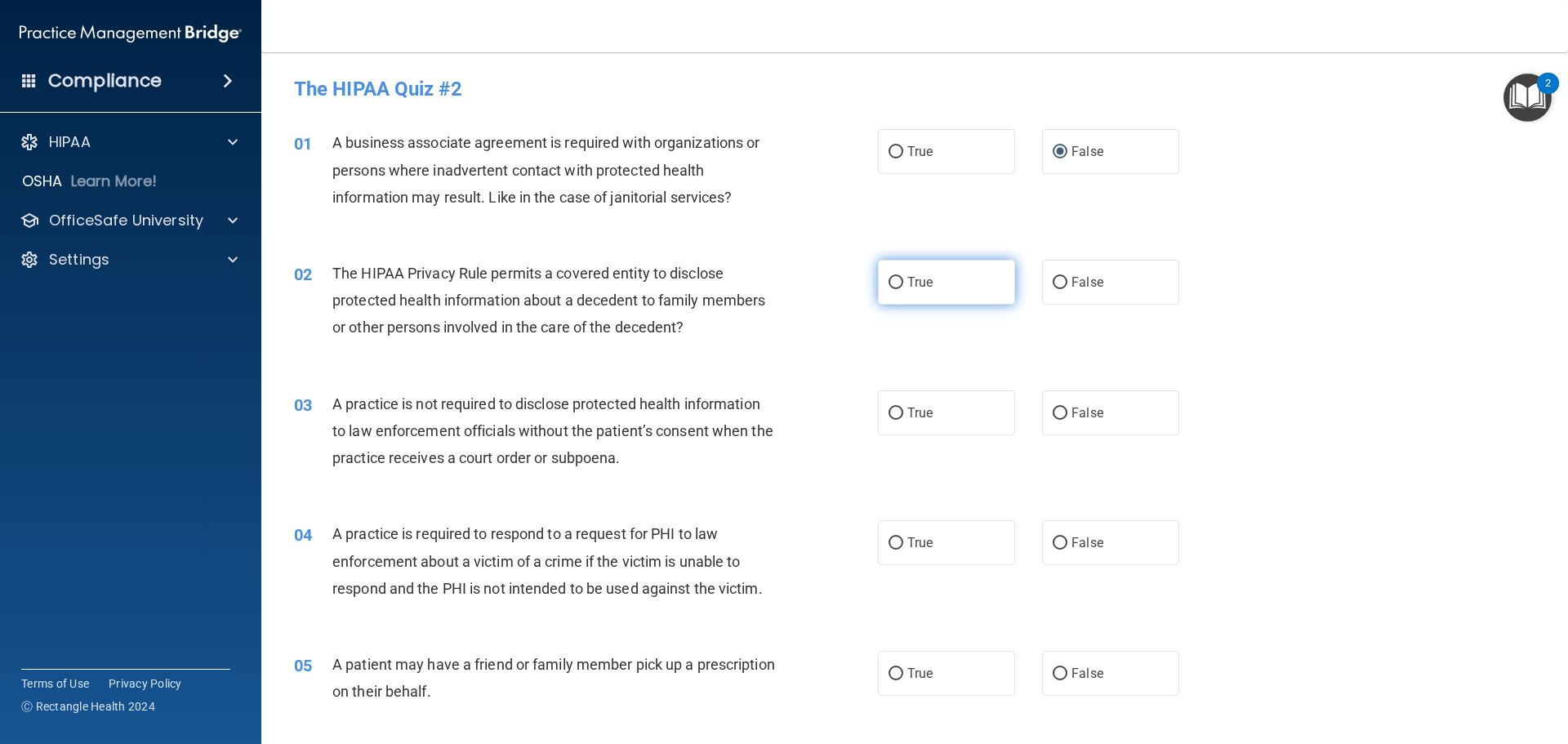
click at [888, 284] on input "True" at bounding box center [896, 283] width 15 height 13
radio input "true"
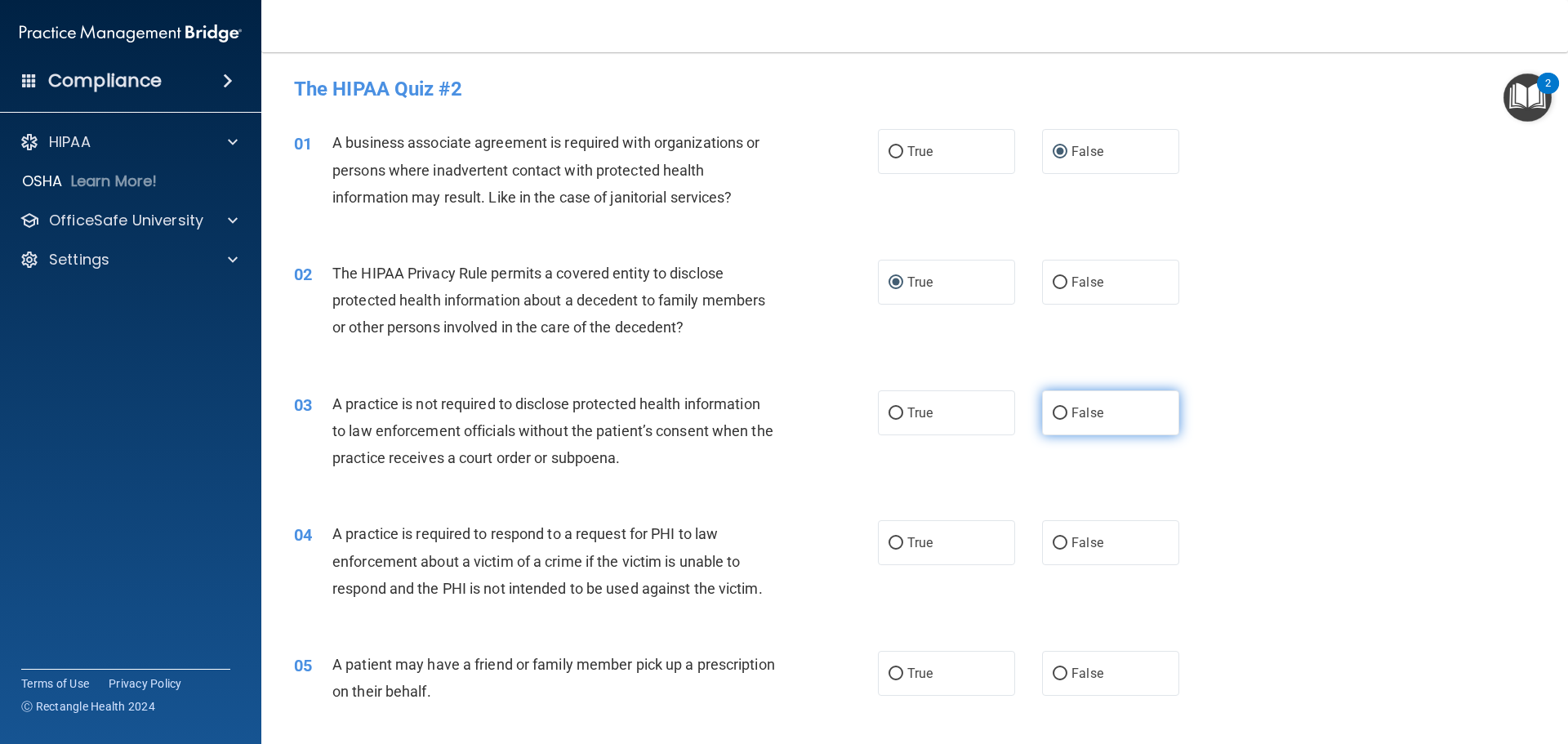
click at [1054, 410] on input "False" at bounding box center [1060, 414] width 15 height 13
radio input "true"
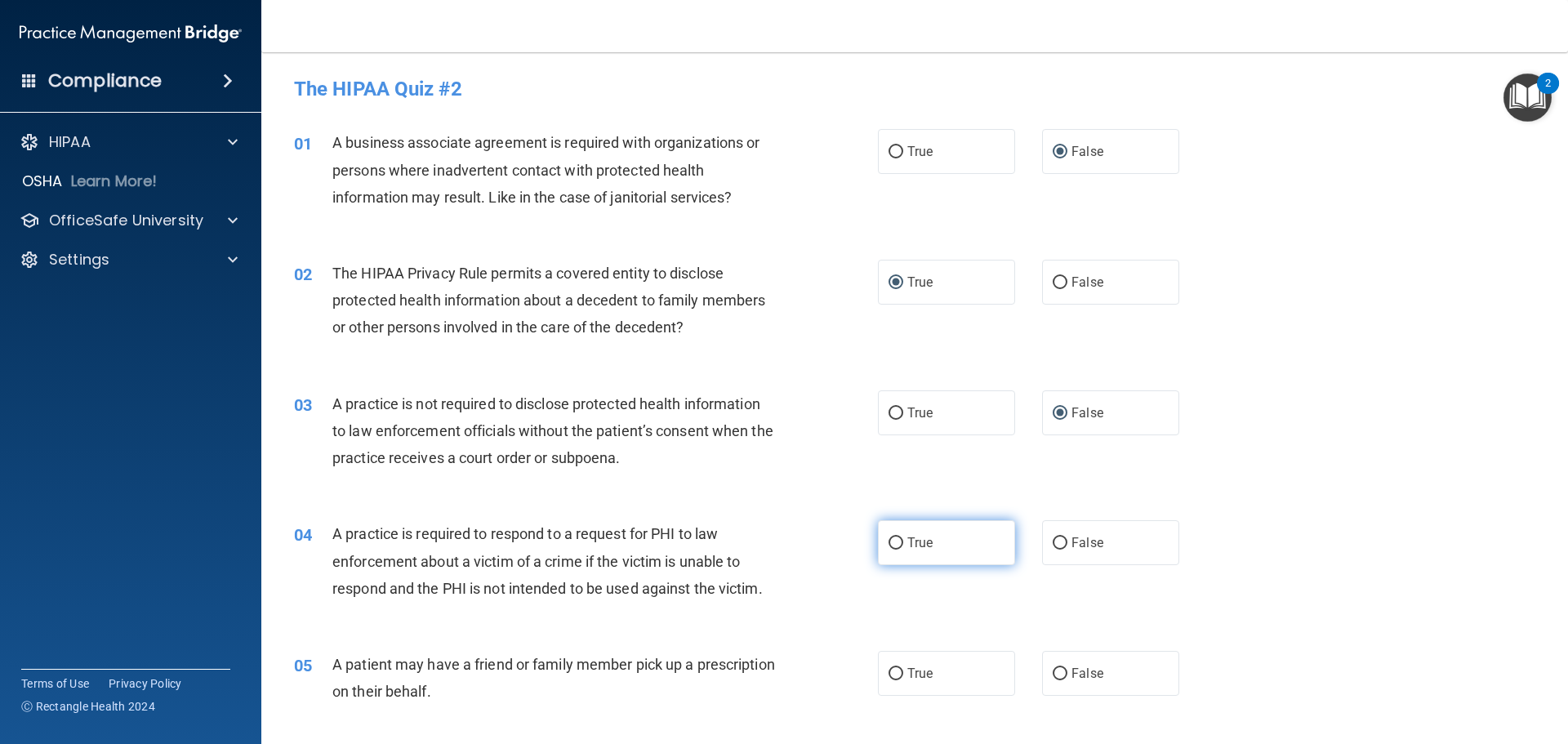
click at [892, 543] on input "True" at bounding box center [896, 543] width 15 height 13
radio input "true"
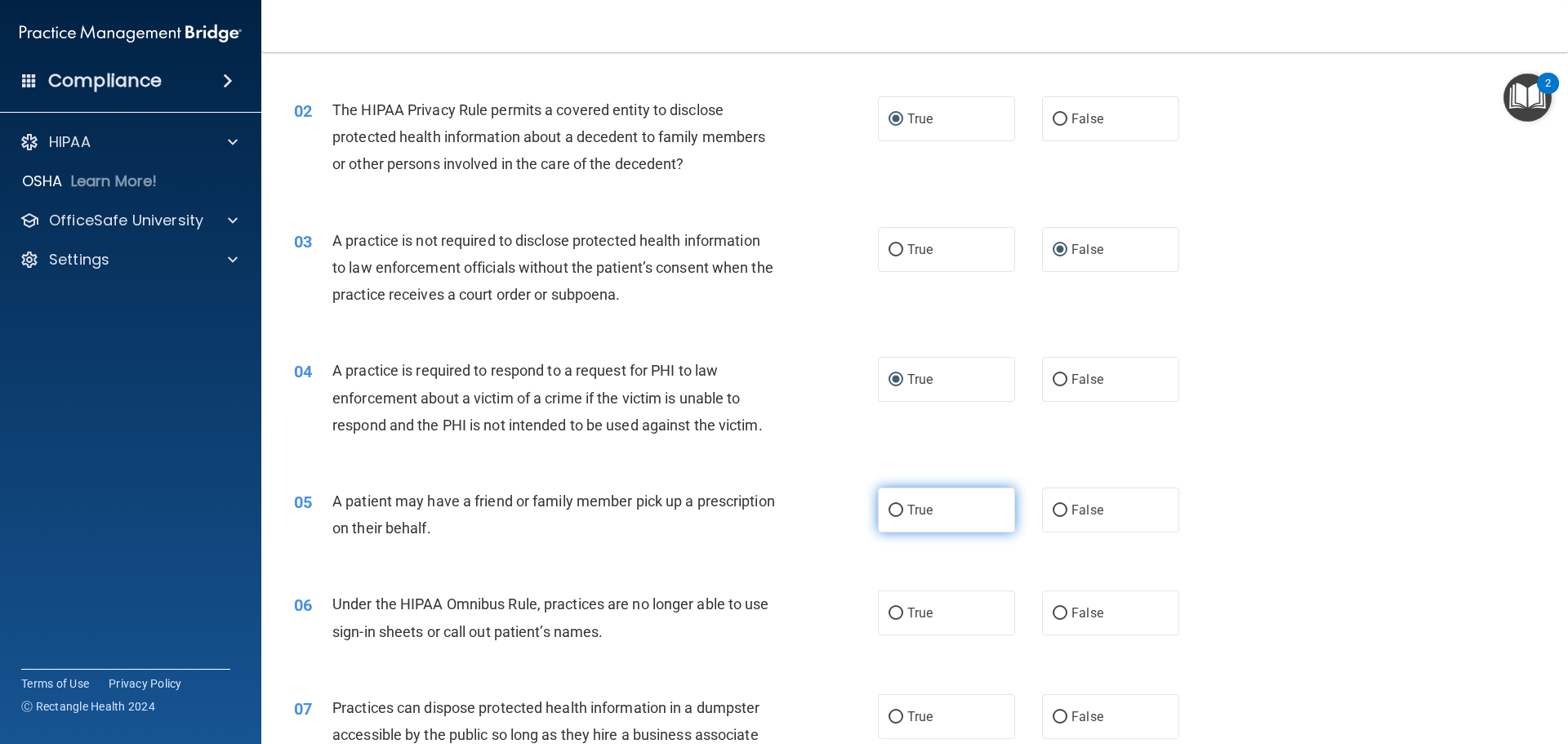
click at [892, 513] on input "True" at bounding box center [896, 510] width 15 height 13
radio input "true"
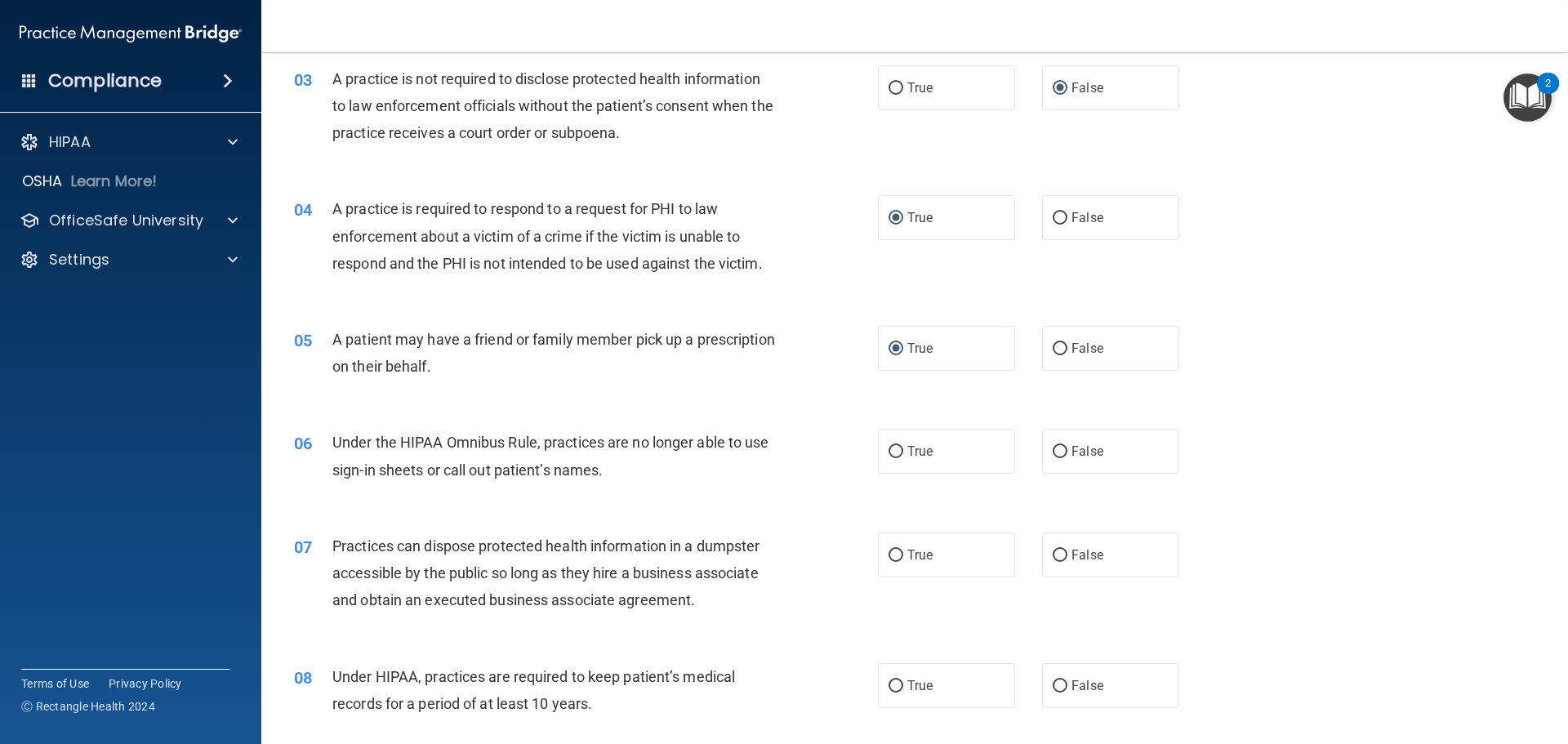
scroll to position [327, 0]
click at [1054, 450] on input "False" at bounding box center [1060, 450] width 15 height 13
radio input "true"
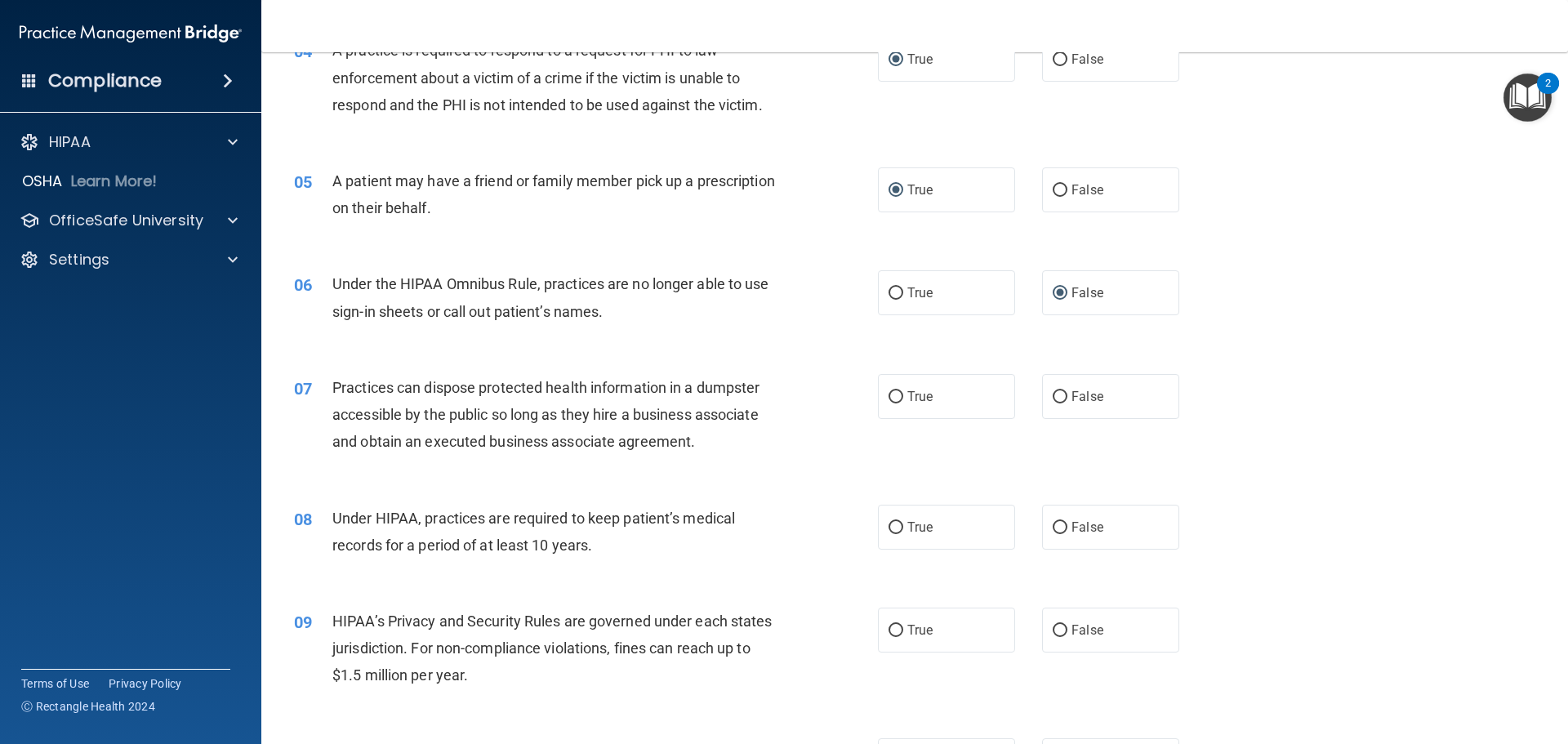
scroll to position [490, 0]
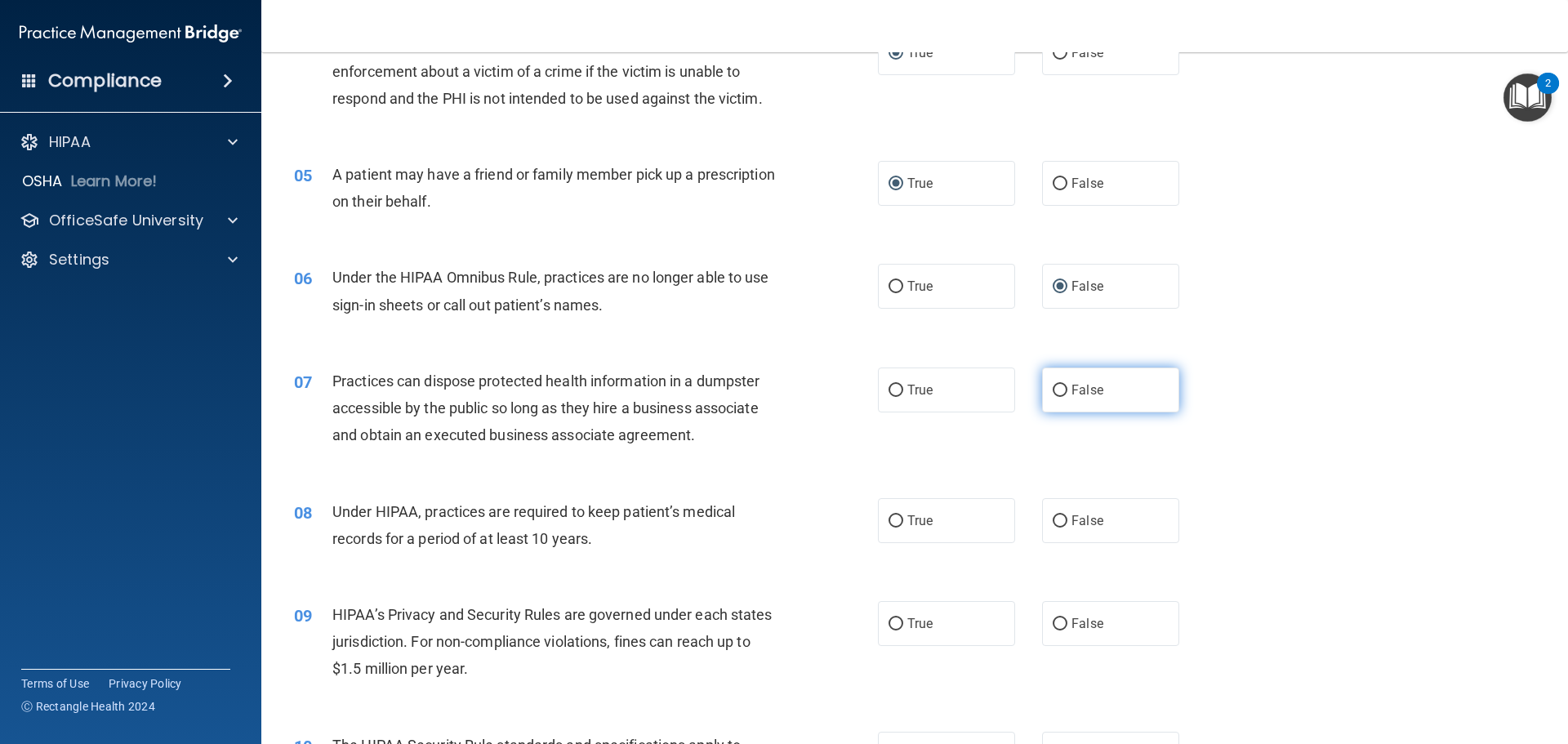
click at [1071, 385] on span "False" at bounding box center [1087, 390] width 32 height 16
click at [1065, 385] on input "False" at bounding box center [1060, 390] width 15 height 13
radio input "true"
click at [1053, 519] on input "False" at bounding box center [1060, 521] width 15 height 13
radio input "true"
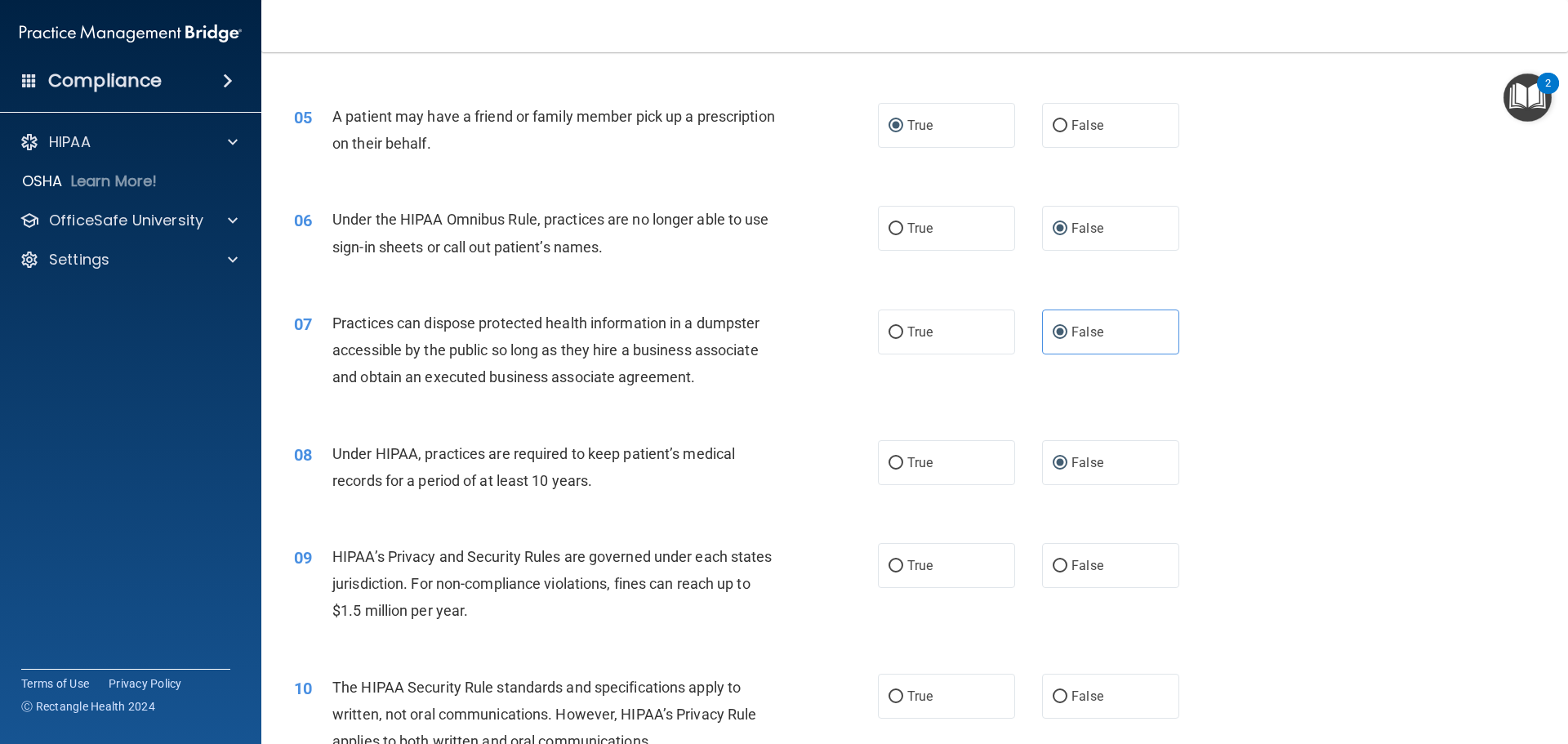
scroll to position [653, 0]
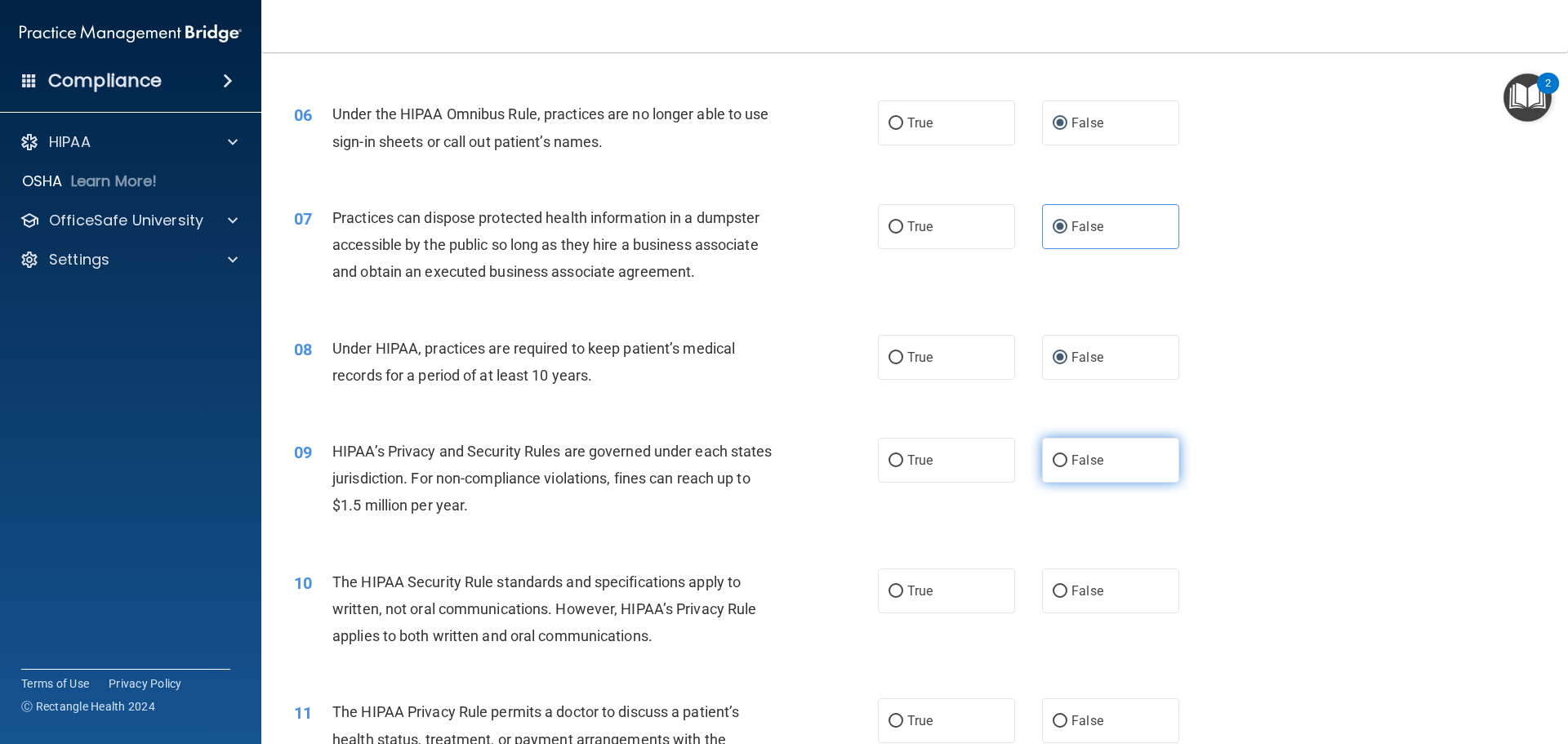
click at [1053, 461] on input "False" at bounding box center [1060, 460] width 15 height 13
radio input "true"
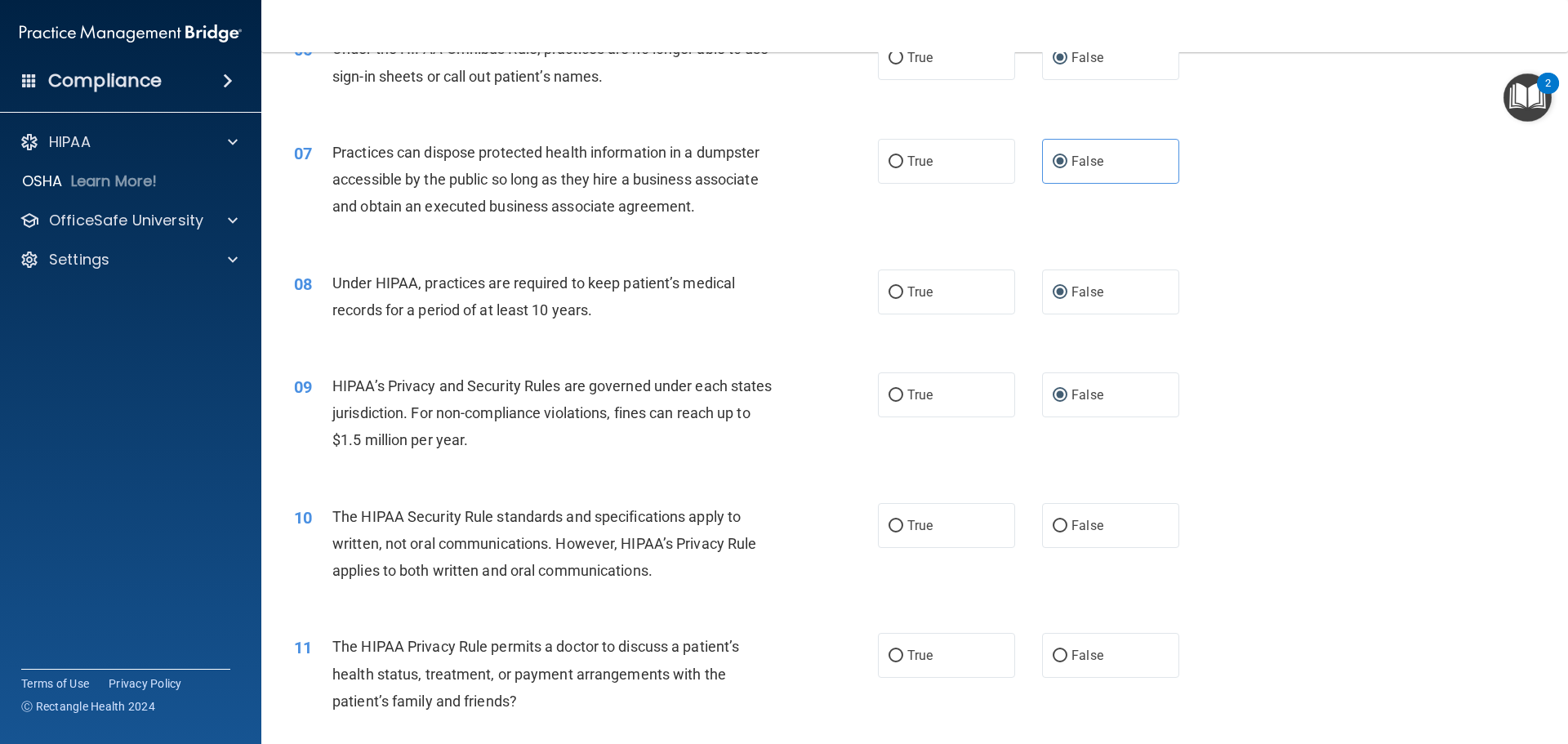
scroll to position [817, 0]
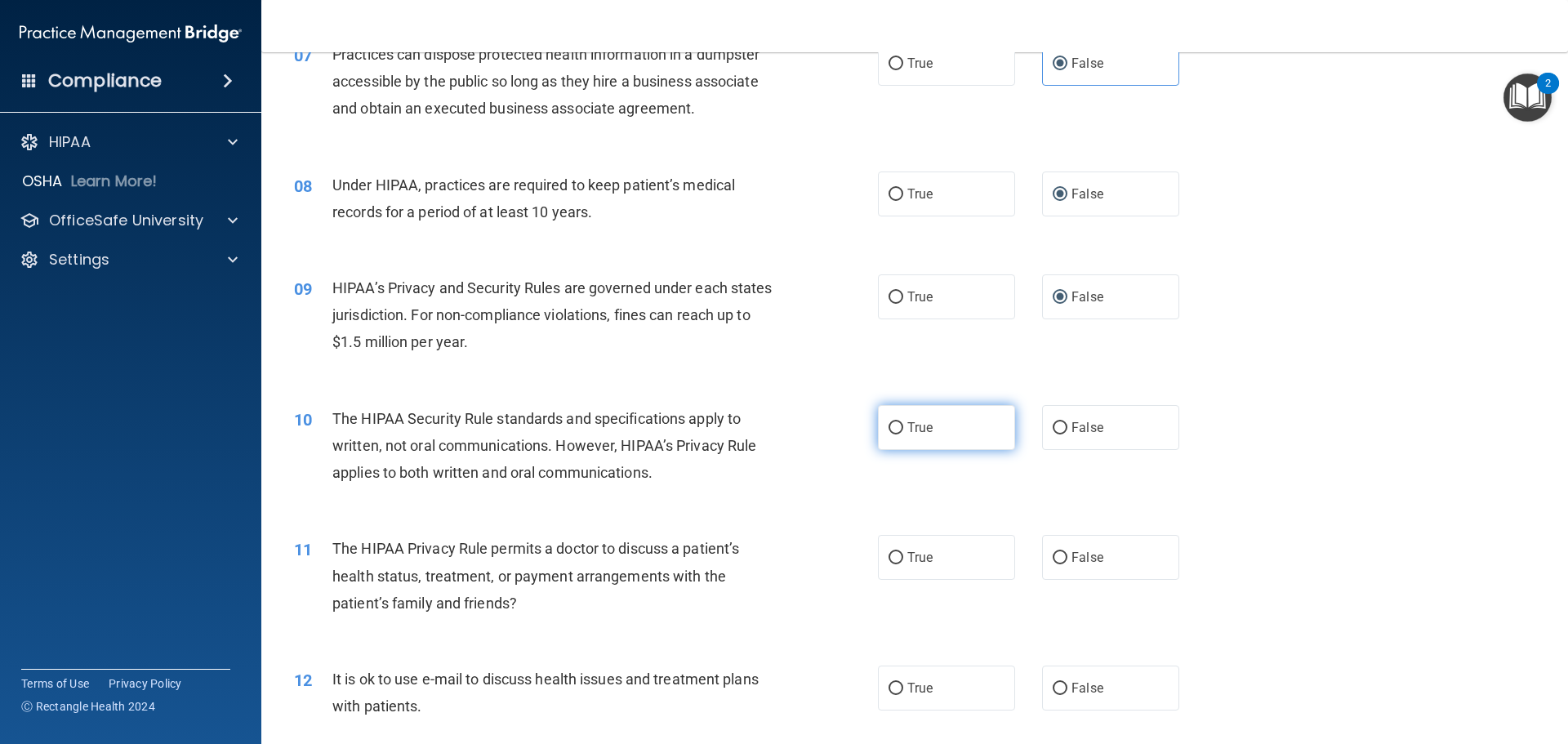
click at [888, 428] on input "True" at bounding box center [896, 428] width 15 height 13
radio input "true"
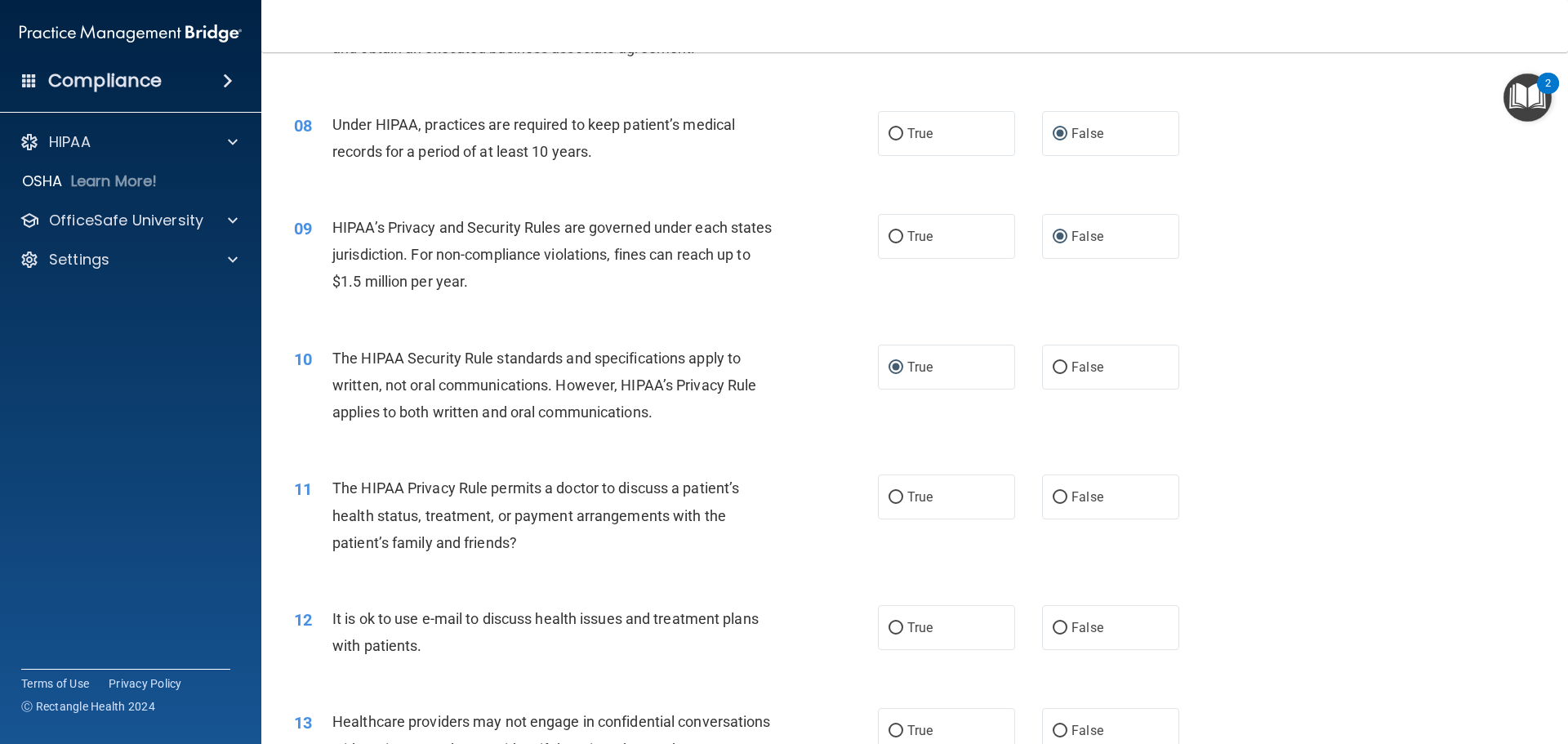
scroll to position [980, 0]
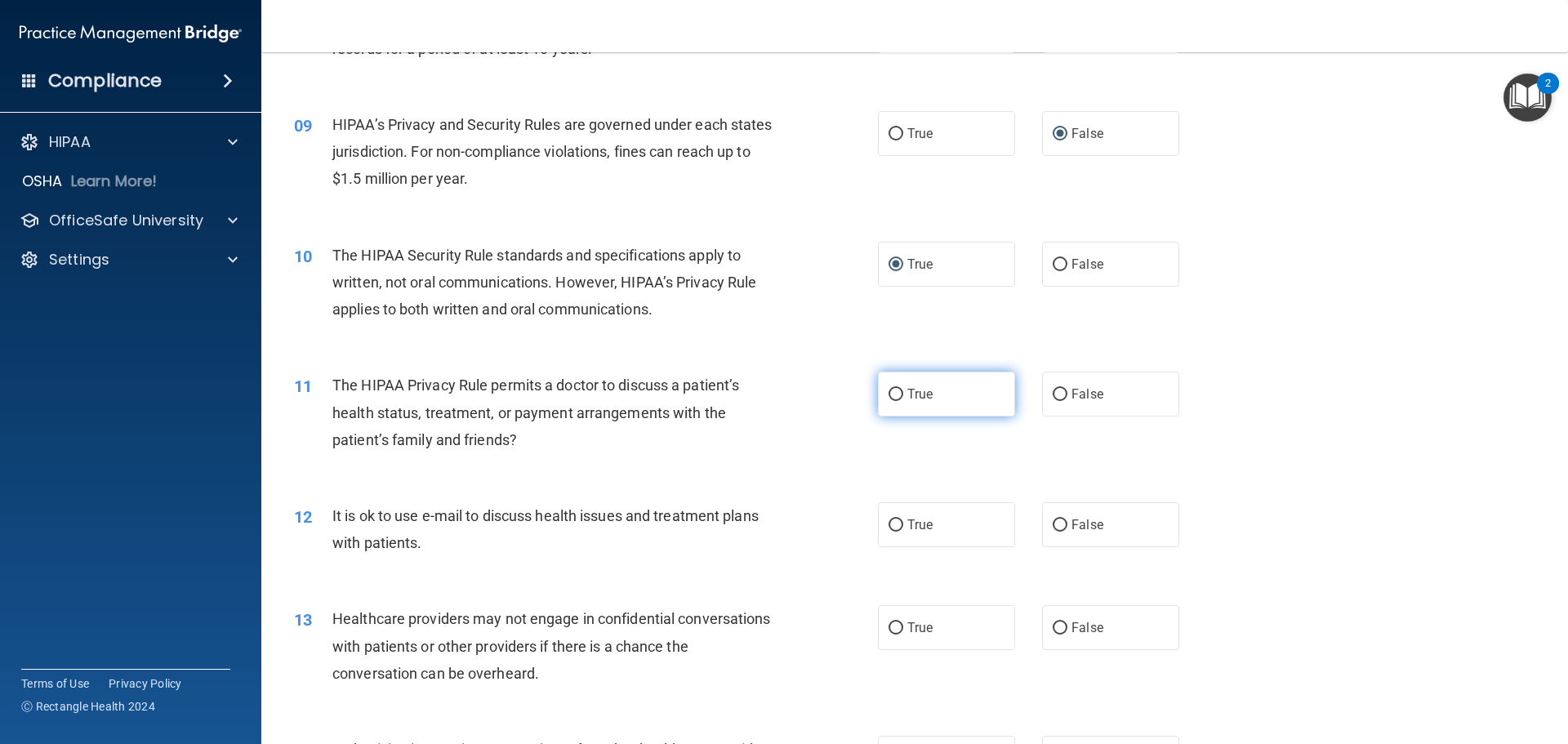
click at [888, 397] on input "True" at bounding box center [896, 395] width 15 height 13
radio input "true"
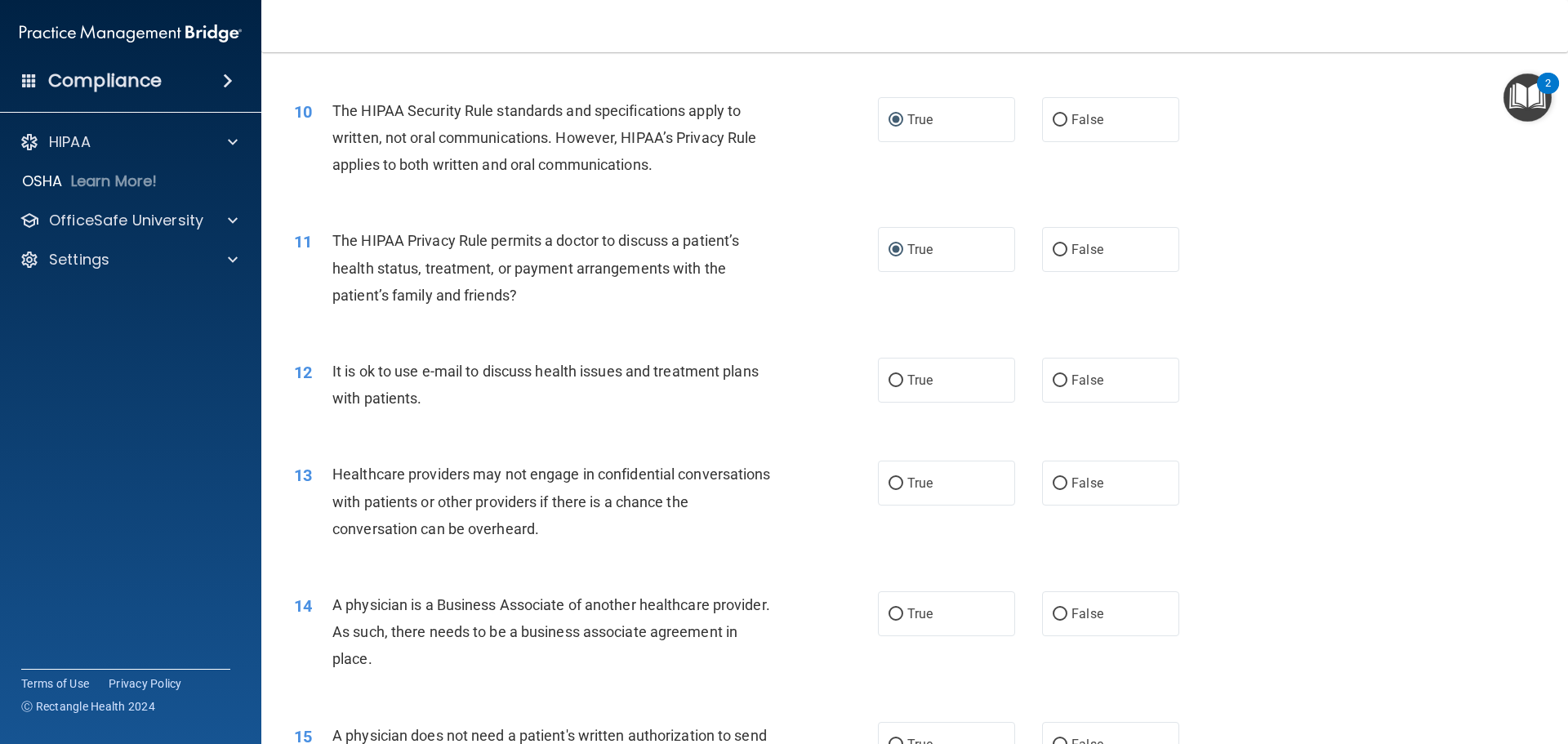
scroll to position [1144, 0]
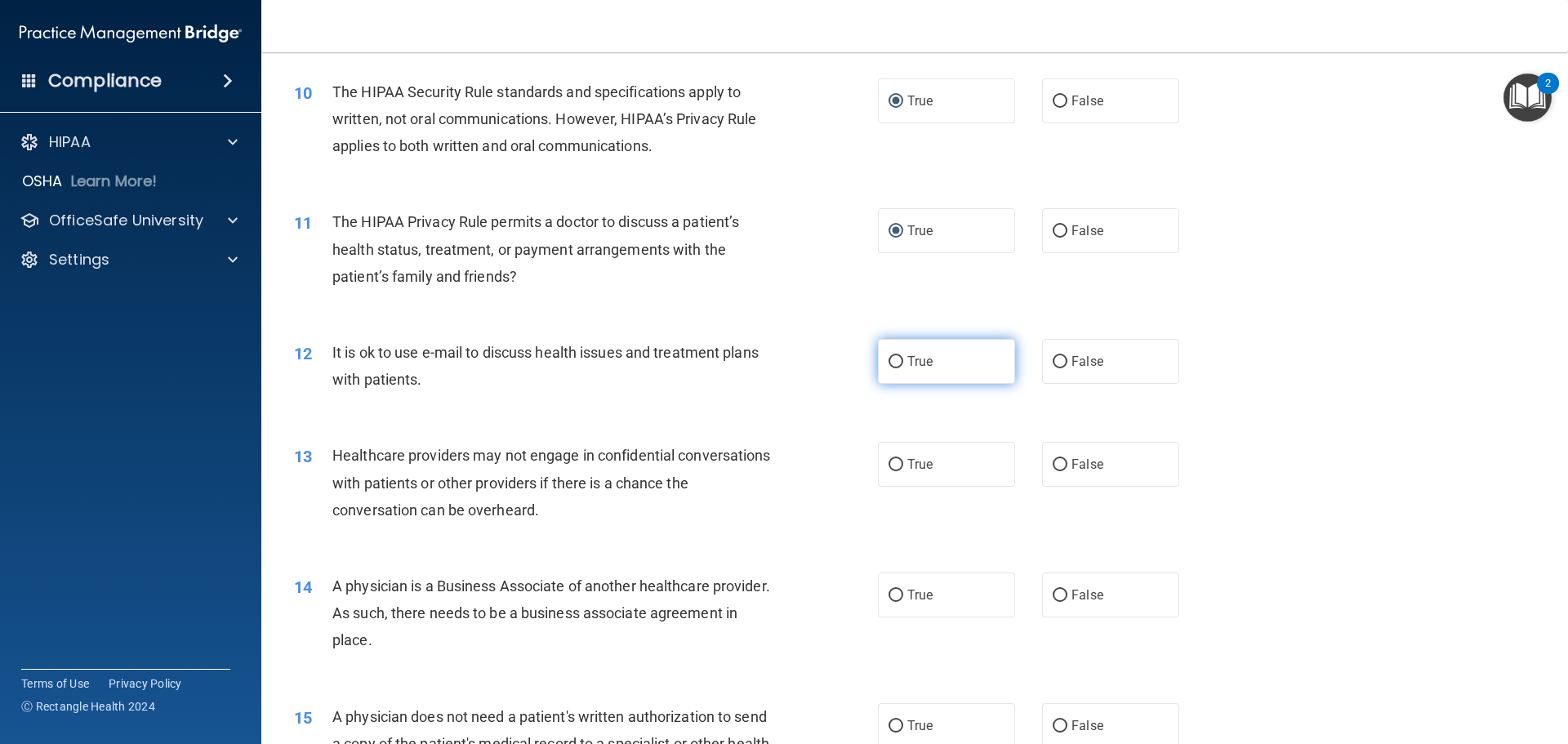
click at [888, 358] on input "True" at bounding box center [896, 362] width 15 height 13
radio input "true"
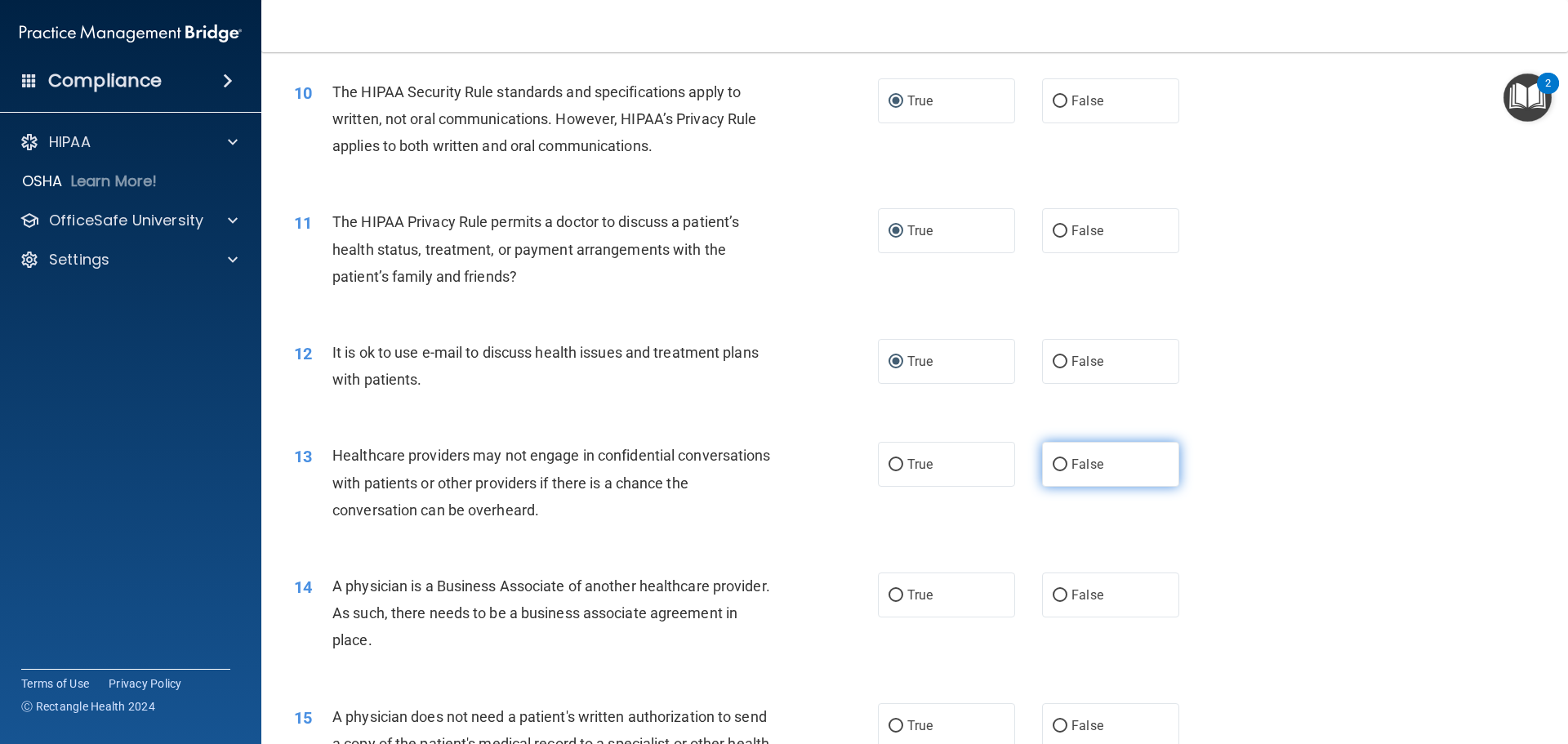
click at [1053, 463] on input "False" at bounding box center [1060, 465] width 15 height 13
radio input "true"
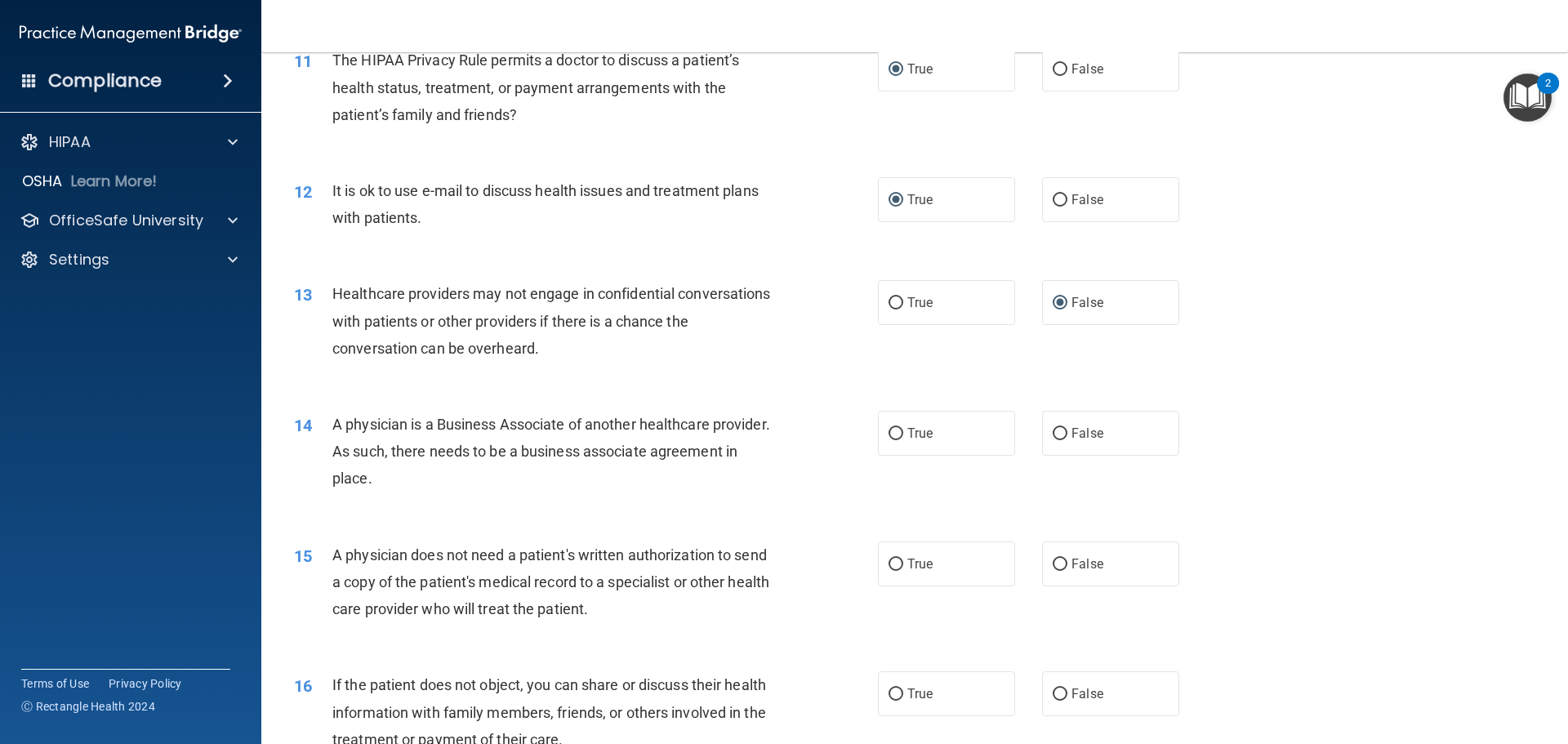
scroll to position [1306, 0]
click at [892, 432] on input "True" at bounding box center [896, 432] width 15 height 13
radio input "true"
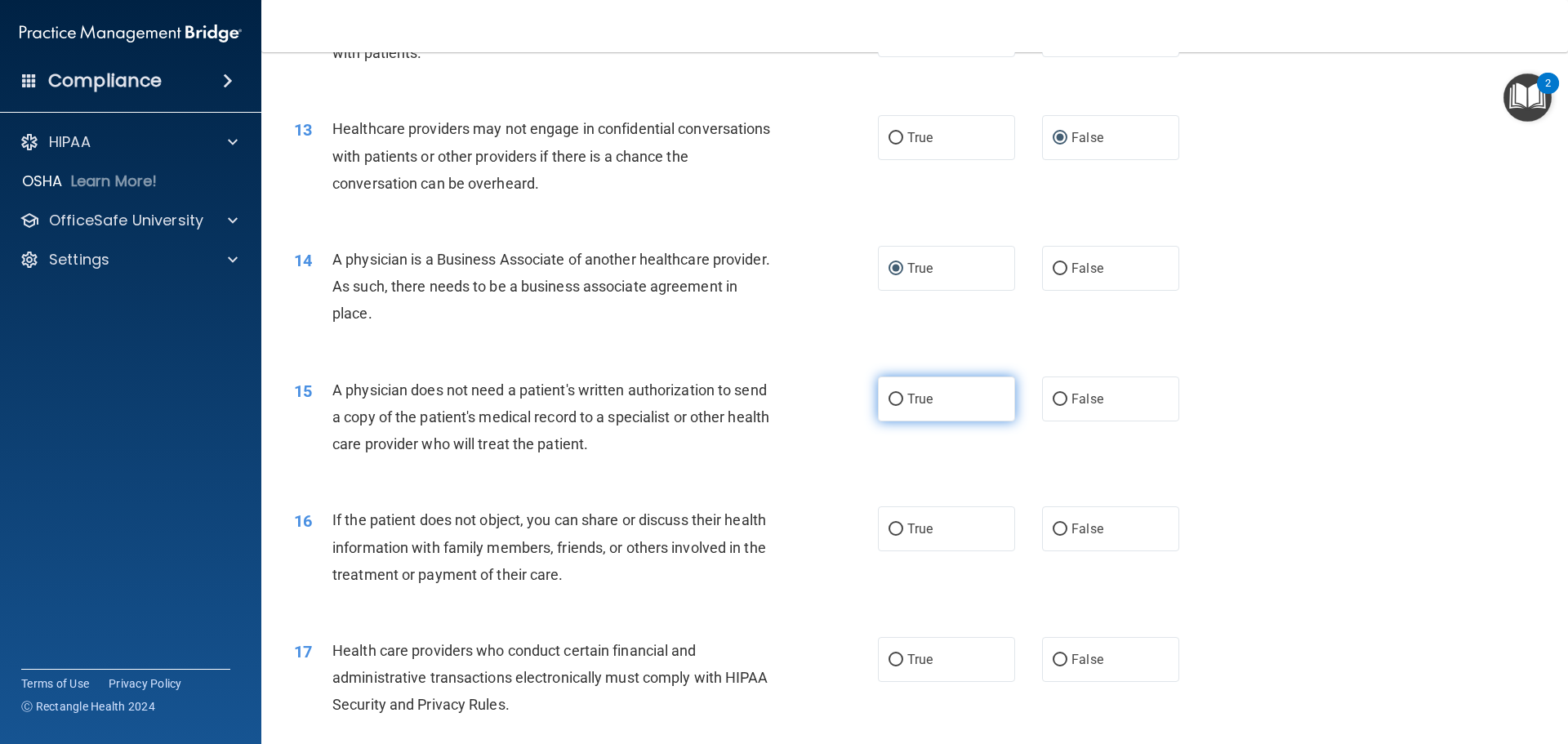
click at [892, 399] on input "True" at bounding box center [896, 400] width 15 height 13
radio input "true"
click at [891, 531] on input "True" at bounding box center [896, 530] width 15 height 13
radio input "true"
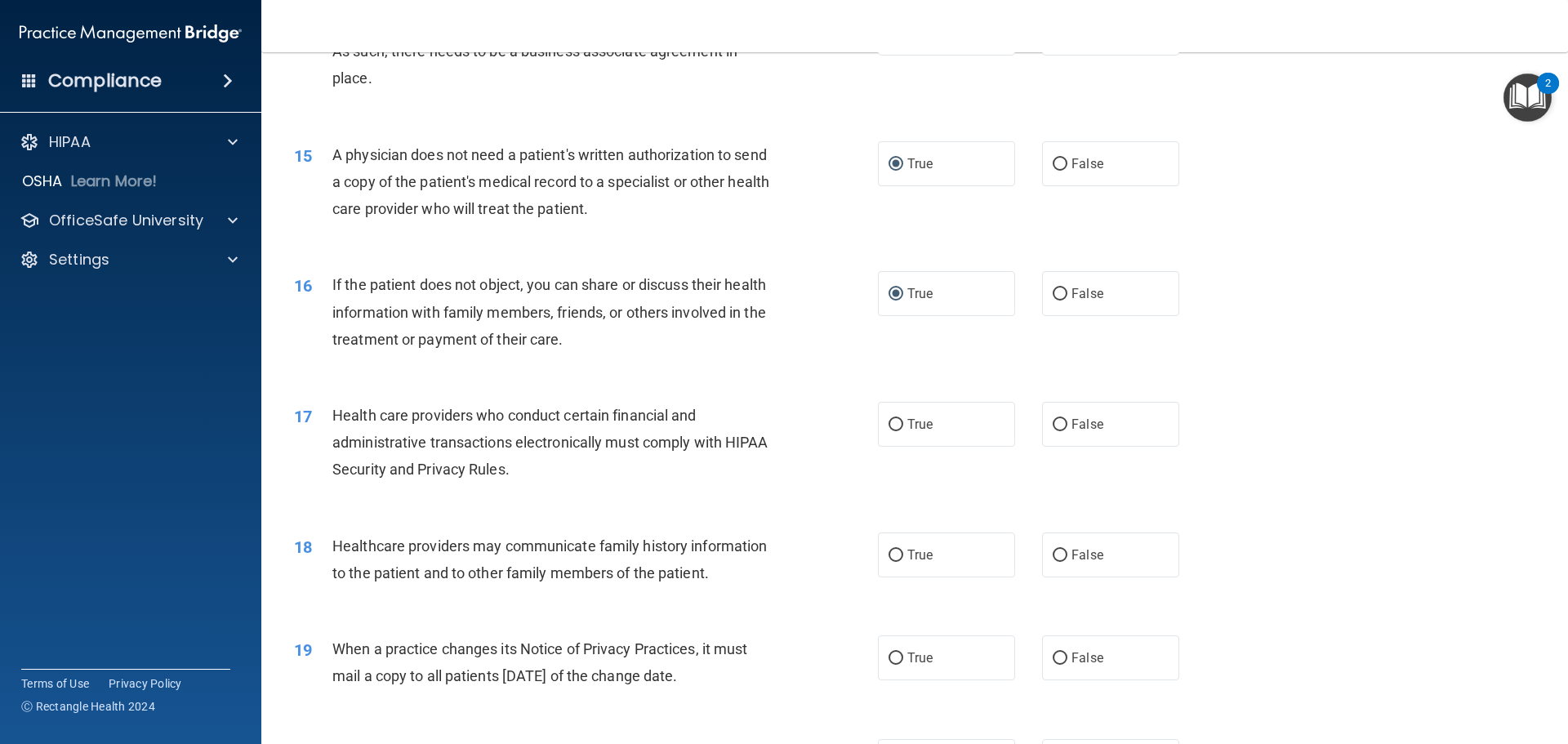
scroll to position [1715, 0]
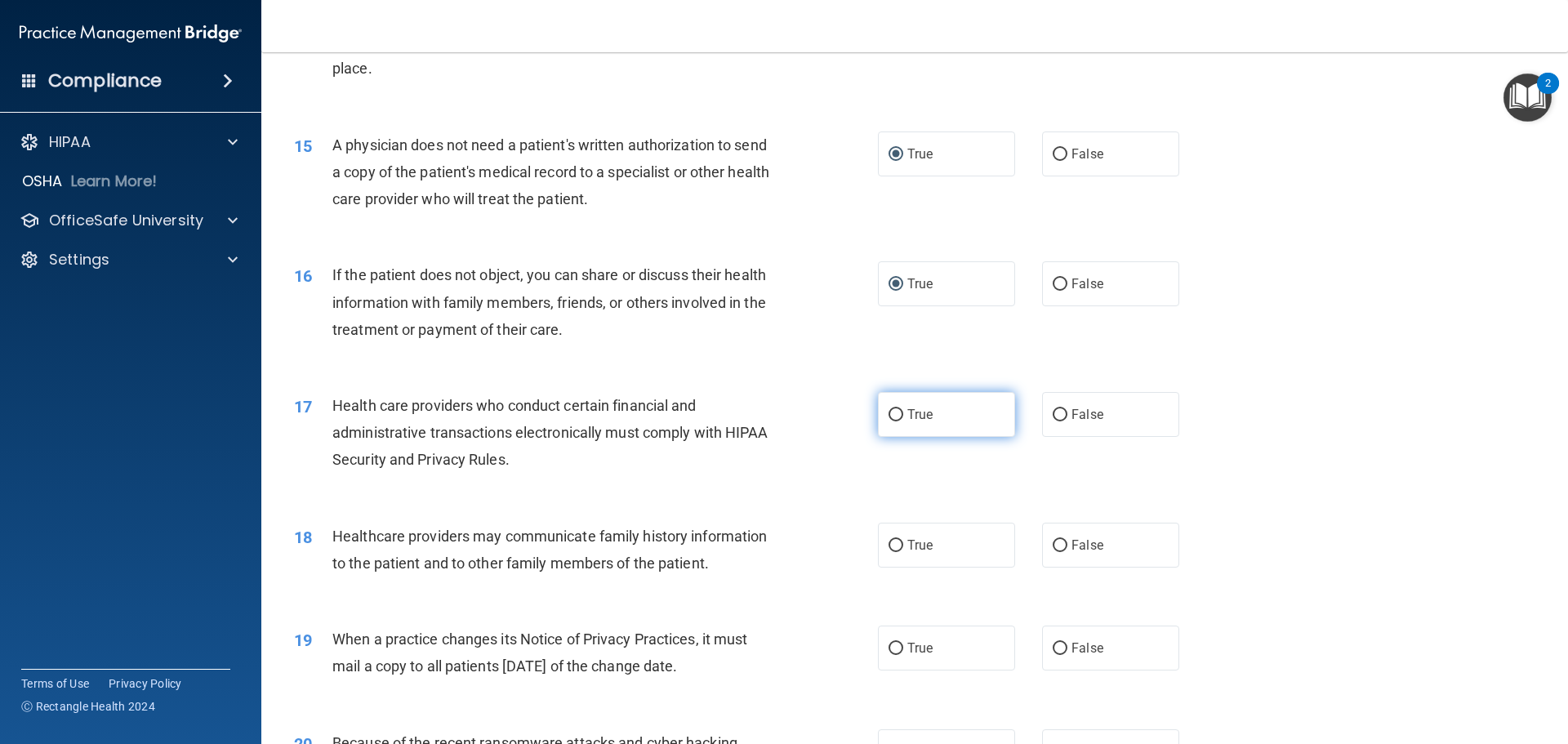
click at [892, 413] on input "True" at bounding box center [896, 415] width 15 height 13
radio input "true"
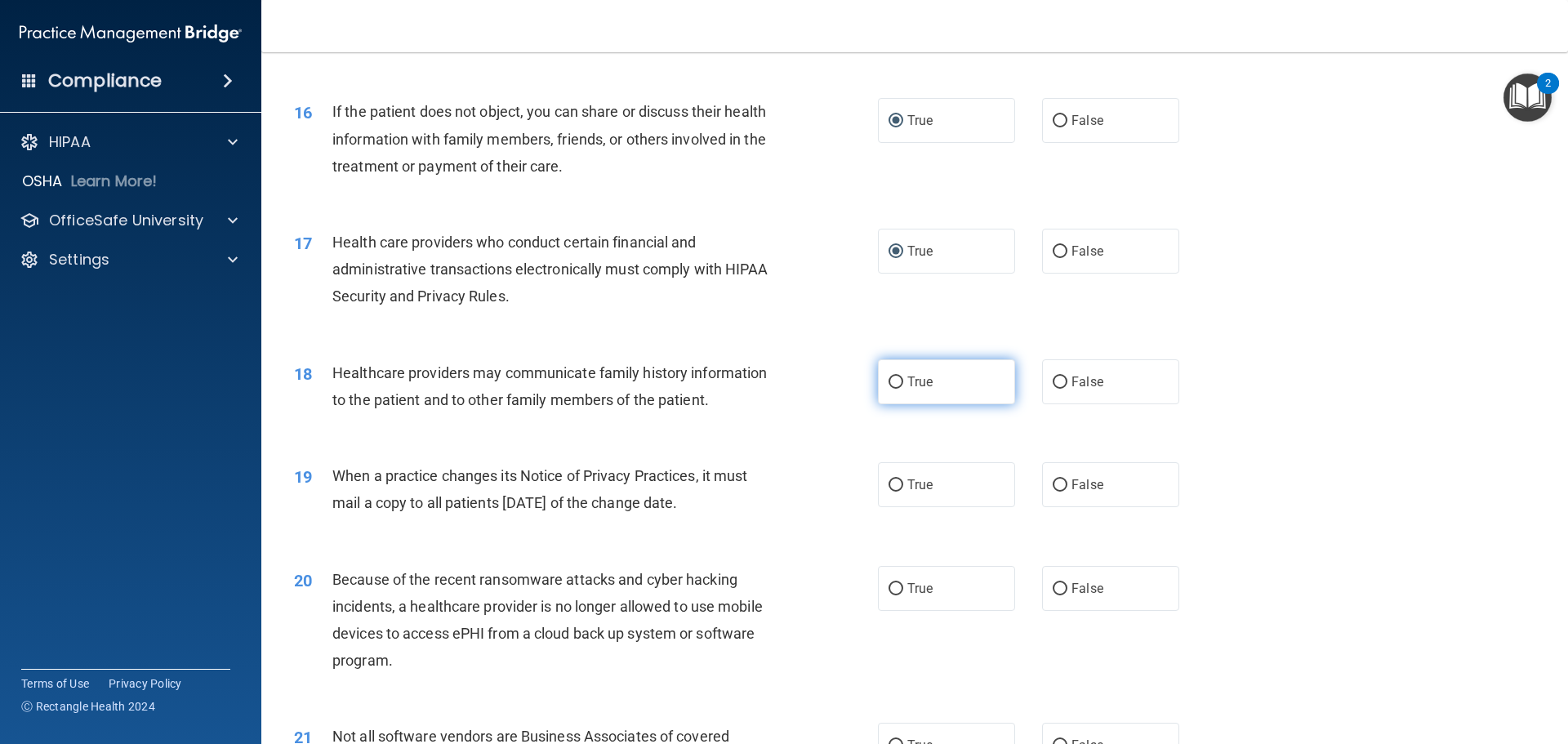
click at [888, 382] on input "True" at bounding box center [896, 382] width 15 height 13
radio input "true"
click at [1058, 487] on input "False" at bounding box center [1060, 485] width 15 height 13
radio input "true"
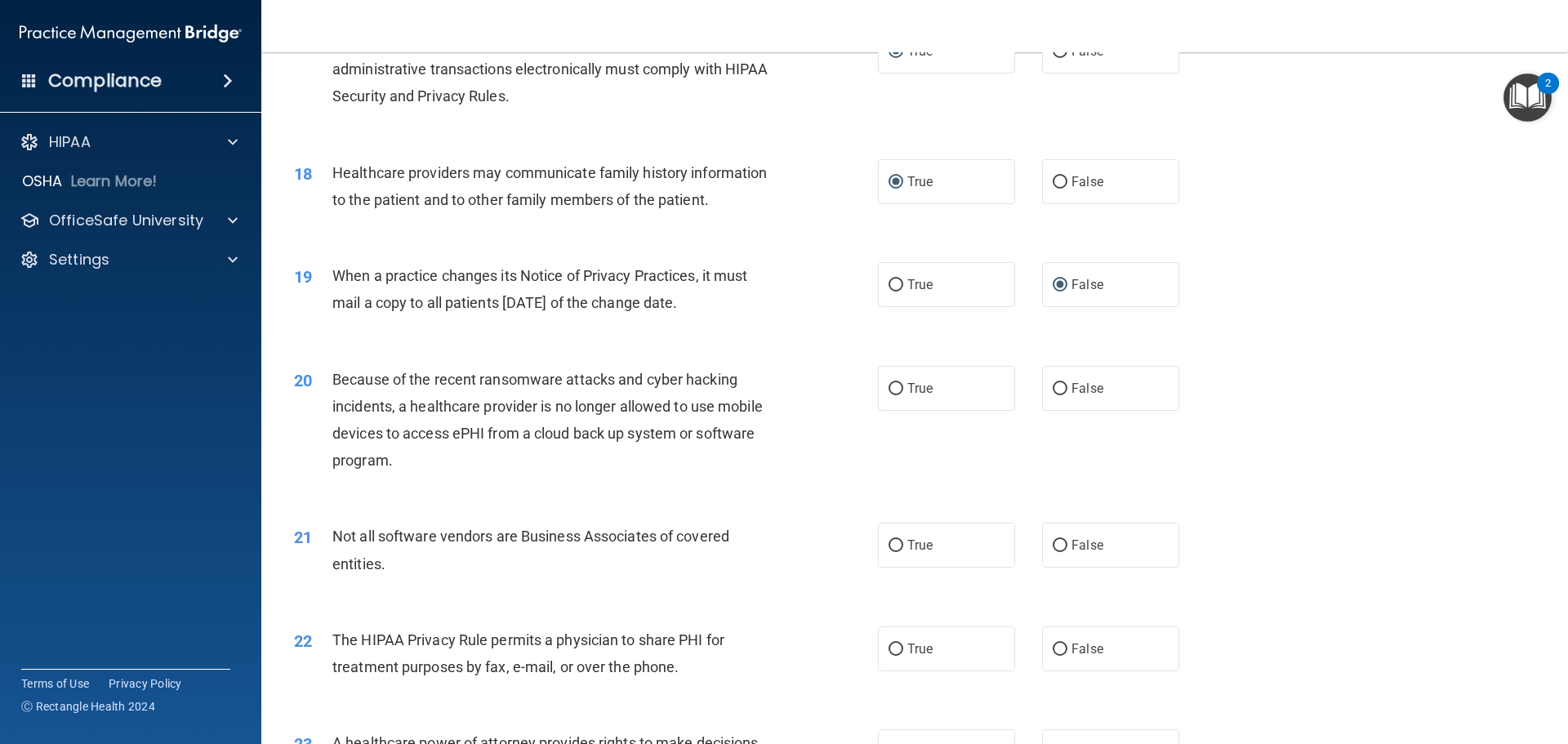
scroll to position [2123, 0]
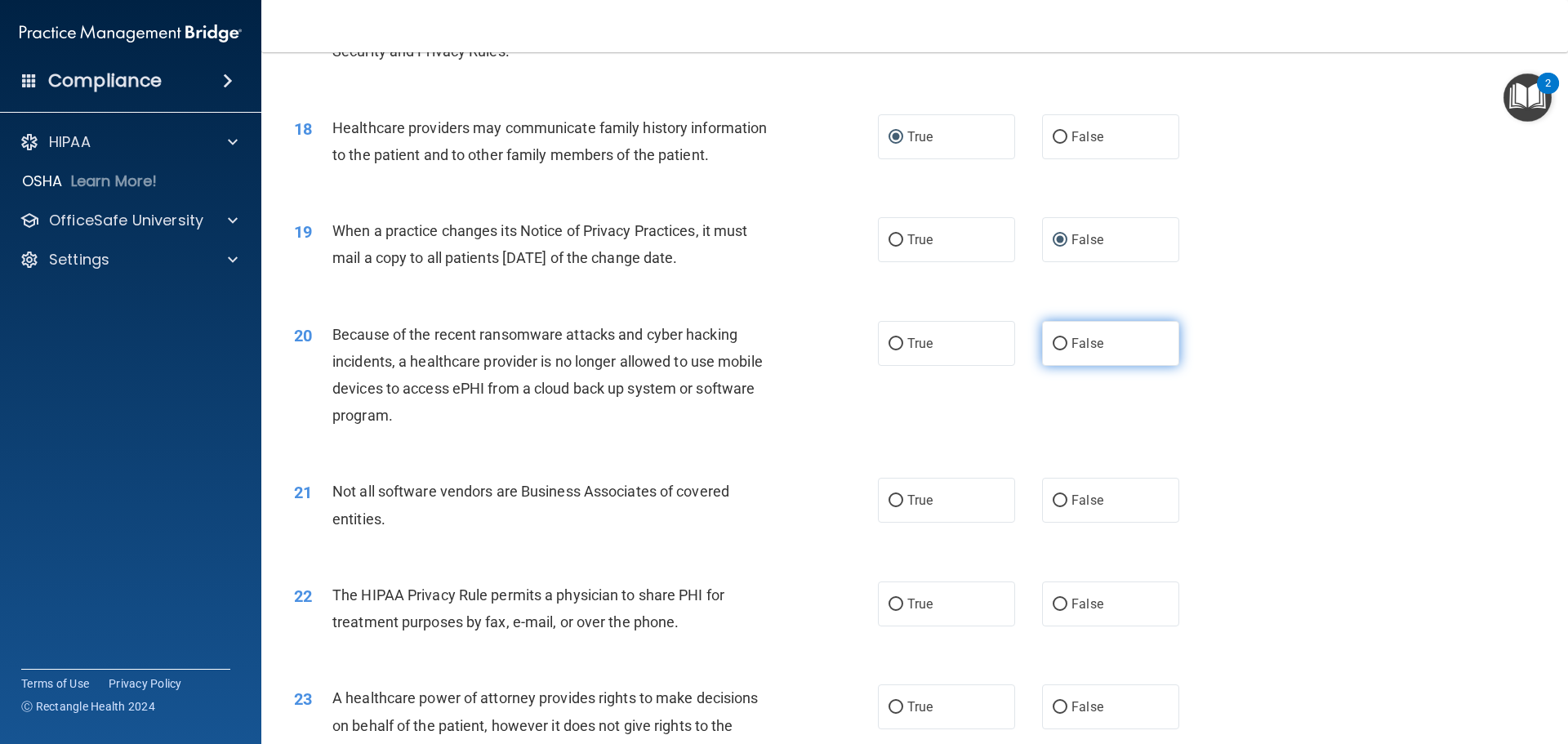
click at [1053, 339] on input "False" at bounding box center [1060, 344] width 15 height 13
radio input "true"
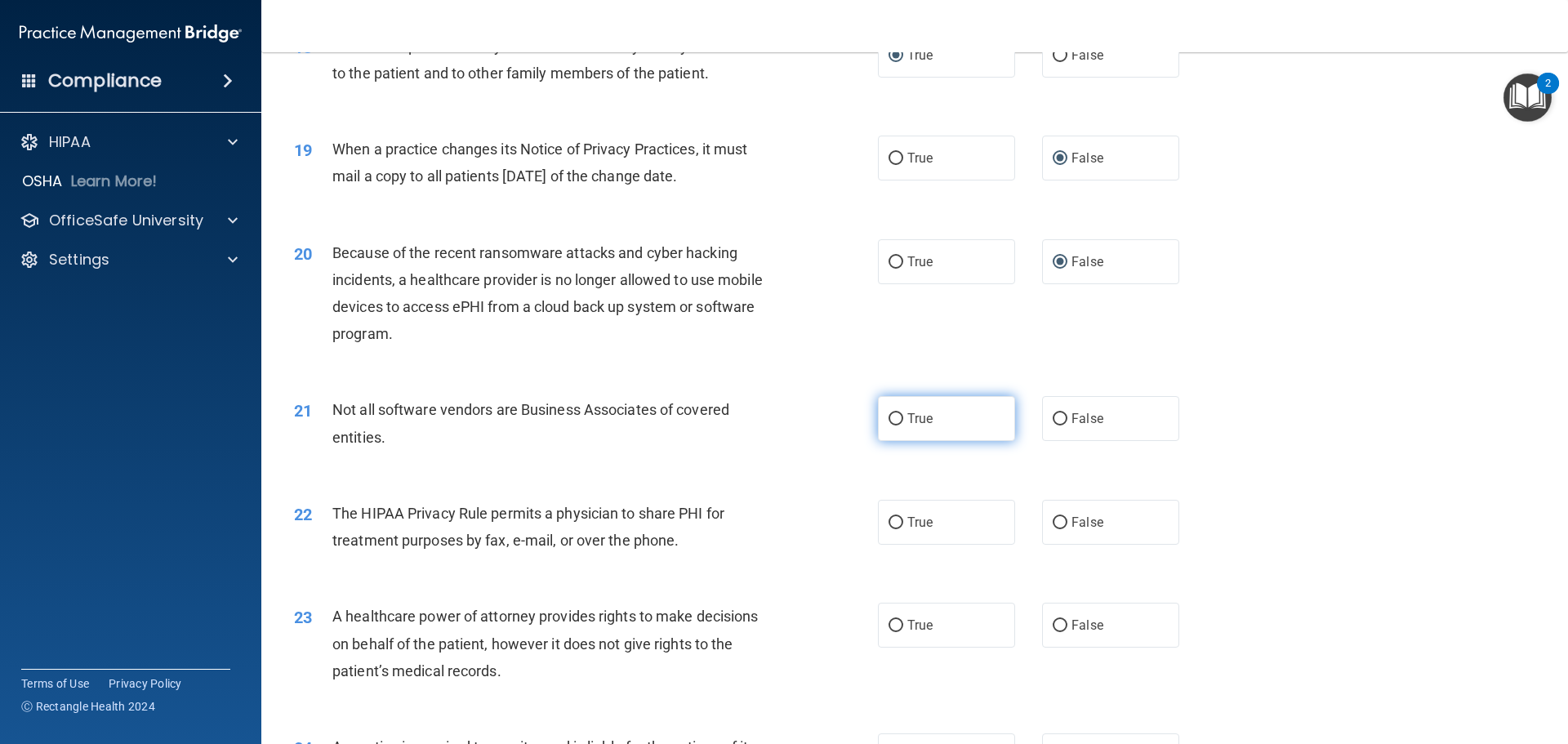
click at [888, 420] on input "True" at bounding box center [896, 419] width 15 height 13
radio input "true"
click at [888, 521] on input "True" at bounding box center [896, 523] width 15 height 13
radio input "true"
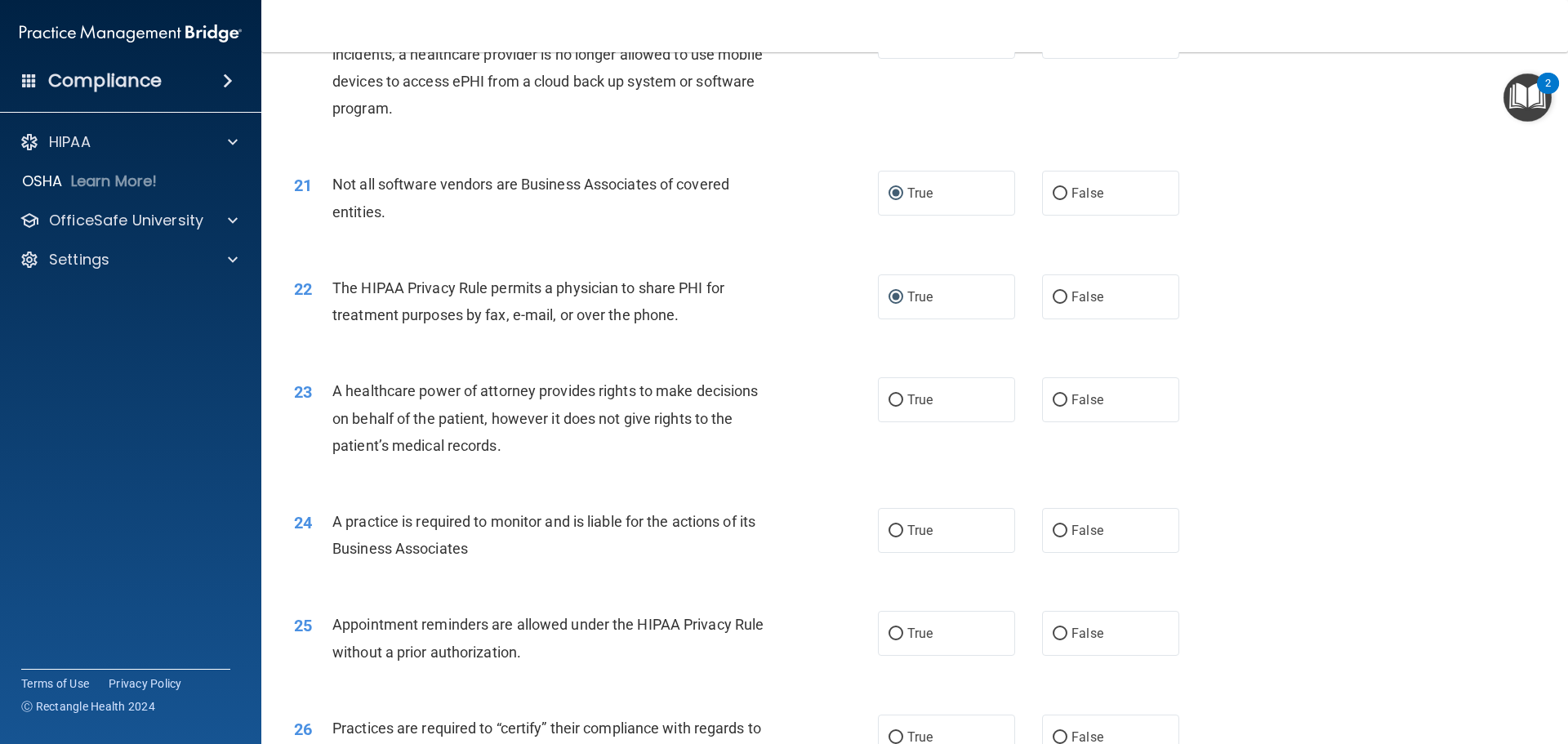
scroll to position [2450, 0]
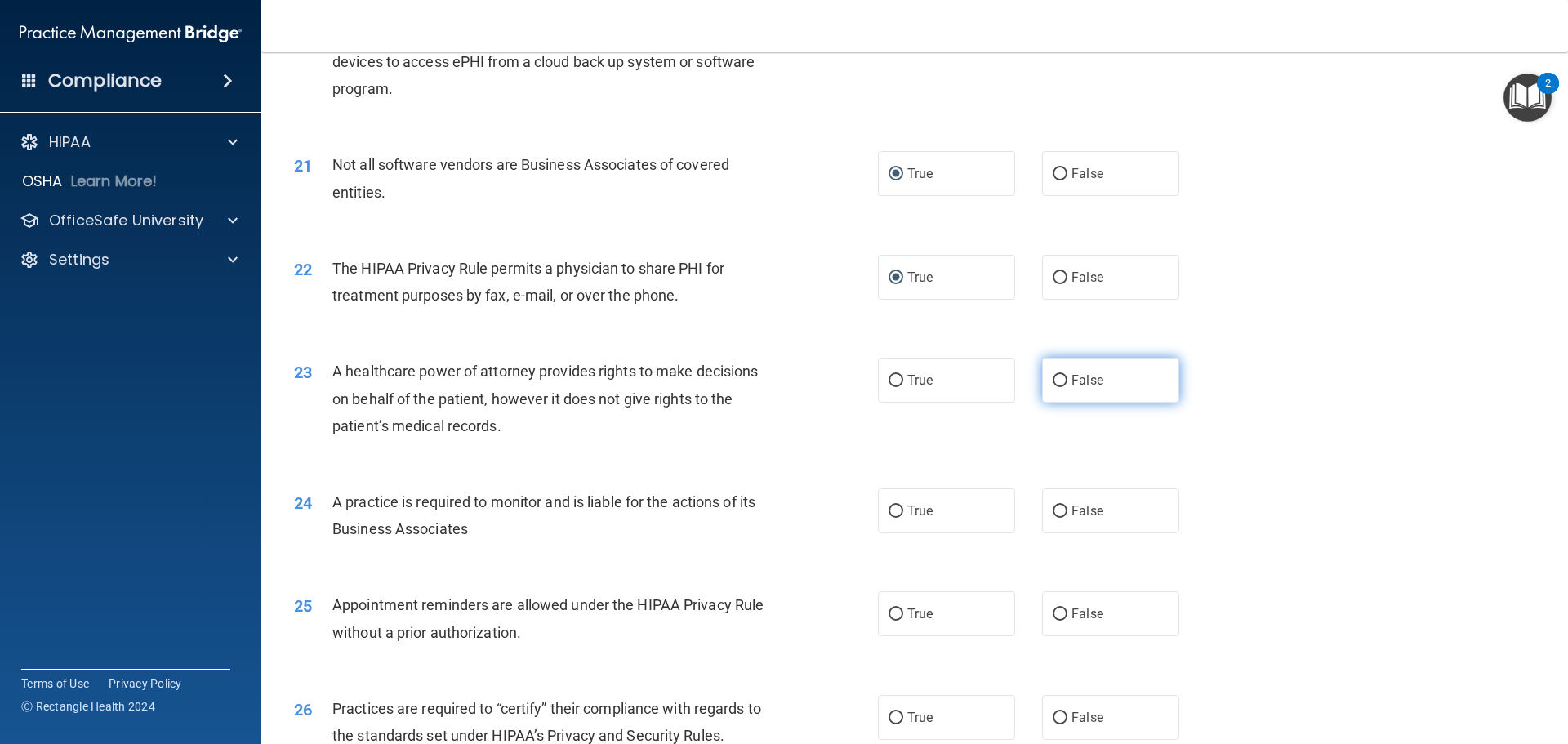
click at [1057, 379] on input "False" at bounding box center [1060, 380] width 15 height 13
radio input "true"
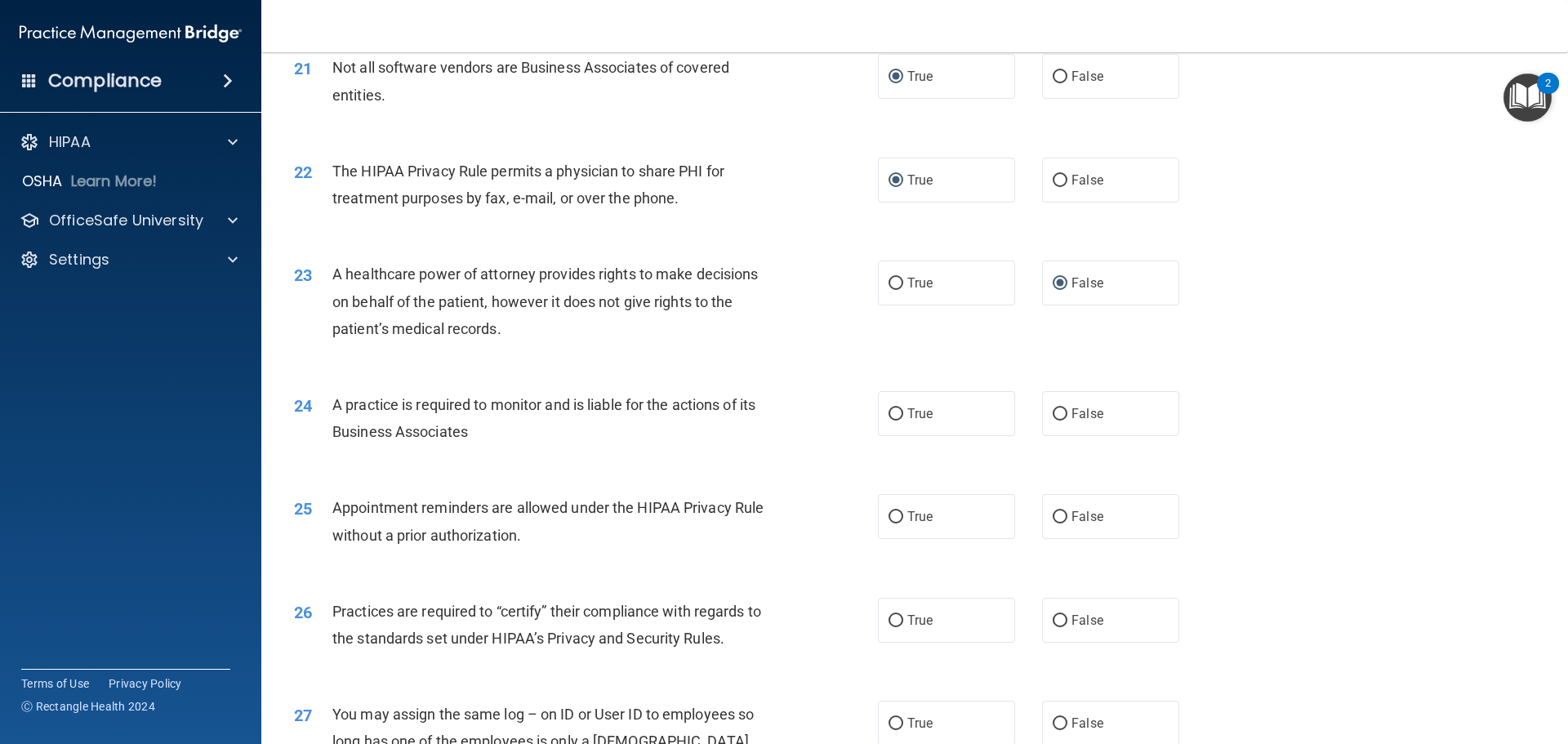
scroll to position [2613, 0]
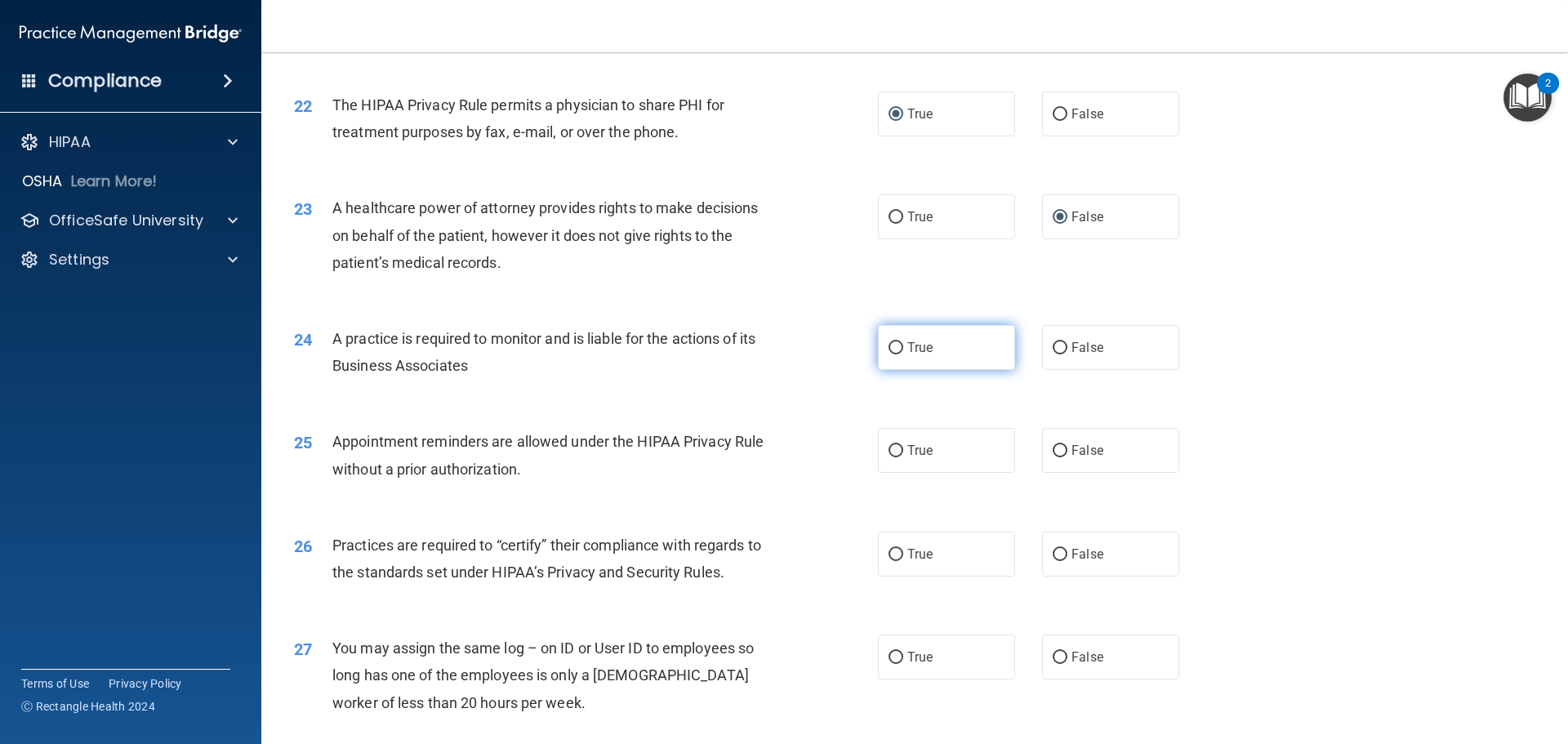
click at [896, 349] on input "True" at bounding box center [896, 348] width 15 height 13
radio input "true"
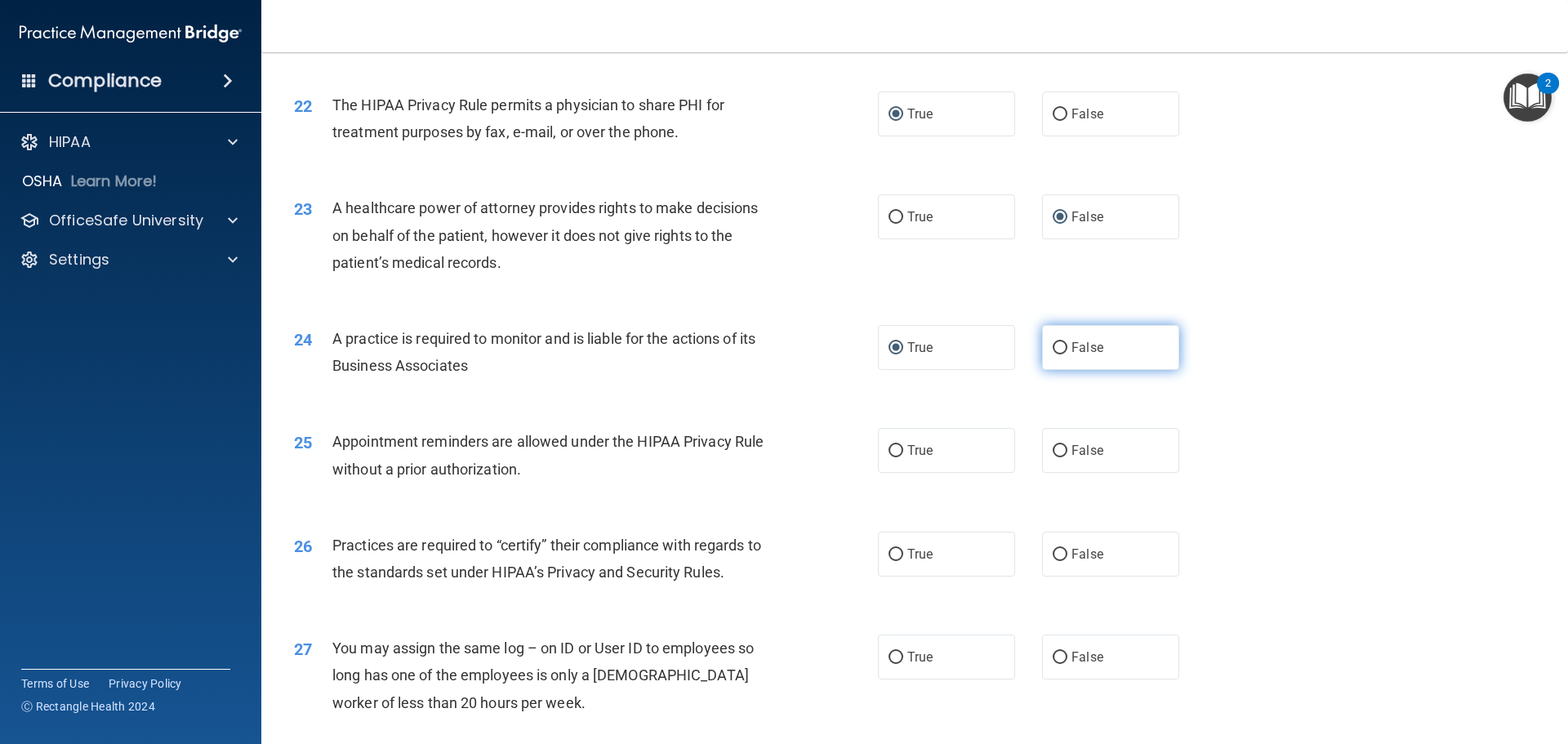
click at [1057, 344] on input "False" at bounding box center [1060, 348] width 15 height 13
radio input "true"
radio input "false"
click at [1055, 450] on input "False" at bounding box center [1060, 451] width 15 height 13
radio input "true"
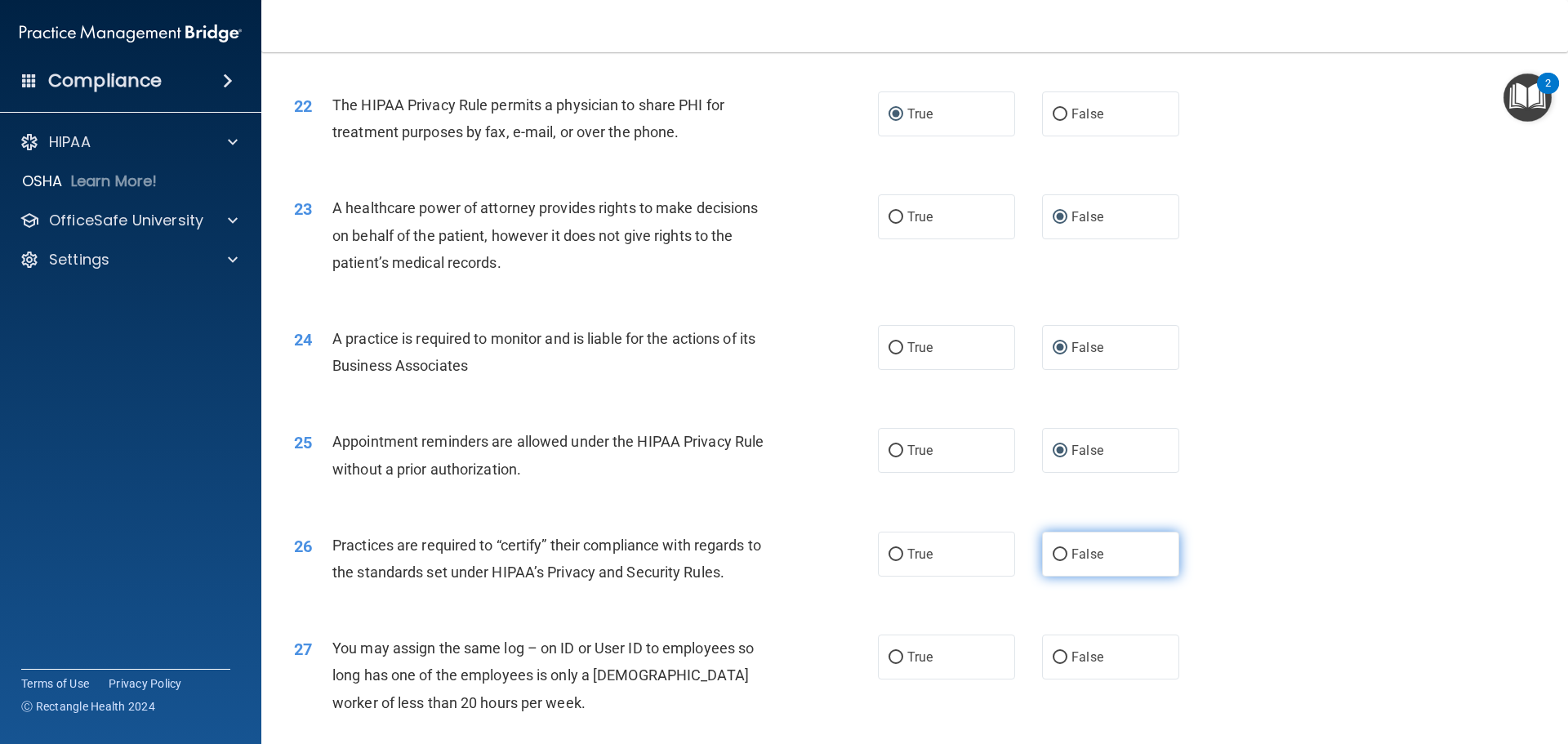
click at [1053, 553] on input "False" at bounding box center [1060, 555] width 15 height 13
radio input "true"
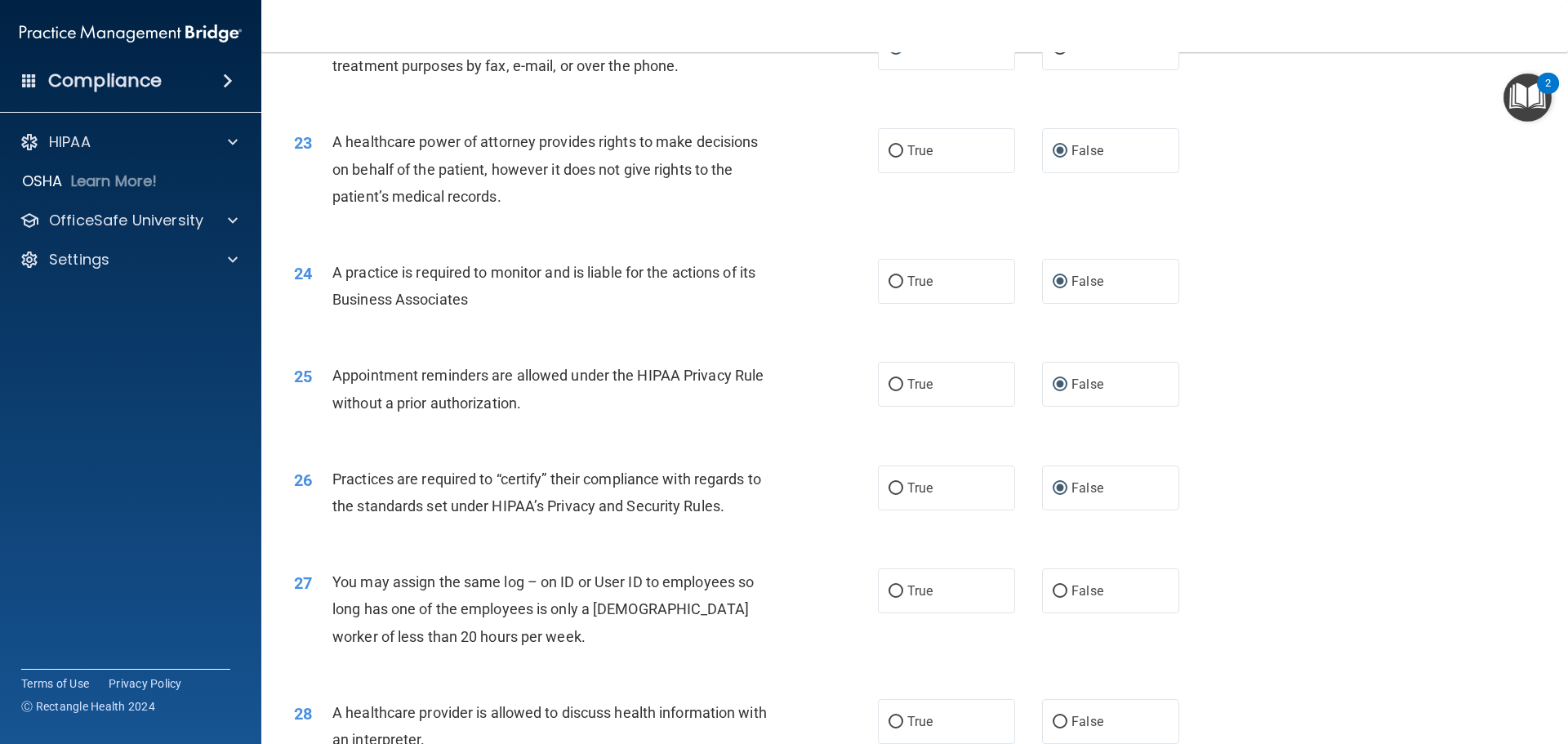
scroll to position [2777, 0]
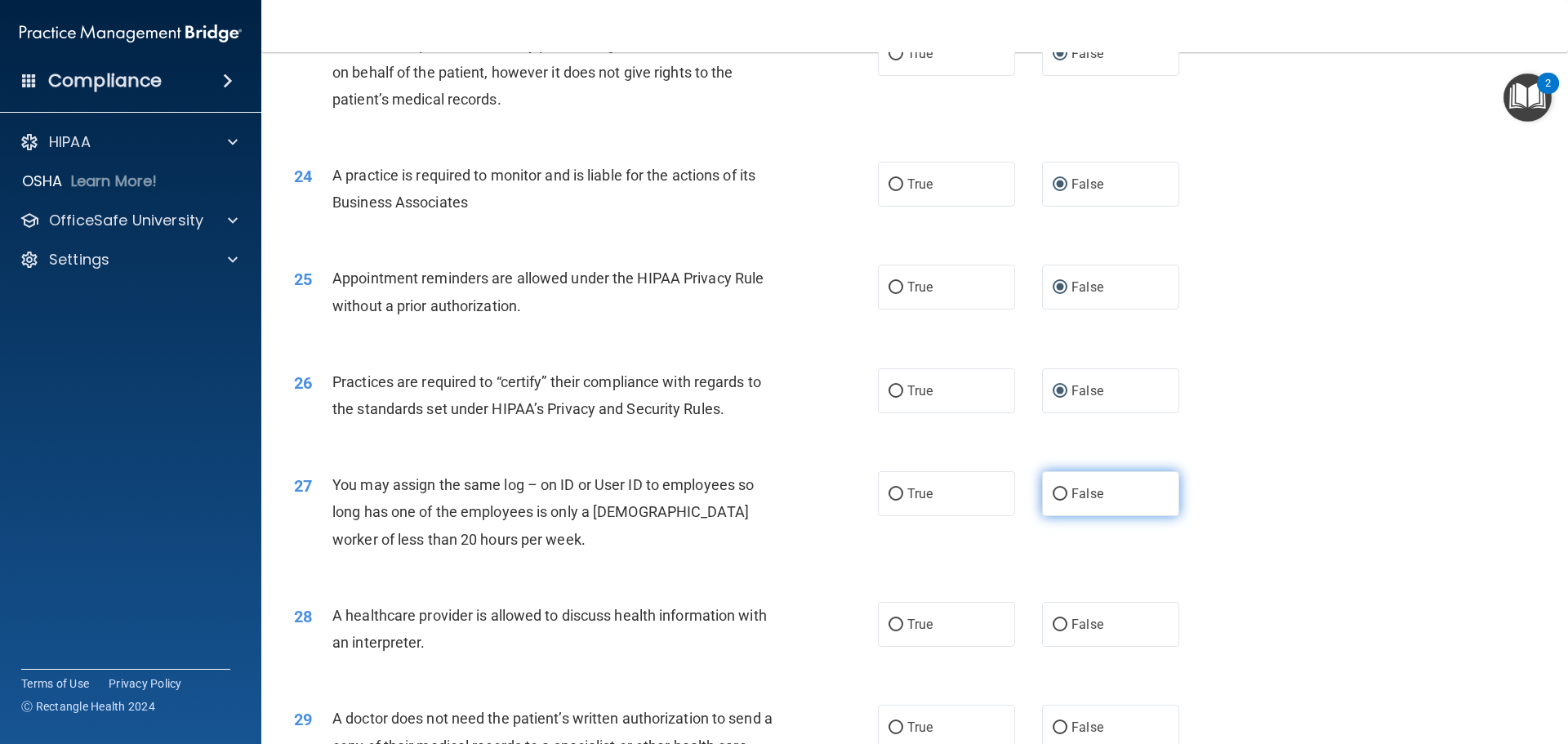
click at [1058, 492] on input "False" at bounding box center [1060, 494] width 15 height 13
radio input "true"
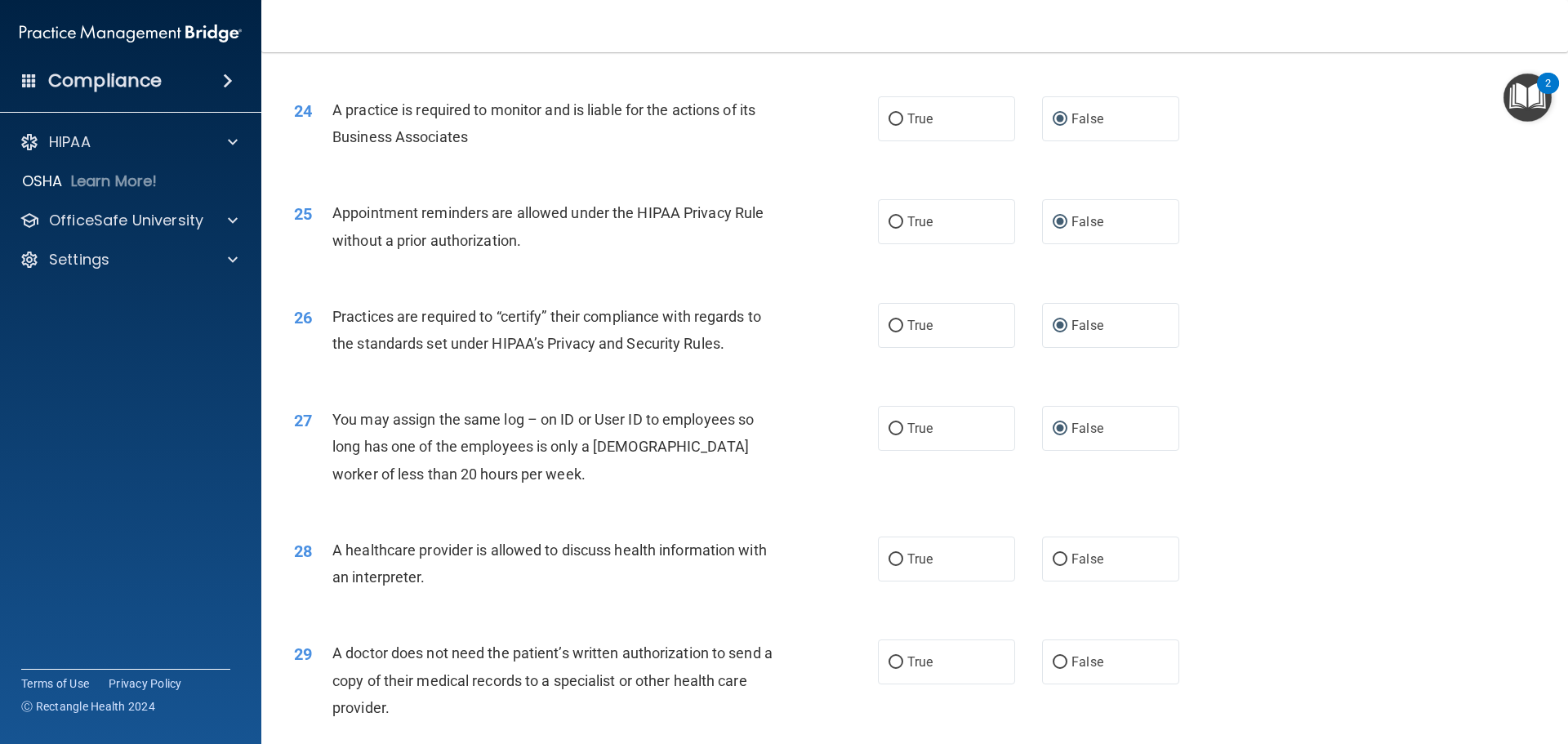
scroll to position [2939, 0]
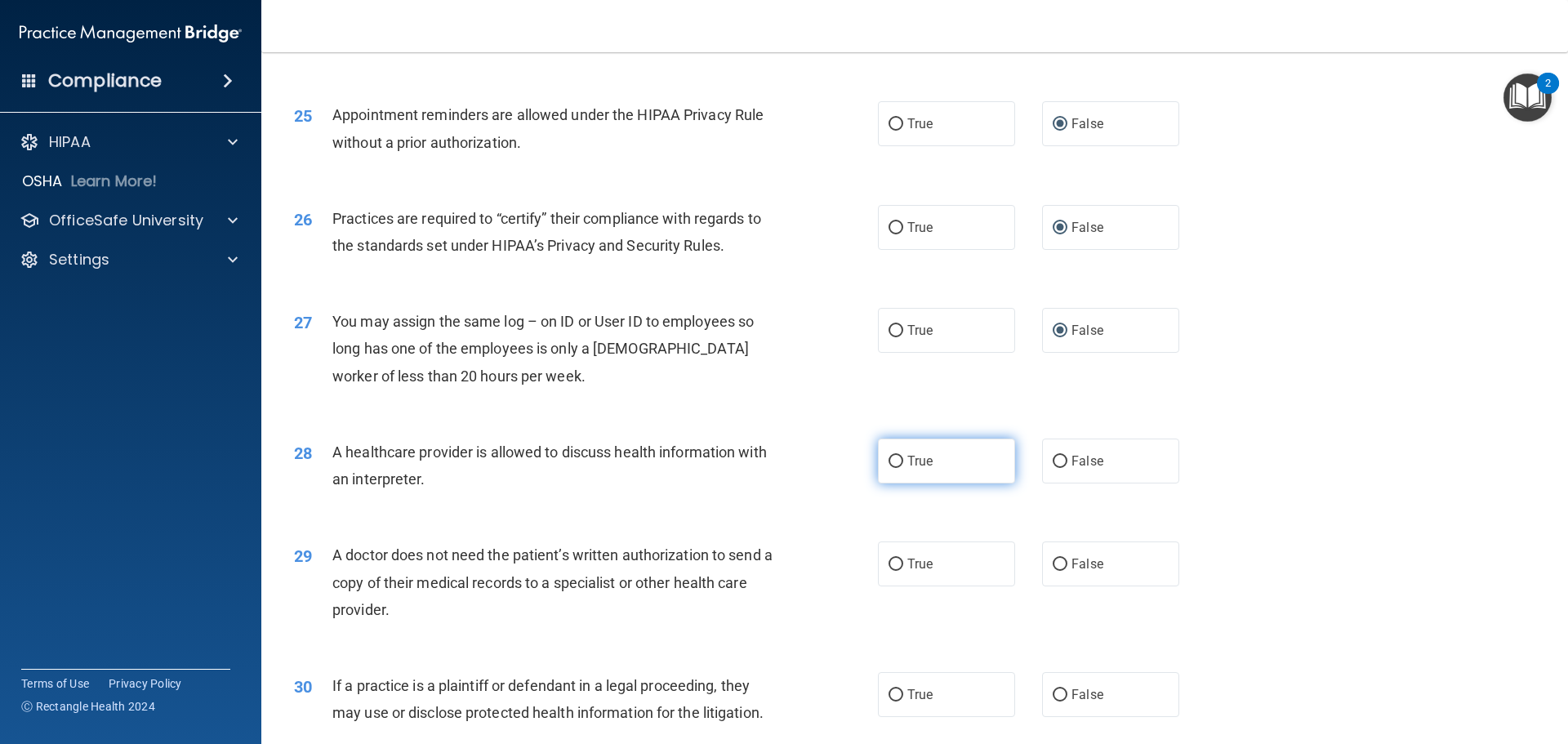
click at [892, 462] on input "True" at bounding box center [896, 461] width 15 height 13
radio input "true"
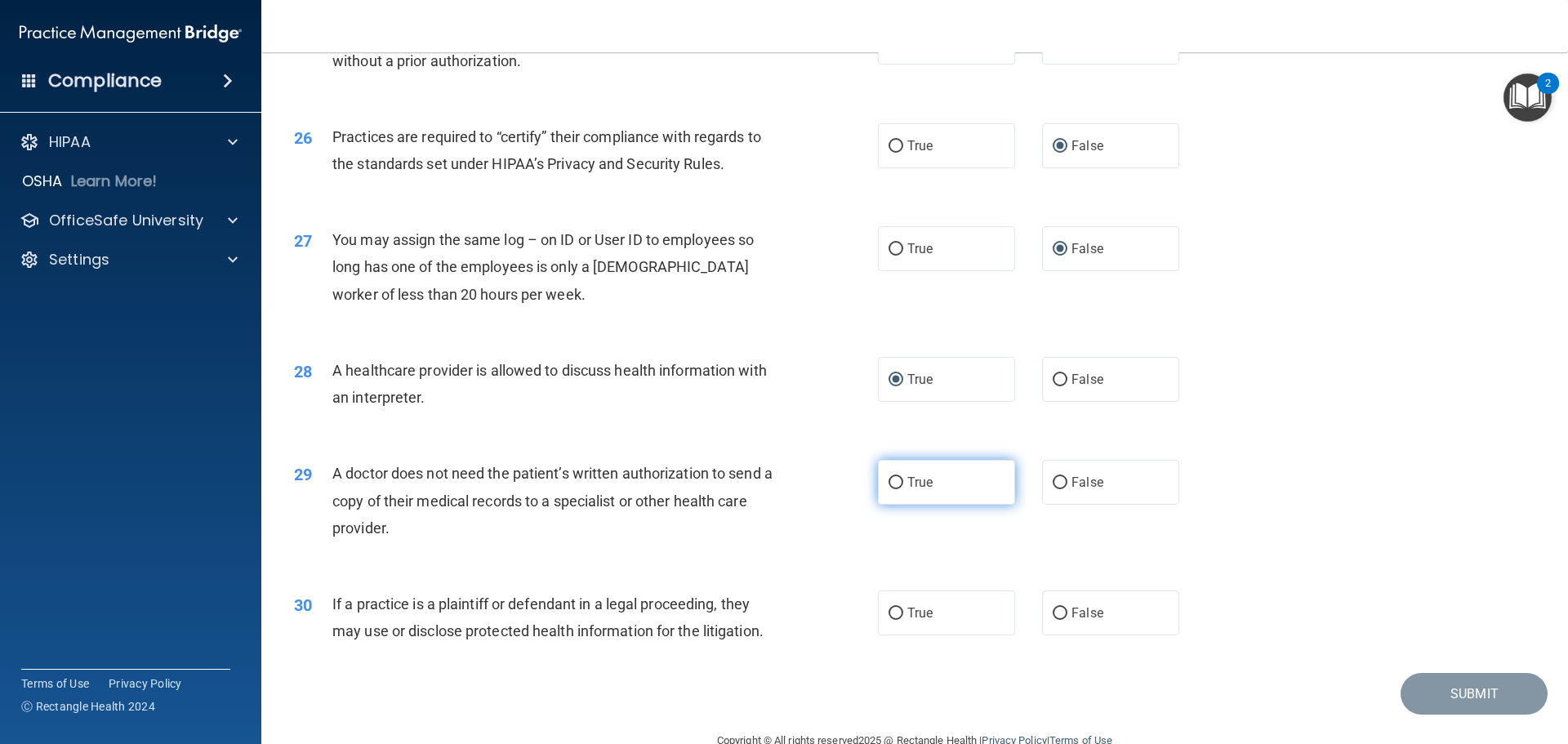
click at [878, 479] on label "True" at bounding box center [946, 482] width 137 height 45
click at [888, 479] on input "True" at bounding box center [896, 483] width 15 height 13
radio input "true"
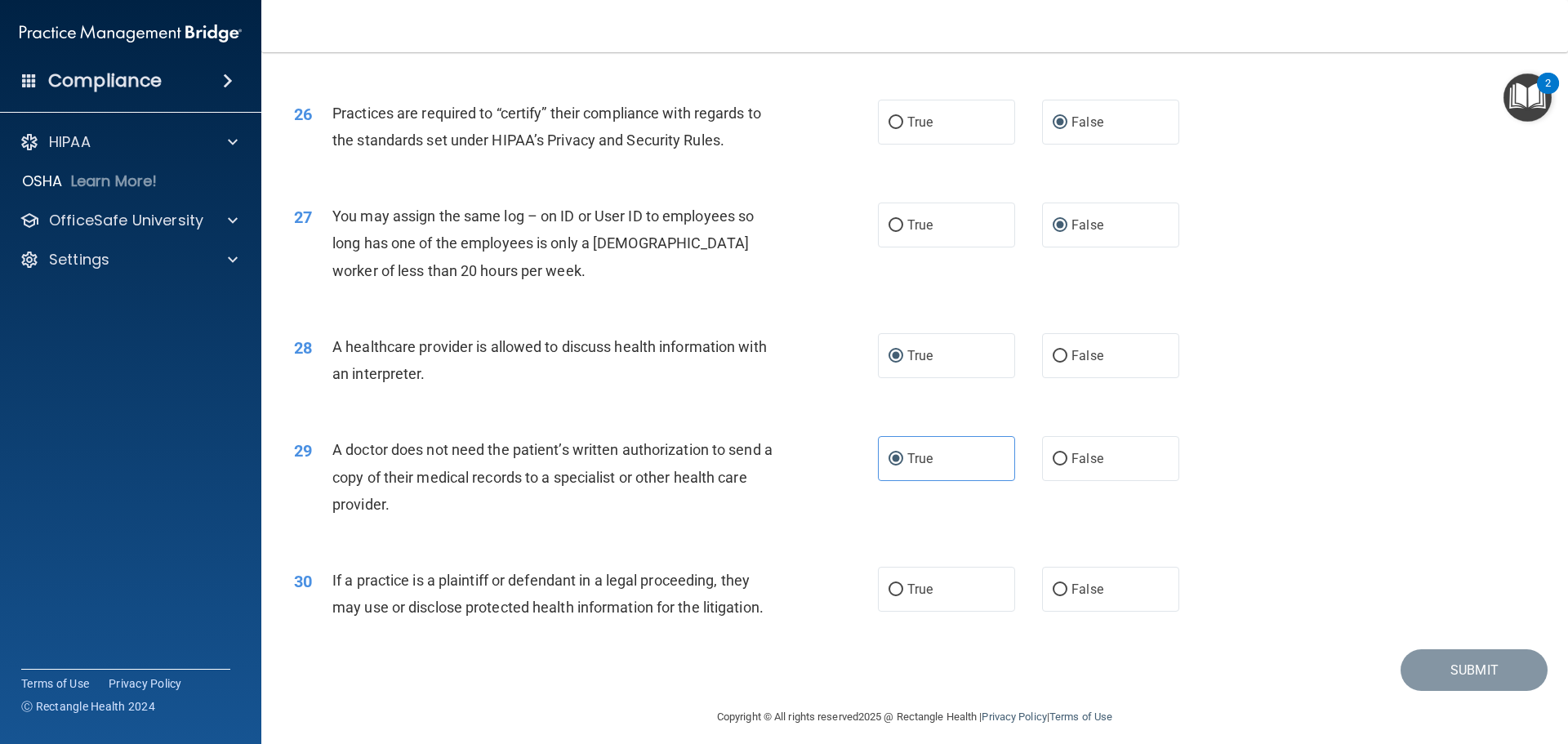
scroll to position [3057, 0]
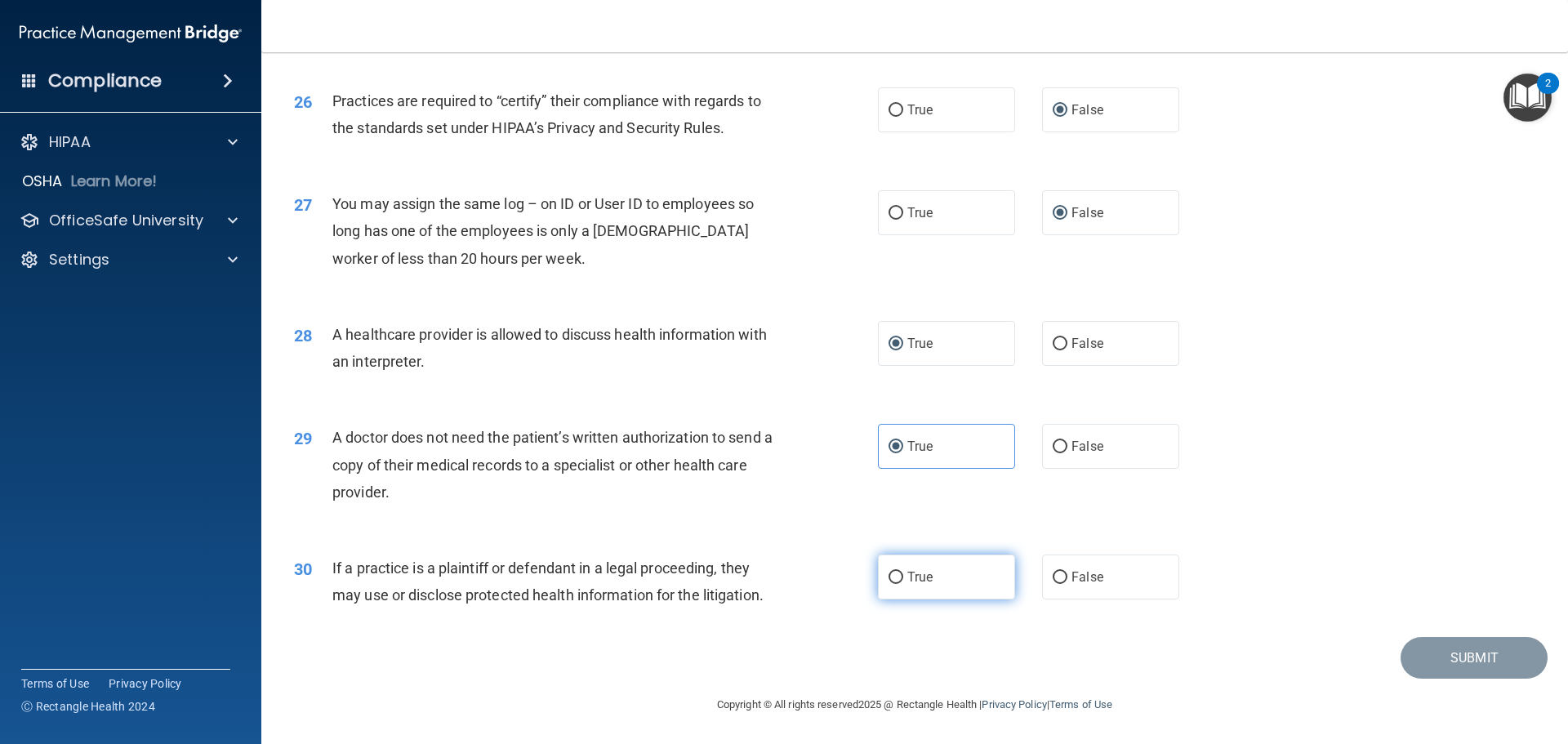
click at [890, 578] on input "True" at bounding box center [896, 577] width 15 height 13
radio input "true"
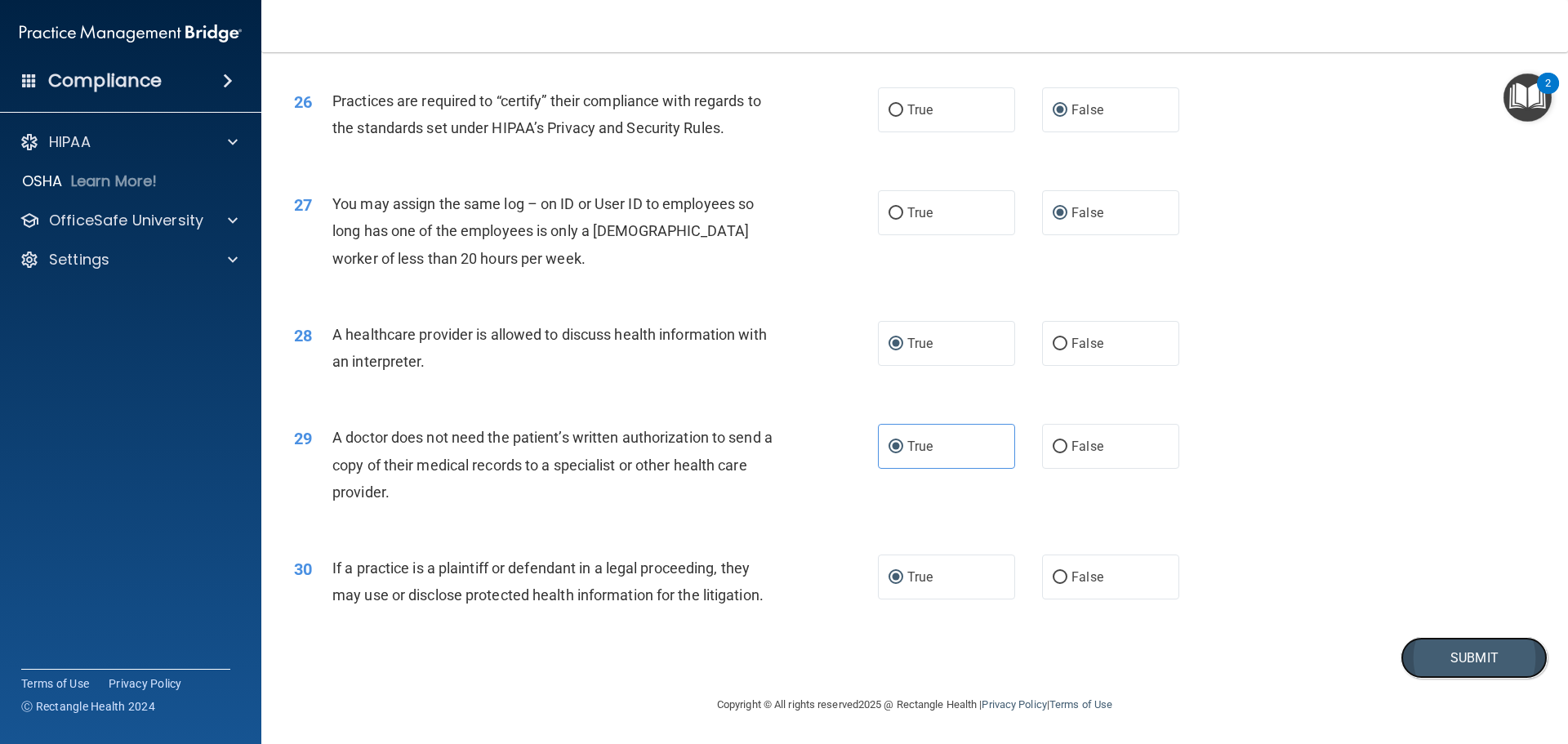
click at [1439, 657] on button "Submit" at bounding box center [1474, 658] width 147 height 42
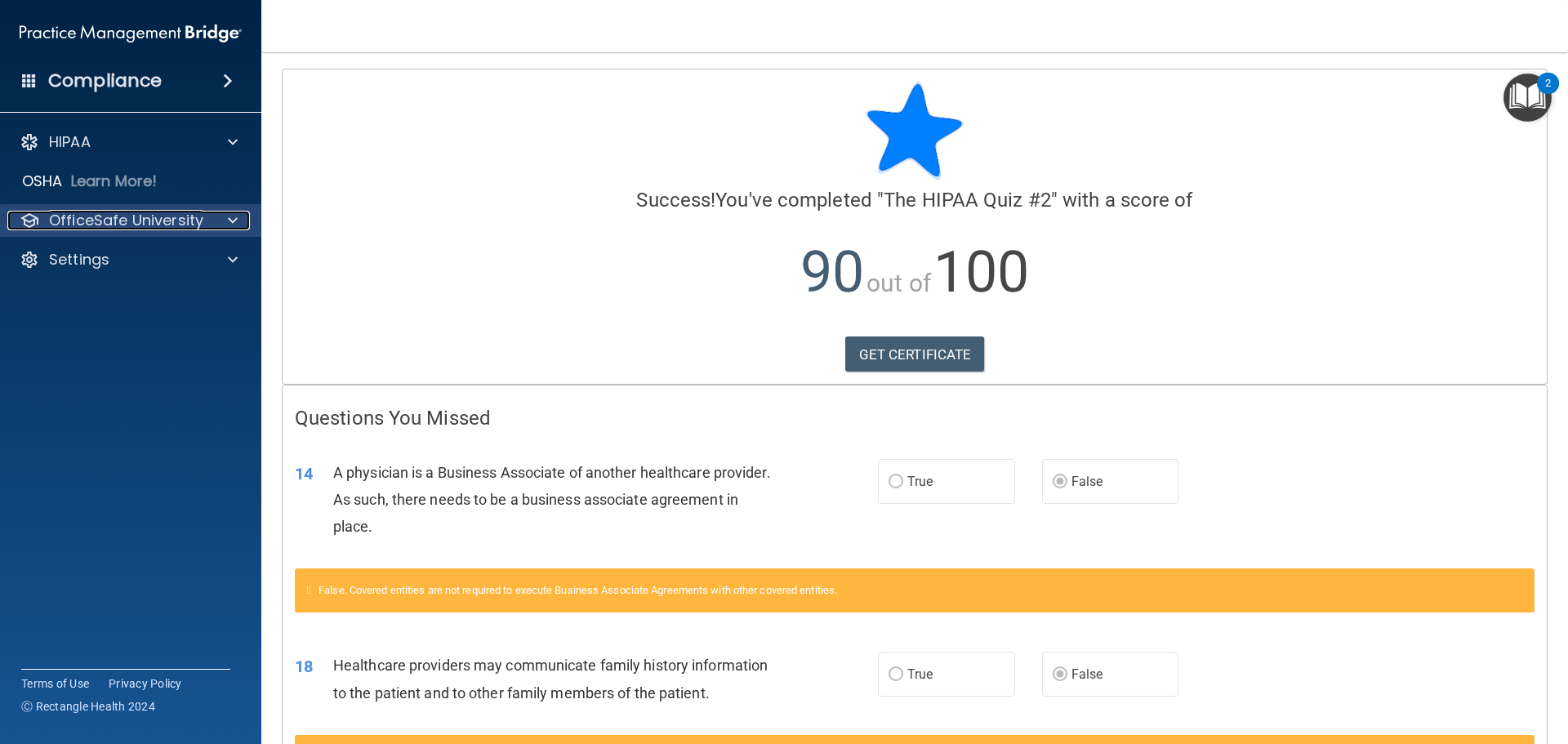
click at [130, 214] on p "OfficeSafe University" at bounding box center [126, 220] width 154 height 19
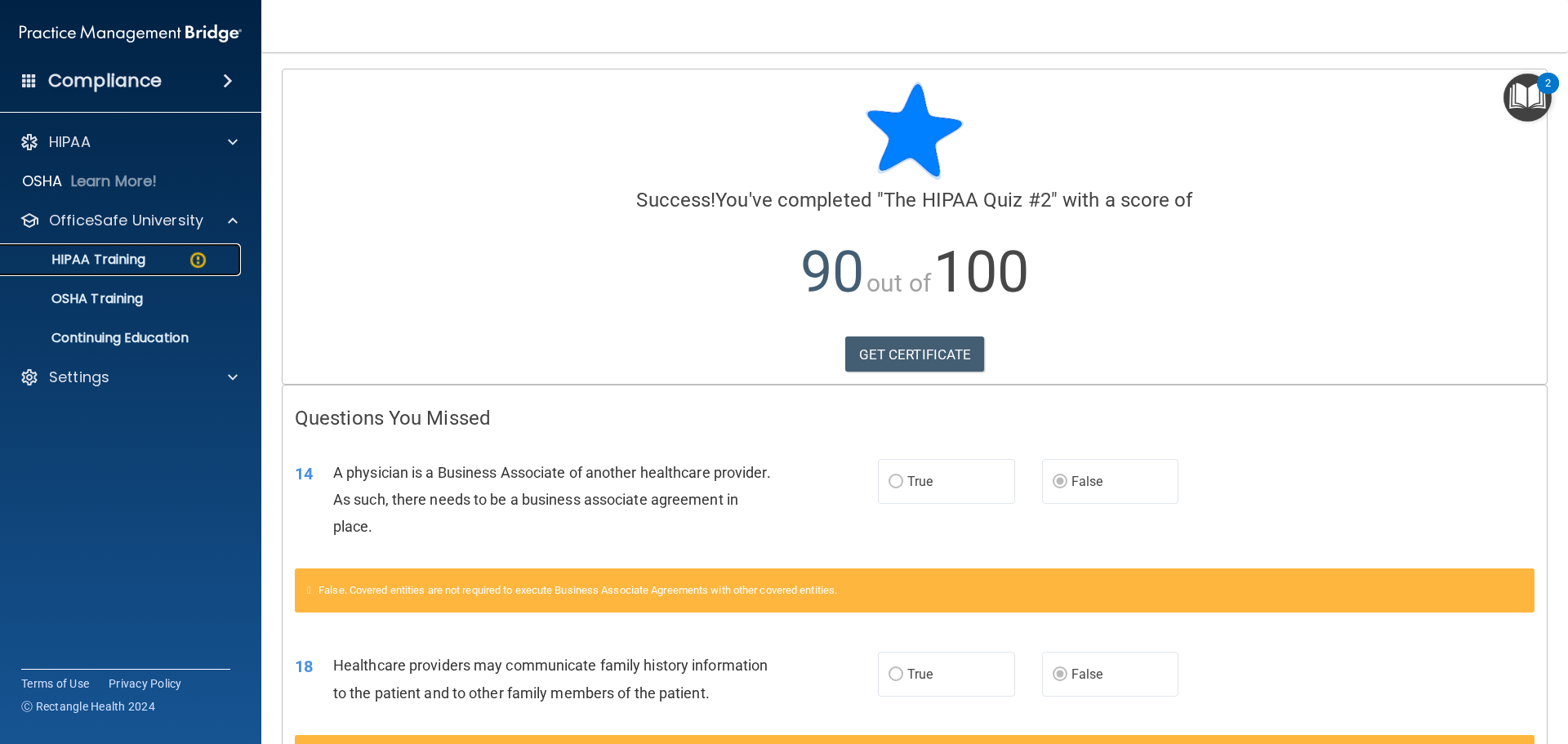
click at [113, 262] on p "HIPAA Training" at bounding box center [78, 260] width 135 height 17
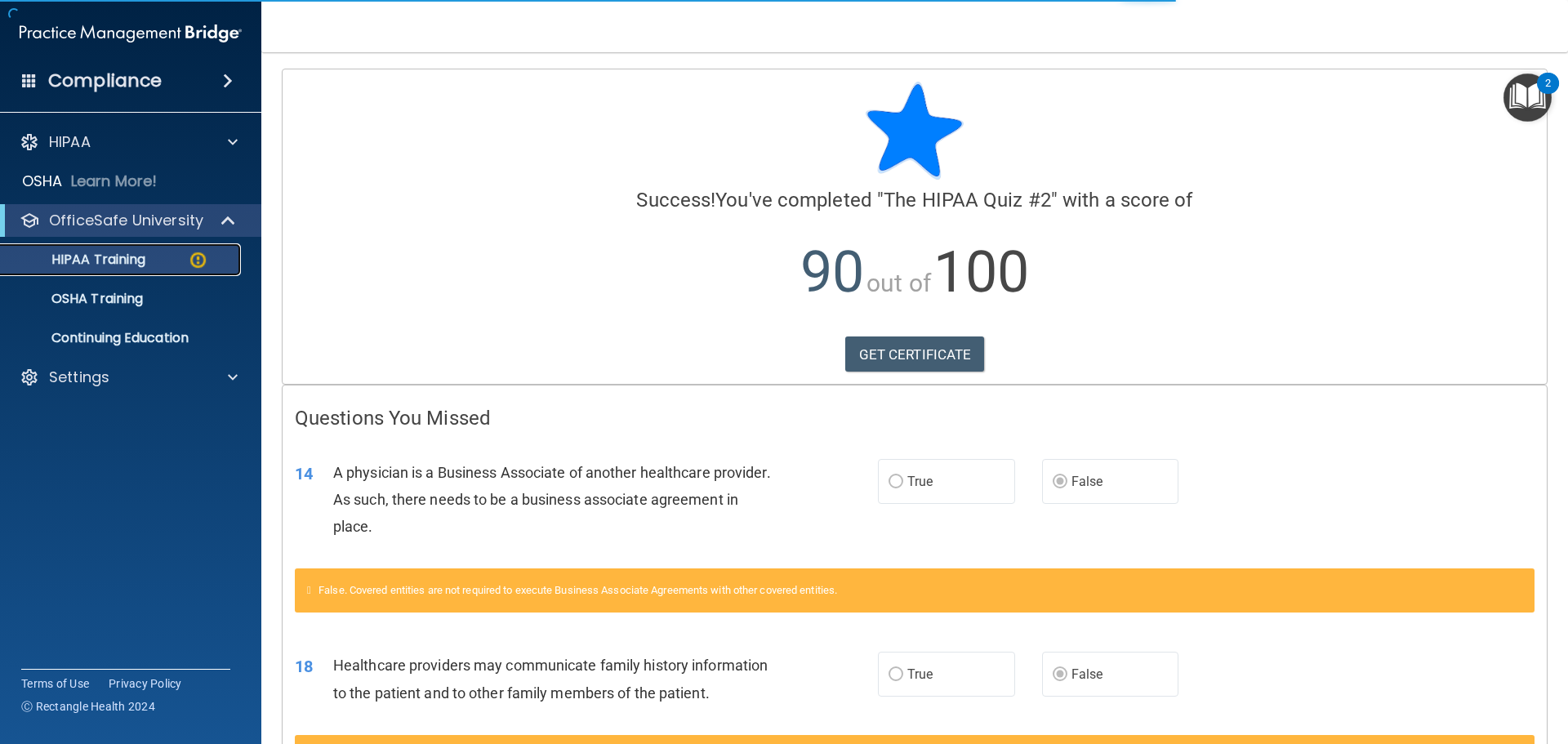
click at [114, 256] on p "HIPAA Training" at bounding box center [78, 260] width 135 height 17
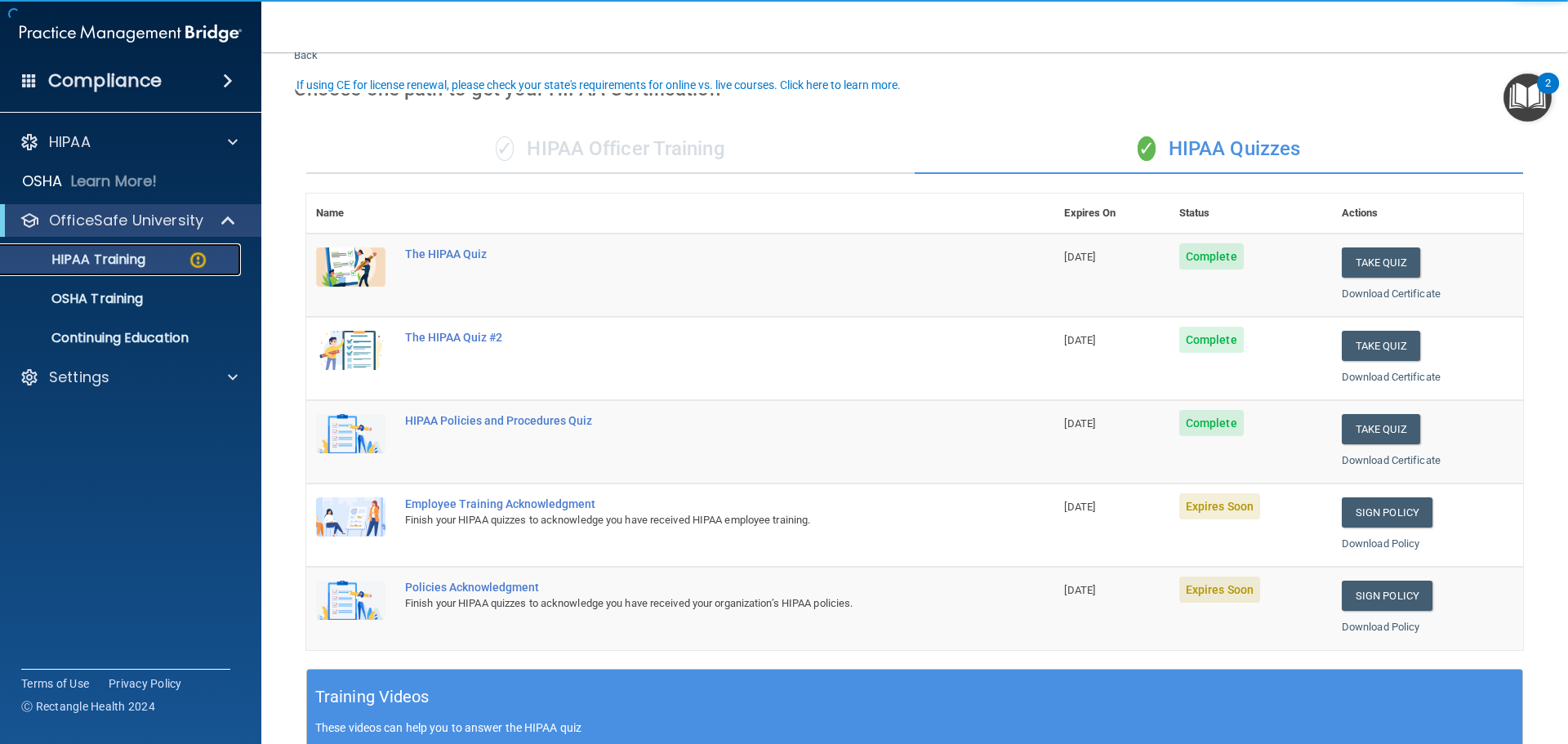
scroll to position [82, 0]
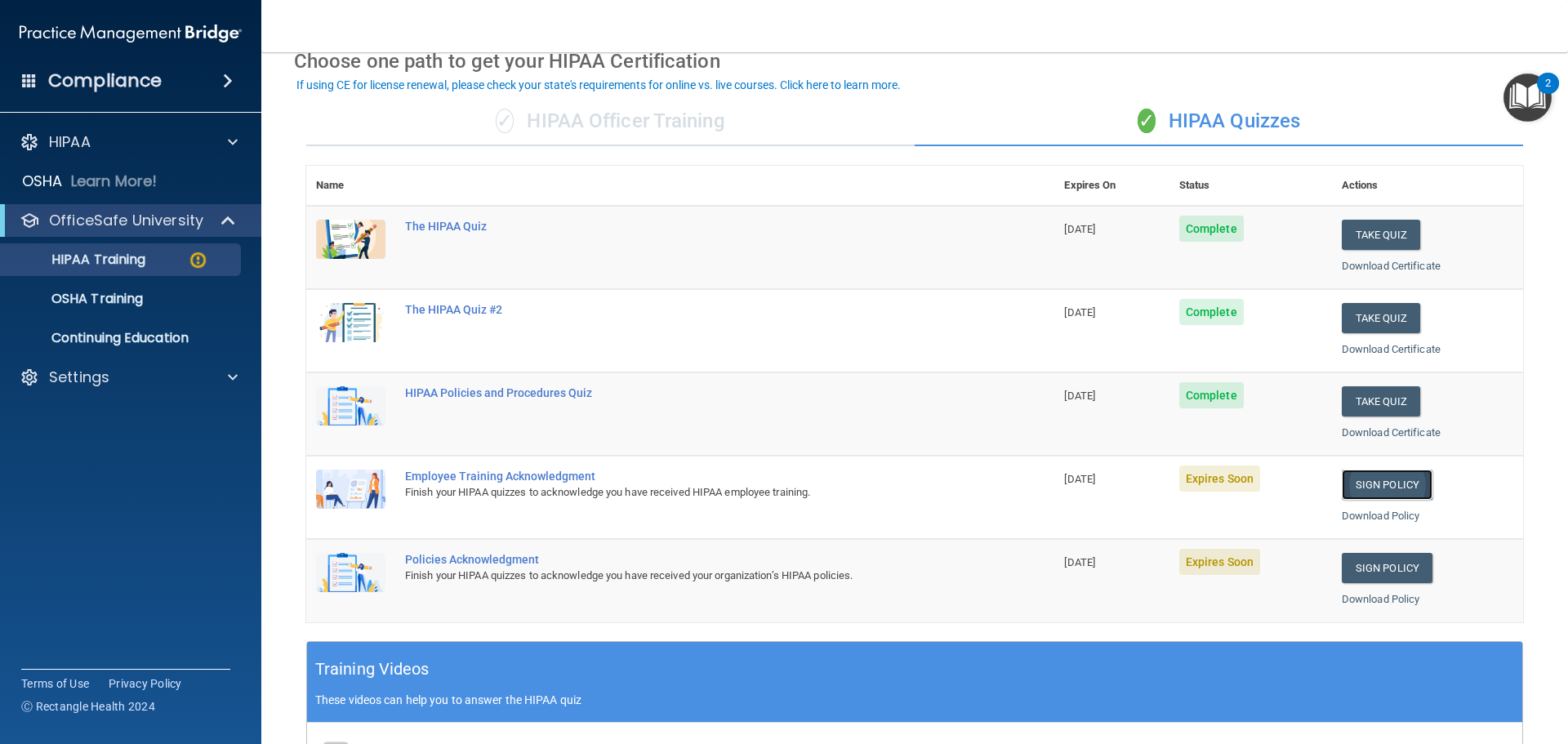
click at [1371, 485] on link "Sign Policy" at bounding box center [1387, 485] width 91 height 30
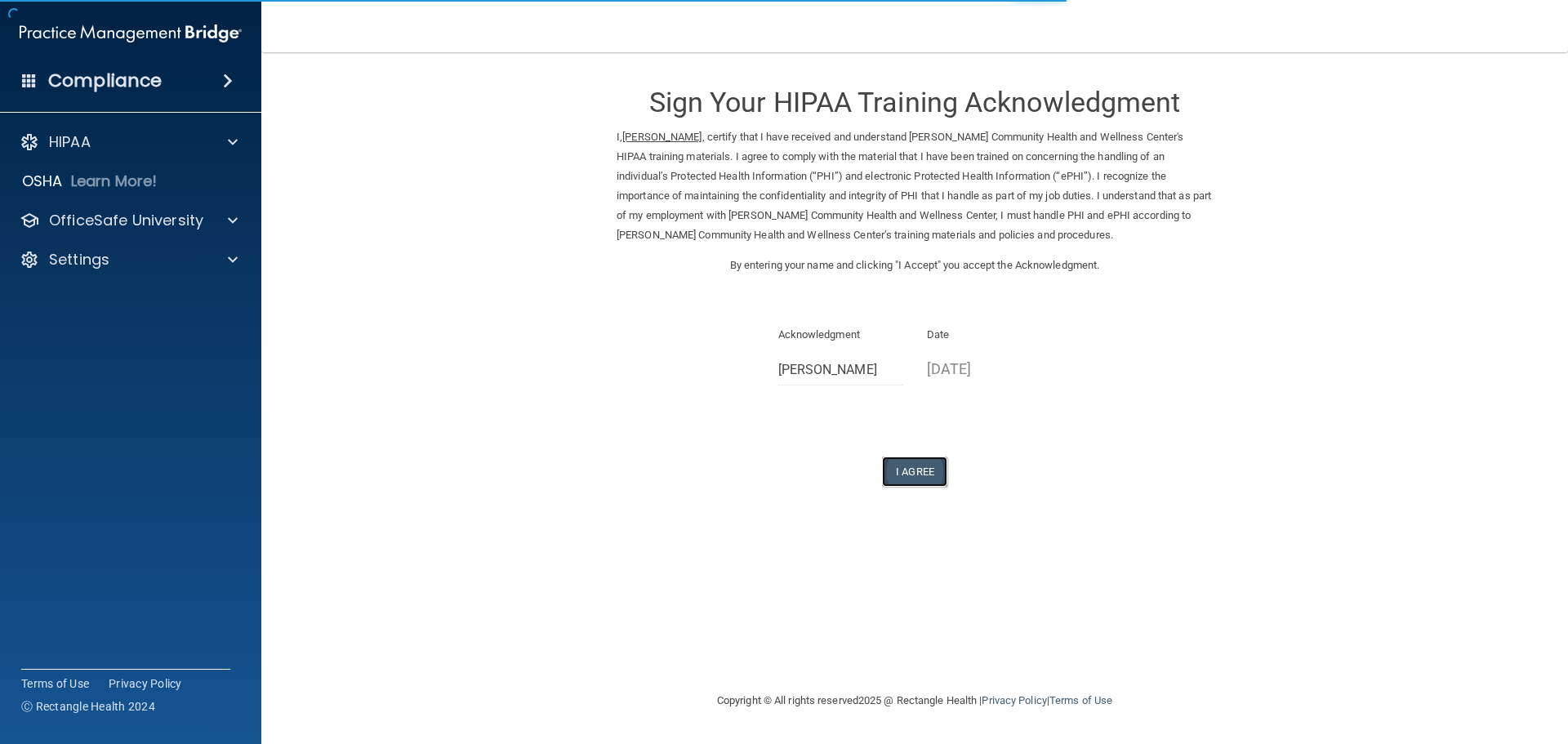
click at [925, 475] on button "I Agree" at bounding box center [914, 471] width 65 height 30
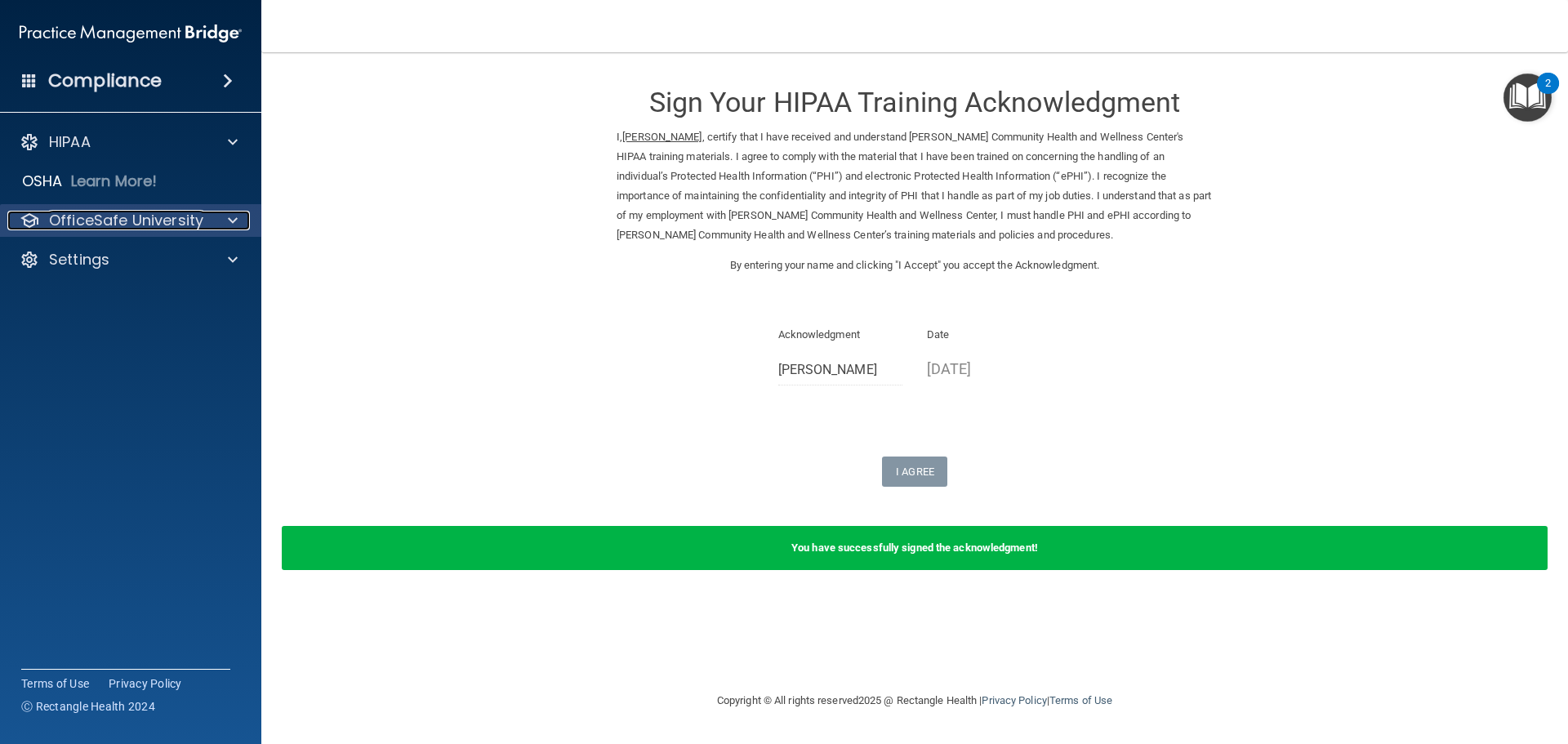
click at [148, 216] on p "OfficeSafe University" at bounding box center [126, 220] width 154 height 19
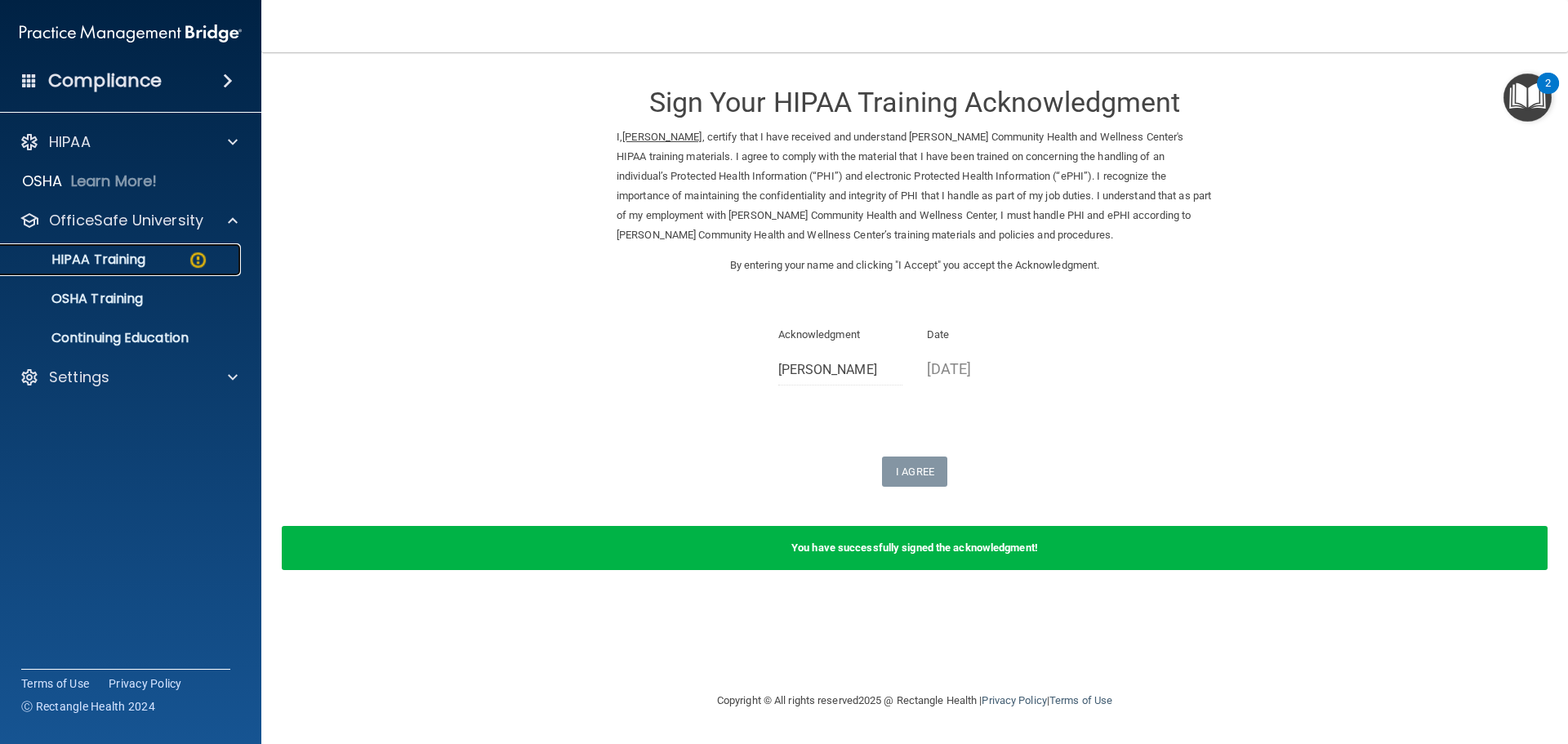
click at [110, 267] on p "HIPAA Training" at bounding box center [78, 260] width 135 height 17
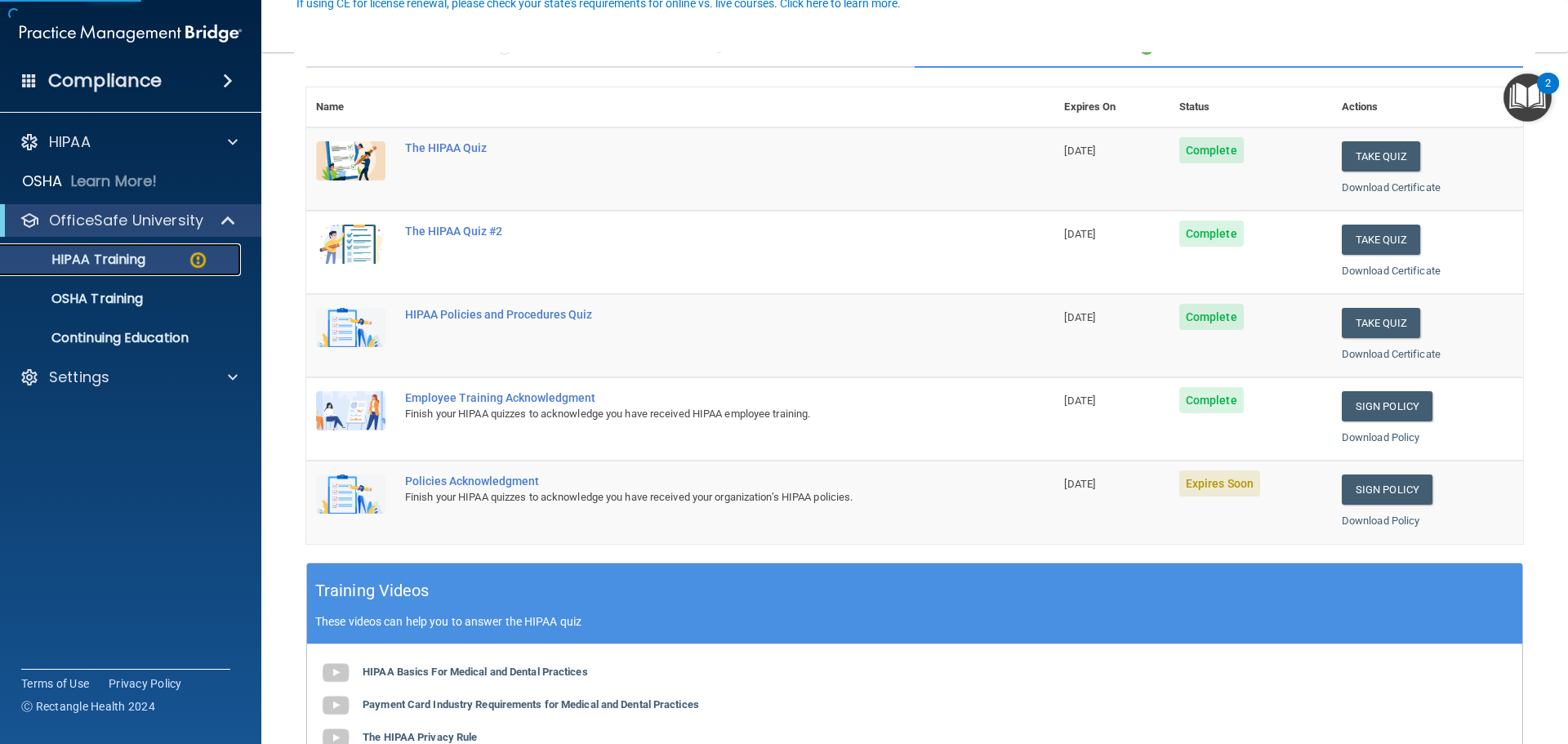
scroll to position [163, 0]
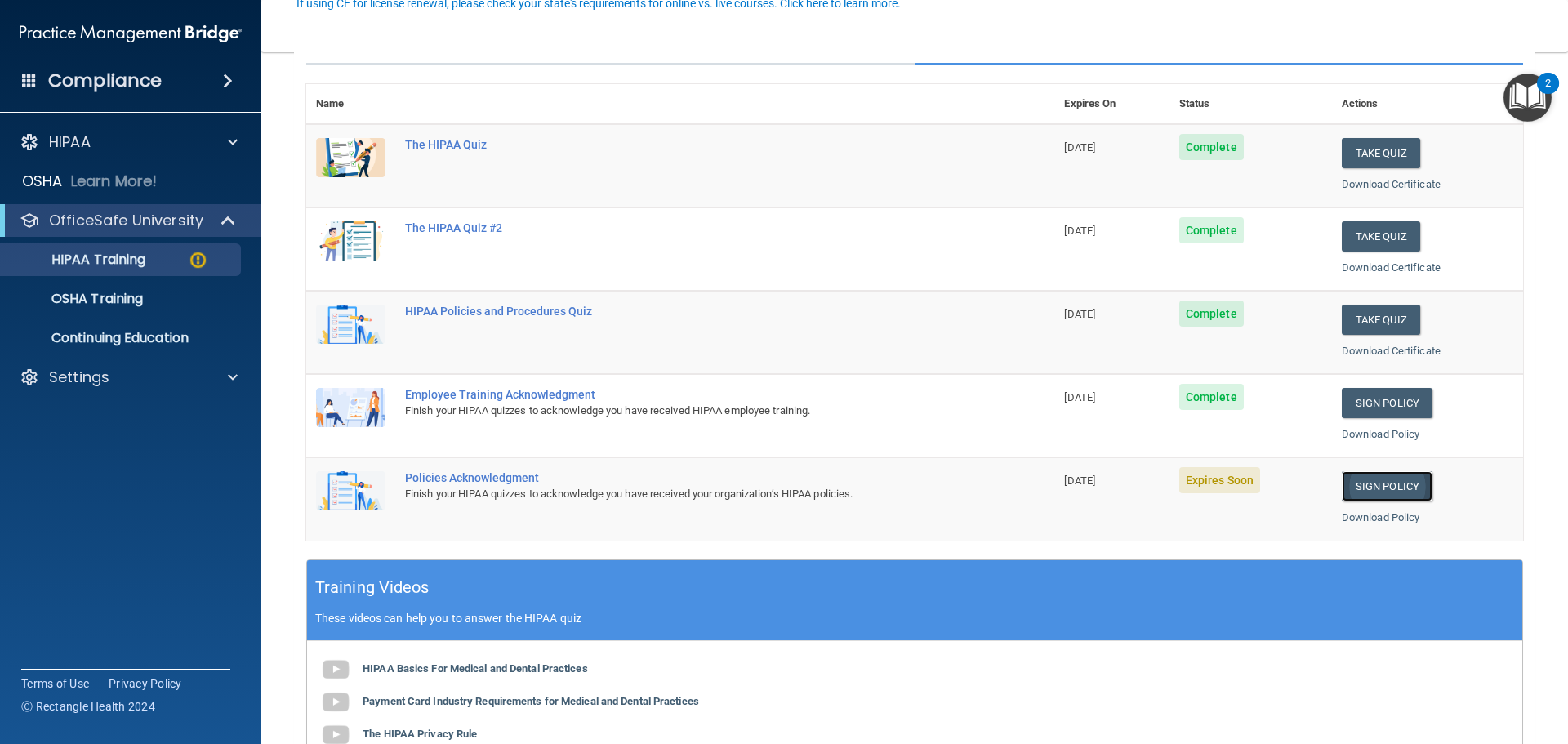
click at [1369, 490] on link "Sign Policy" at bounding box center [1387, 486] width 91 height 30
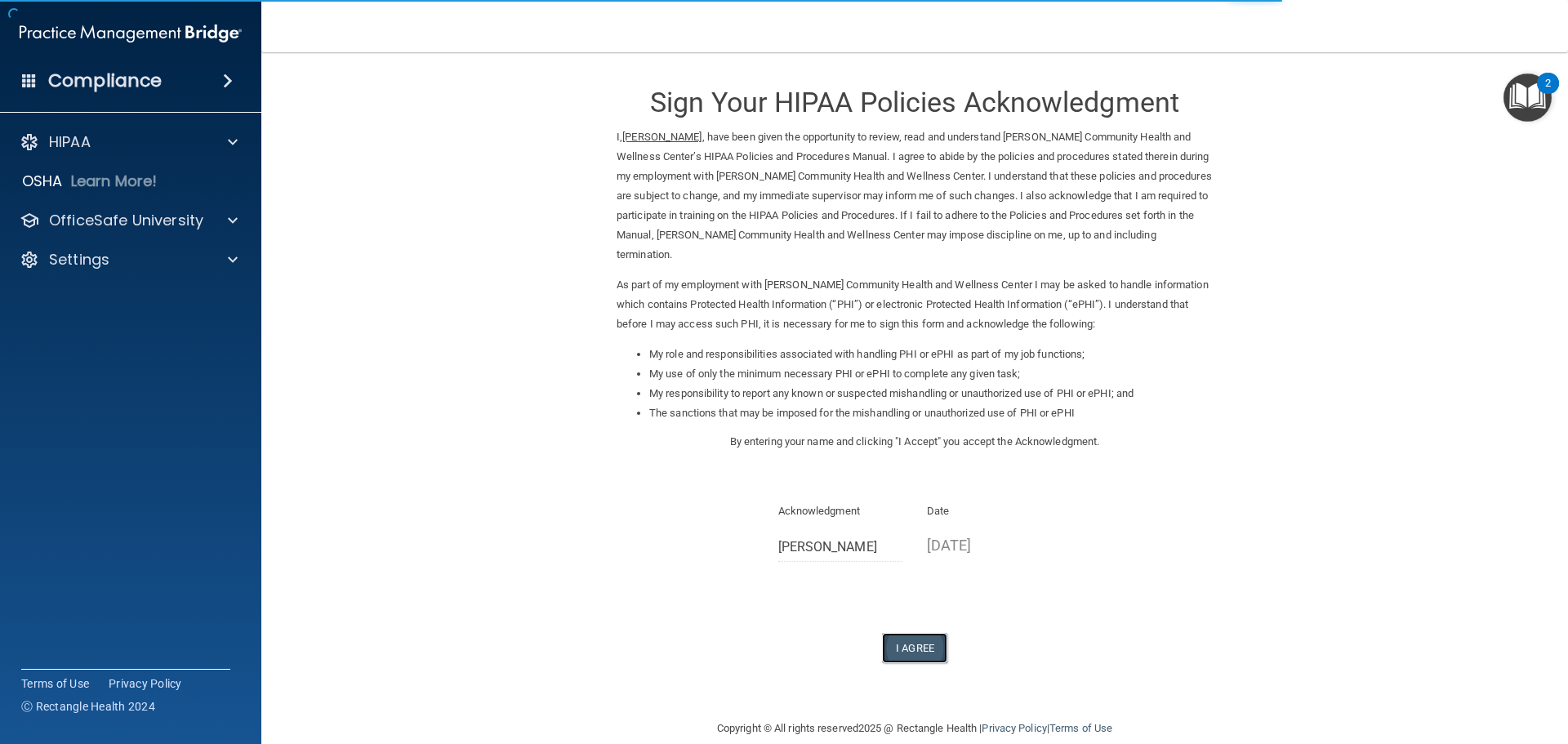
click at [899, 633] on button "I Agree" at bounding box center [914, 648] width 65 height 30
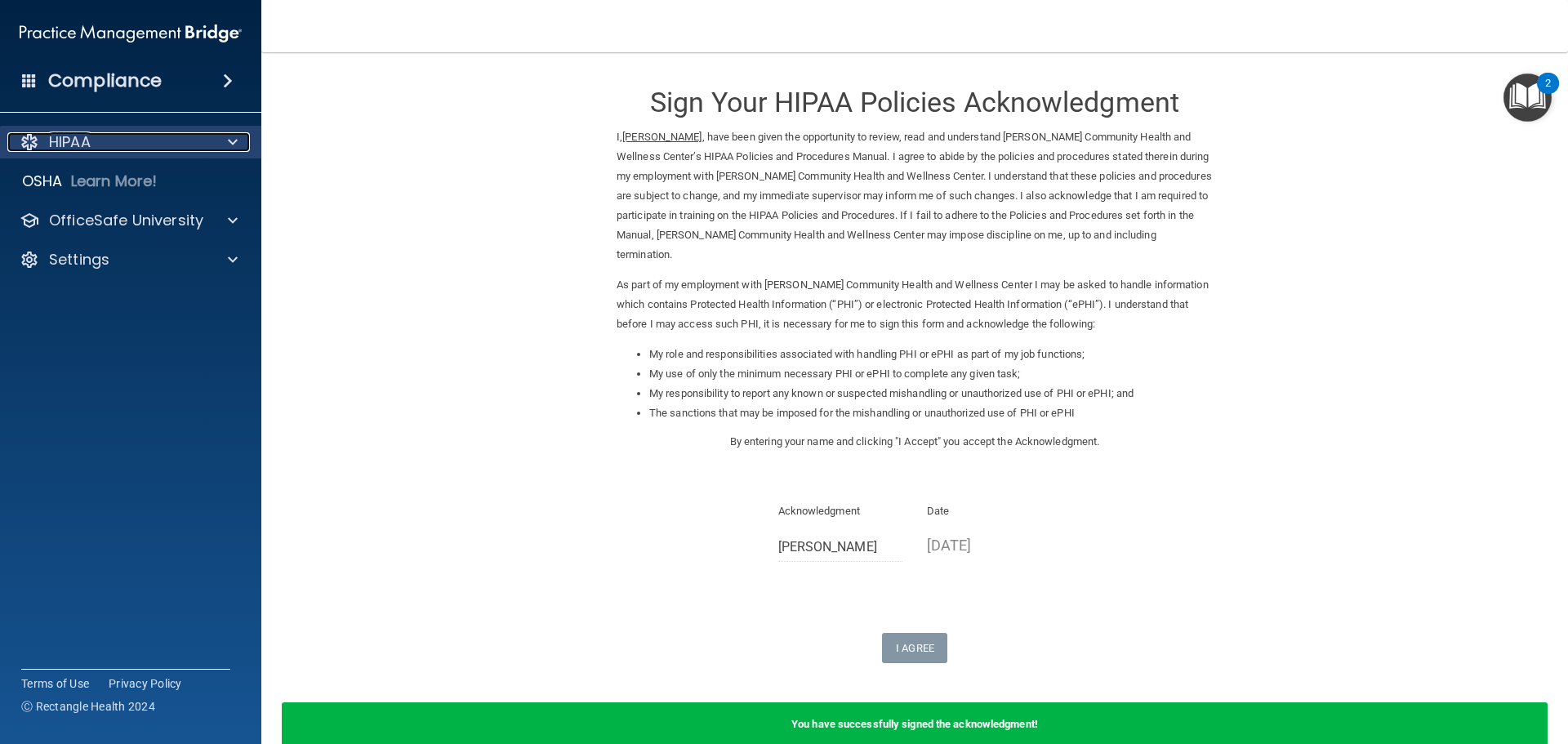
click at [67, 141] on p "HIPAA" at bounding box center [70, 142] width 42 height 19
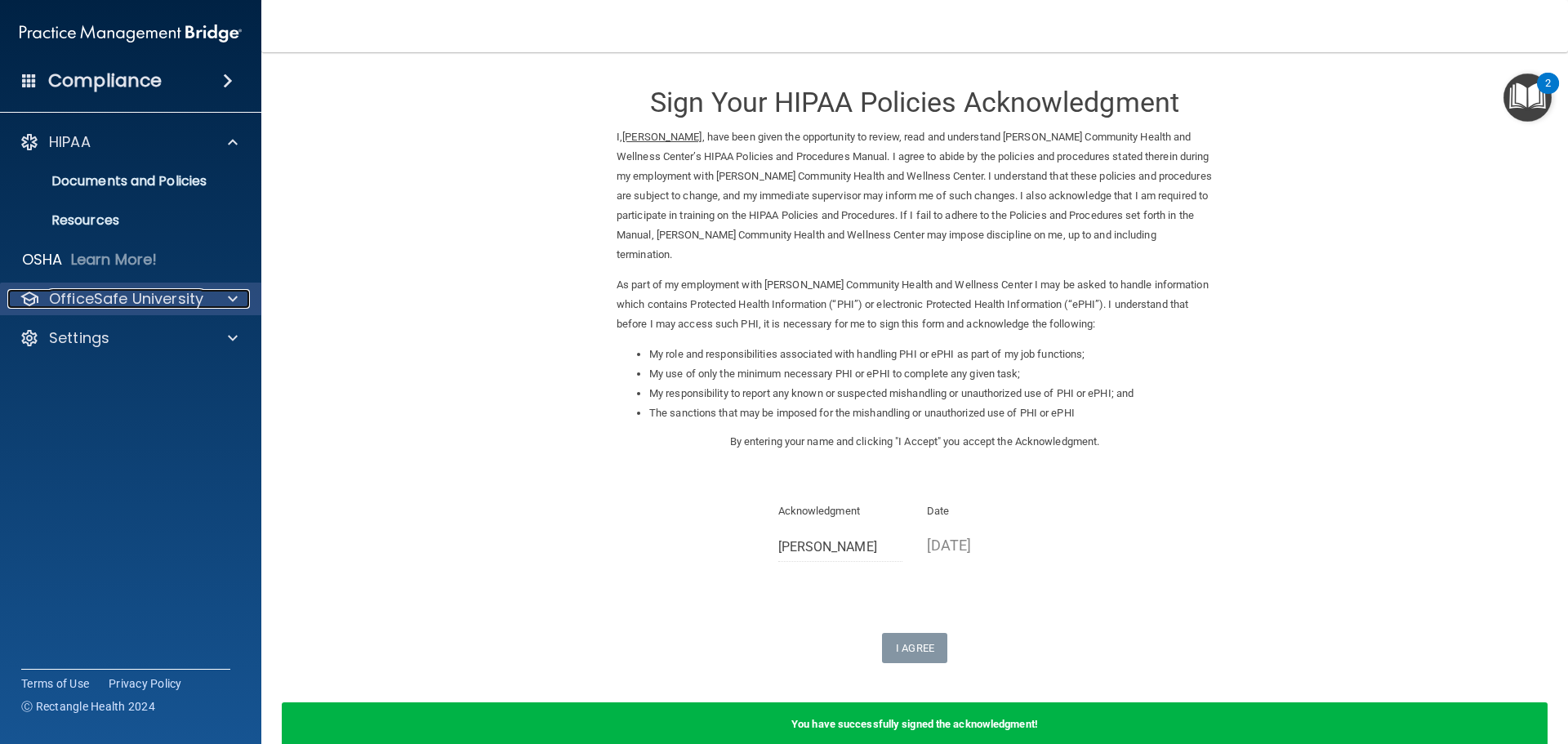
click at [103, 297] on p "OfficeSafe University" at bounding box center [126, 299] width 154 height 19
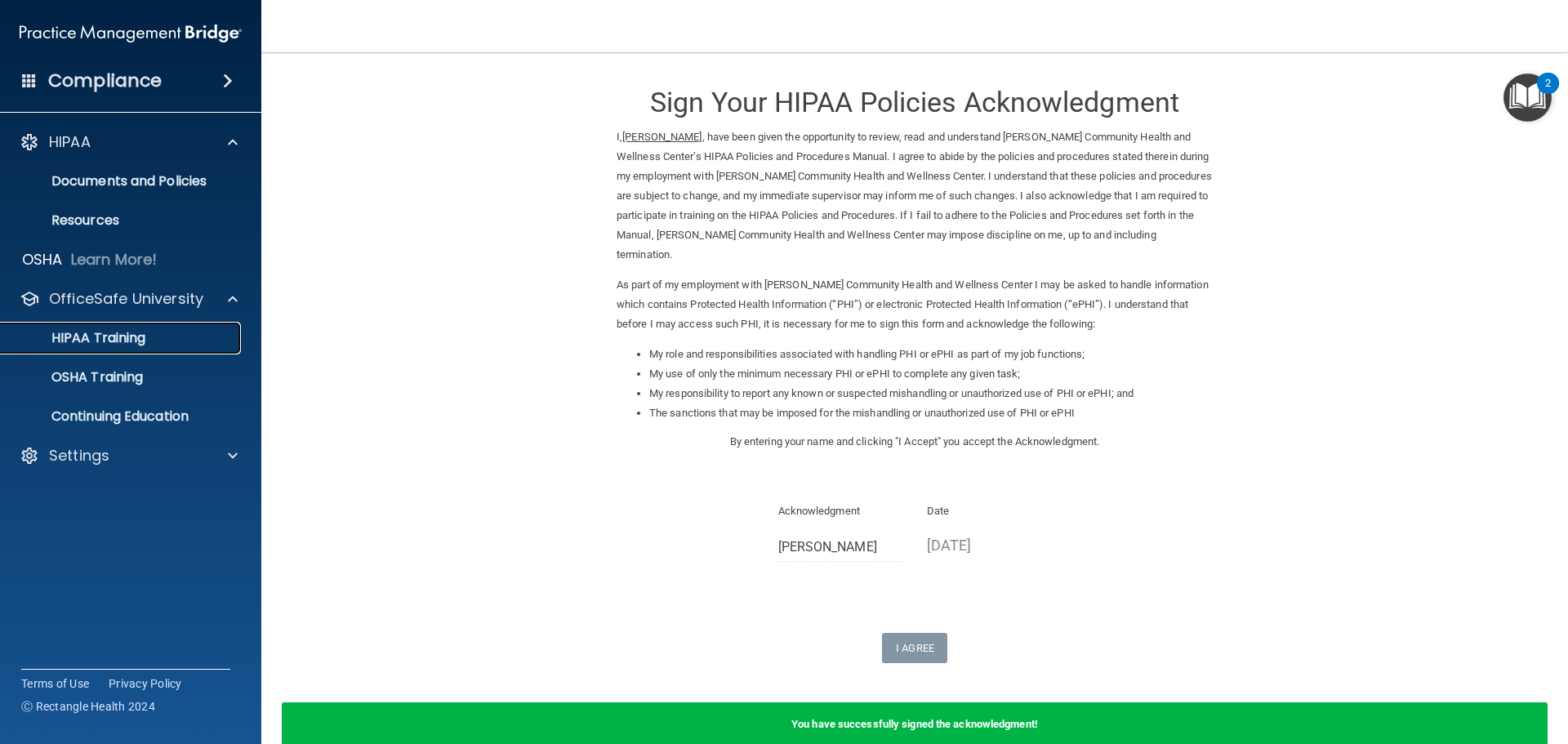
click at [104, 339] on p "HIPAA Training" at bounding box center [78, 339] width 135 height 17
